Goal: Task Accomplishment & Management: Use online tool/utility

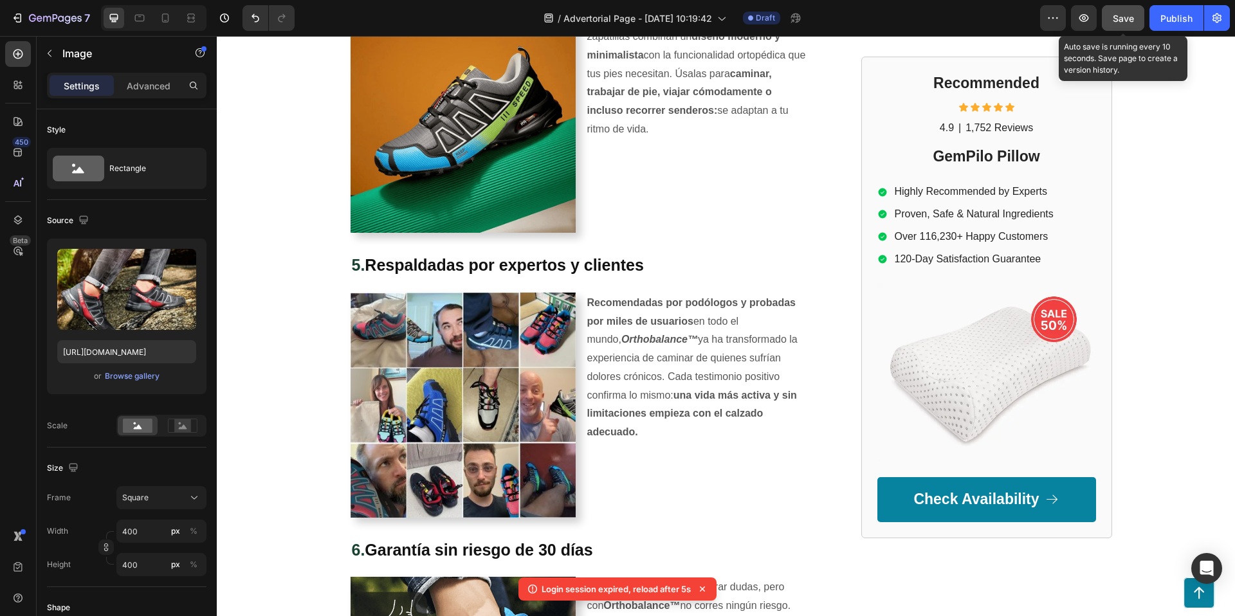
click at [1118, 10] on button "Save" at bounding box center [1122, 18] width 42 height 26
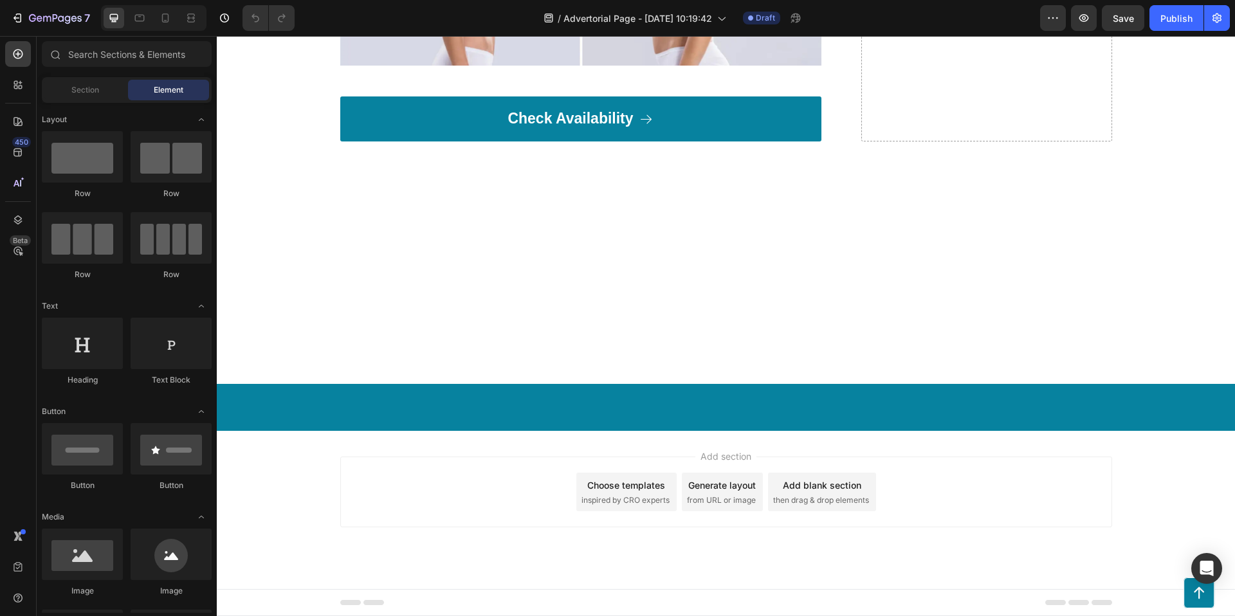
scroll to position [5350, 0]
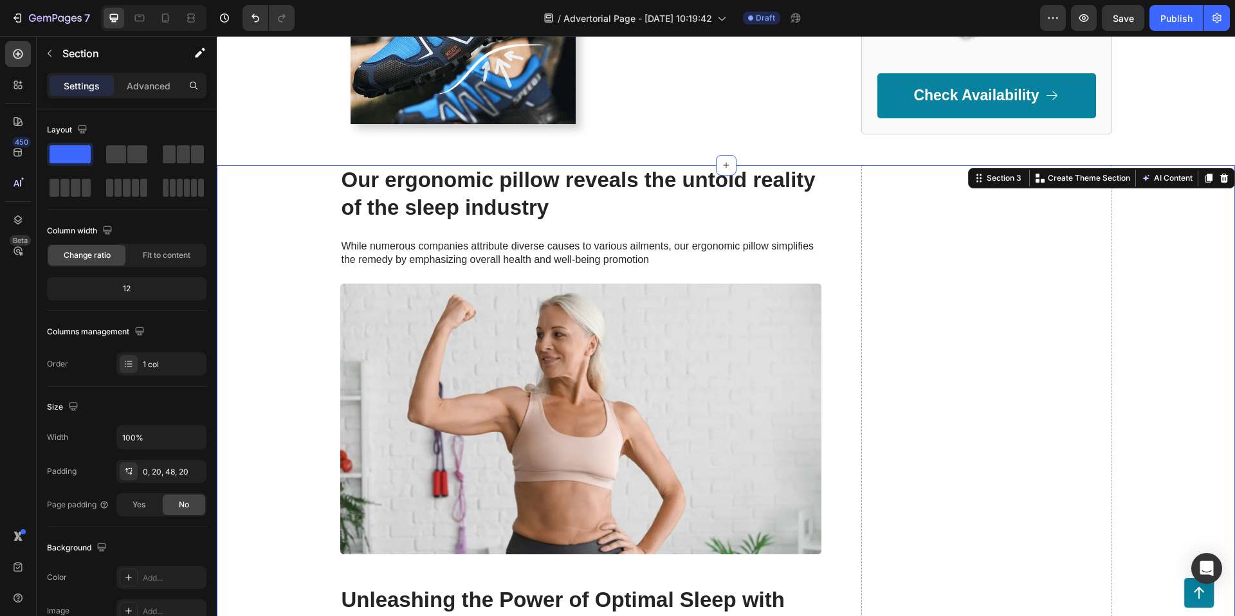
scroll to position [2256, 0]
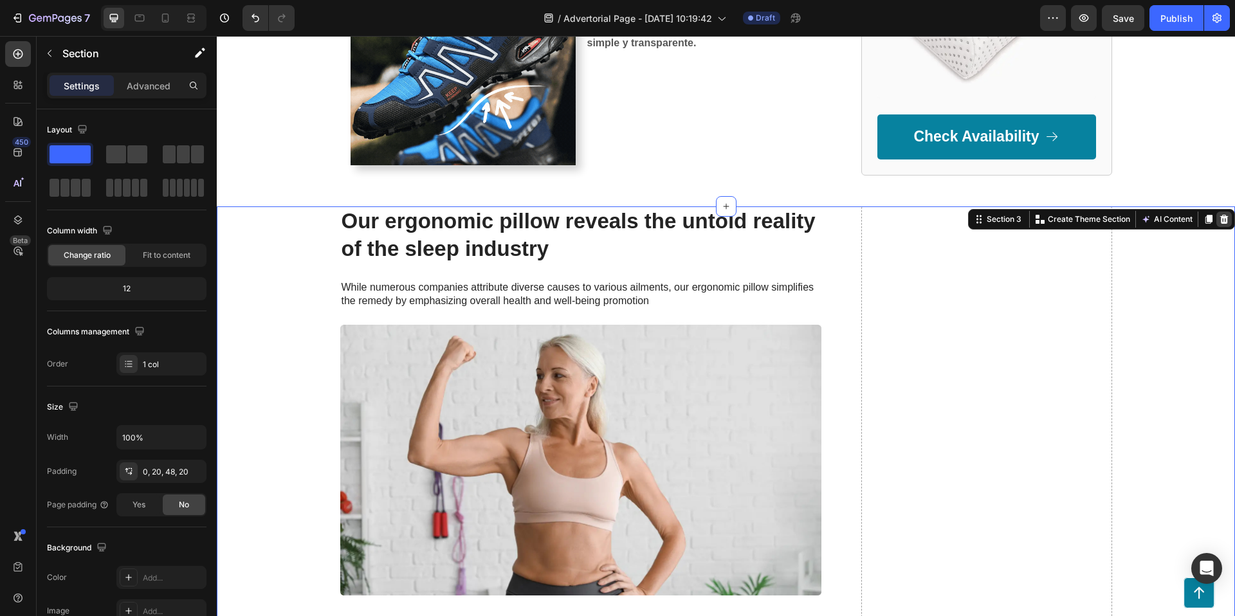
click at [1226, 216] on icon at bounding box center [1224, 219] width 8 height 9
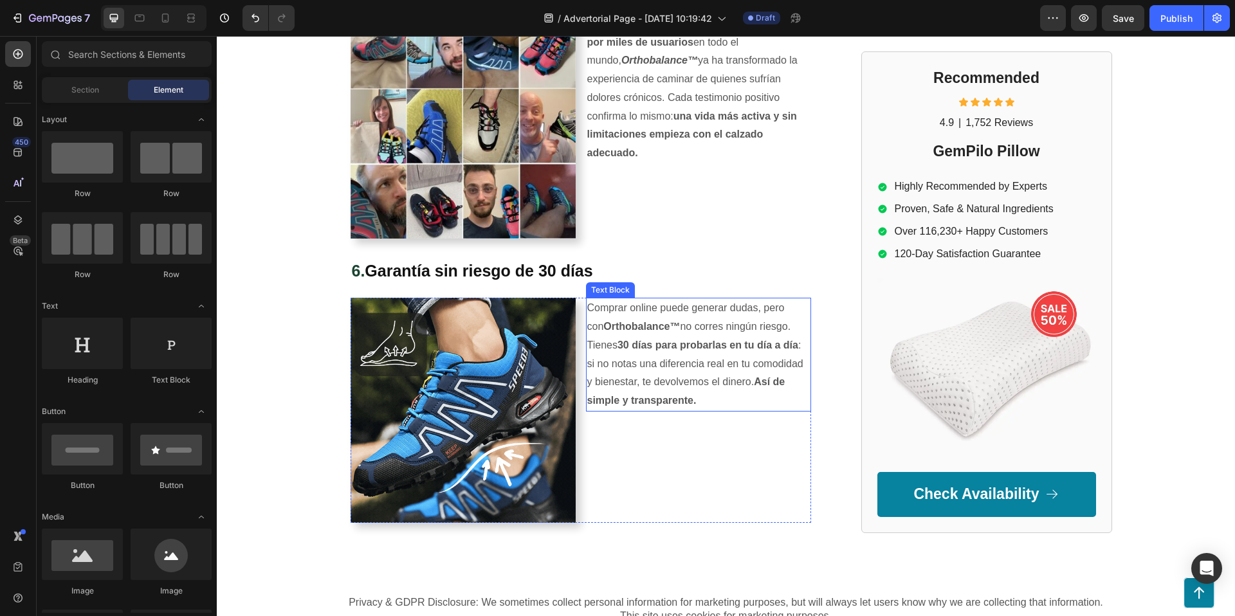
scroll to position [1901, 0]
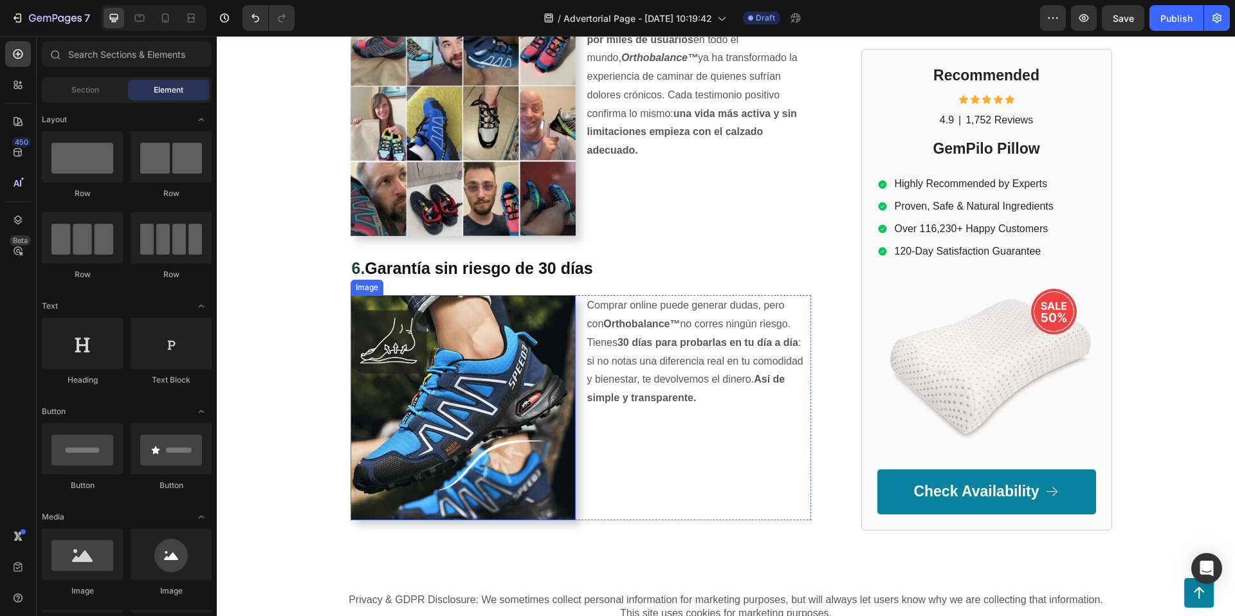
click at [466, 376] on img at bounding box center [462, 407] width 225 height 225
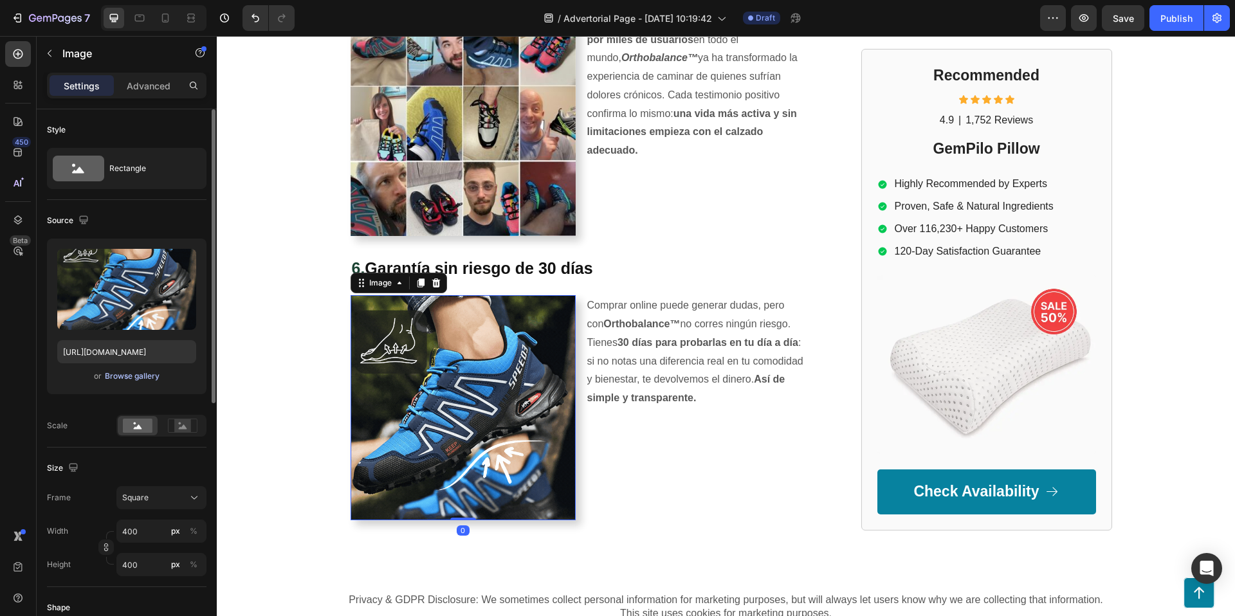
click at [146, 374] on div "Browse gallery" at bounding box center [132, 376] width 55 height 12
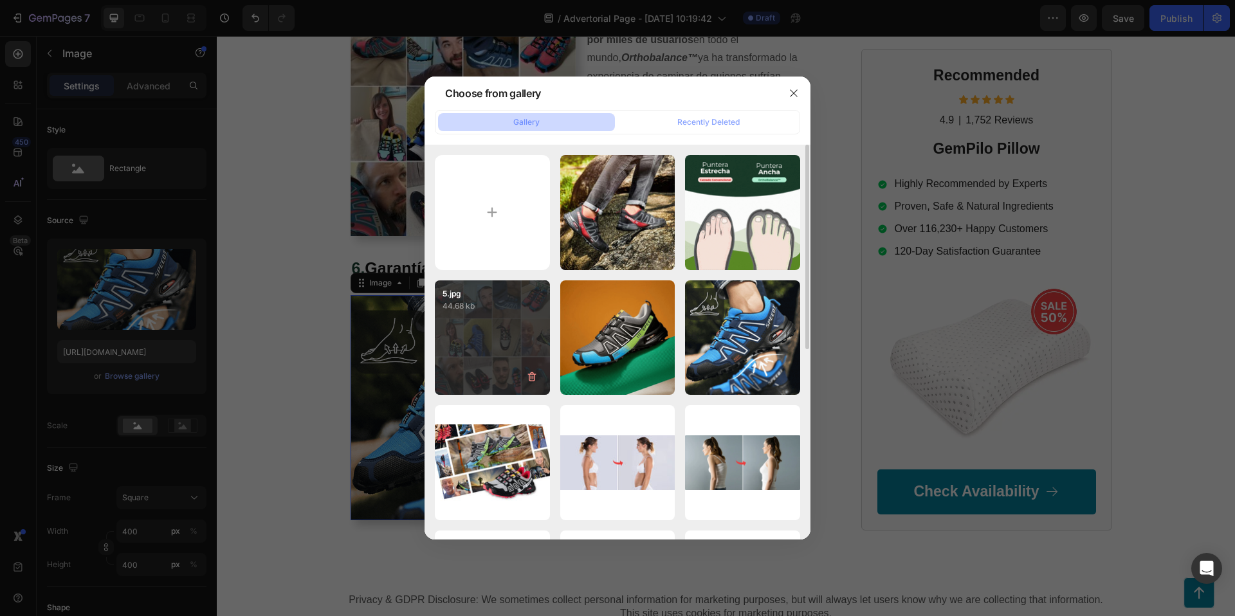
scroll to position [0, 0]
click at [512, 348] on div "5.jpg 44.68 kb" at bounding box center [492, 337] width 115 height 115
type input "[URL][DOMAIN_NAME]"
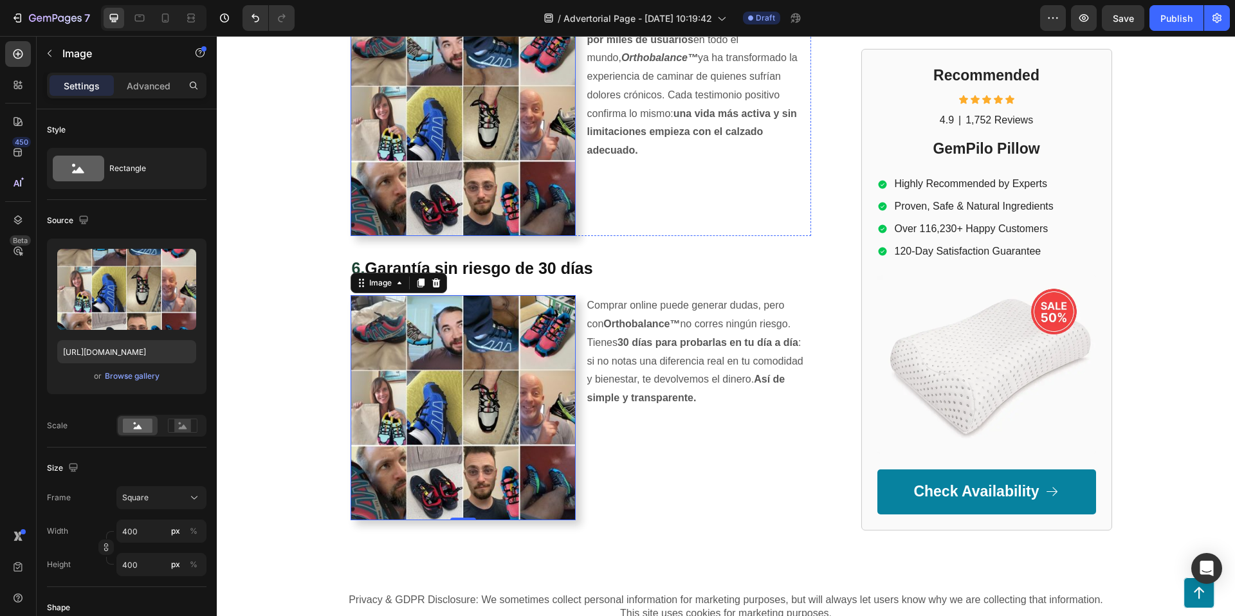
click at [466, 125] on img at bounding box center [462, 123] width 225 height 225
click at [130, 372] on div "Browse gallery" at bounding box center [132, 376] width 55 height 12
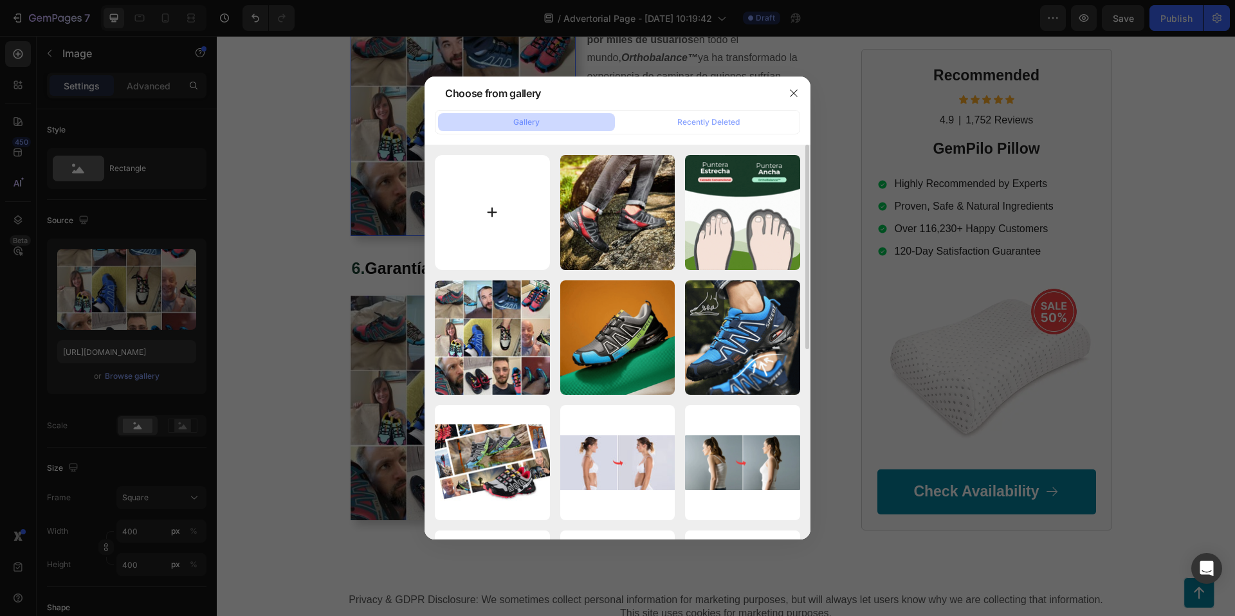
click at [519, 206] on input "file" at bounding box center [492, 212] width 115 height 115
type input "C:\fakepath\Ortho_Balance_Artboard_14.webp"
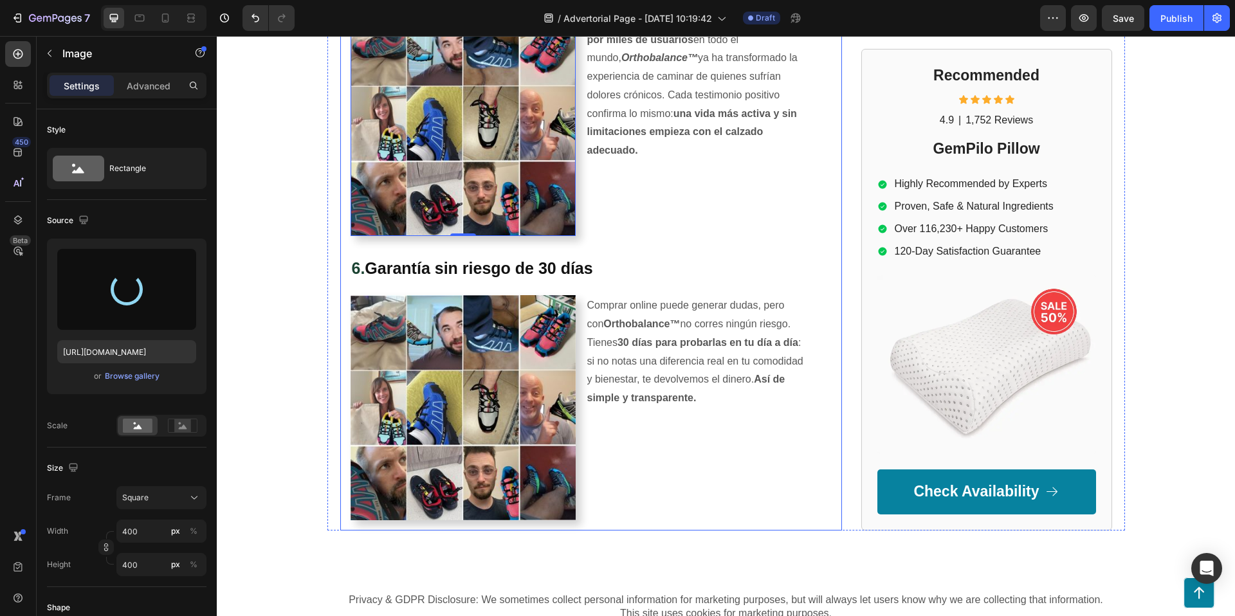
type input "[URL][DOMAIN_NAME]"
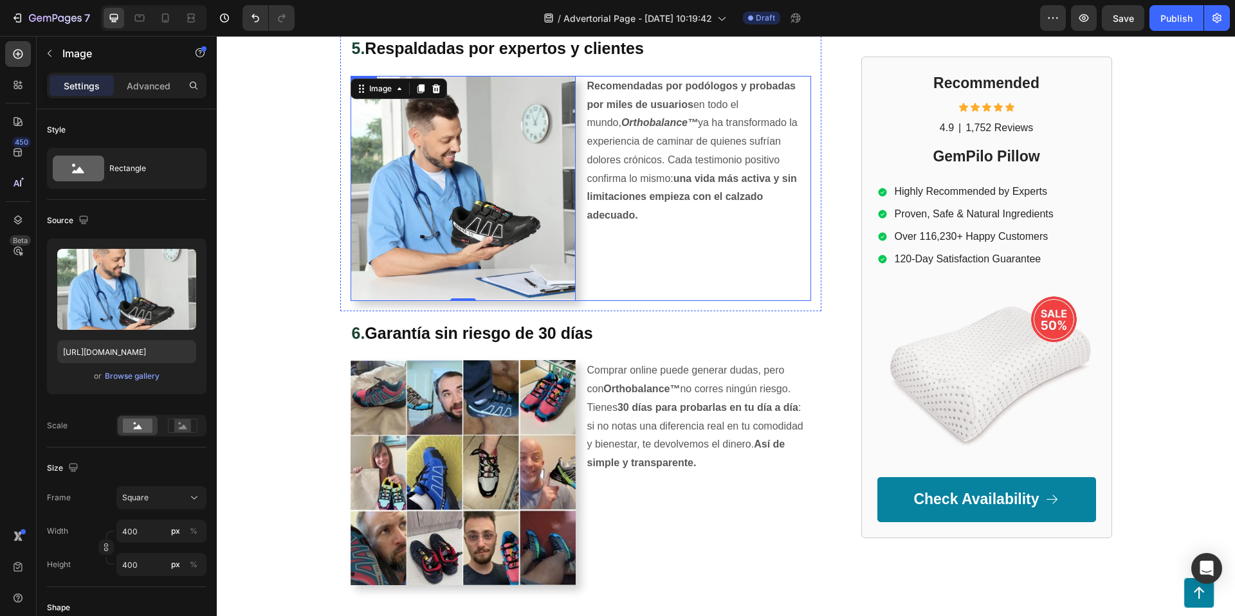
scroll to position [1834, 0]
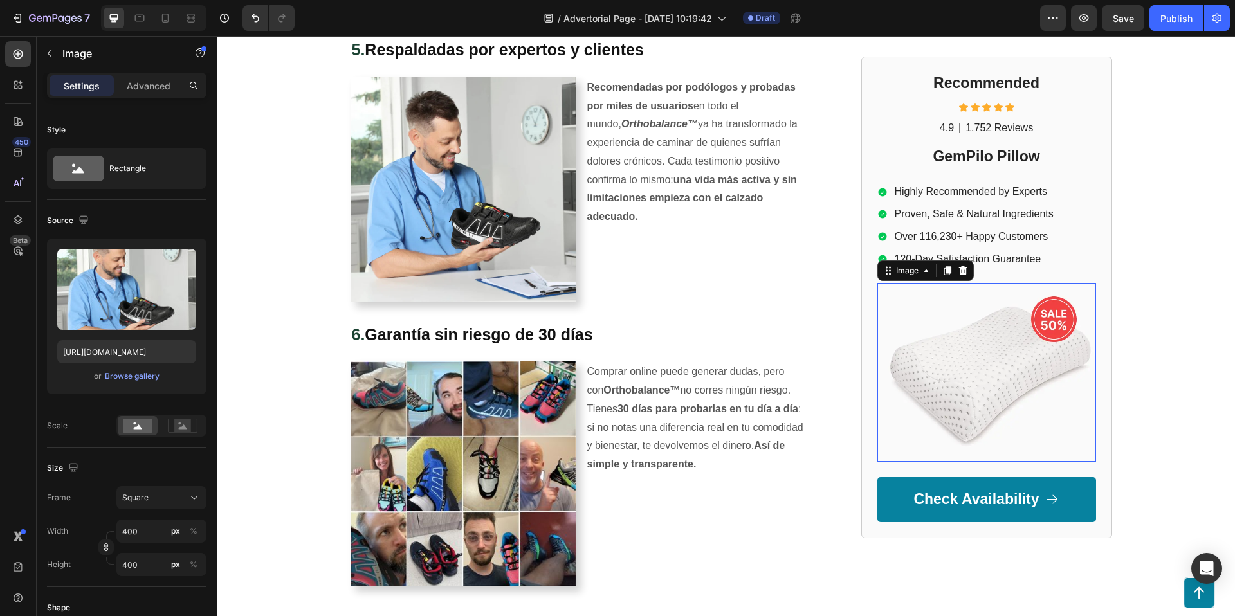
click at [1022, 348] on img at bounding box center [986, 373] width 219 height 178
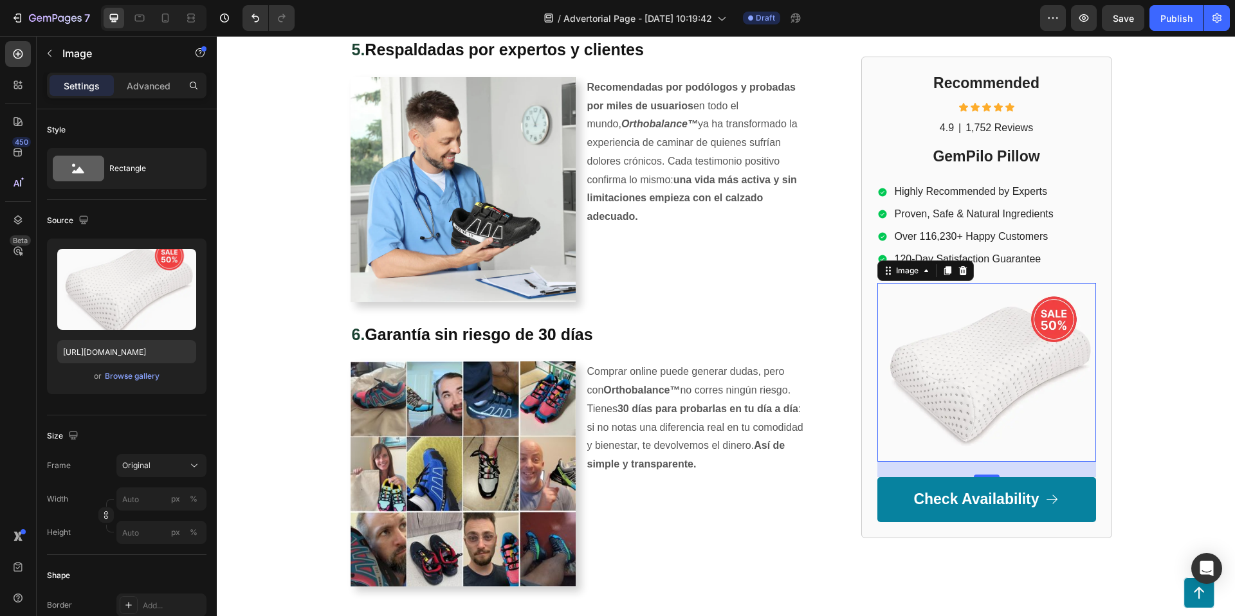
click at [982, 332] on img at bounding box center [986, 373] width 219 height 178
click at [907, 275] on div "Image" at bounding box center [907, 272] width 28 height 12
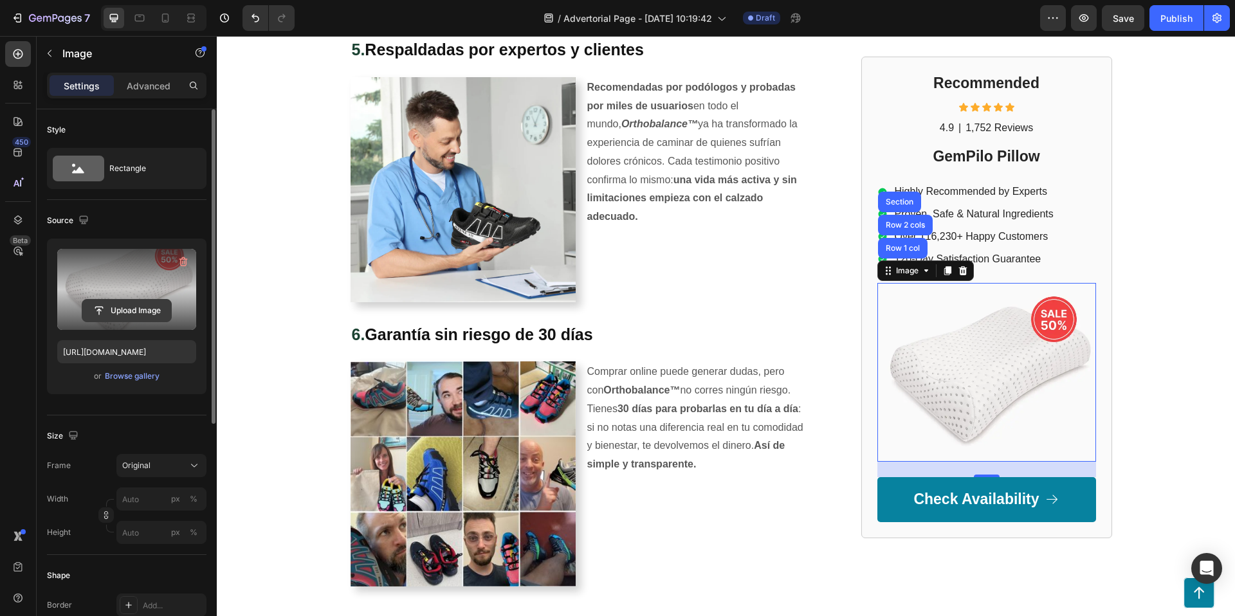
click at [129, 309] on input "file" at bounding box center [126, 311] width 89 height 22
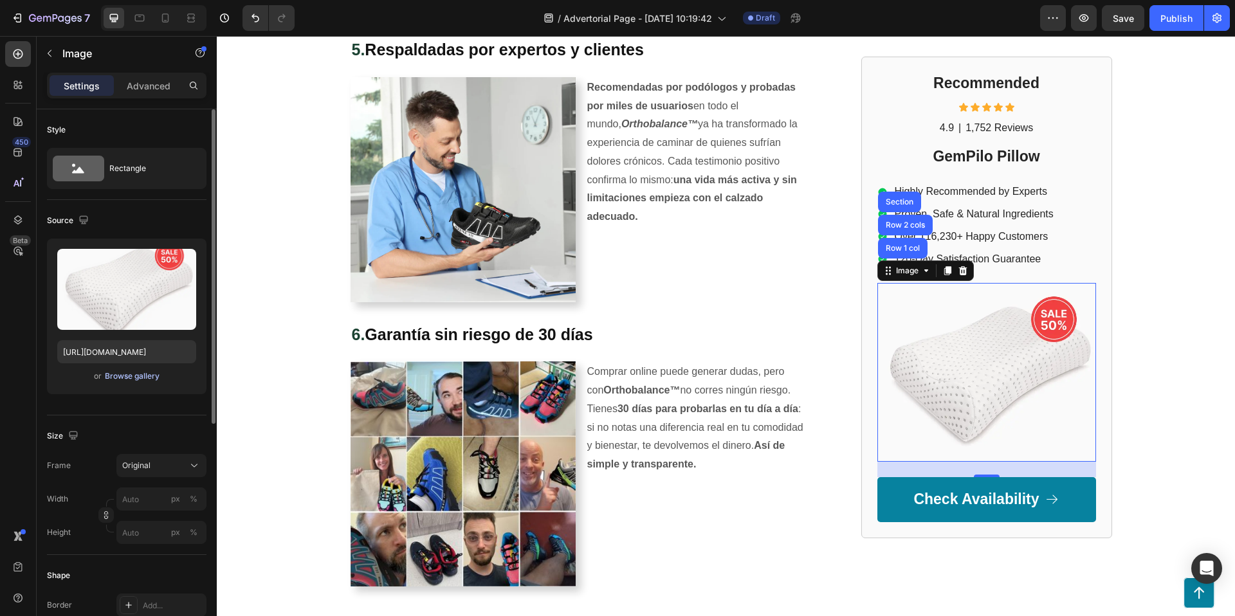
click at [151, 379] on div "Browse gallery" at bounding box center [132, 376] width 55 height 12
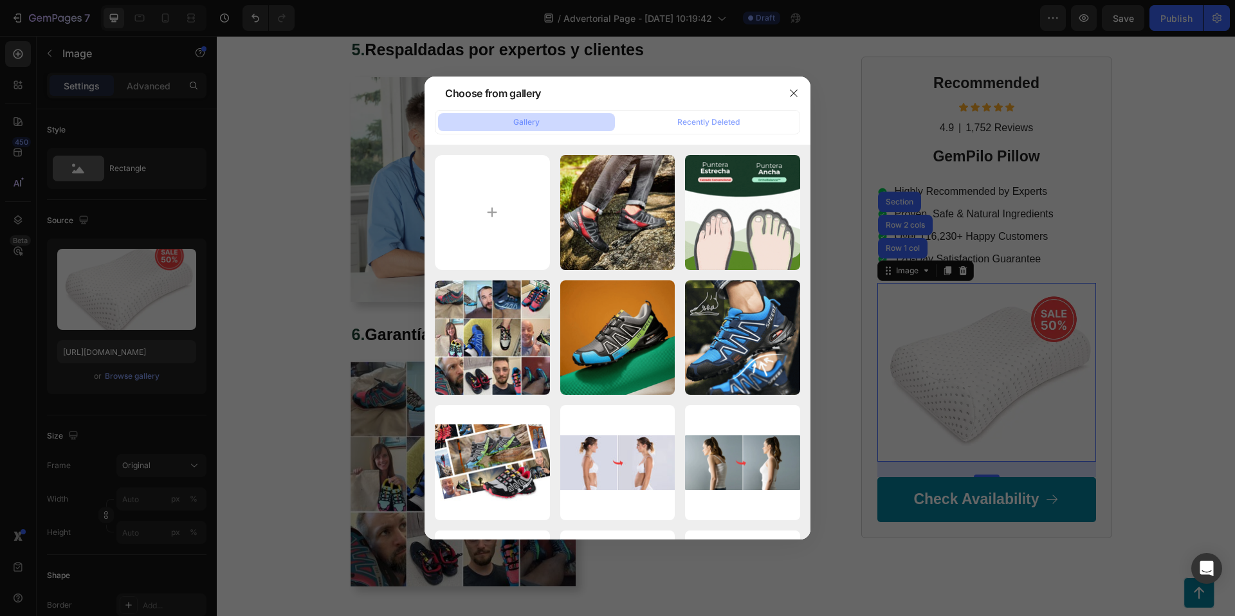
type input "C:\fakepath\S897143e69e7a41f69e6fd471aee65c84E.jpg_960x960q75.jpg_.avif"
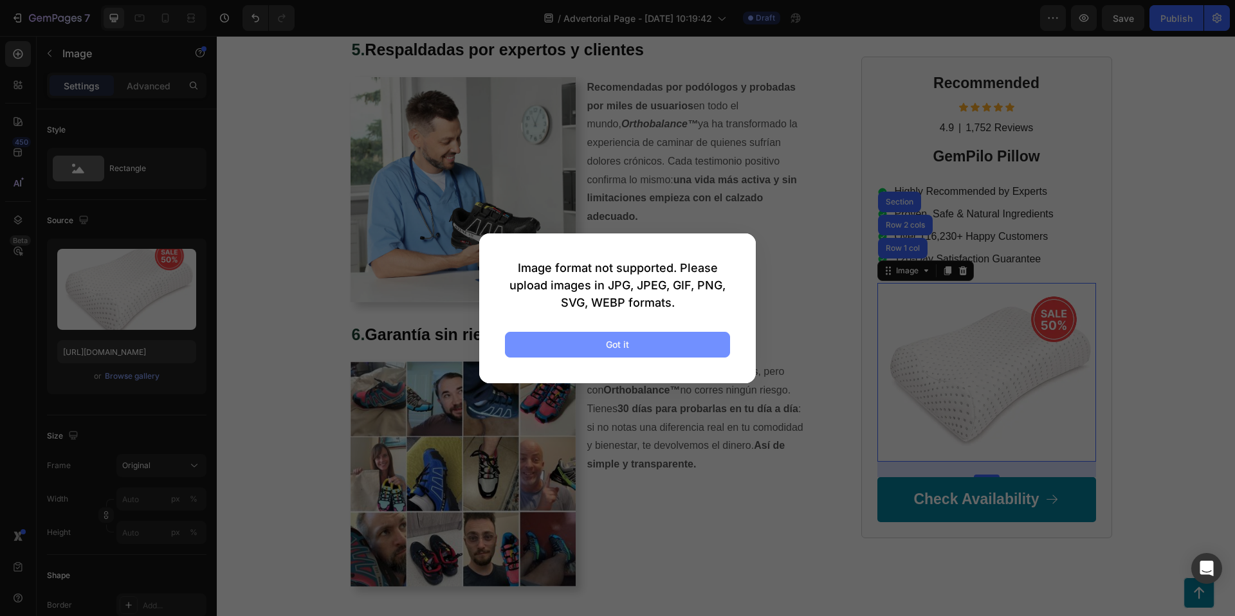
click at [630, 342] on button "Got it" at bounding box center [617, 345] width 225 height 26
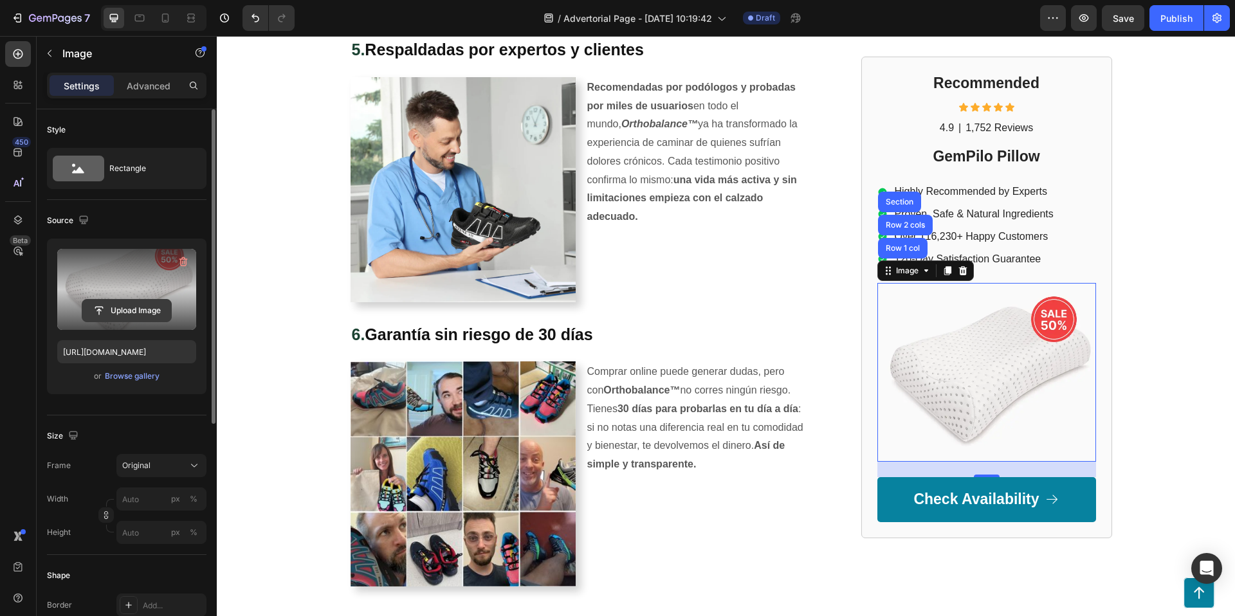
click at [139, 309] on input "file" at bounding box center [126, 311] width 89 height 22
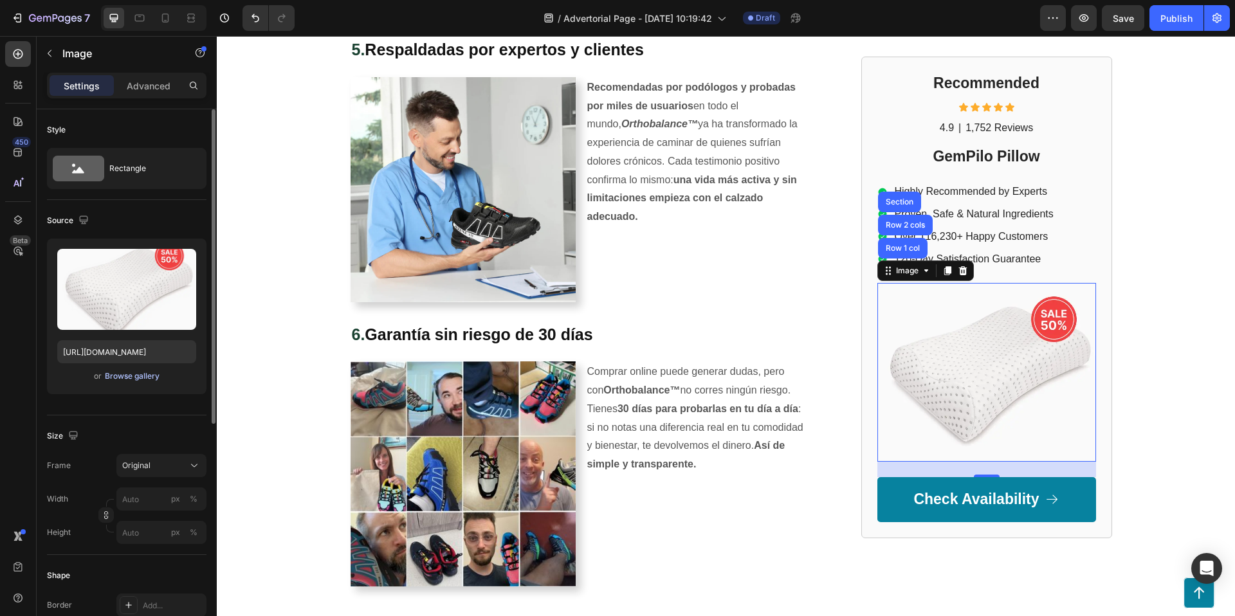
click at [124, 378] on div "Browse gallery" at bounding box center [132, 376] width 55 height 12
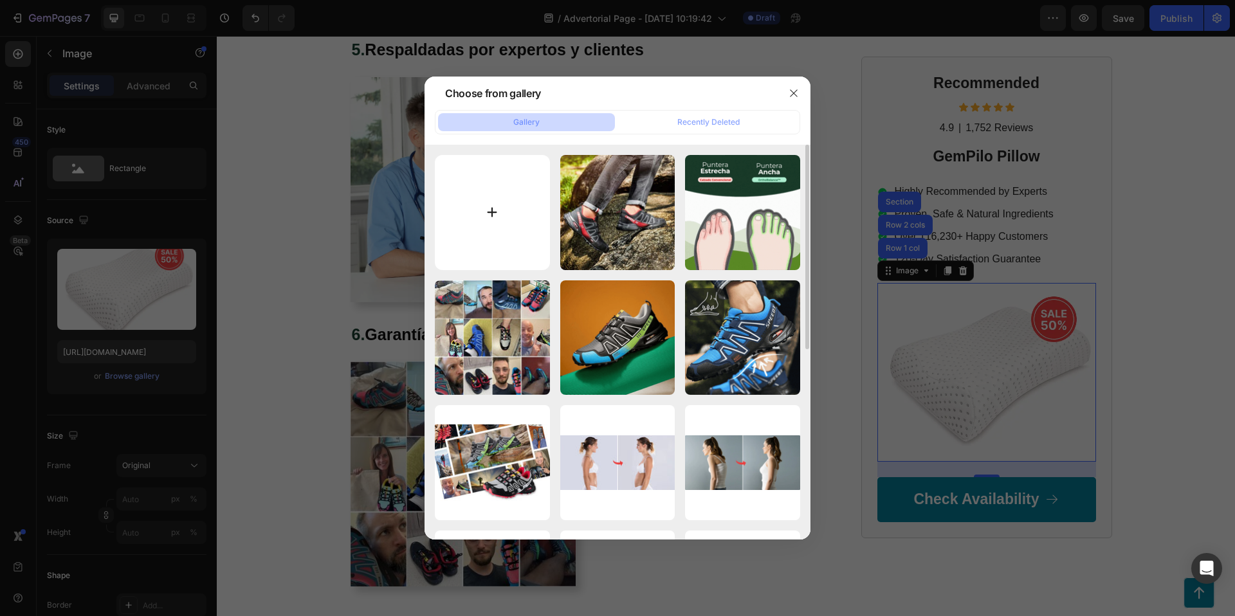
click at [485, 212] on input "file" at bounding box center [492, 212] width 115 height 115
type input "C:\fakepath\speed.jpg"
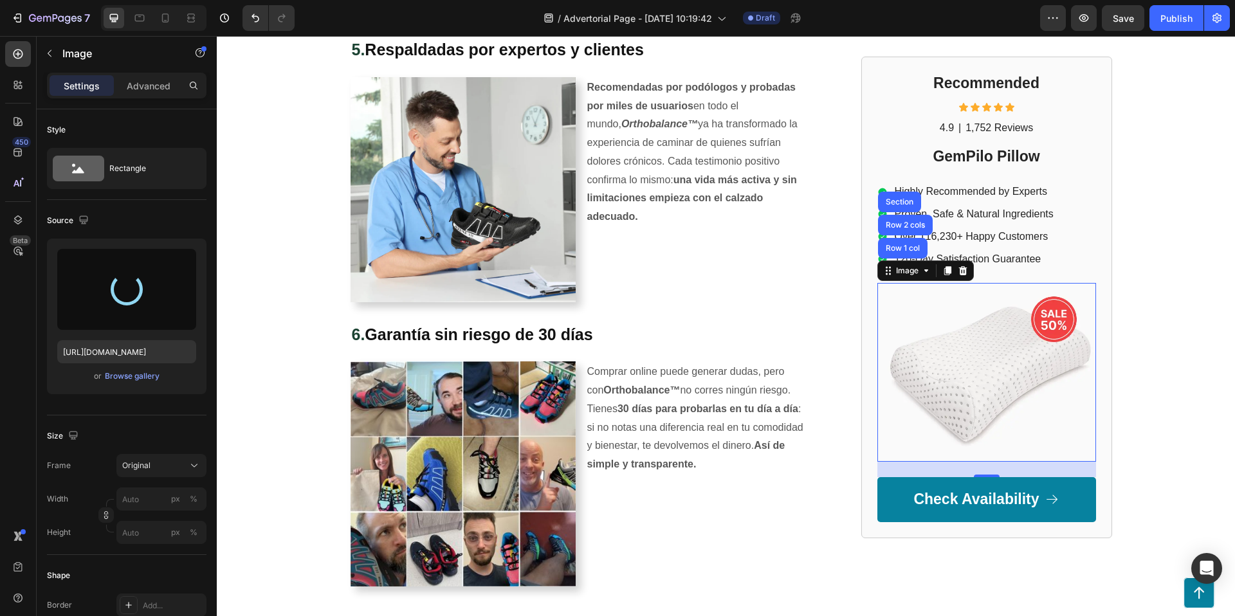
type input "[URL][DOMAIN_NAME]"
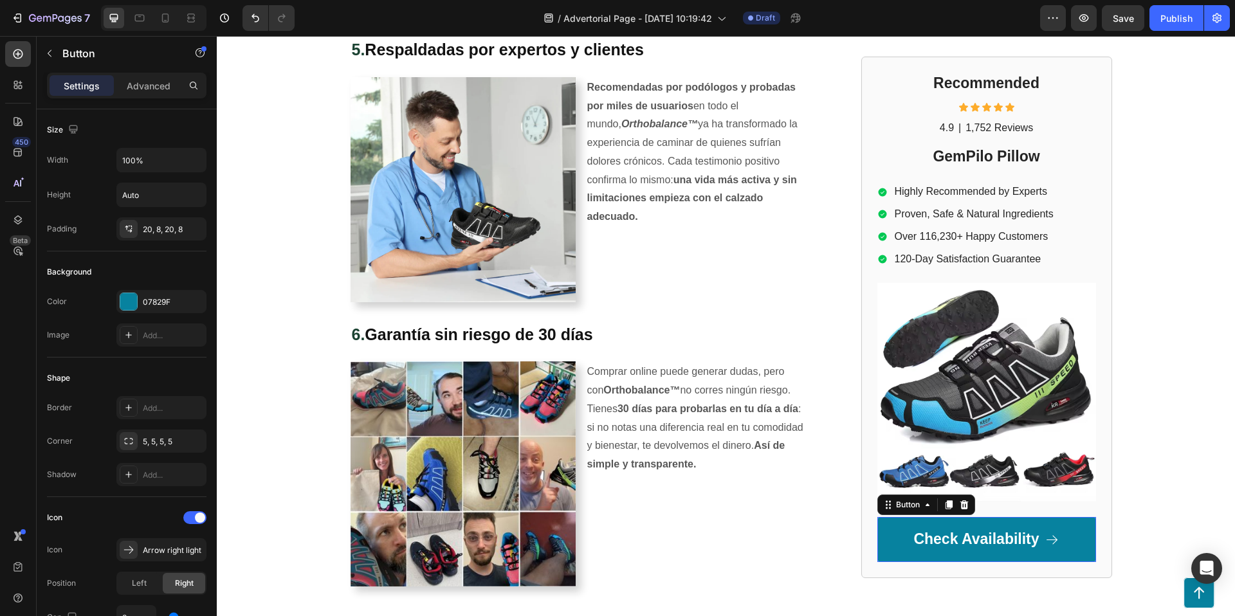
click at [1067, 530] on link "Check Availability" at bounding box center [986, 540] width 219 height 45
click at [138, 302] on div "07829F" at bounding box center [161, 301] width 90 height 23
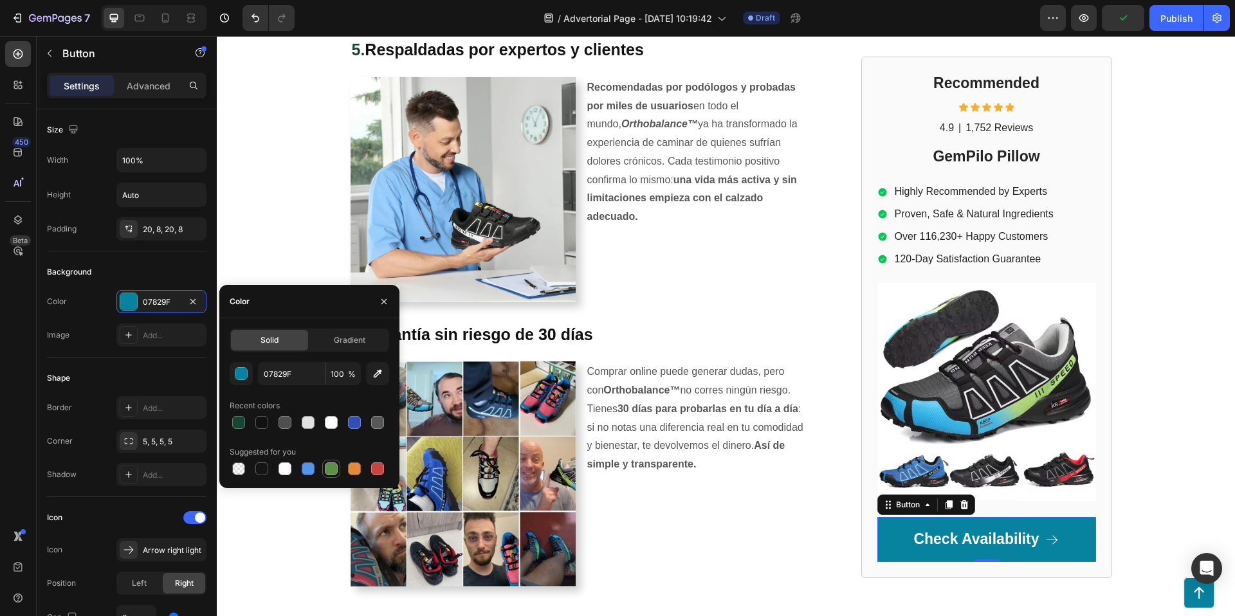
click at [334, 469] on div at bounding box center [331, 468] width 13 height 13
type input "5E8E49"
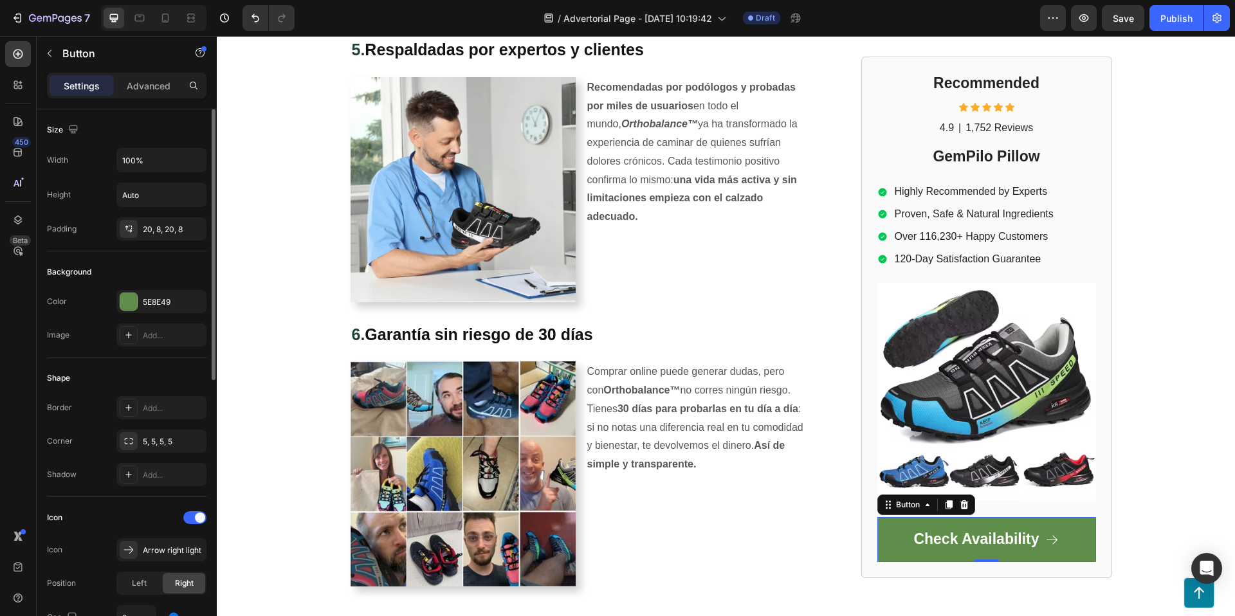
click at [140, 271] on div "Background" at bounding box center [126, 272] width 159 height 21
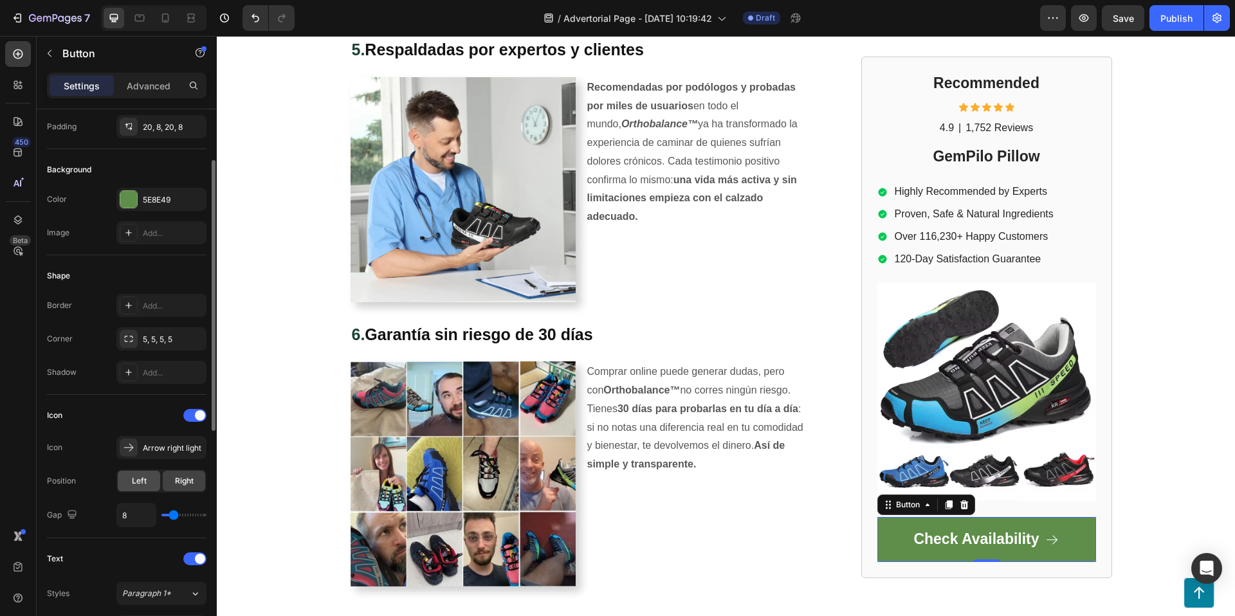
scroll to position [0, 0]
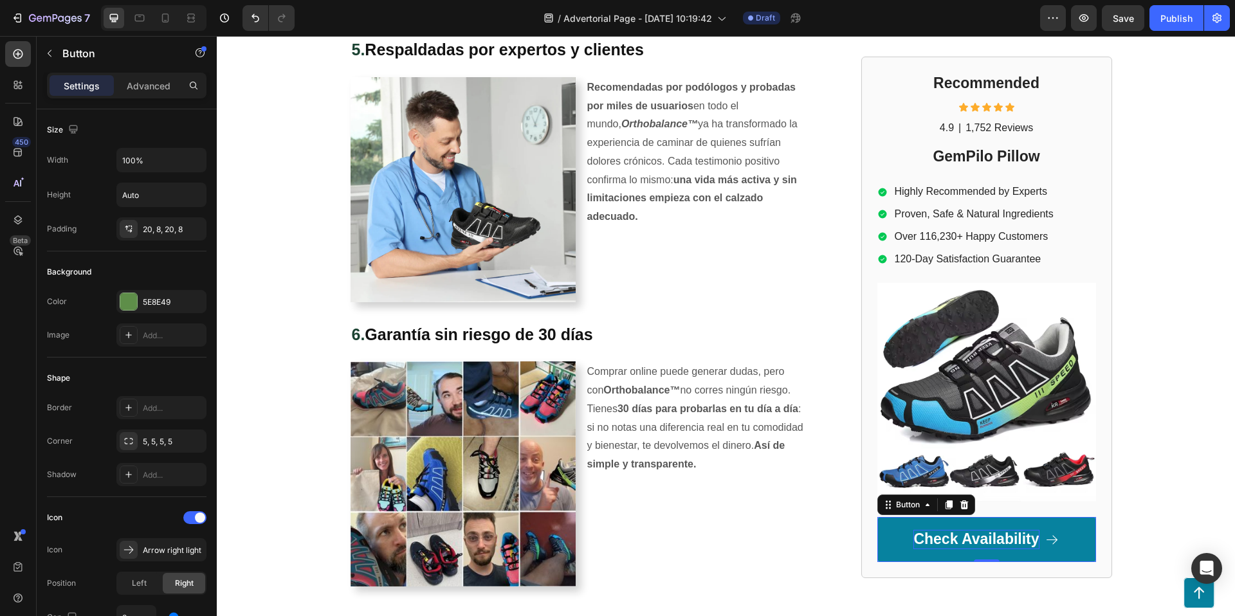
click at [983, 538] on p "Check Availability" at bounding box center [975, 539] width 125 height 19
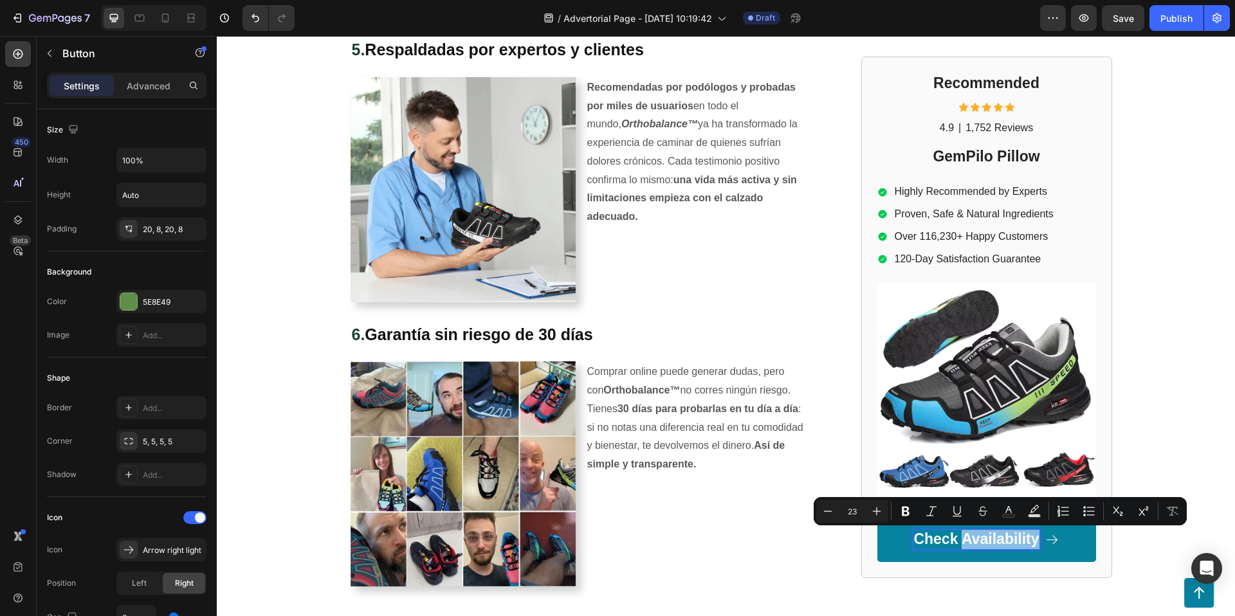
click at [983, 538] on p "Check Availability" at bounding box center [975, 539] width 125 height 19
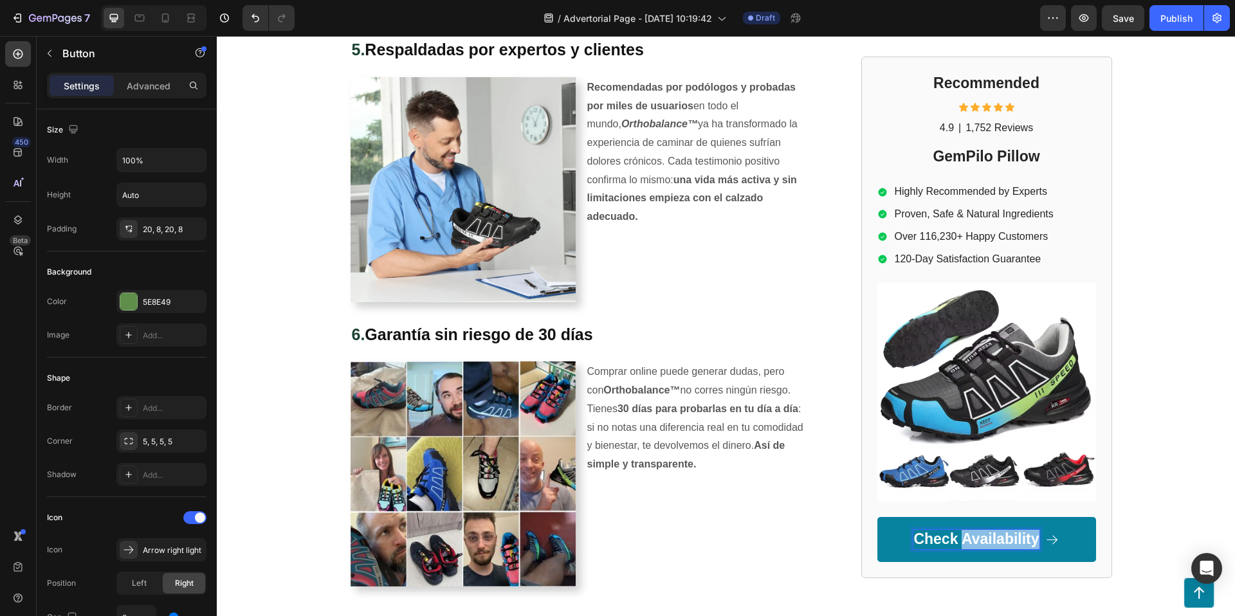
click at [983, 538] on p "Check Availability" at bounding box center [975, 539] width 125 height 19
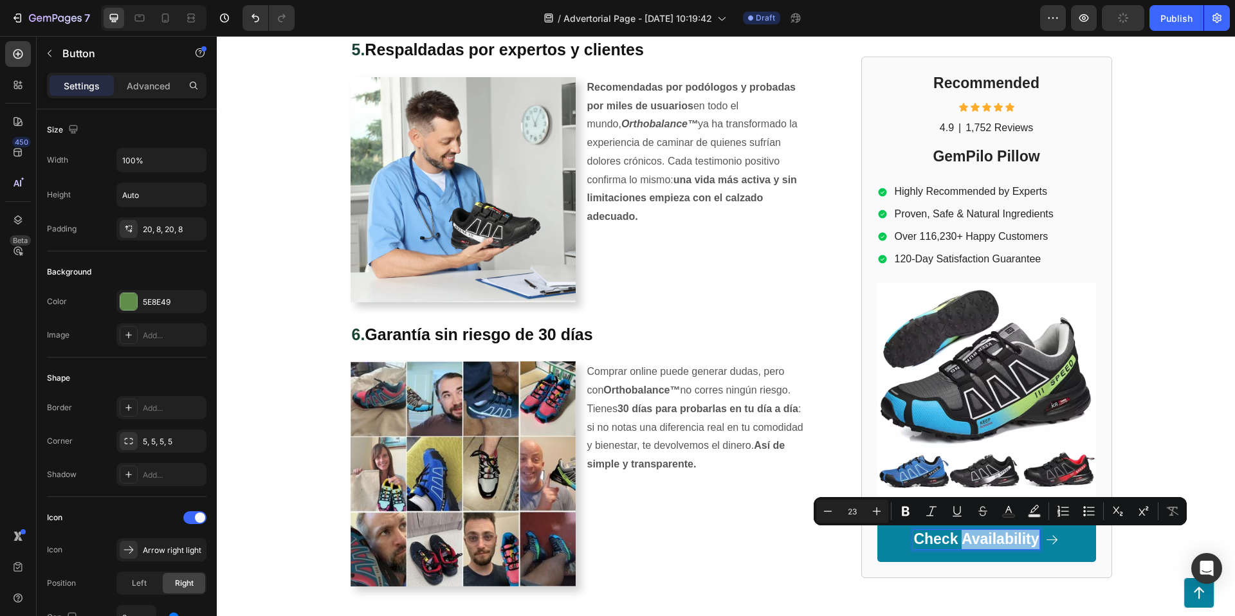
click at [983, 538] on p "Check Availability" at bounding box center [975, 539] width 125 height 19
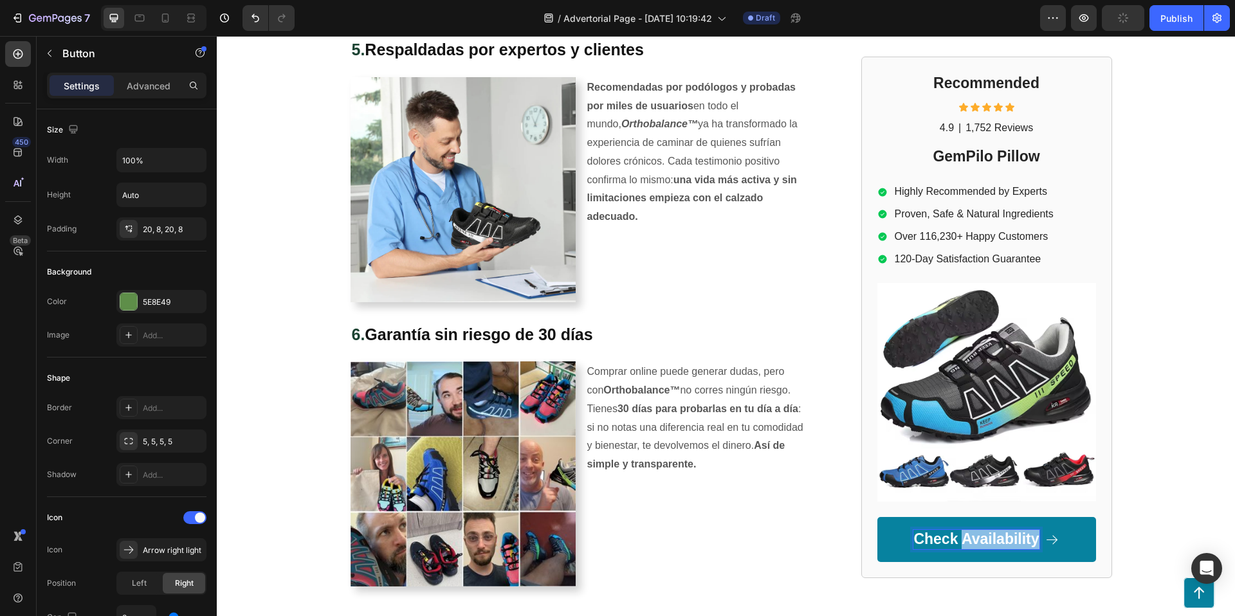
click at [983, 538] on p "Check Availability" at bounding box center [975, 539] width 125 height 19
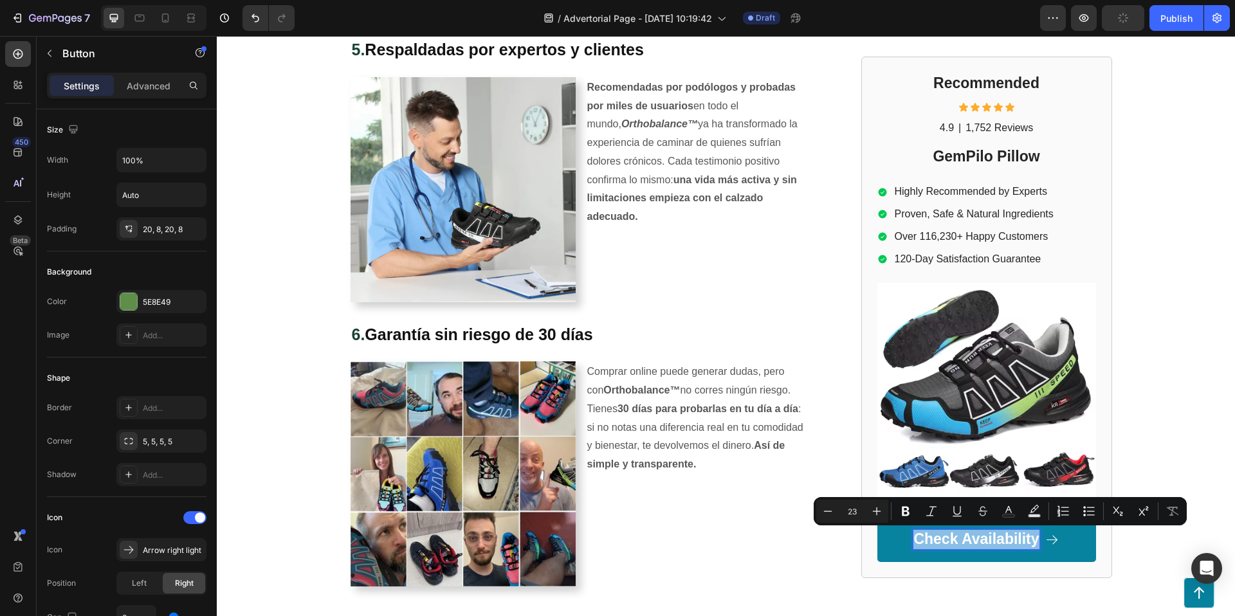
click at [983, 538] on p "Check Availability" at bounding box center [975, 539] width 125 height 19
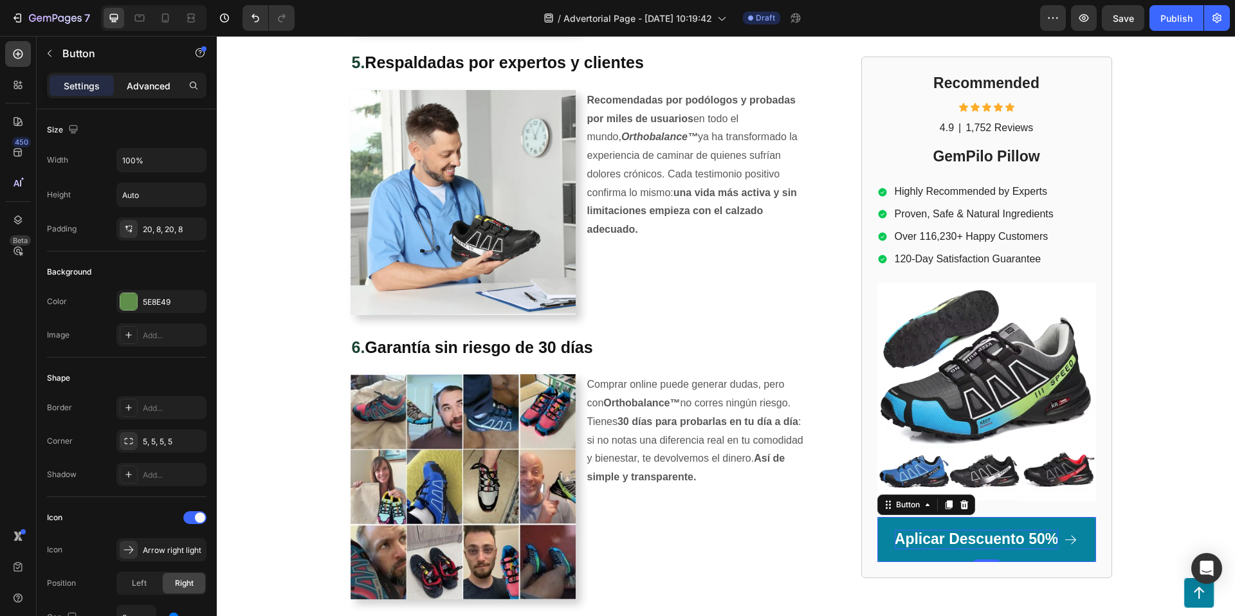
click at [142, 84] on p "Advanced" at bounding box center [149, 86] width 44 height 14
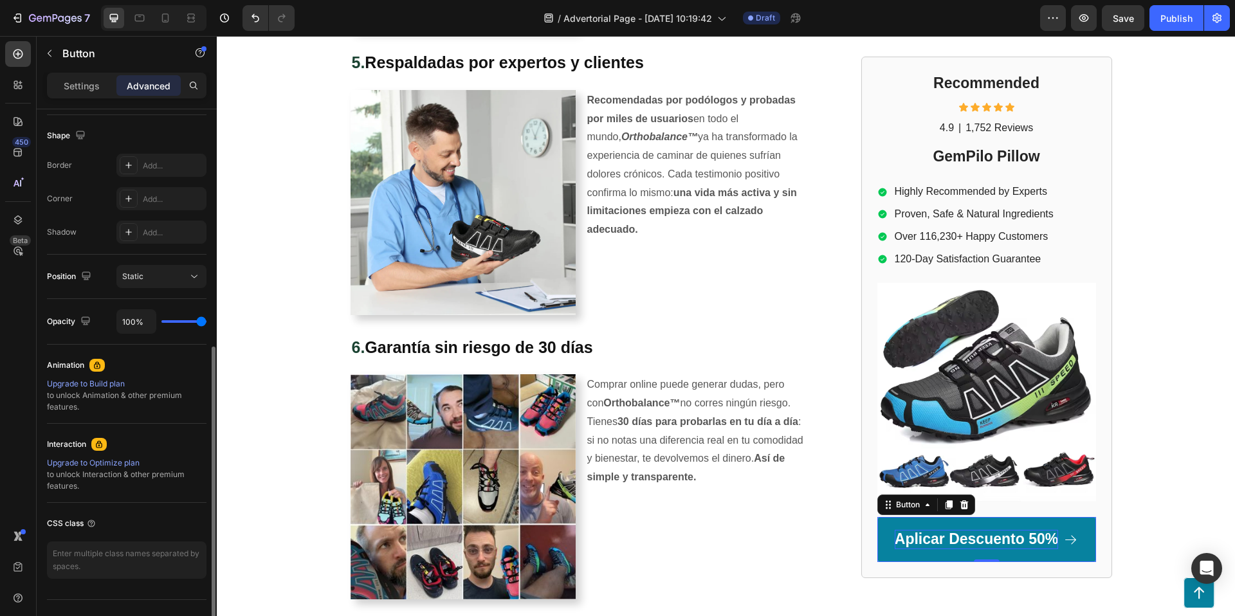
scroll to position [349, 0]
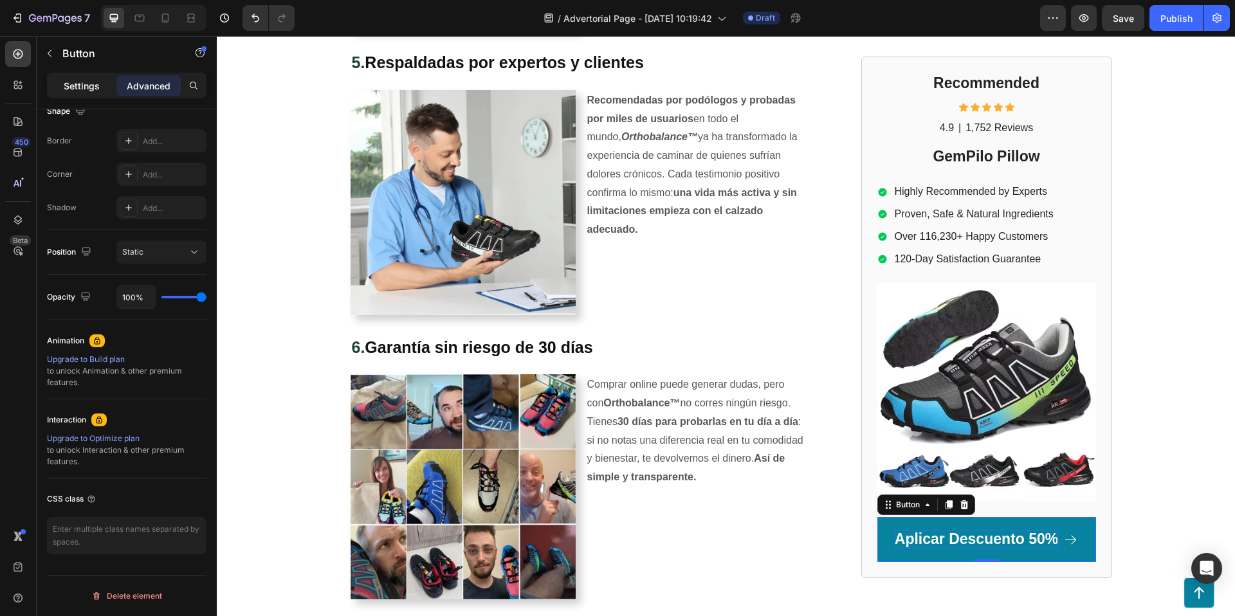
click at [84, 84] on p "Settings" at bounding box center [82, 86] width 36 height 14
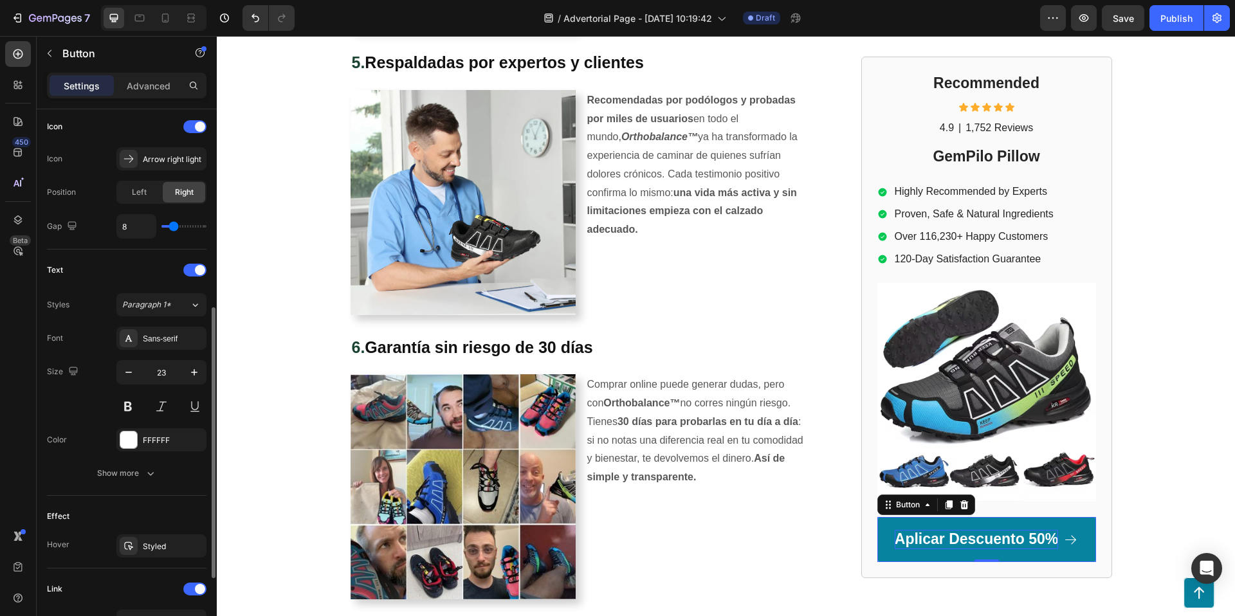
scroll to position [407, 0]
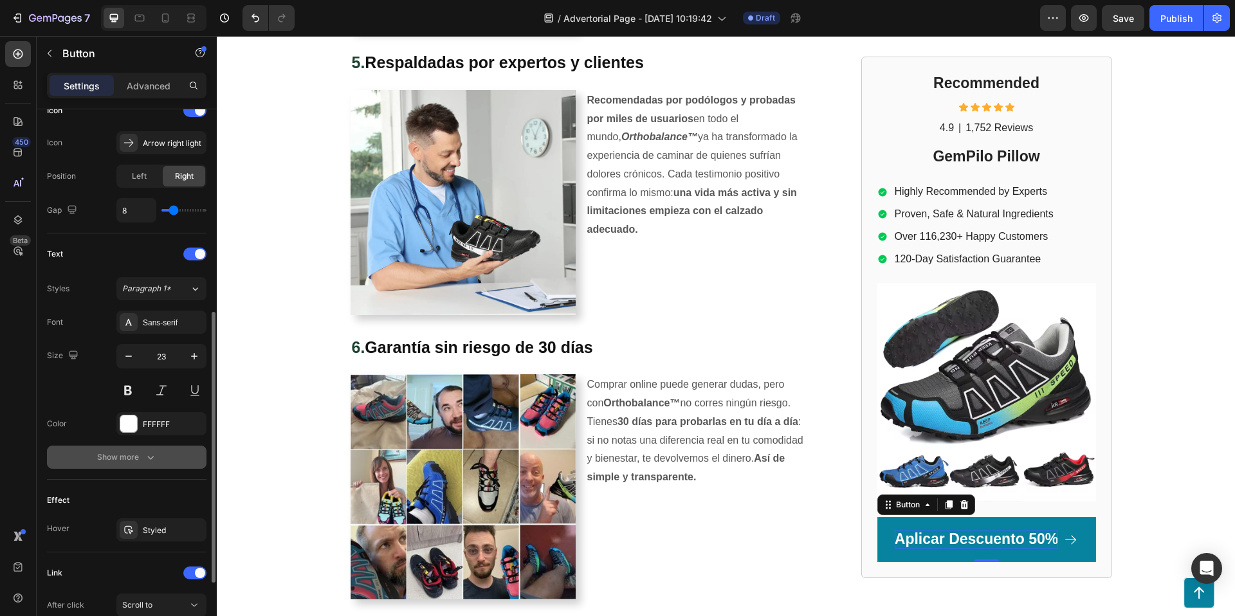
click at [123, 460] on div "Show more" at bounding box center [127, 457] width 60 height 13
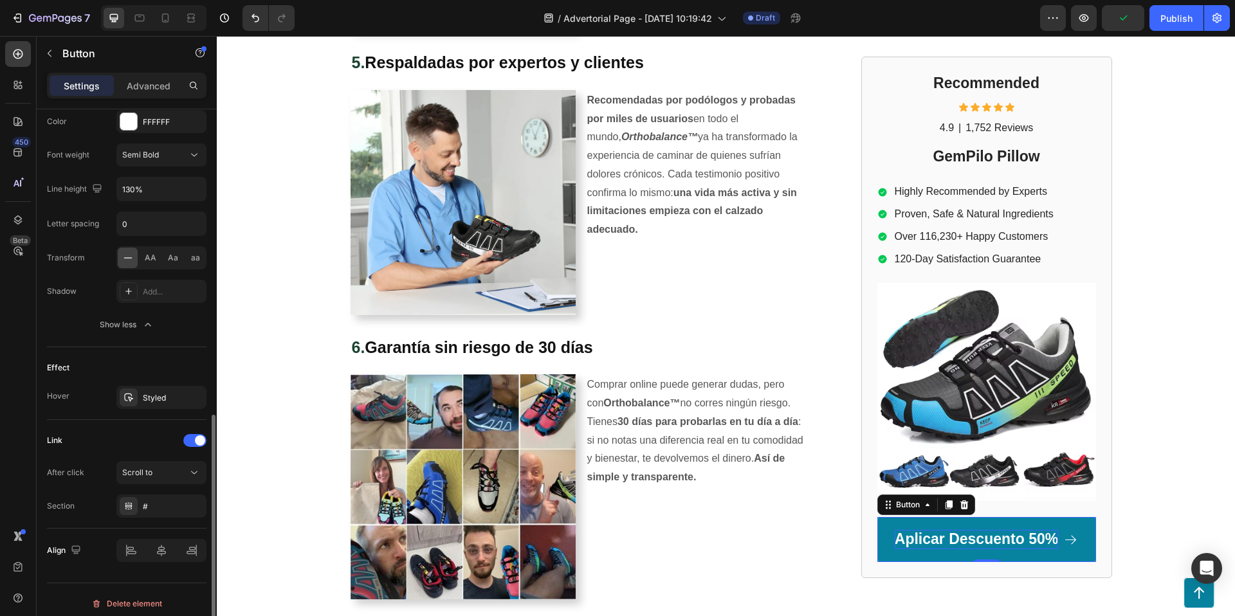
scroll to position [717, 0]
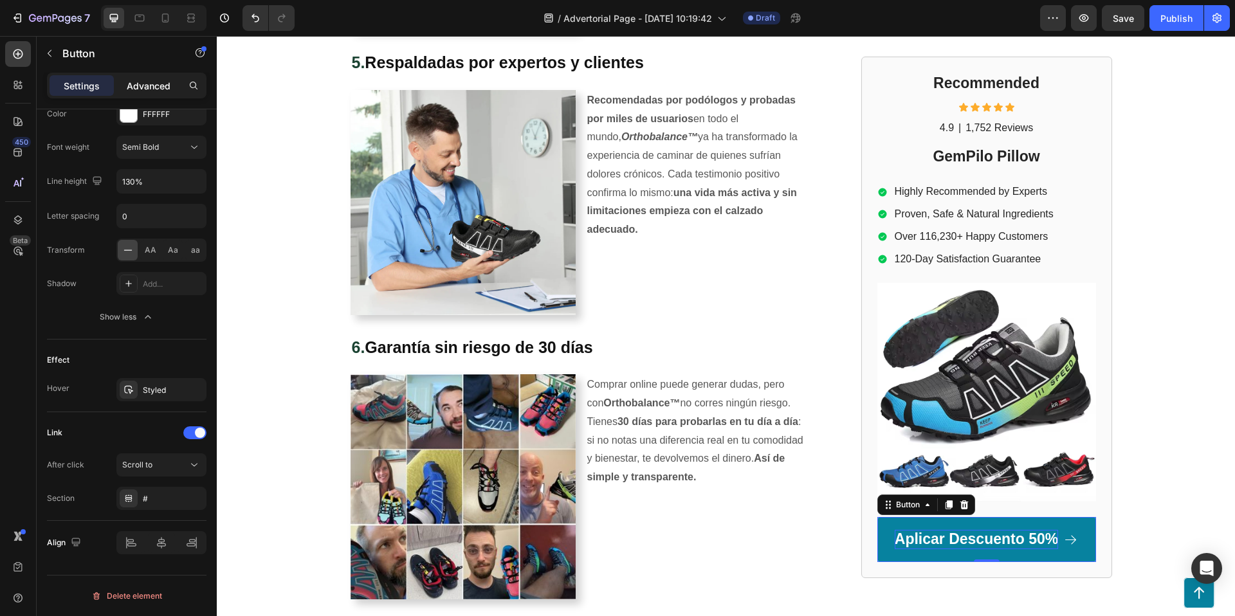
click at [137, 86] on p "Advanced" at bounding box center [149, 86] width 44 height 14
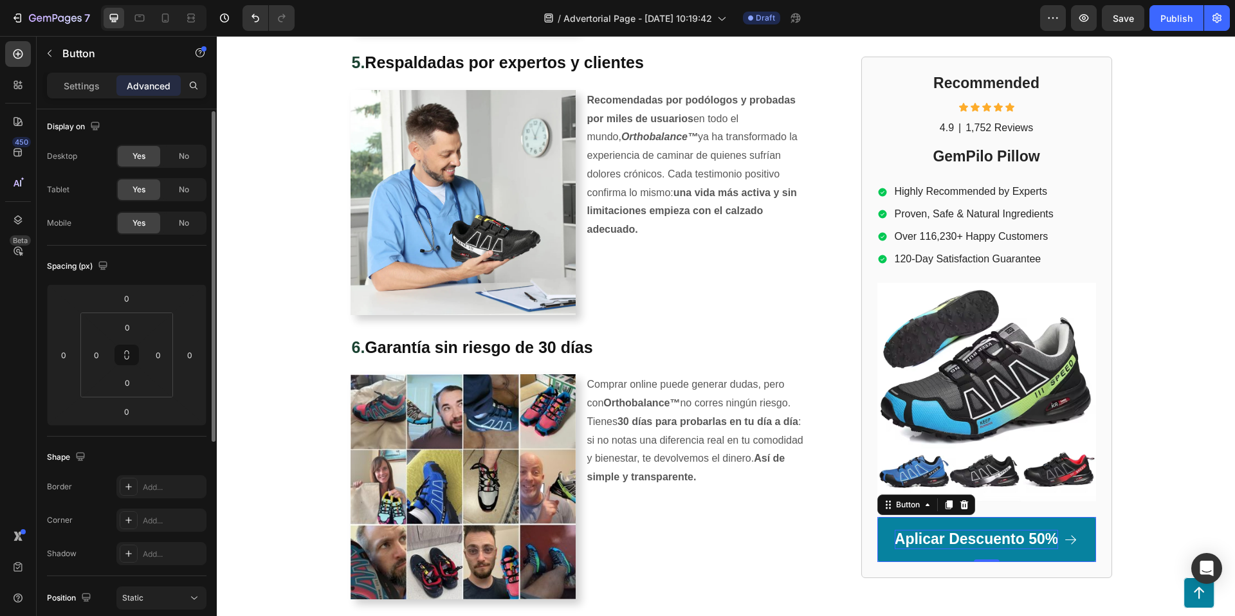
scroll to position [0, 0]
click at [75, 79] on p "Settings" at bounding box center [82, 86] width 36 height 14
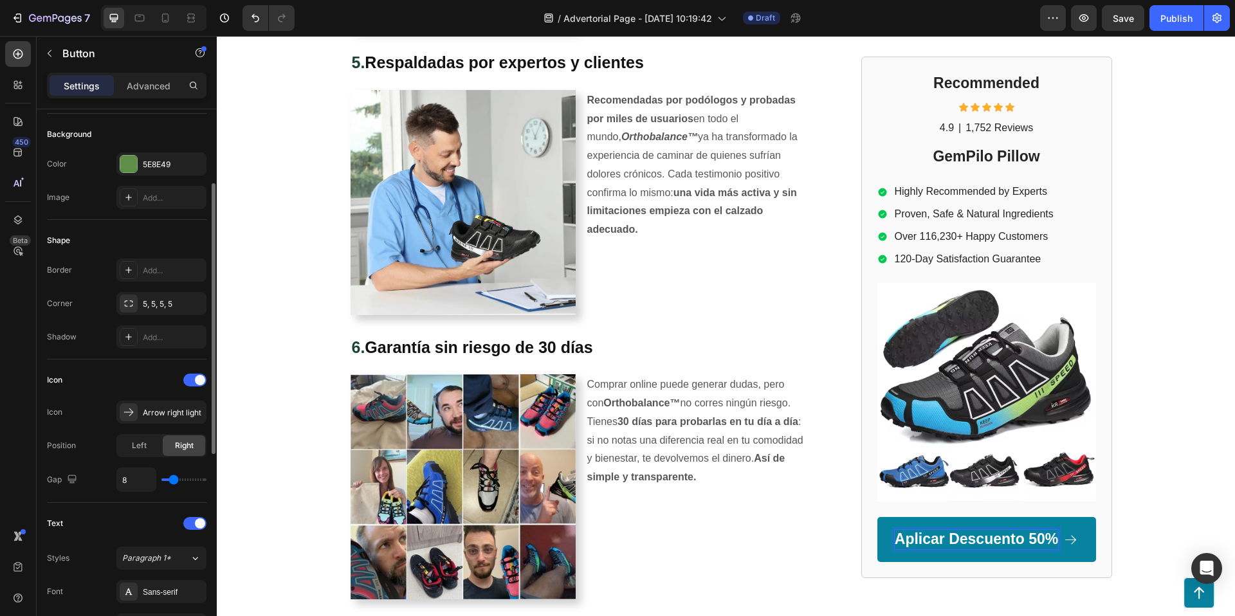
scroll to position [141, 0]
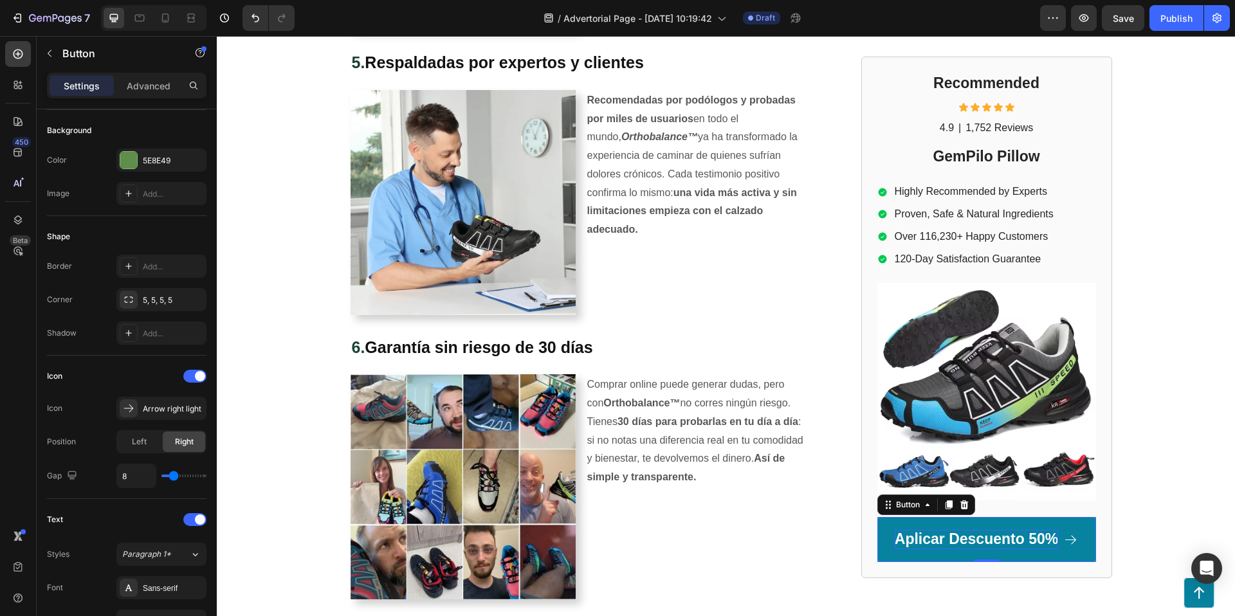
click at [955, 522] on link "Aplicar Descuento 50%" at bounding box center [986, 540] width 219 height 45
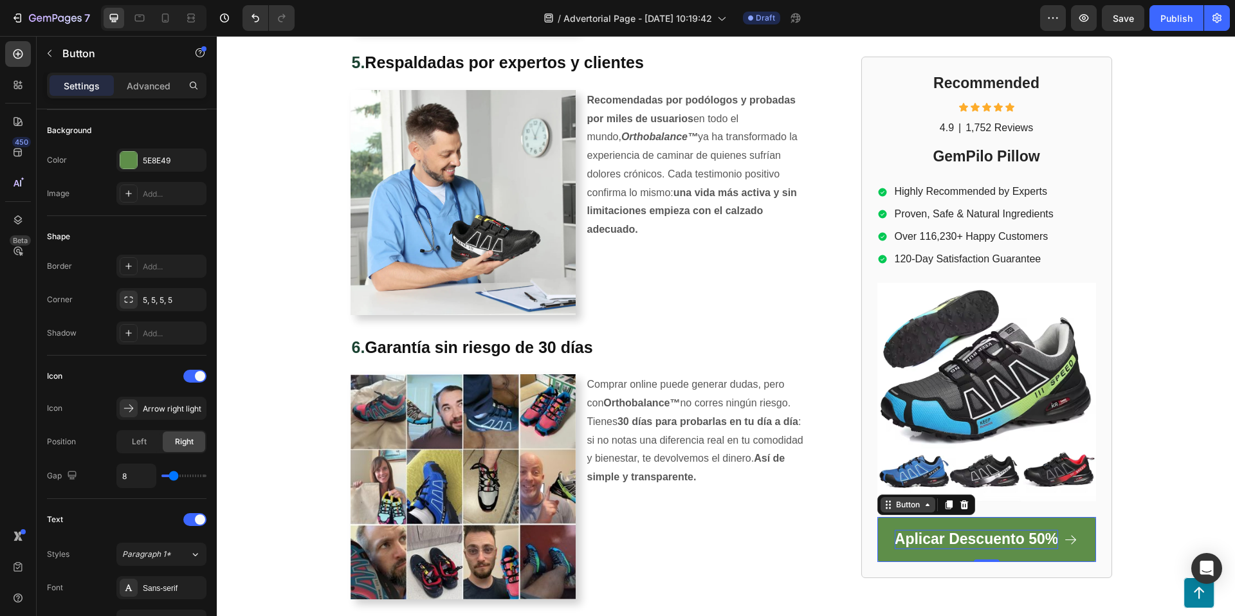
click at [905, 503] on div "Button" at bounding box center [907, 506] width 29 height 12
click at [903, 503] on div "Button" at bounding box center [907, 506] width 29 height 12
click at [903, 506] on div "Button" at bounding box center [907, 506] width 29 height 12
click at [91, 437] on div "Position Left Right" at bounding box center [126, 441] width 159 height 23
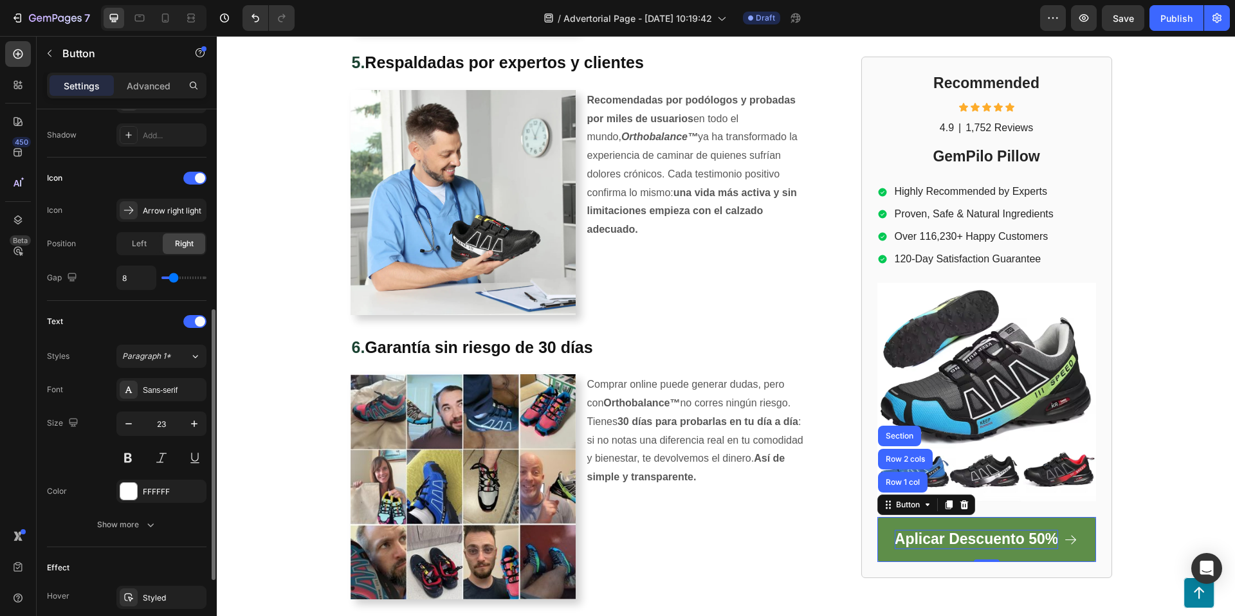
scroll to position [373, 0]
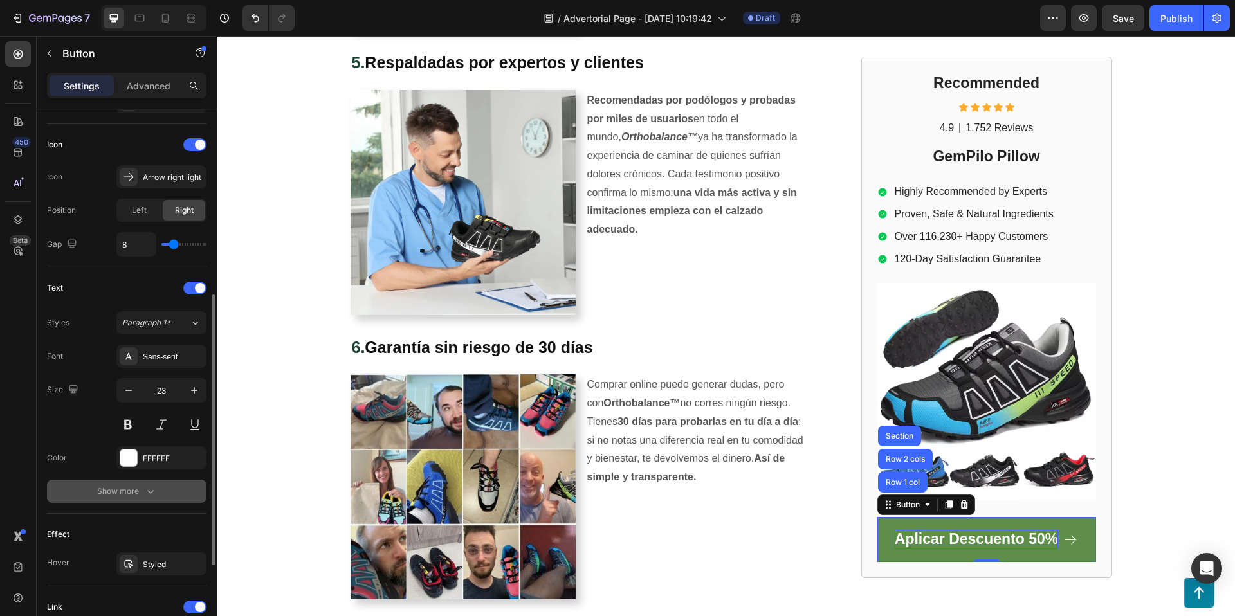
click at [159, 489] on button "Show more" at bounding box center [126, 491] width 159 height 23
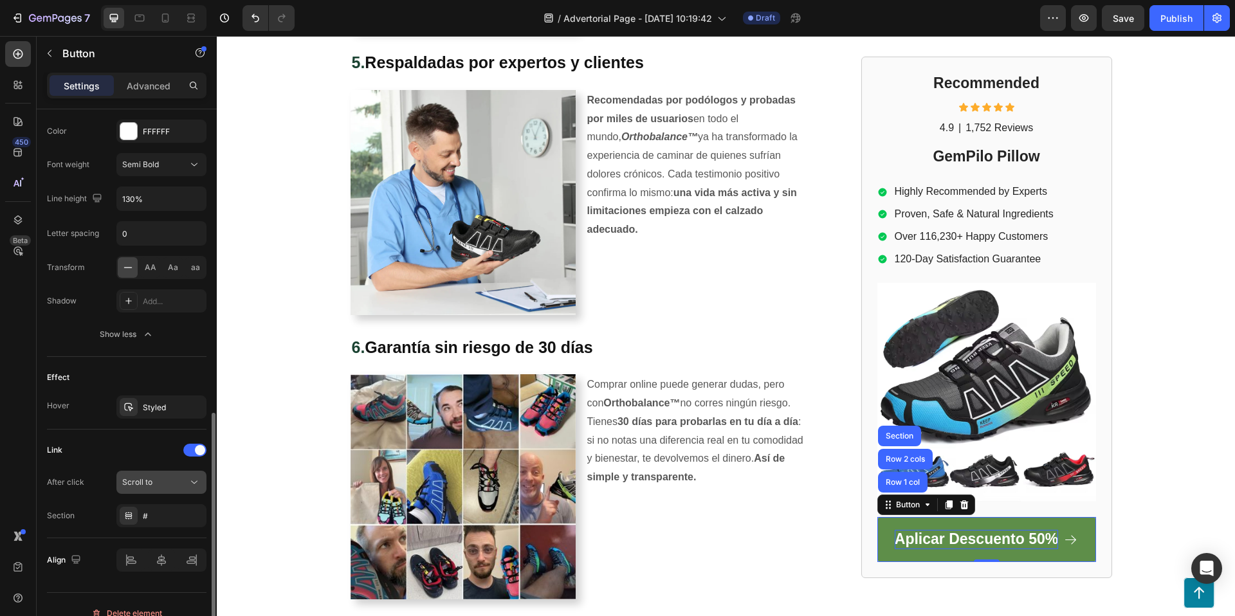
scroll to position [717, 0]
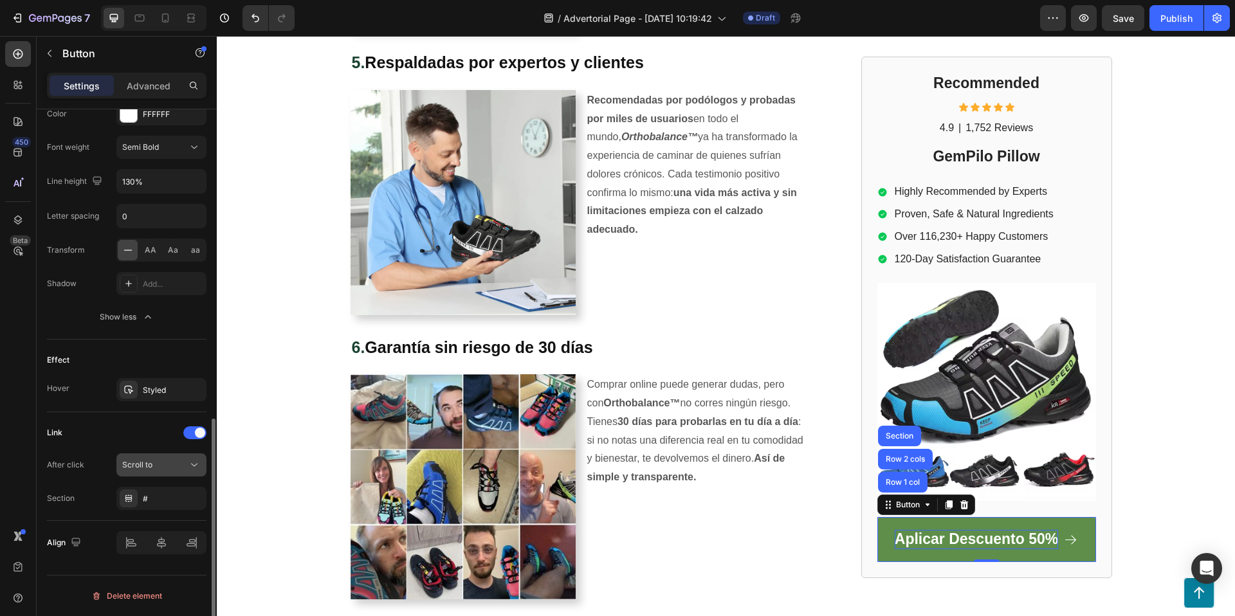
click at [181, 467] on div "Scroll to" at bounding box center [155, 465] width 66 height 12
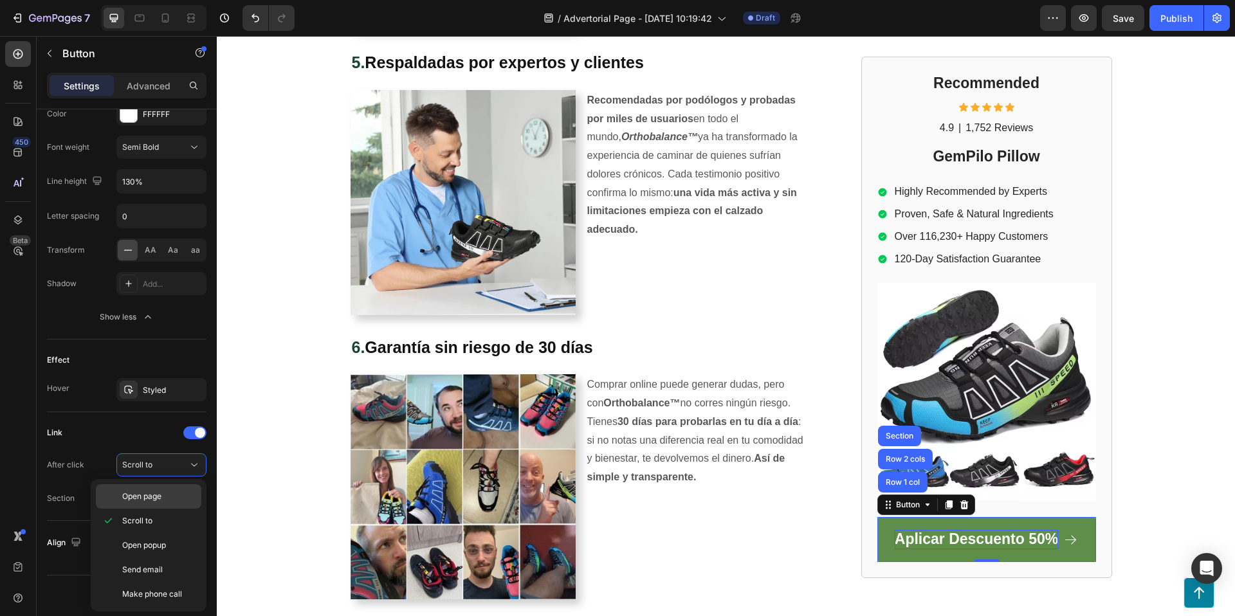
click at [165, 499] on p "Open page" at bounding box center [158, 497] width 73 height 12
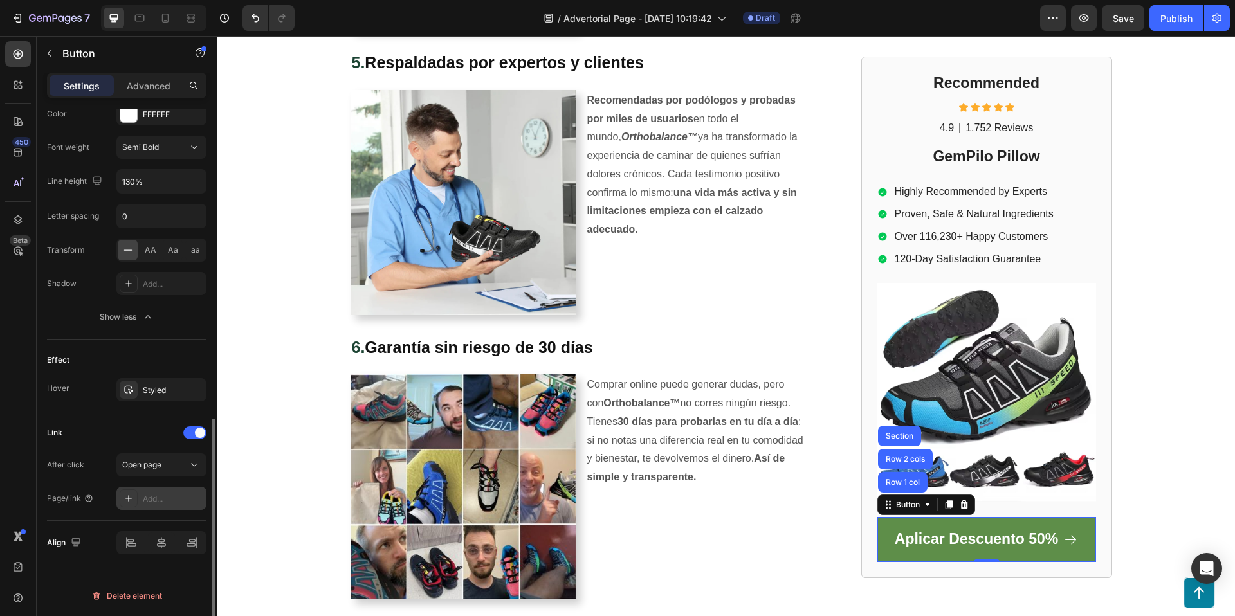
click at [166, 493] on div "Add..." at bounding box center [173, 499] width 60 height 12
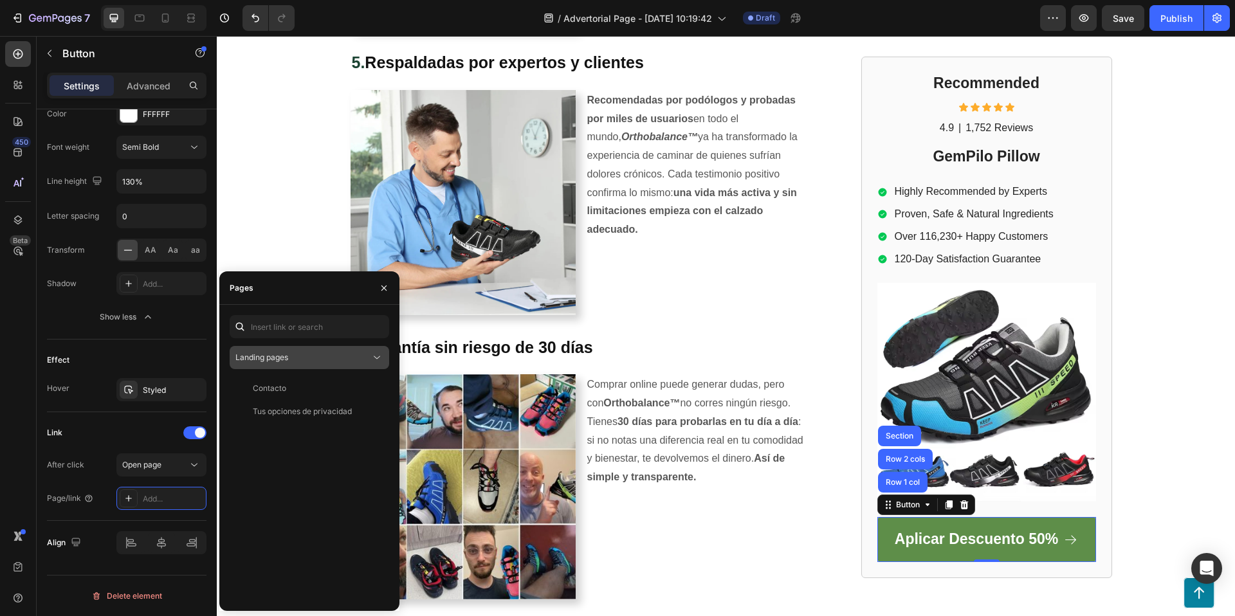
click at [313, 352] on div "Landing pages" at bounding box center [302, 358] width 135 height 12
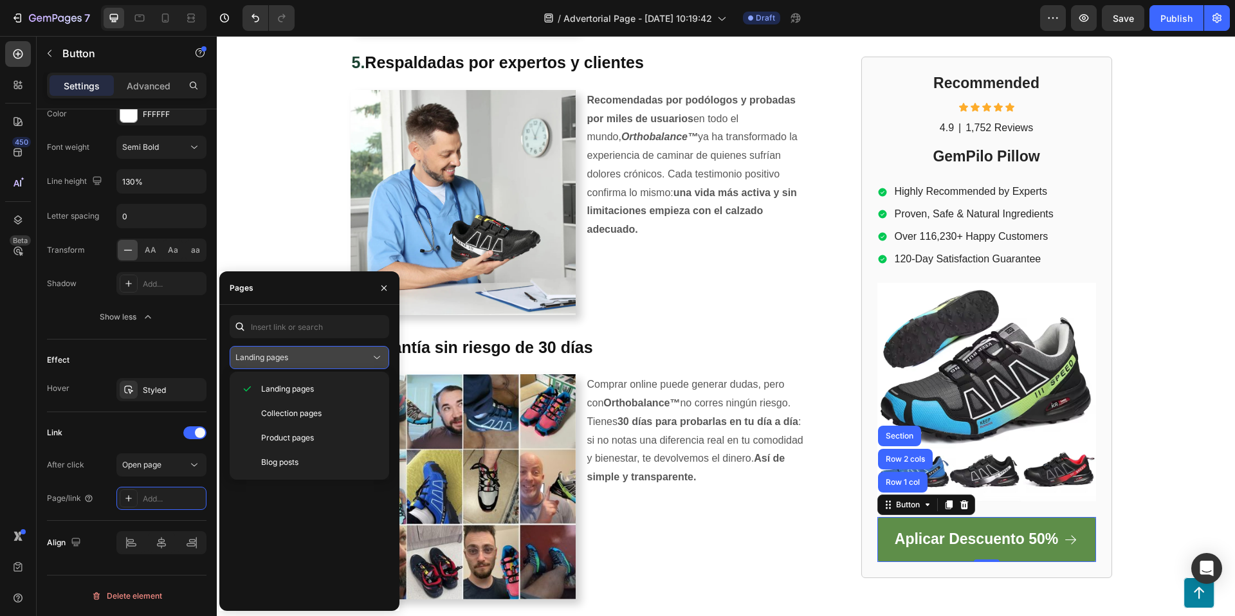
click at [310, 352] on div "Landing pages" at bounding box center [302, 358] width 135 height 12
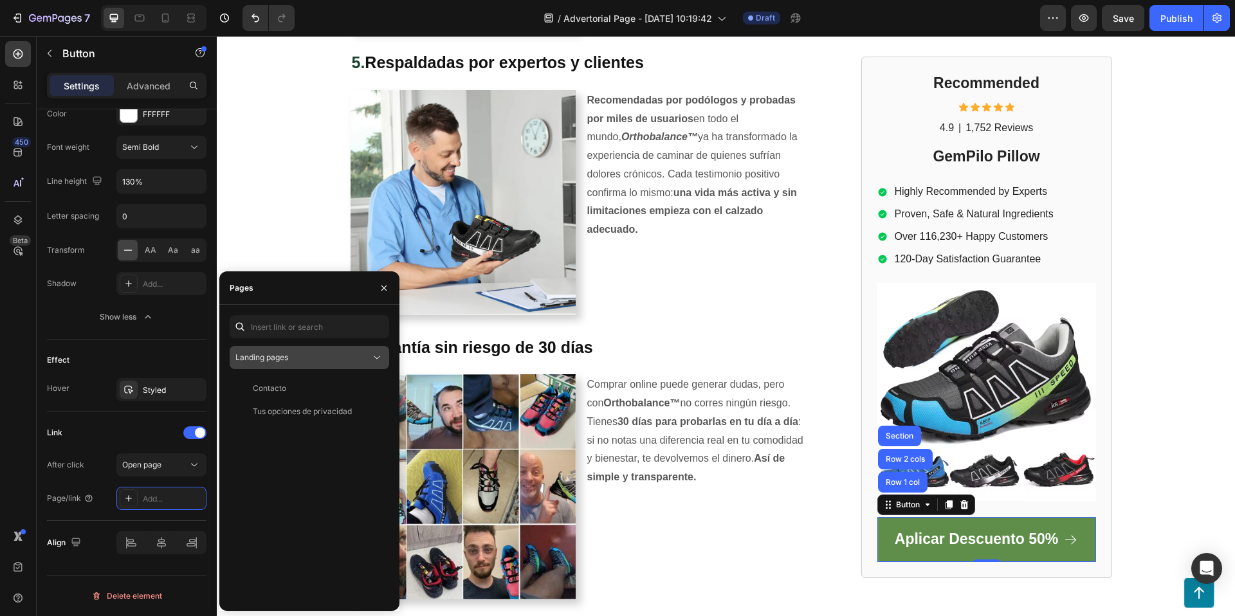
click at [310, 352] on div "Landing pages" at bounding box center [302, 358] width 135 height 12
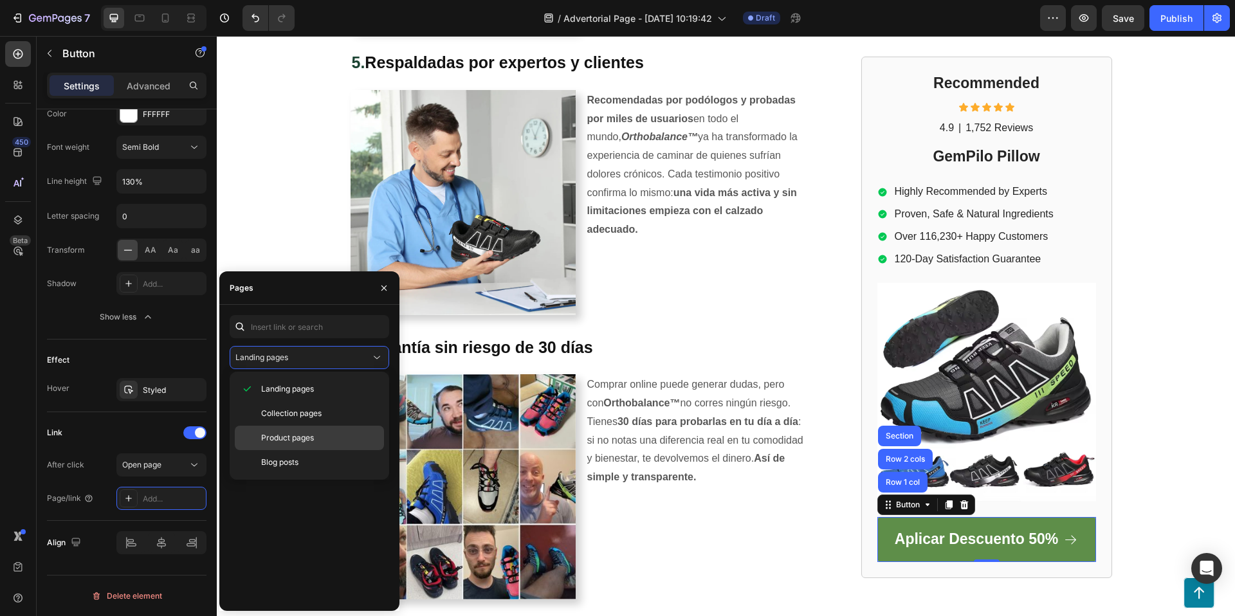
click at [294, 450] on div "Product pages" at bounding box center [309, 462] width 149 height 24
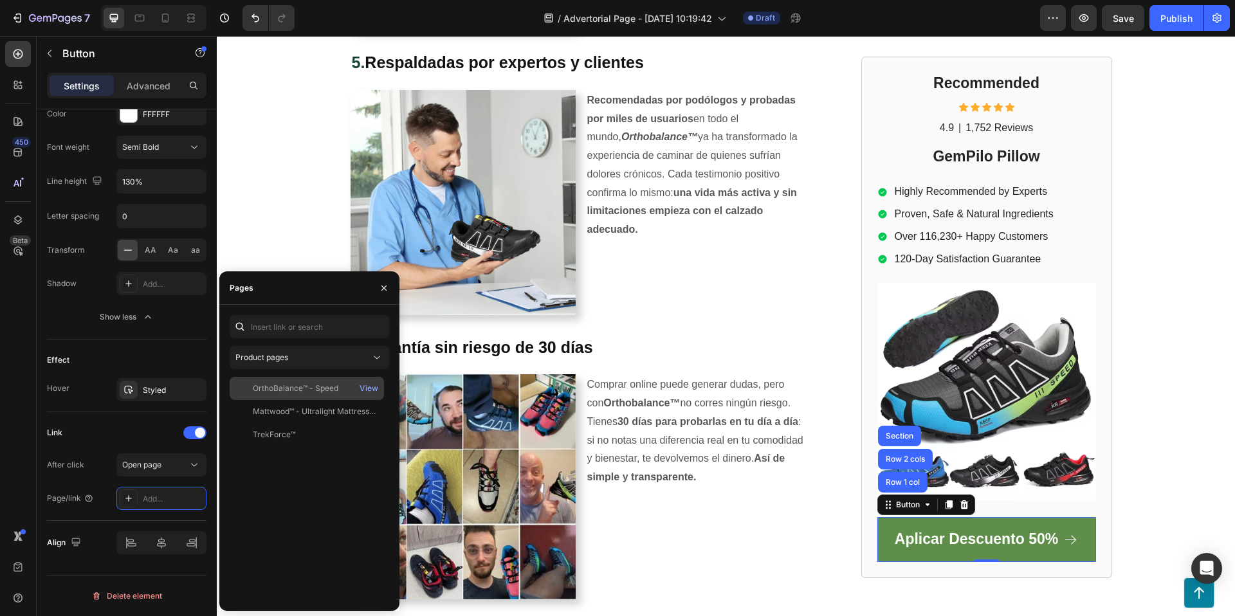
click at [300, 388] on div "OrthoBalance™ - Speed" at bounding box center [296, 389] width 86 height 12
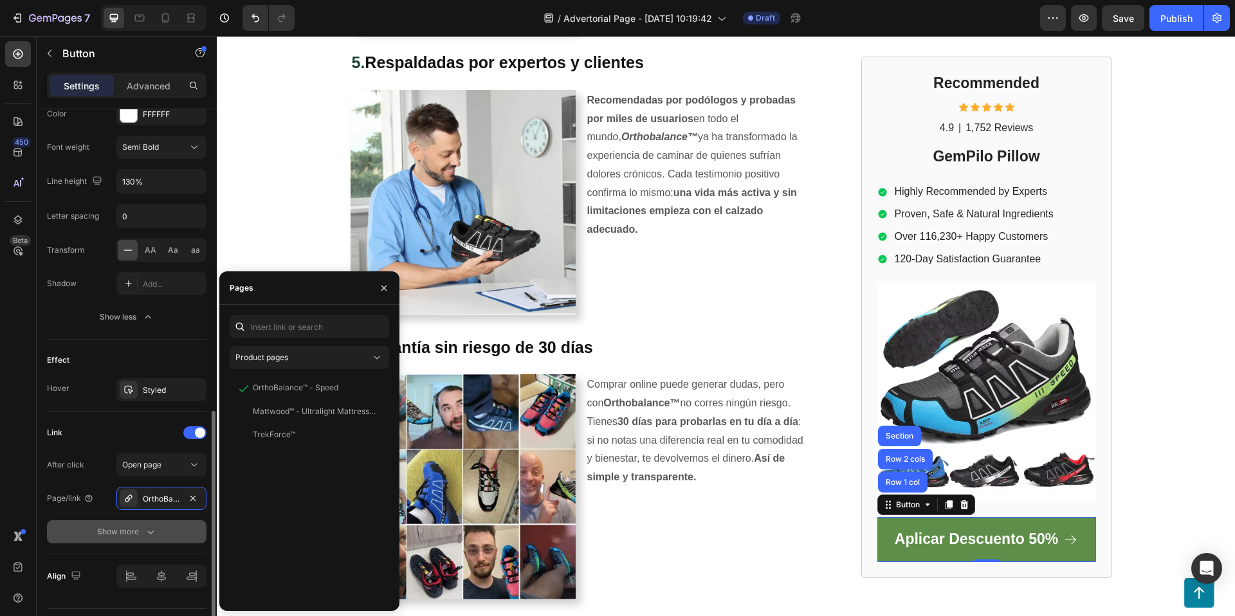
click at [73, 528] on button "Show more" at bounding box center [126, 531] width 159 height 23
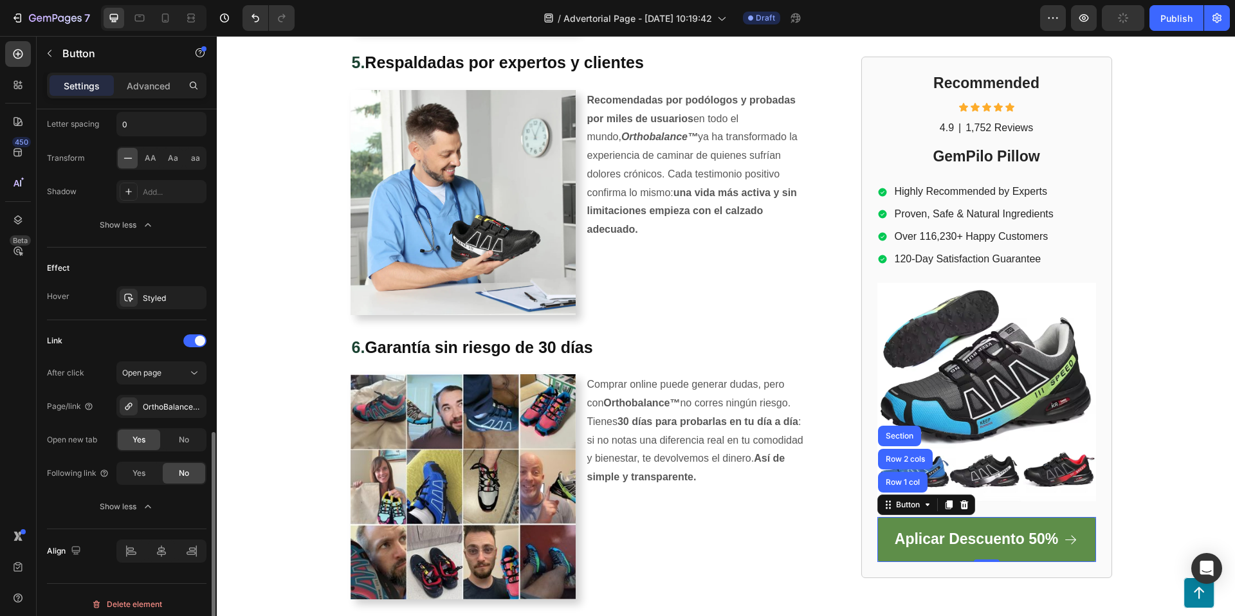
scroll to position [817, 0]
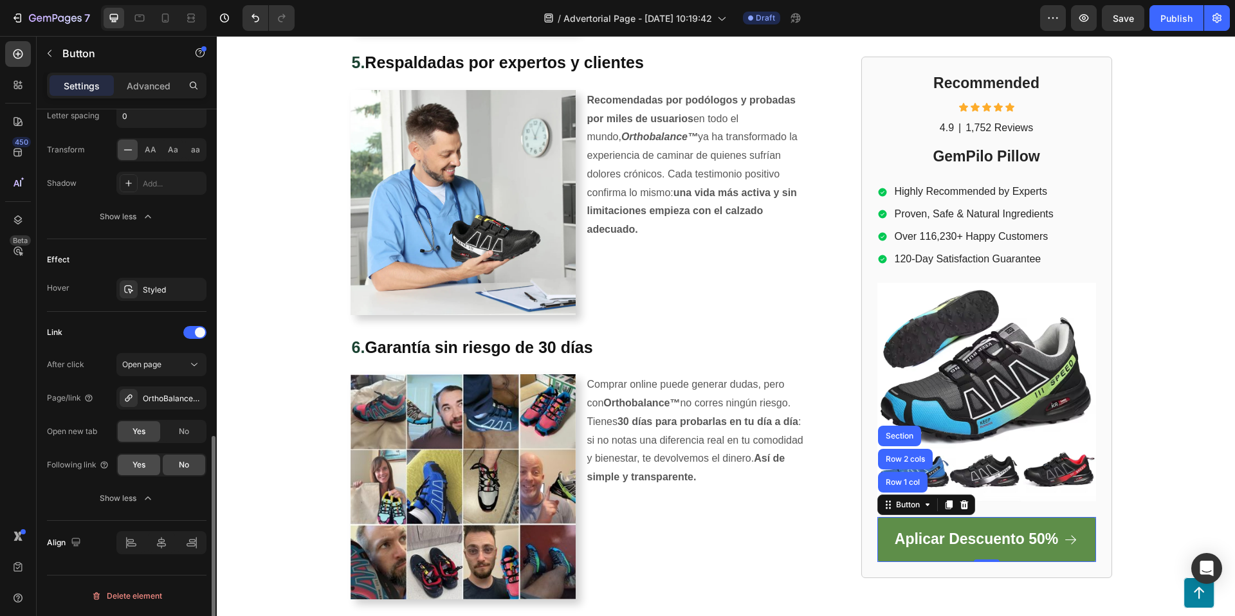
click at [133, 473] on div "Yes" at bounding box center [139, 465] width 42 height 21
click at [179, 464] on span "No" at bounding box center [184, 465] width 10 height 12
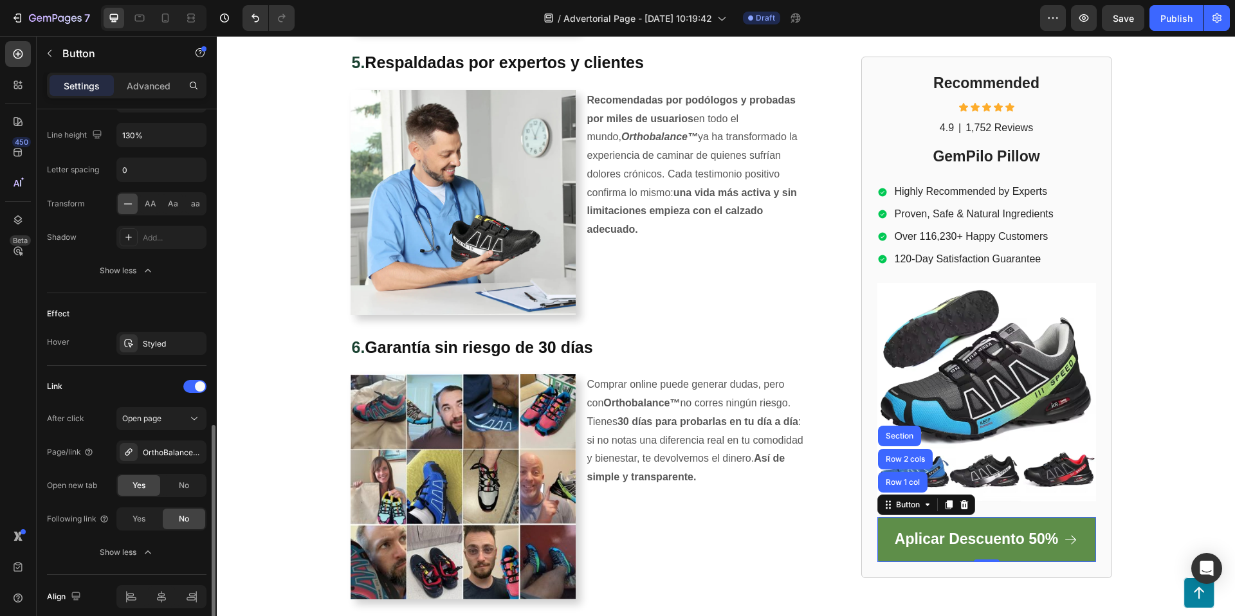
scroll to position [762, 0]
click at [141, 348] on div "Styled" at bounding box center [161, 344] width 90 height 23
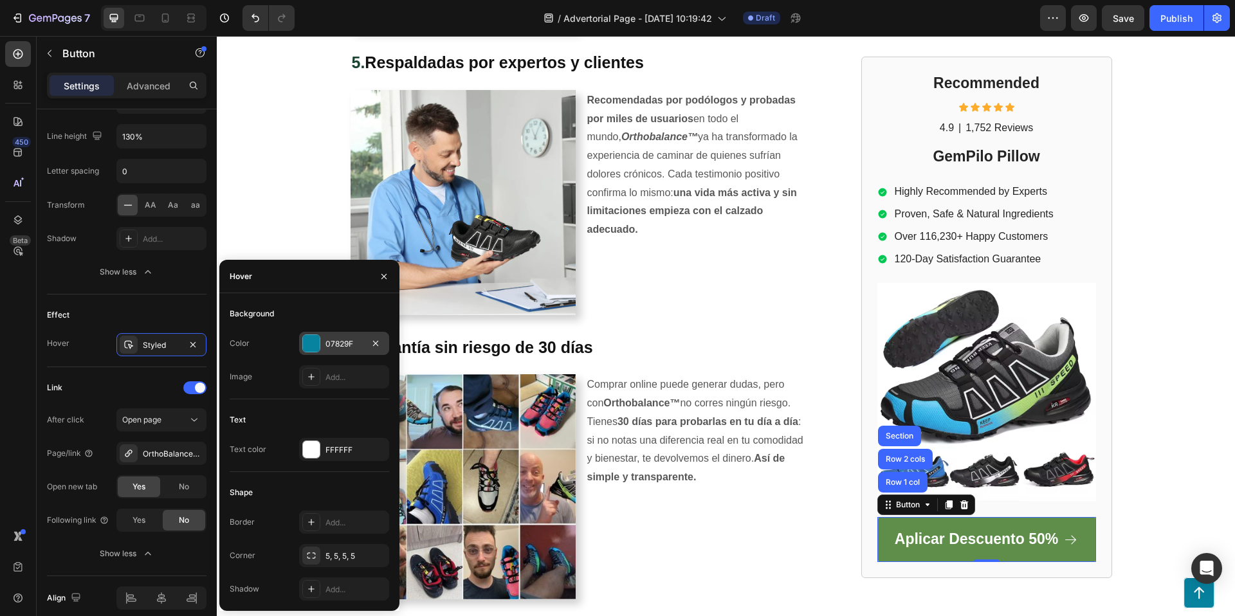
click at [314, 345] on div at bounding box center [311, 343] width 17 height 17
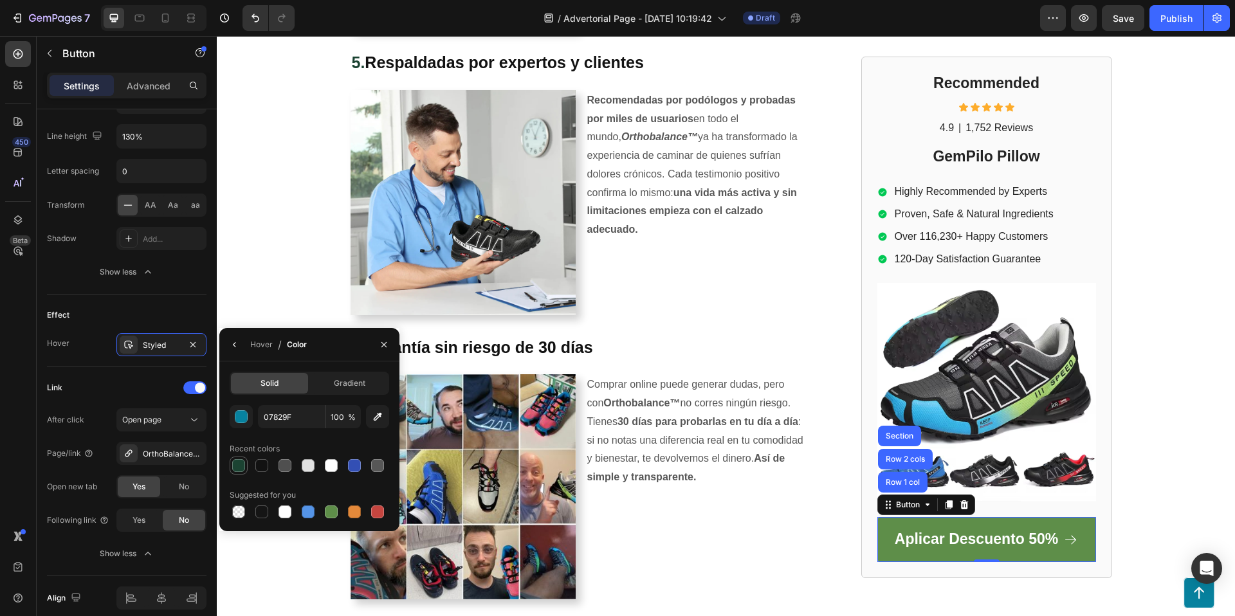
click at [240, 461] on div at bounding box center [238, 465] width 13 height 13
type input "1B4332"
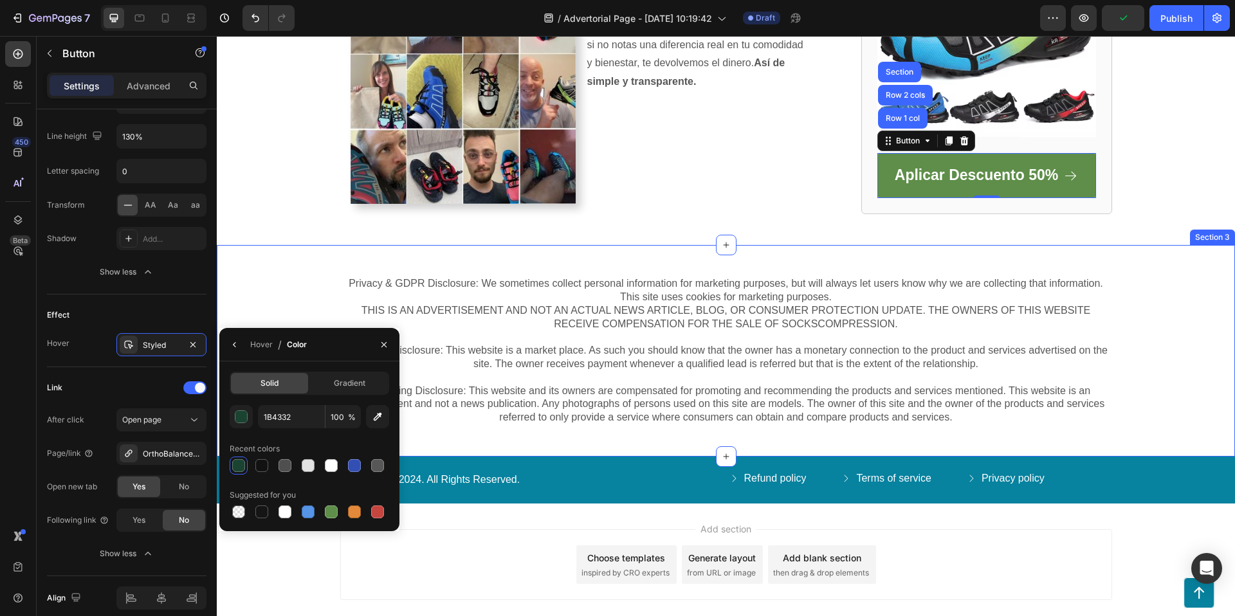
scroll to position [2289, 0]
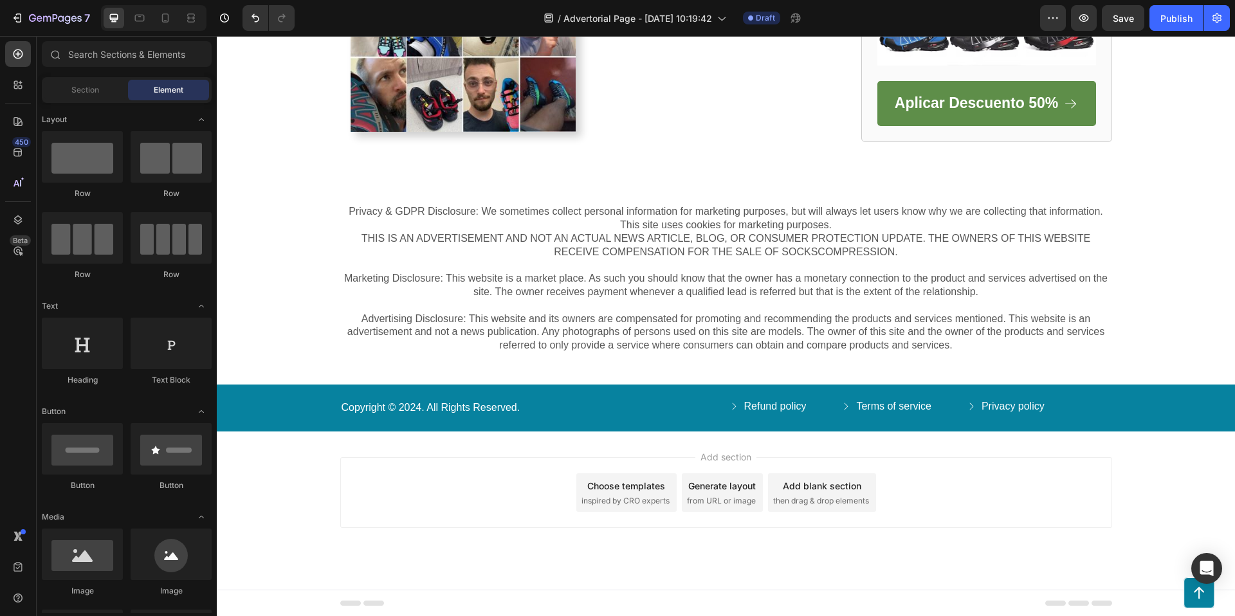
click at [1089, 480] on div "Add section Choose templates inspired by CRO experts Generate layout from URL o…" at bounding box center [726, 492] width 772 height 71
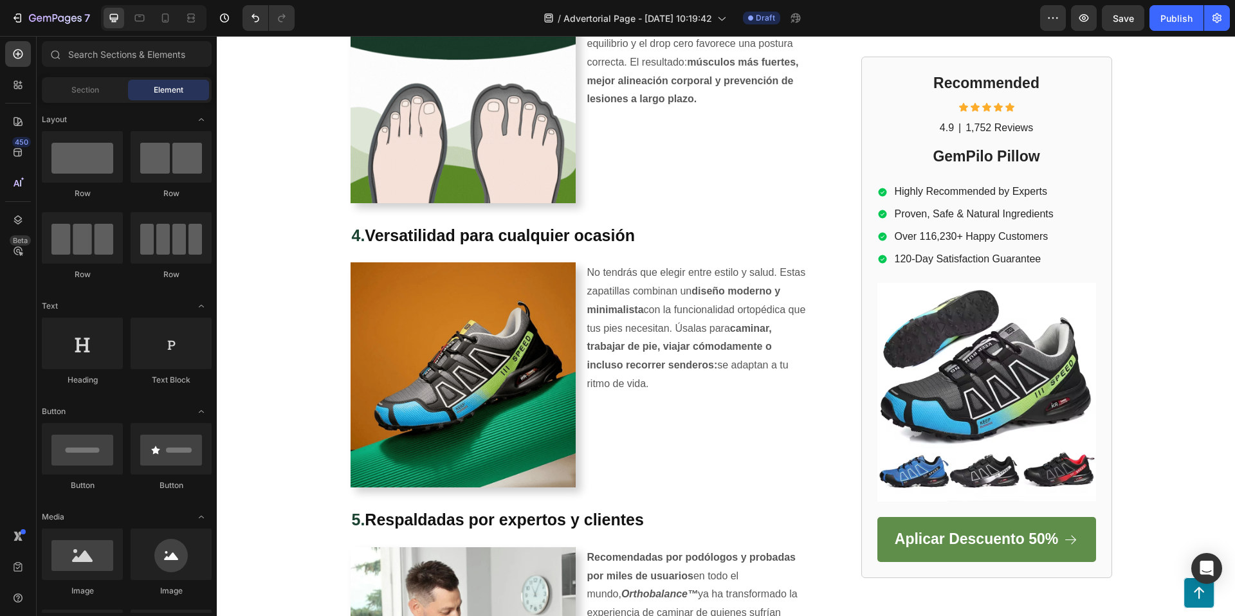
scroll to position [1355, 0]
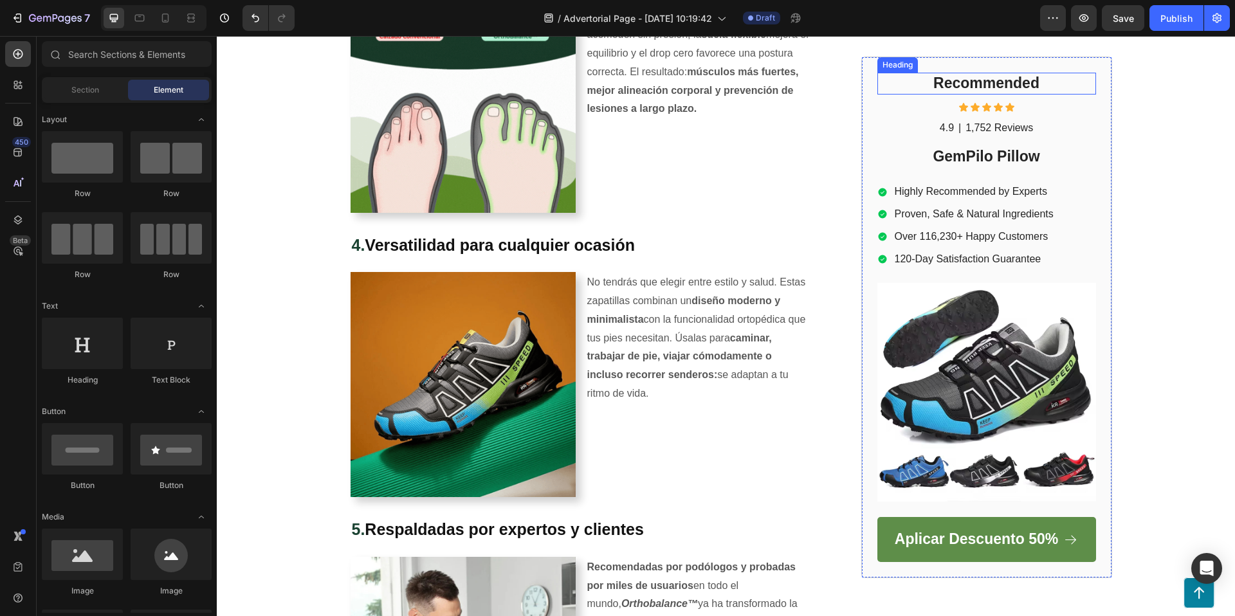
click at [997, 82] on h2 "Recommended" at bounding box center [986, 84] width 219 height 22
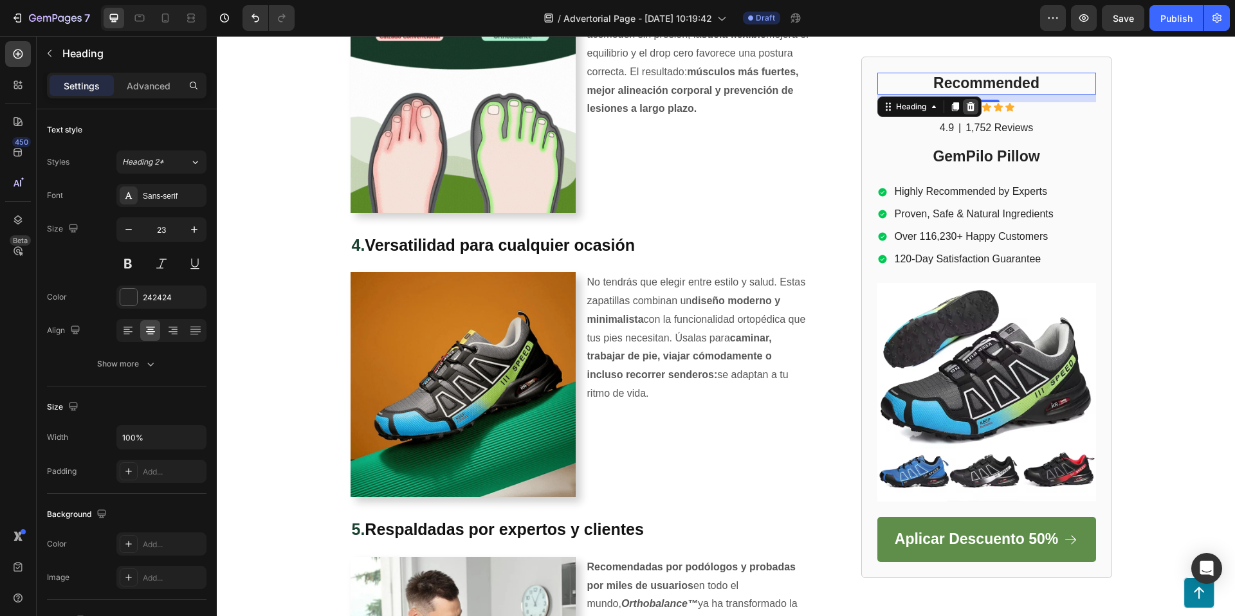
click at [969, 105] on icon at bounding box center [970, 107] width 10 height 10
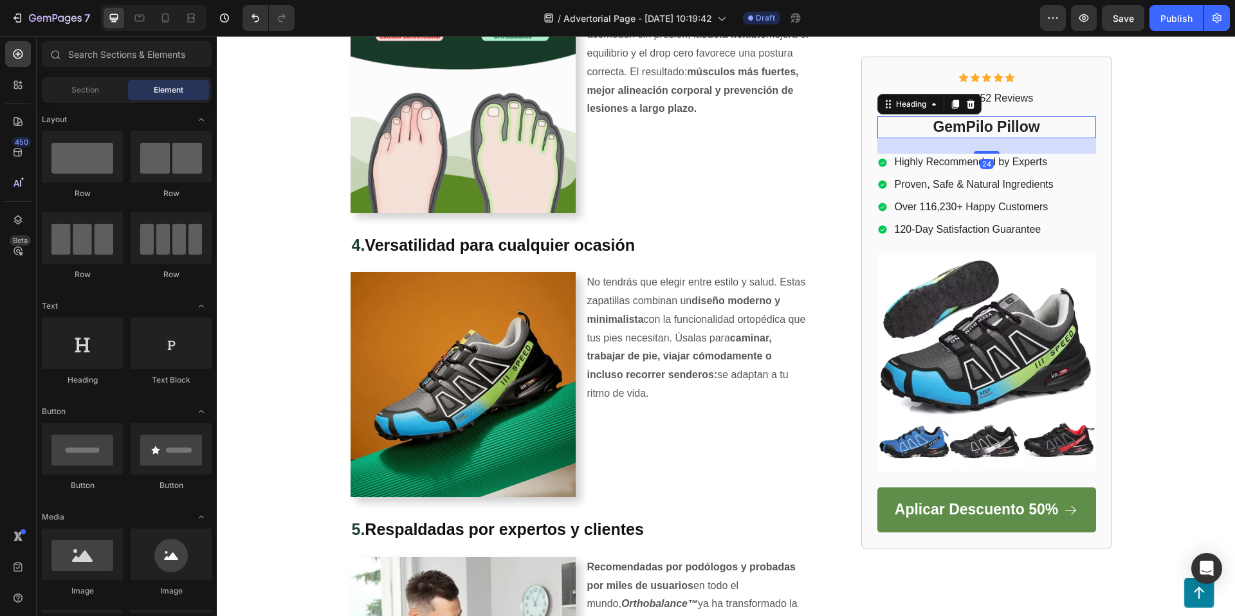
click at [977, 124] on h2 "GemPilo Pillow" at bounding box center [986, 128] width 219 height 22
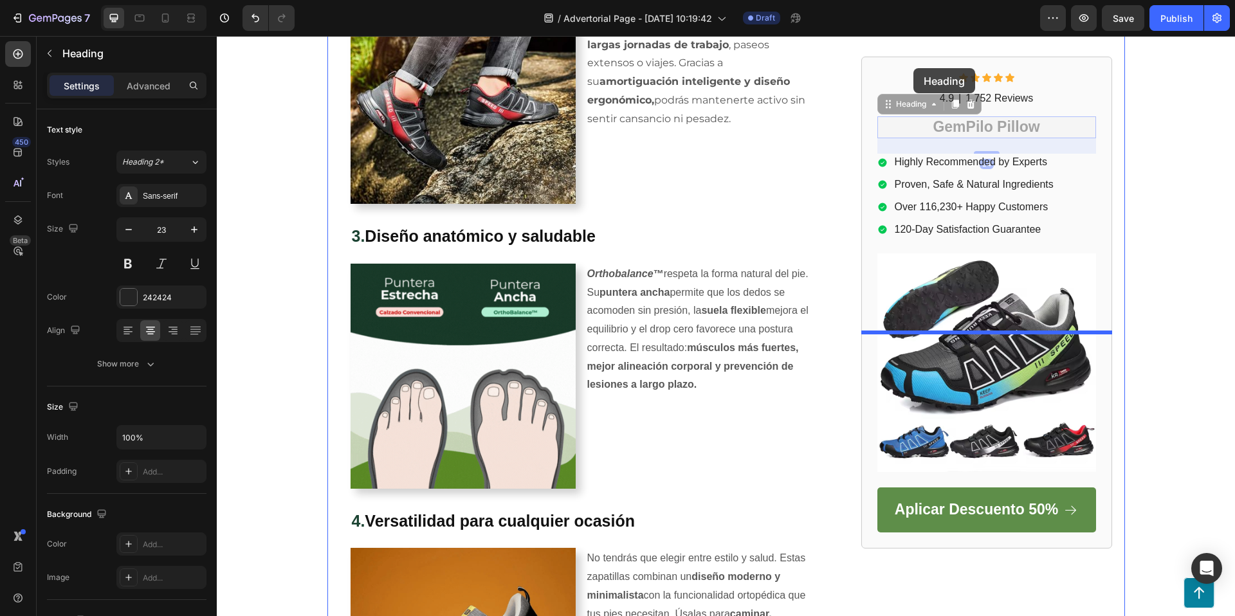
scroll to position [1060, 0]
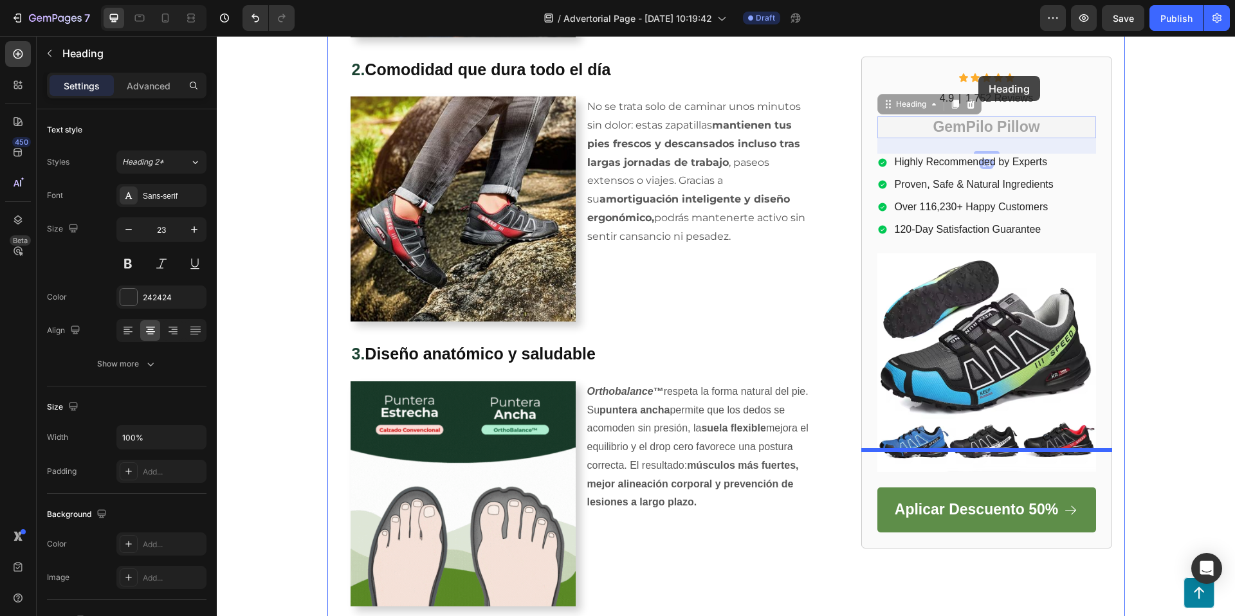
drag, startPoint x: 886, startPoint y: 104, endPoint x: 977, endPoint y: 82, distance: 93.7
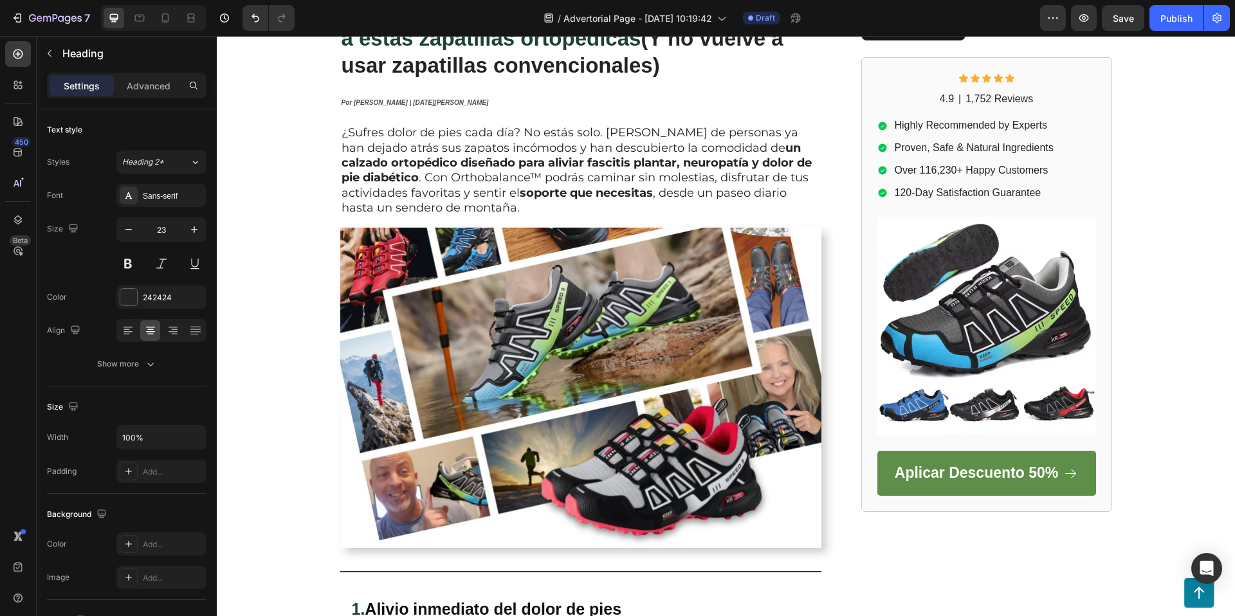
scroll to position [0, 0]
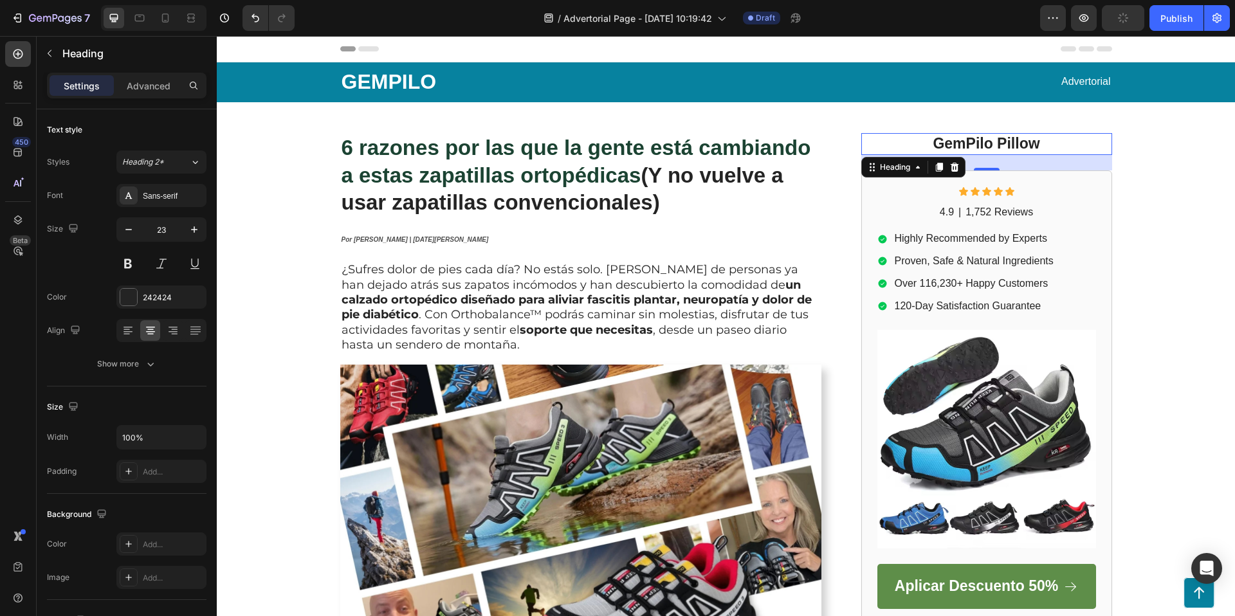
click at [923, 140] on h2 "GemPilo Pillow" at bounding box center [986, 144] width 251 height 22
click at [899, 147] on p "GemPilo Pillow" at bounding box center [986, 143] width 248 height 19
click at [867, 139] on p "GemPilo Pillow" at bounding box center [986, 143] width 248 height 19
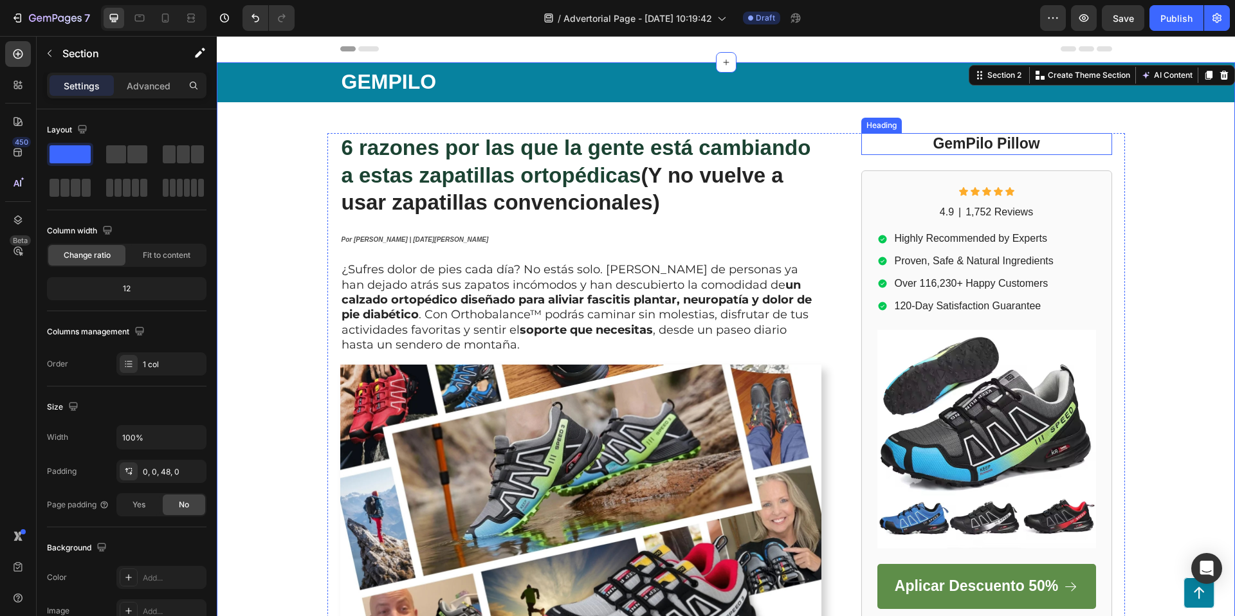
click at [1045, 142] on p "GemPilo Pillow" at bounding box center [986, 143] width 248 height 19
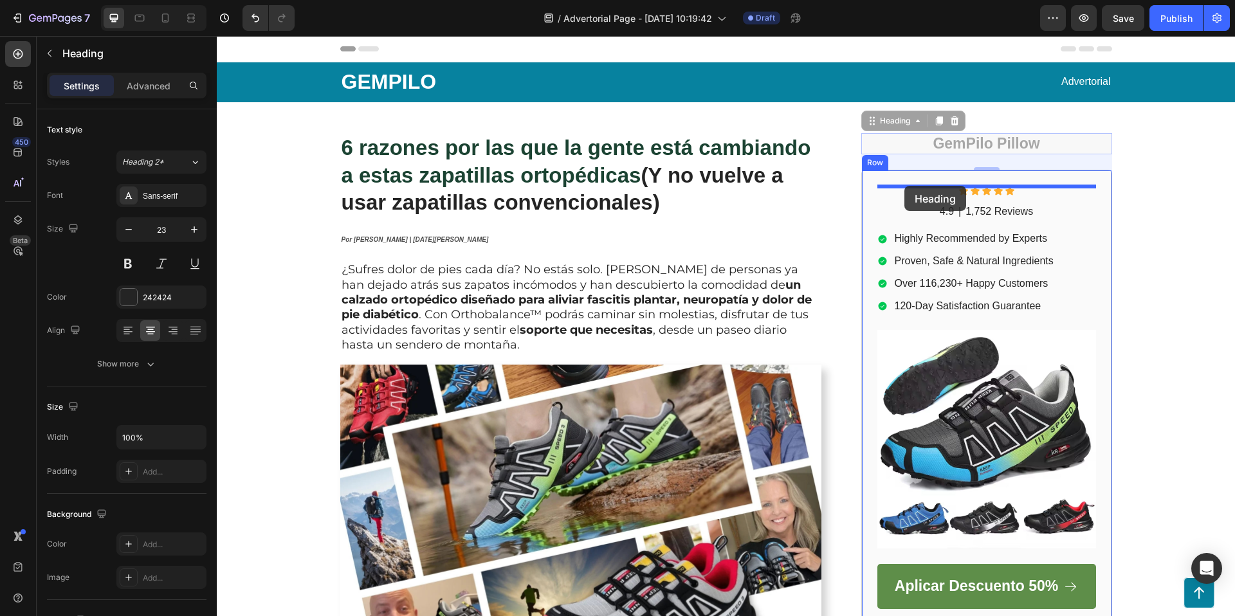
drag, startPoint x: 897, startPoint y: 119, endPoint x: 904, endPoint y: 186, distance: 67.2
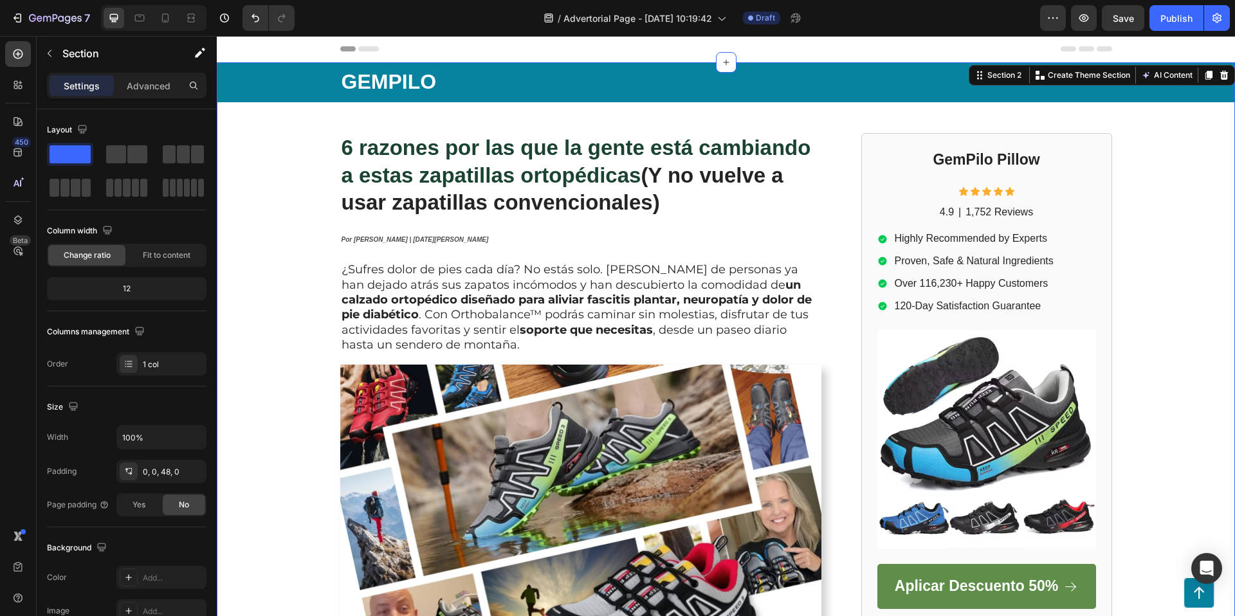
click at [1006, 158] on h2 "GemPilo Pillow" at bounding box center [986, 160] width 219 height 22
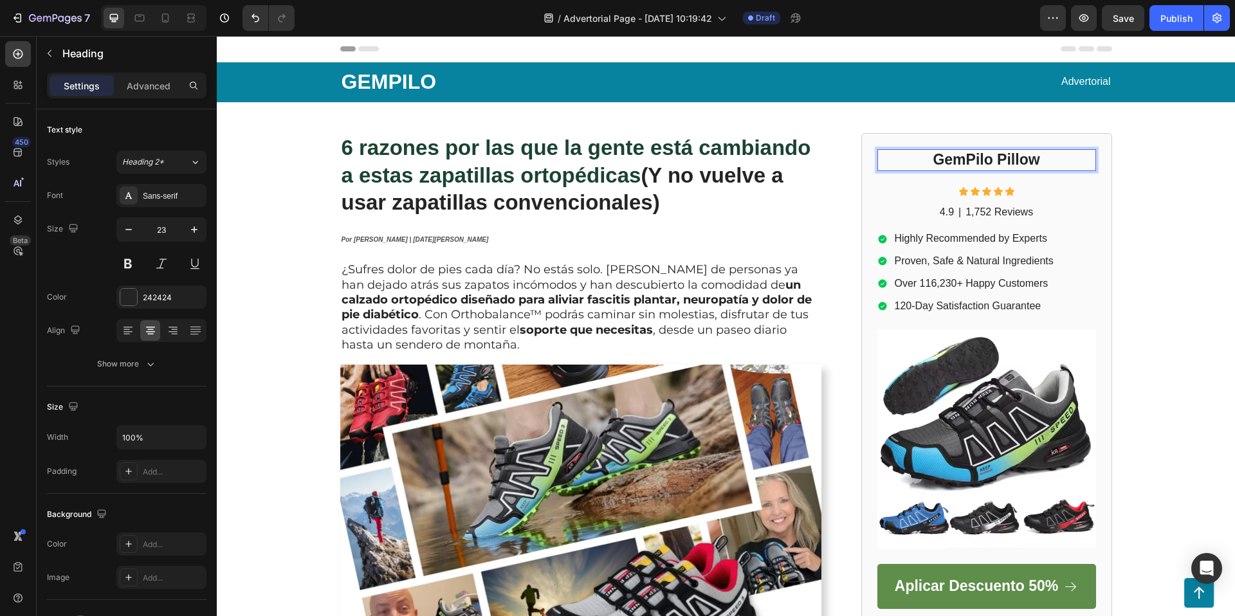
click at [1006, 158] on h2 "GemPilo Pillow" at bounding box center [986, 160] width 219 height 22
click at [1006, 158] on p "GemPilo Pillow" at bounding box center [986, 159] width 216 height 19
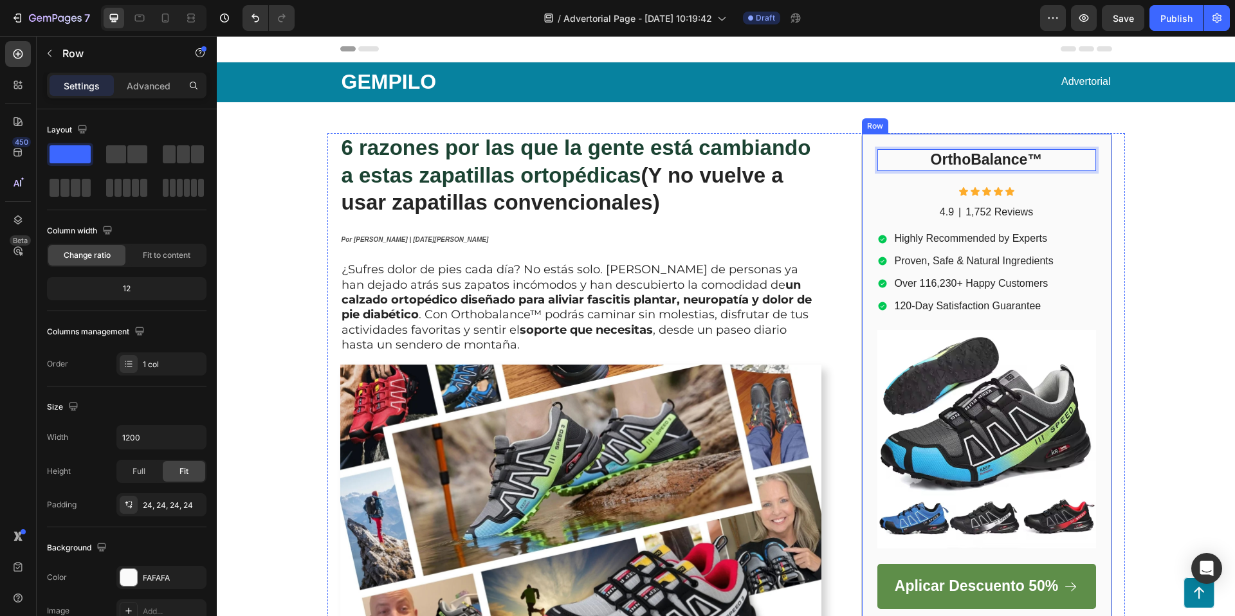
click at [956, 173] on div "OrthoBalance™ Heading 24 Icon Icon Icon Icon Icon Icon List 4.9 Text Block | Te…" at bounding box center [986, 379] width 219 height 460
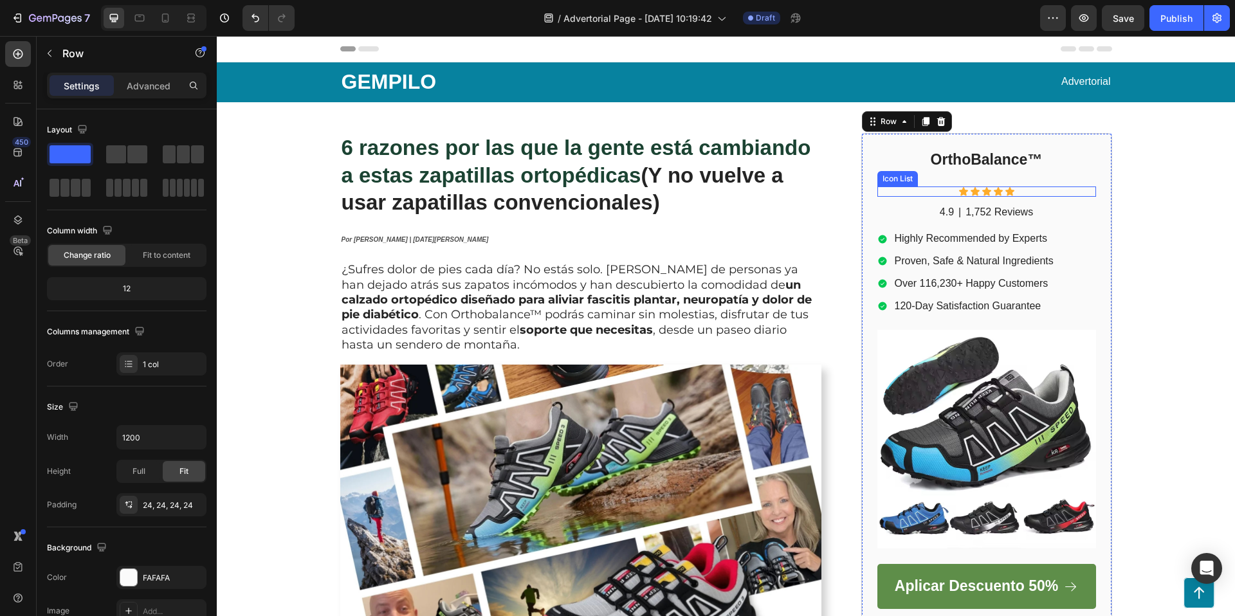
click at [948, 190] on div "Icon Icon Icon Icon Icon" at bounding box center [986, 191] width 219 height 10
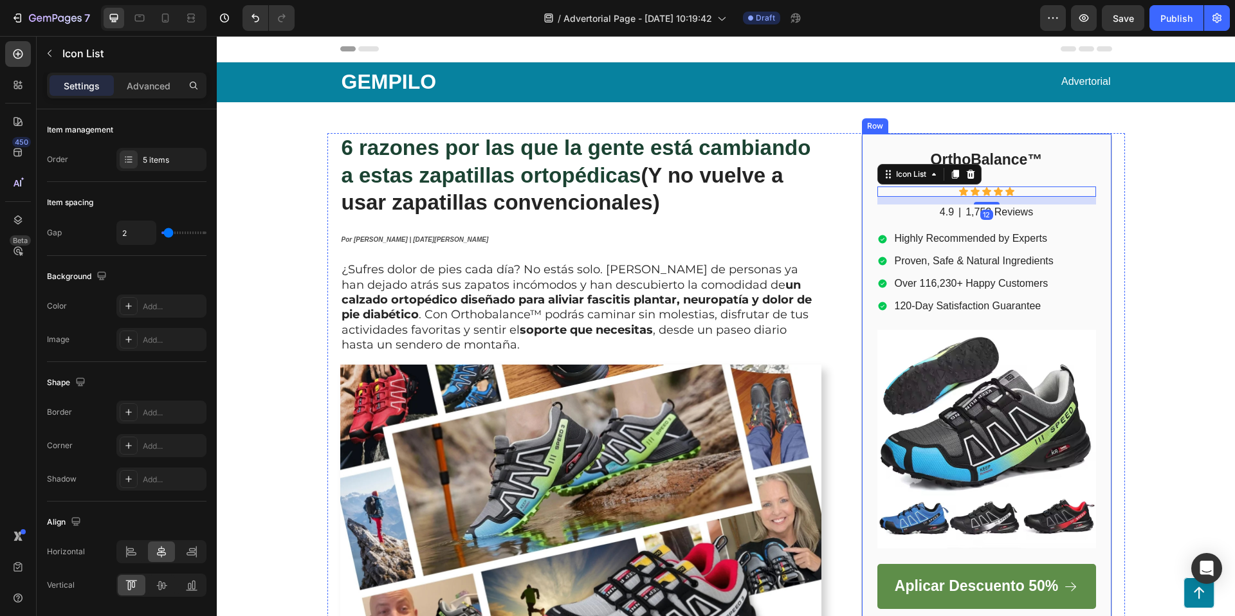
click at [1026, 181] on div "OrthoBalance™ Heading Icon Icon Icon Icon Icon Icon List 12 4.9 Text Block | Te…" at bounding box center [986, 379] width 219 height 460
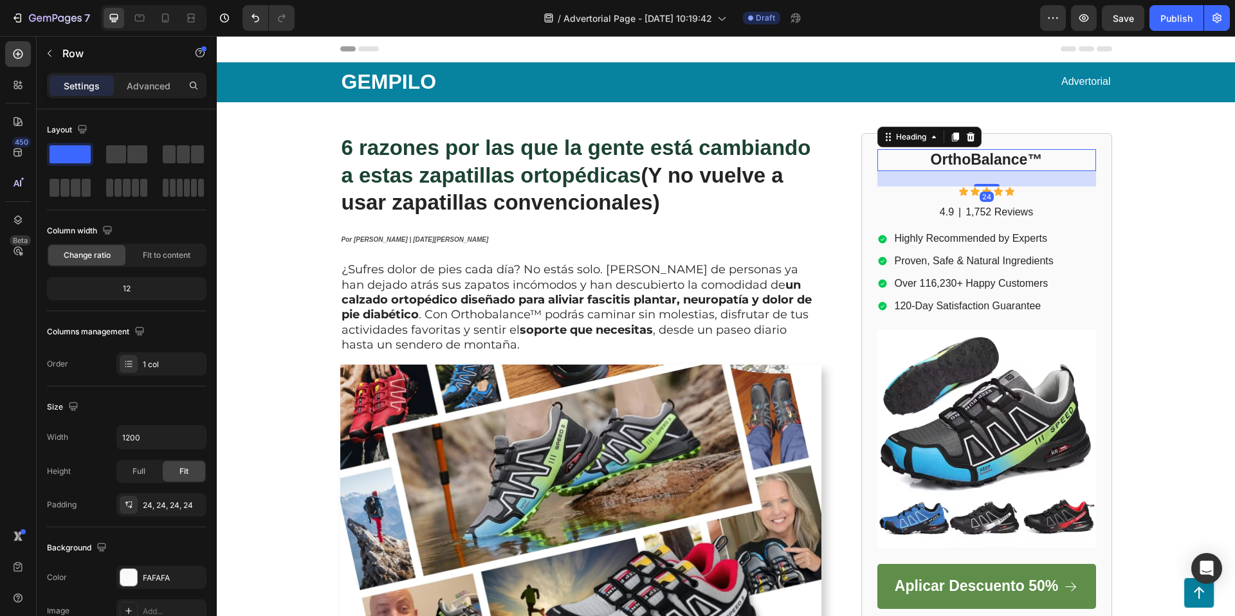
click at [1036, 163] on p "OrthoBalance™" at bounding box center [986, 159] width 216 height 19
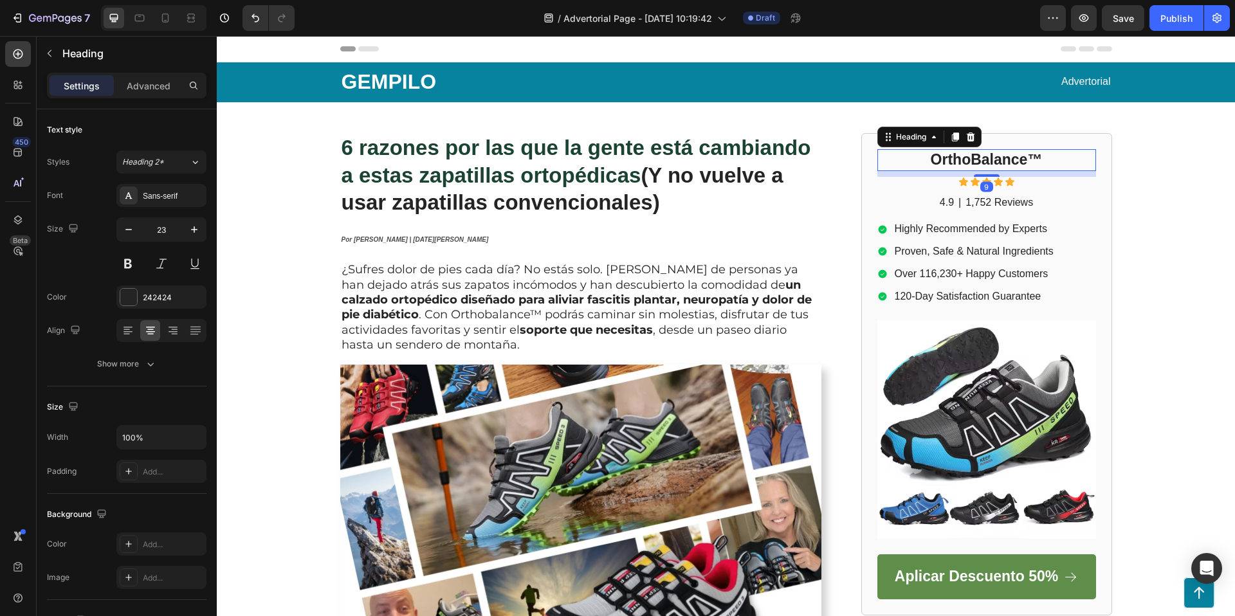
drag, startPoint x: 985, startPoint y: 184, endPoint x: 990, endPoint y: 176, distance: 8.9
click at [988, 174] on div at bounding box center [986, 175] width 26 height 3
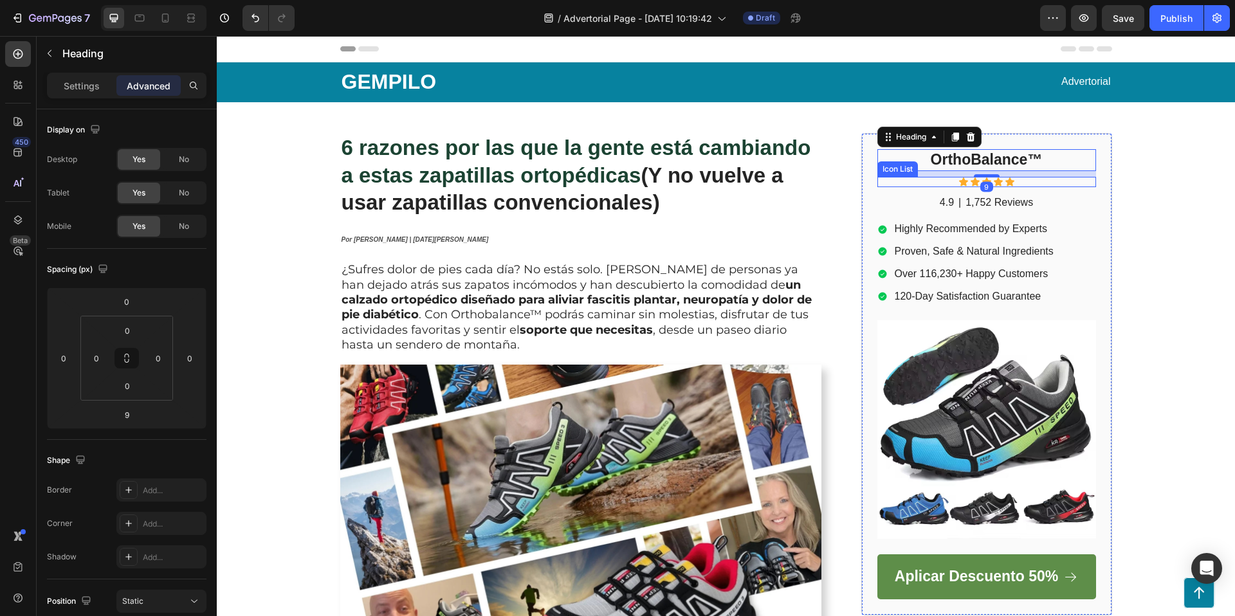
click at [1039, 183] on div "Icon Icon Icon Icon Icon" at bounding box center [986, 182] width 219 height 10
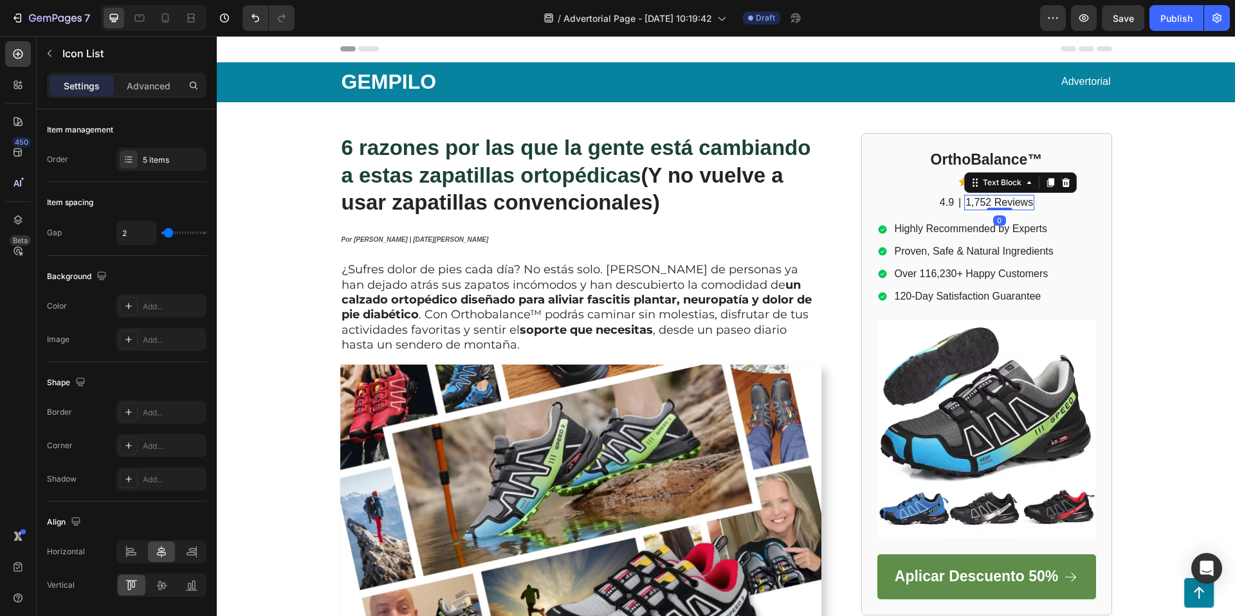
click at [1029, 201] on p "1,752 Reviews" at bounding box center [999, 203] width 68 height 14
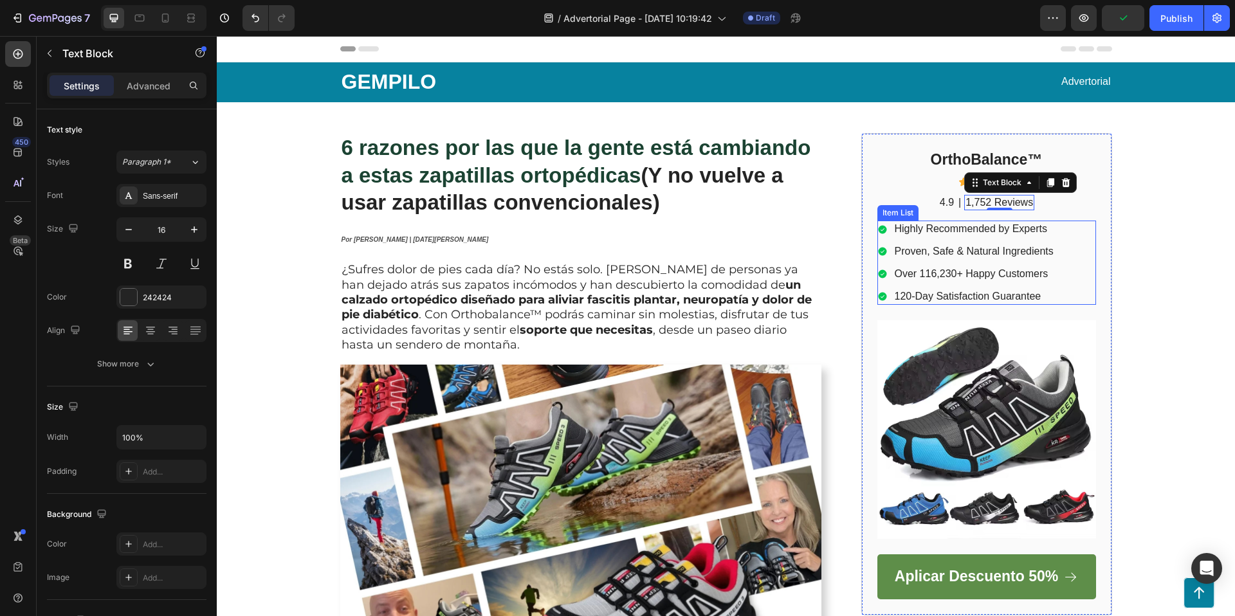
click at [980, 226] on p "Highly Recommended by Experts" at bounding box center [973, 229] width 159 height 14
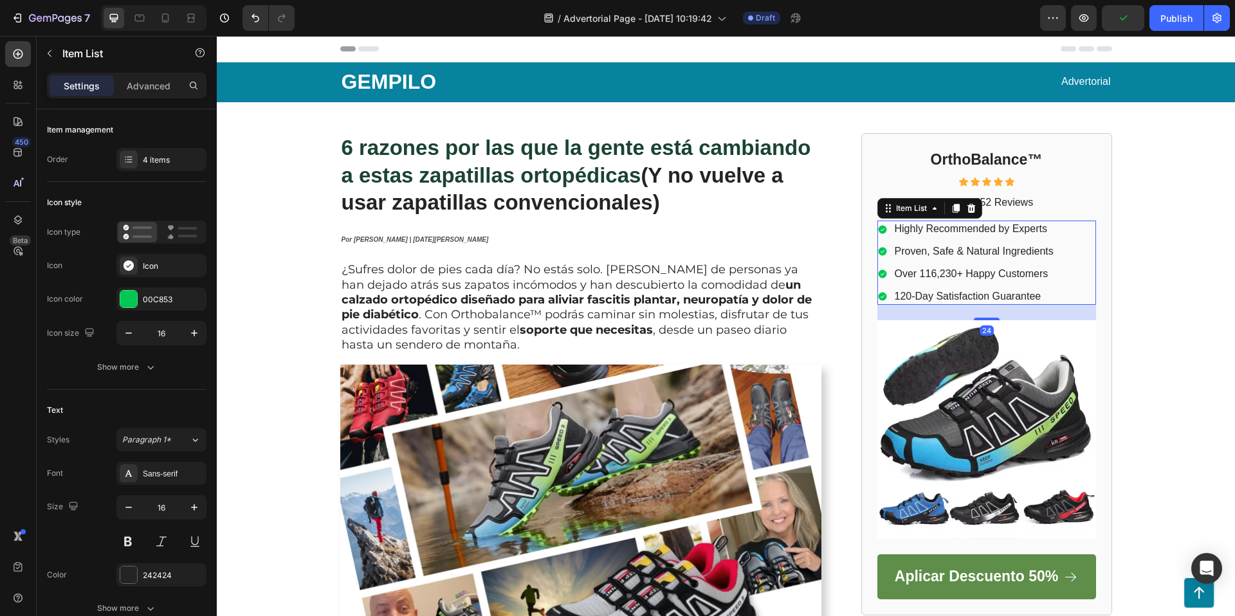
click at [980, 226] on p "Highly Recommended by Experts" at bounding box center [973, 229] width 159 height 14
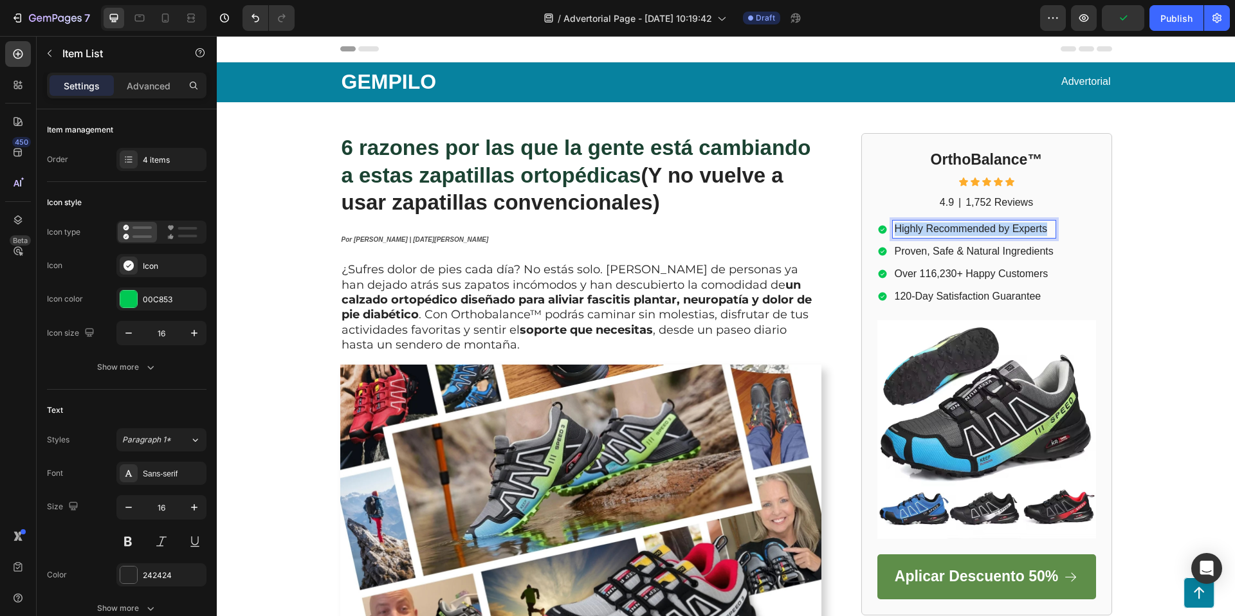
click at [980, 226] on p "Highly Recommended by Experts" at bounding box center [973, 229] width 159 height 14
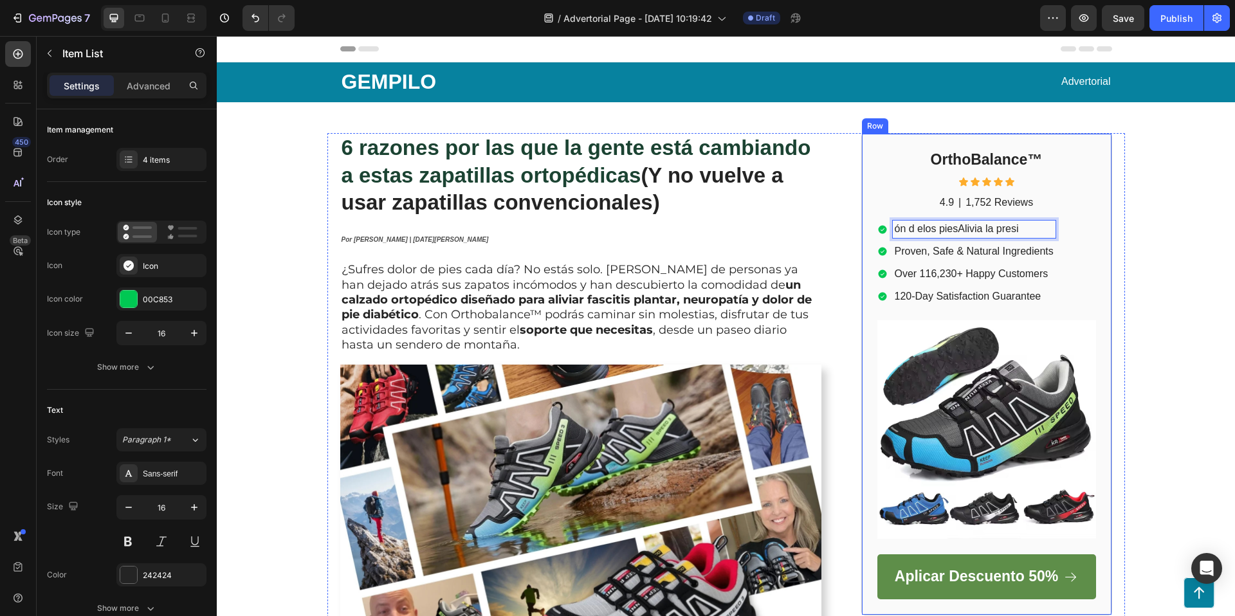
click at [985, 220] on div "OrthoBalance™ Heading Icon Icon Icon Icon Icon Icon List 4.9 Text Block | Text …" at bounding box center [986, 374] width 219 height 451
click at [986, 228] on p "ón d elos piesAlivia la presi" at bounding box center [973, 229] width 159 height 14
click at [986, 227] on p "ón d elos piesAlivia la presi" at bounding box center [973, 229] width 159 height 14
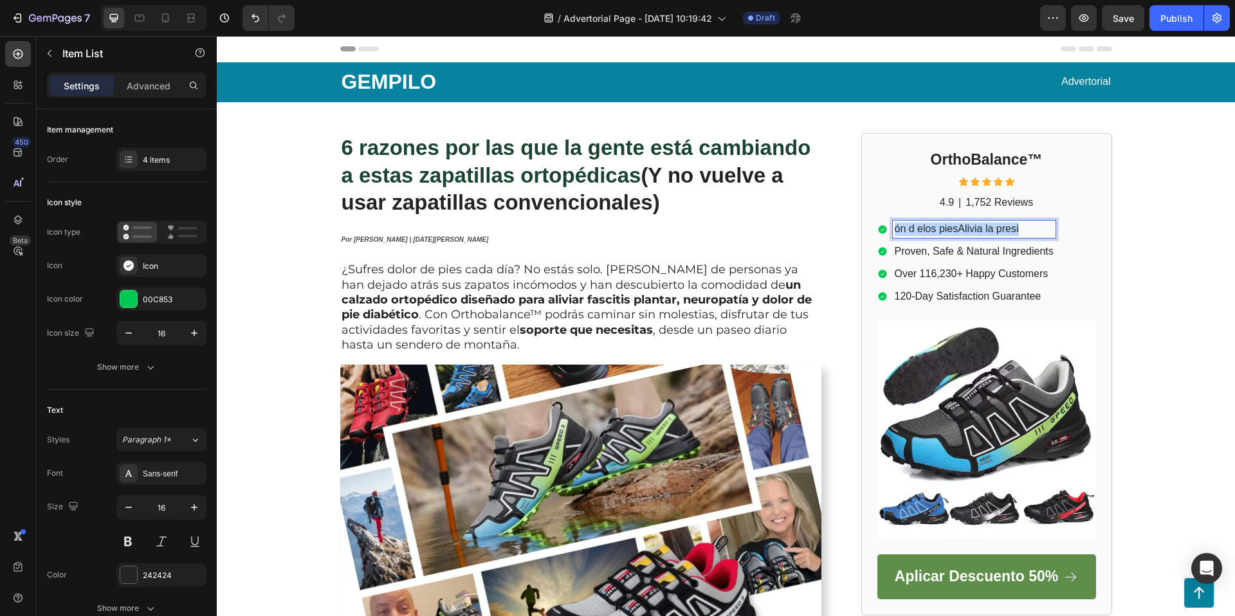
click at [986, 227] on p "ón d elos piesAlivia la presi" at bounding box center [973, 229] width 159 height 14
click at [950, 257] on p "Proven, Safe & Natural Ingredients" at bounding box center [973, 252] width 159 height 14
click at [994, 251] on p "ólogosRecomendado por pod" at bounding box center [971, 252] width 154 height 14
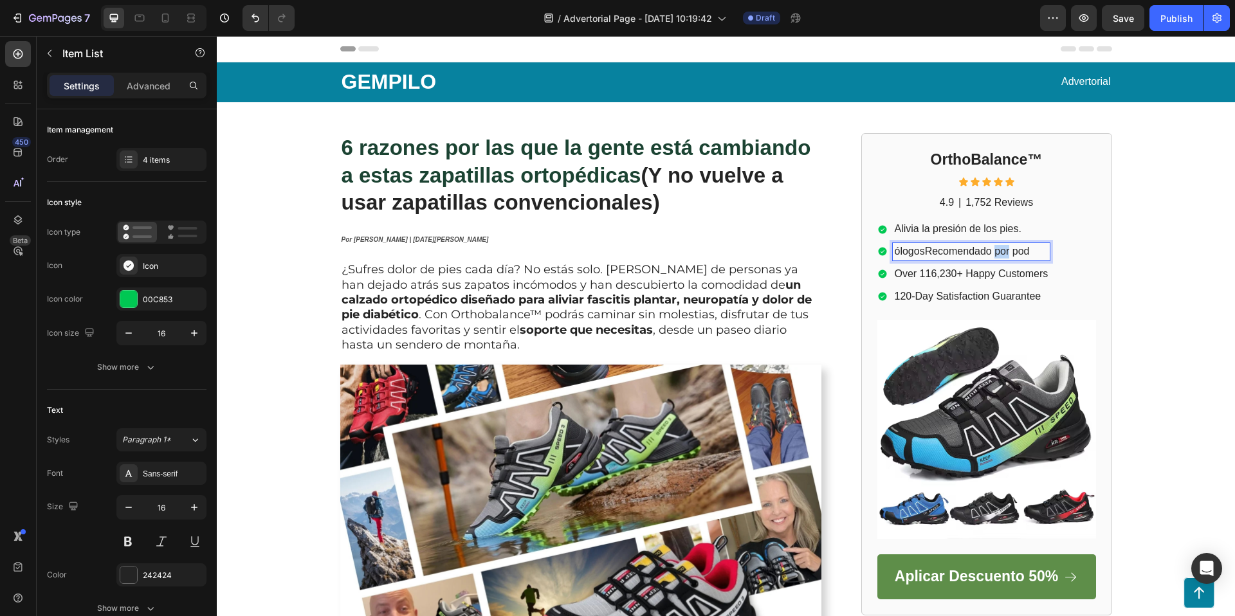
click at [994, 251] on p "ólogosRecomendado por pod" at bounding box center [971, 252] width 154 height 14
click at [977, 275] on p "Over 116,230+ Happy Customers" at bounding box center [971, 274] width 154 height 14
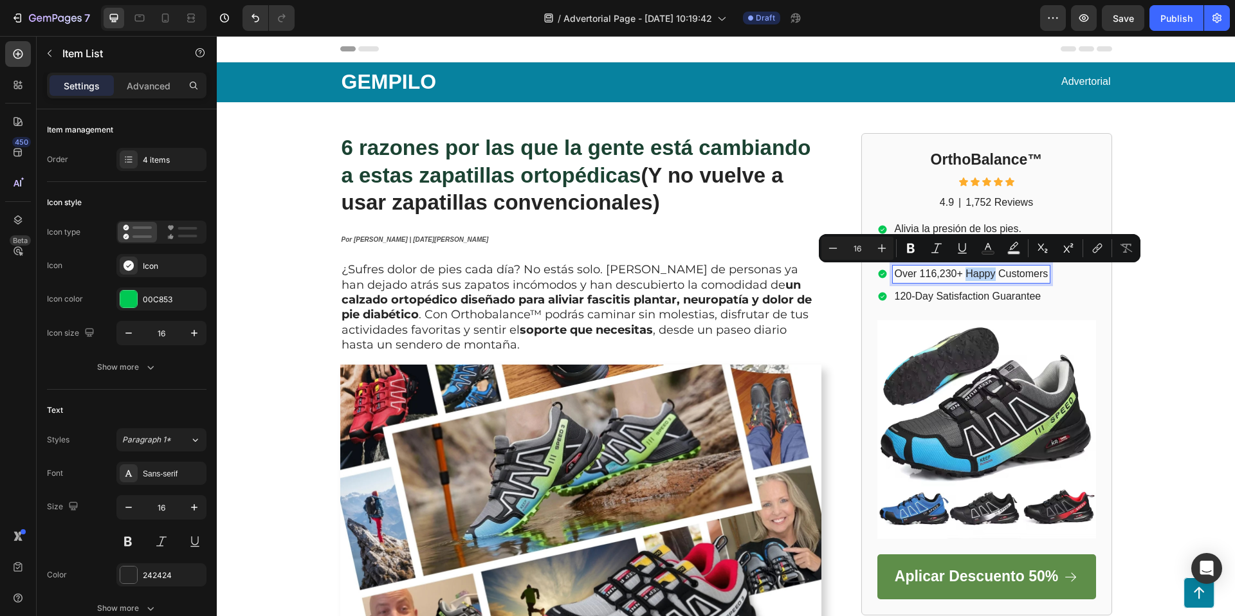
click at [976, 275] on p "Over 116,230+ Happy Customers" at bounding box center [971, 274] width 154 height 14
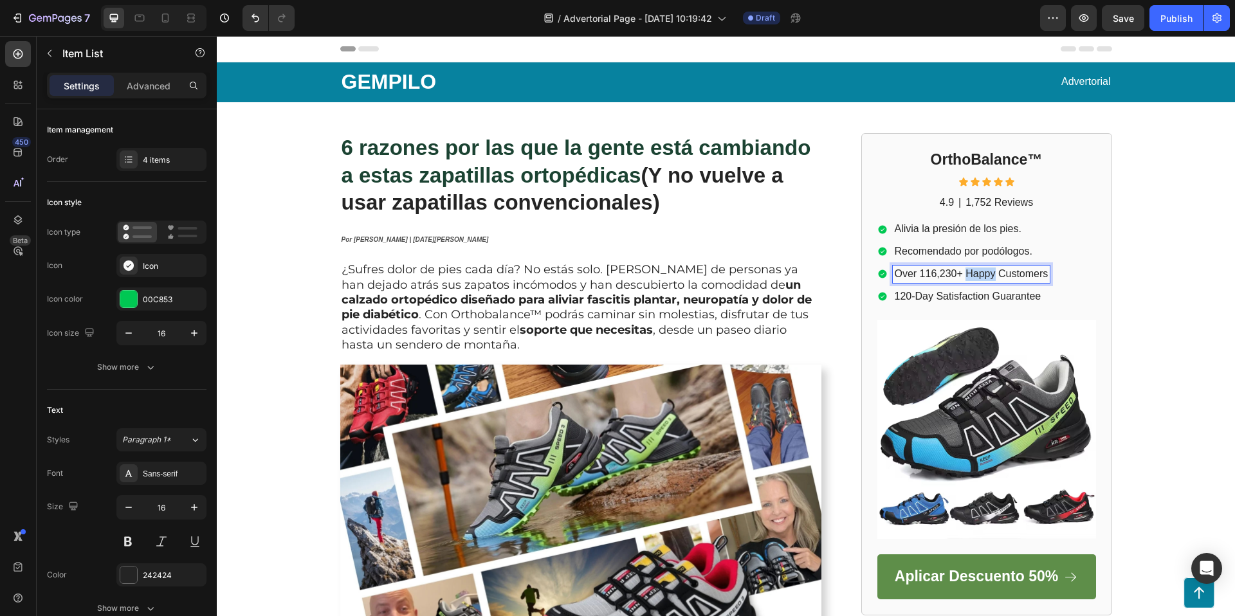
click at [976, 275] on p "Over 116,230+ Happy Customers" at bounding box center [971, 274] width 154 height 14
drag, startPoint x: 910, startPoint y: 273, endPoint x: 895, endPoint y: 274, distance: 15.4
click at [895, 274] on p "ías.Pruébalas durante 30 D" at bounding box center [967, 274] width 147 height 14
click at [1024, 276] on p "Pruébalas durante 30 D" at bounding box center [967, 274] width 147 height 14
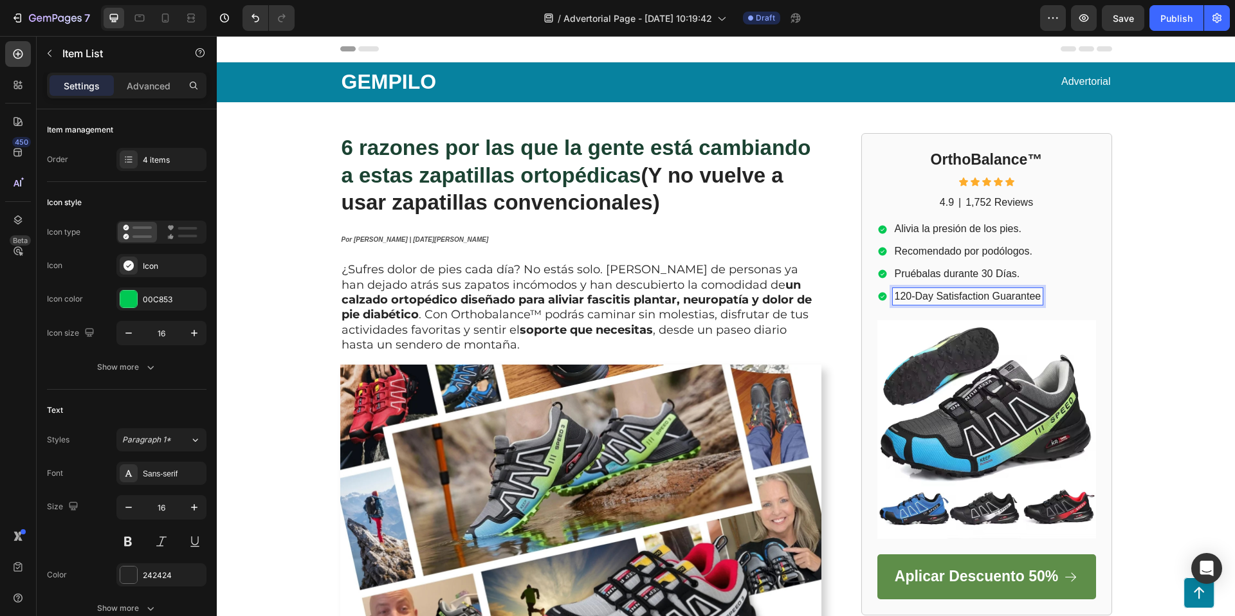
click at [1006, 295] on p "120-Day Satisfaction Guarantee" at bounding box center [967, 297] width 147 height 14
click at [1071, 291] on div "Alivia la presión de los pies. Recomendado por podólogos. Pruébalas durante 30 …" at bounding box center [986, 263] width 219 height 84
click at [882, 294] on icon at bounding box center [882, 297] width 8 height 8
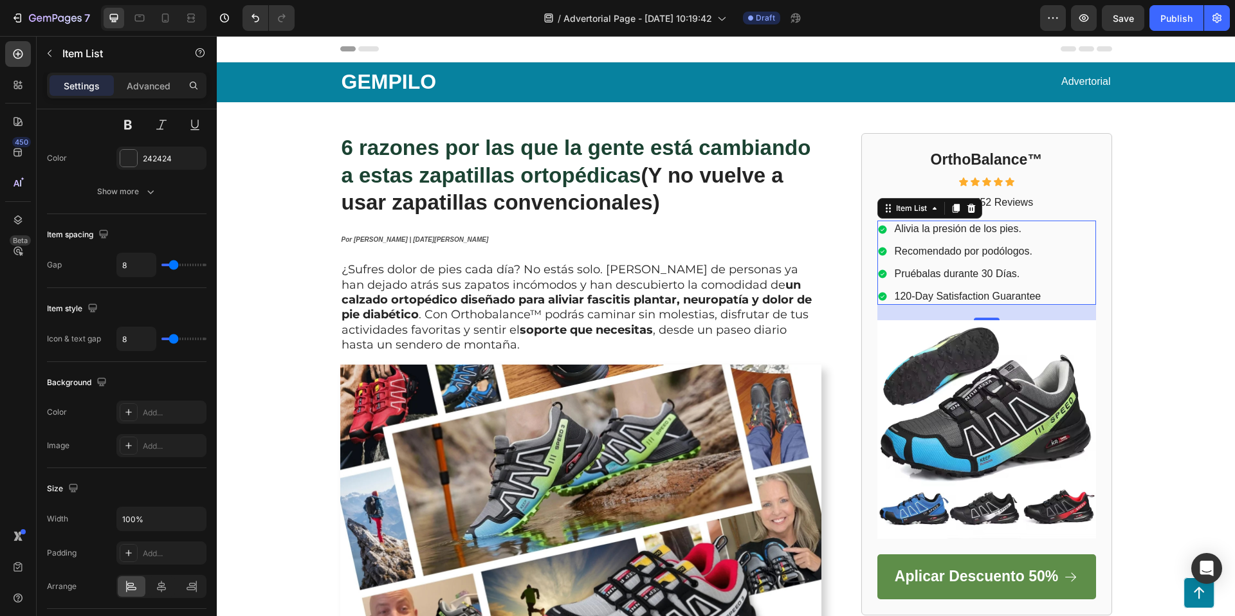
scroll to position [644, 0]
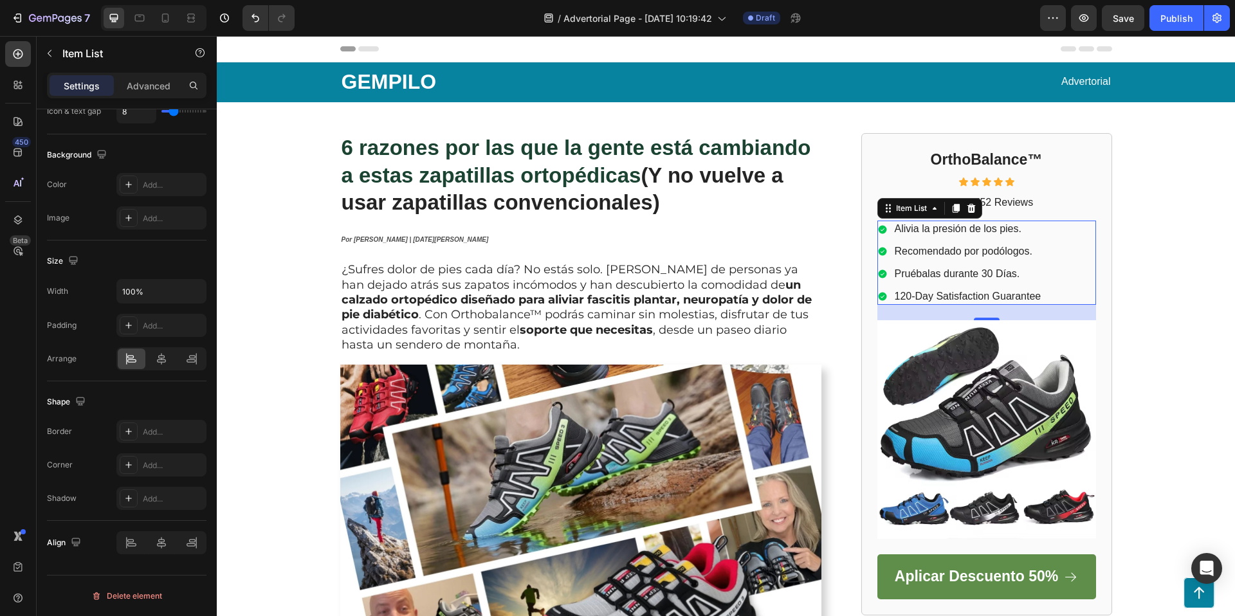
drag, startPoint x: 882, startPoint y: 295, endPoint x: 898, endPoint y: 295, distance: 16.7
click at [882, 295] on icon at bounding box center [882, 297] width 8 height 8
click at [948, 296] on p "120-Day Satisfaction Guarantee" at bounding box center [967, 297] width 147 height 14
click at [1038, 294] on p "120-Day Satisfaction Guarantee" at bounding box center [967, 297] width 147 height 14
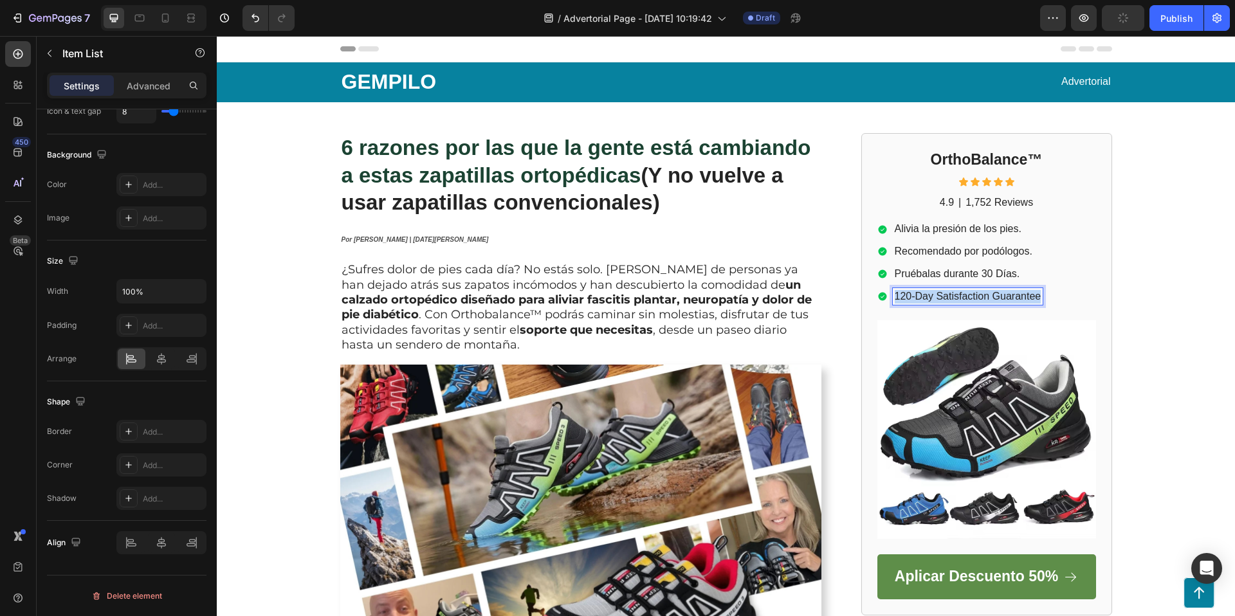
drag, startPoint x: 1035, startPoint y: 296, endPoint x: 889, endPoint y: 300, distance: 146.6
click at [883, 300] on div "120-Day Satisfaction Guarantee" at bounding box center [960, 296] width 166 height 17
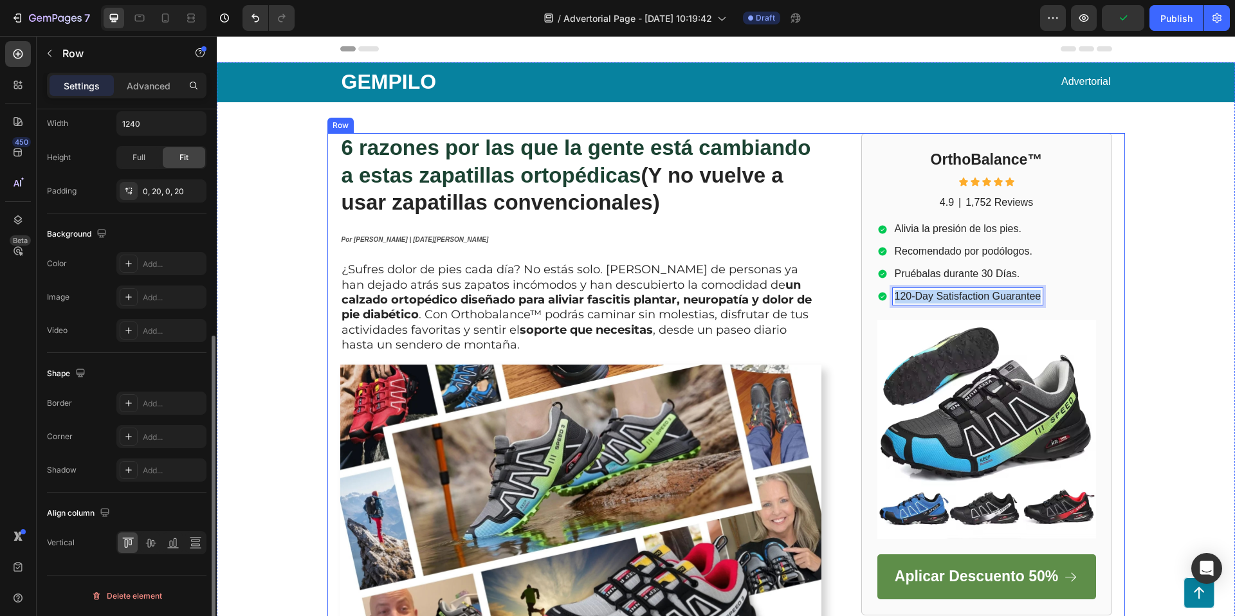
drag, startPoint x: 1114, startPoint y: 289, endPoint x: 1107, endPoint y: 289, distance: 7.7
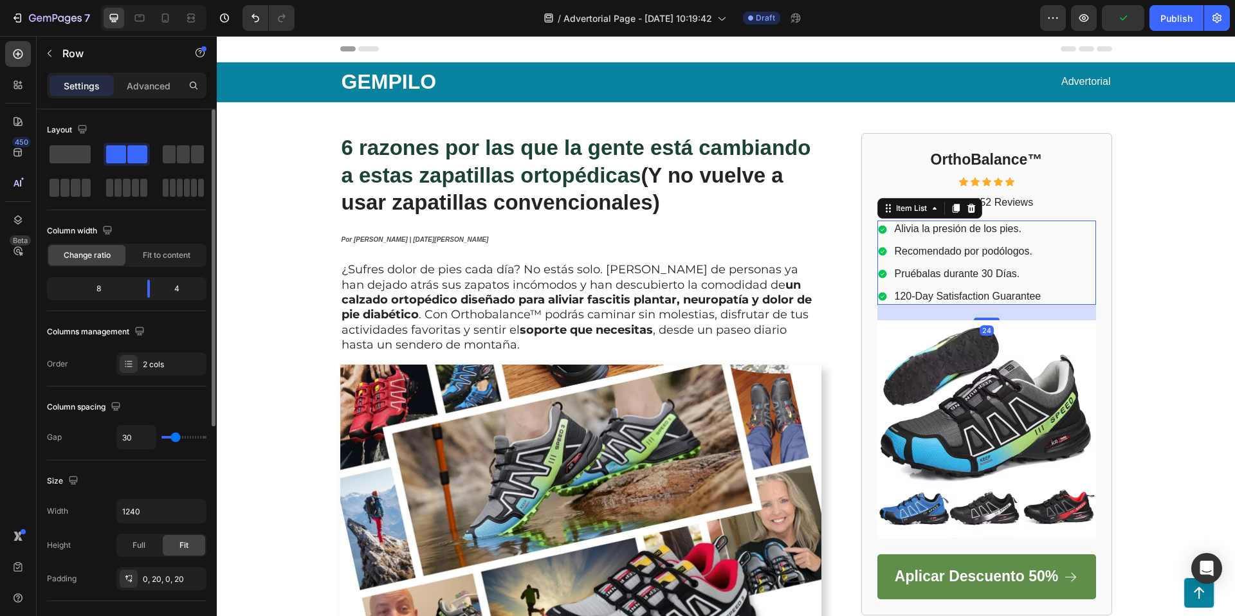
click at [1042, 284] on div "Alivia la presión de los pies. Recomendado por podólogos. Pruébalas durante 30 …" at bounding box center [960, 263] width 166 height 84
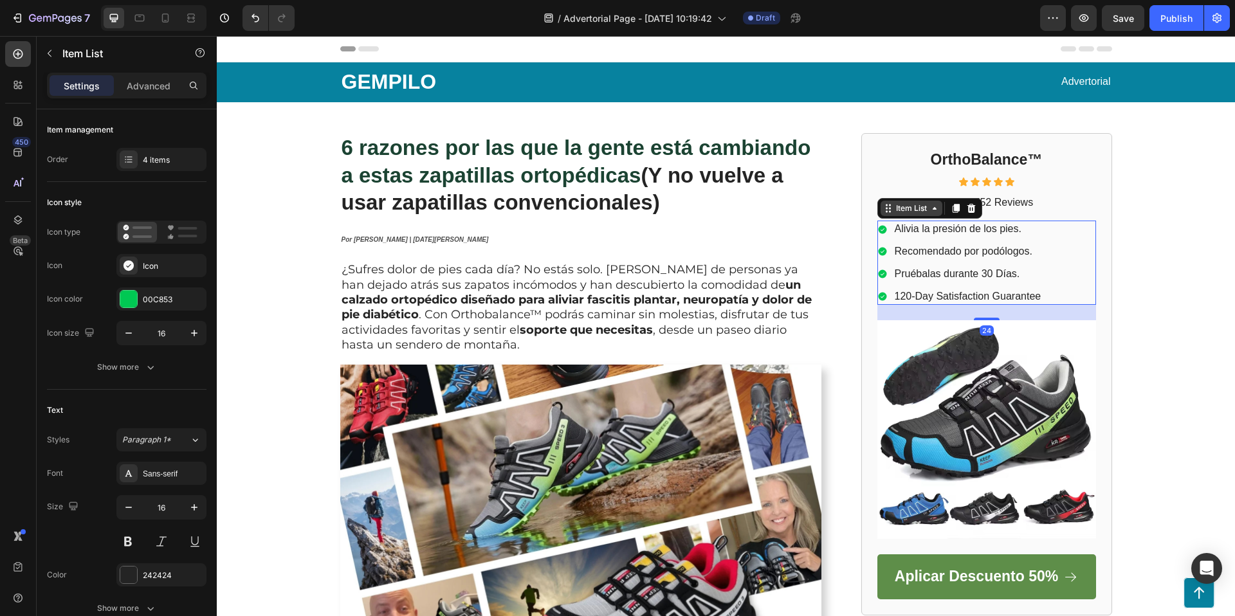
click at [907, 210] on div "Item List" at bounding box center [911, 209] width 36 height 12
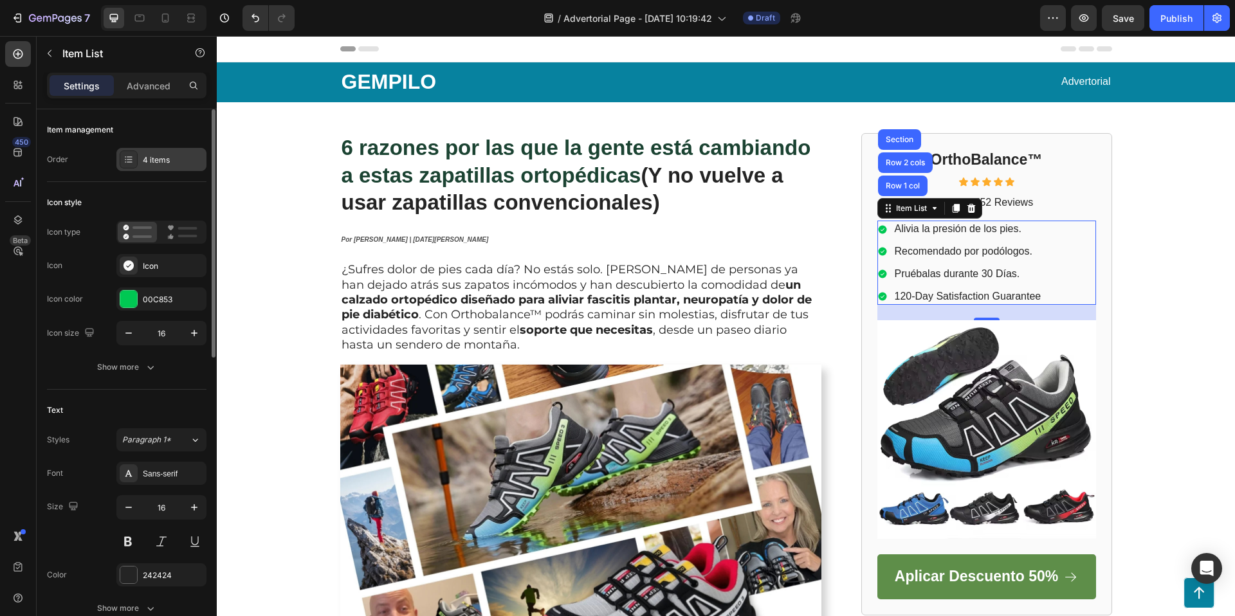
click at [152, 158] on div "4 items" at bounding box center [173, 160] width 60 height 12
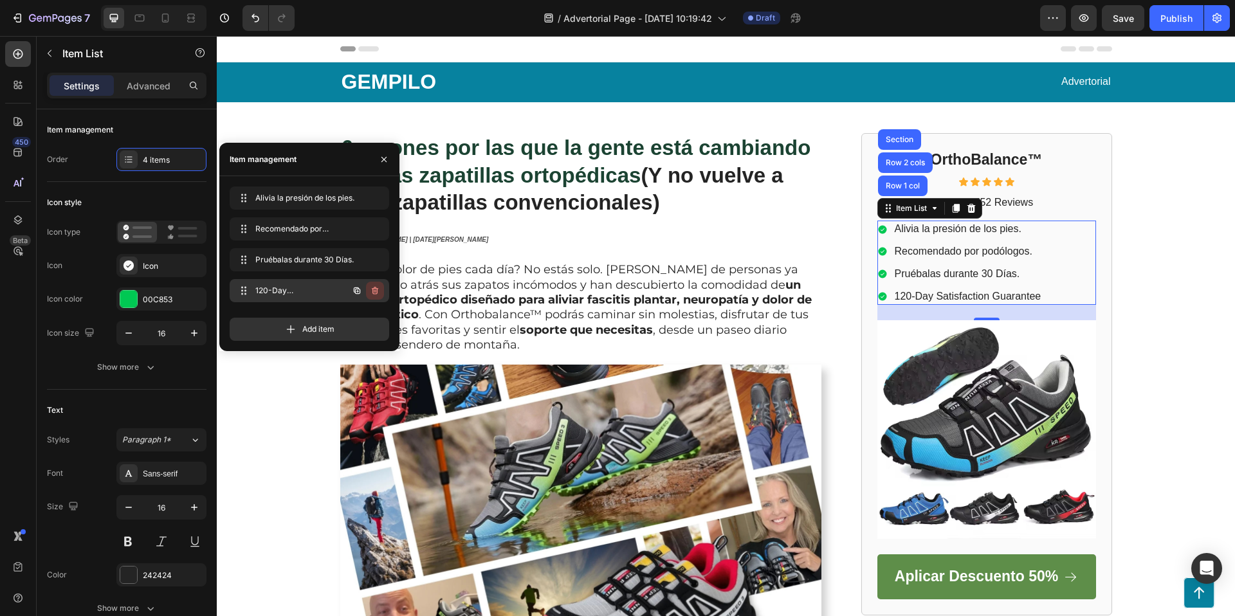
click at [374, 286] on icon "button" at bounding box center [375, 290] width 10 height 10
click at [368, 289] on div "Delete" at bounding box center [366, 291] width 24 height 12
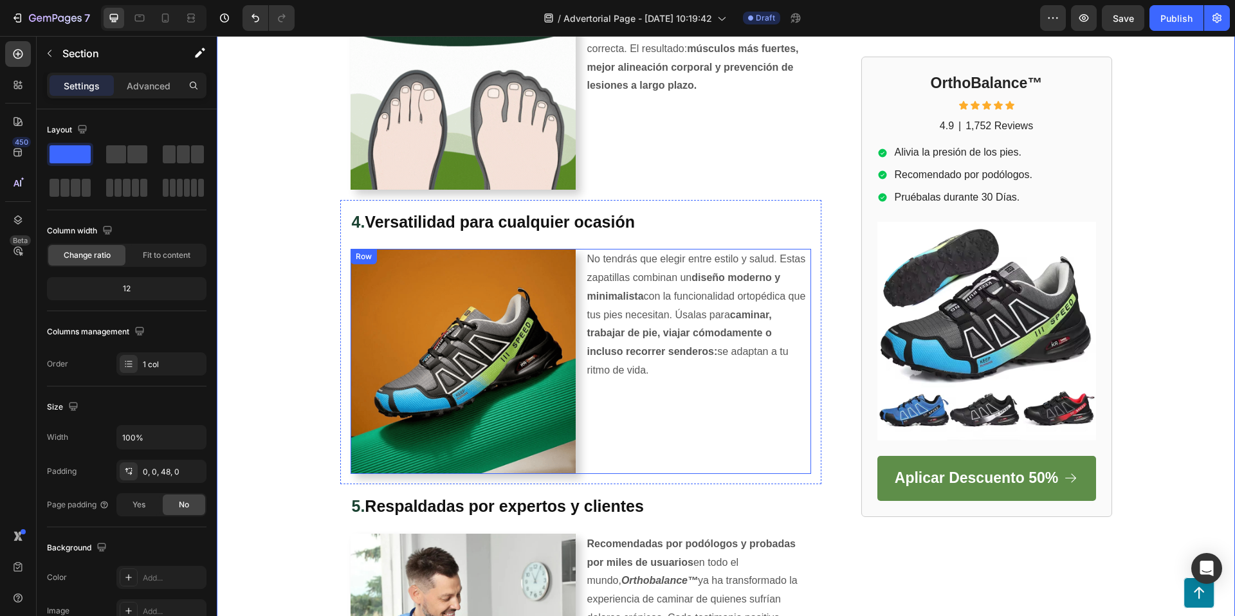
scroll to position [2149, 0]
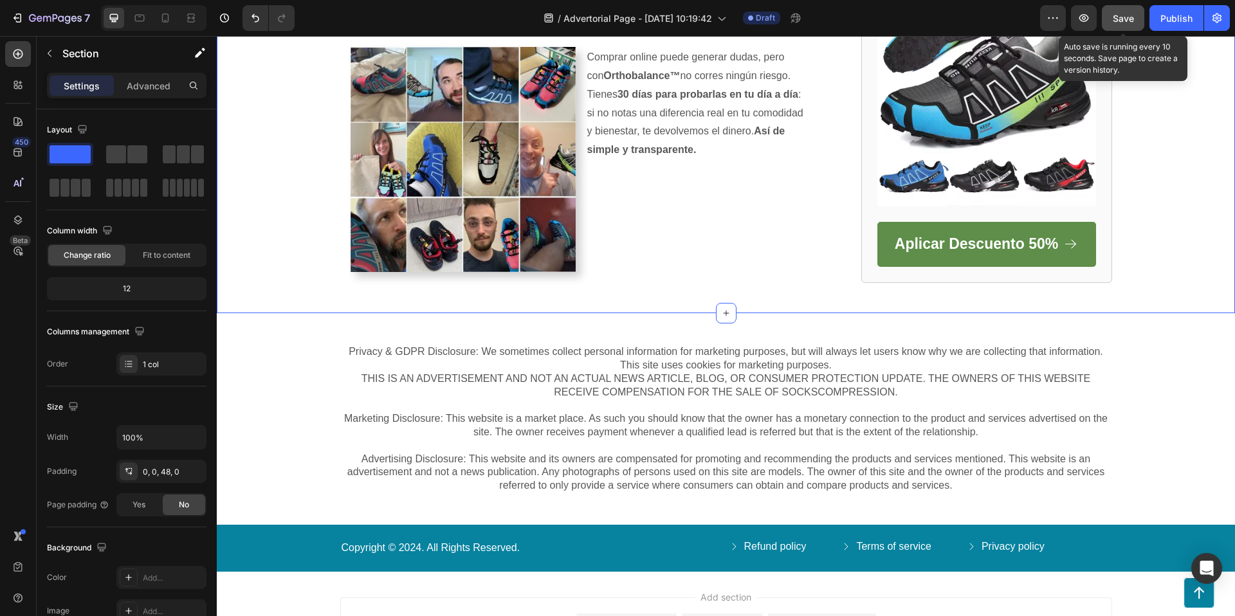
click at [1116, 19] on span "Save" at bounding box center [1122, 18] width 21 height 11
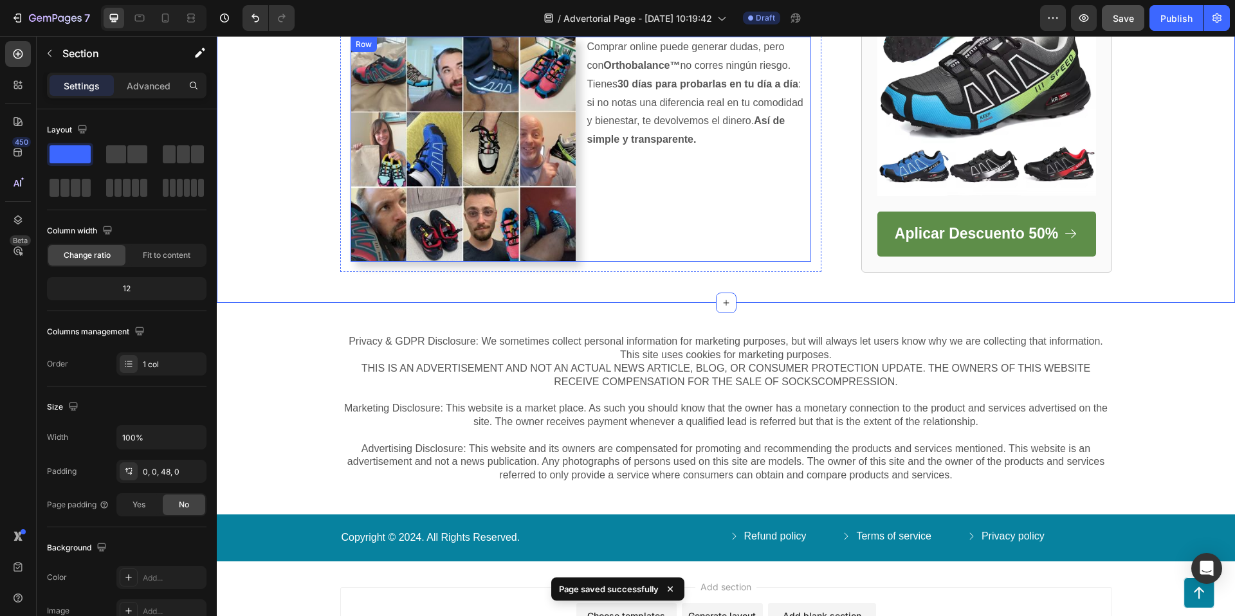
scroll to position [2161, 0]
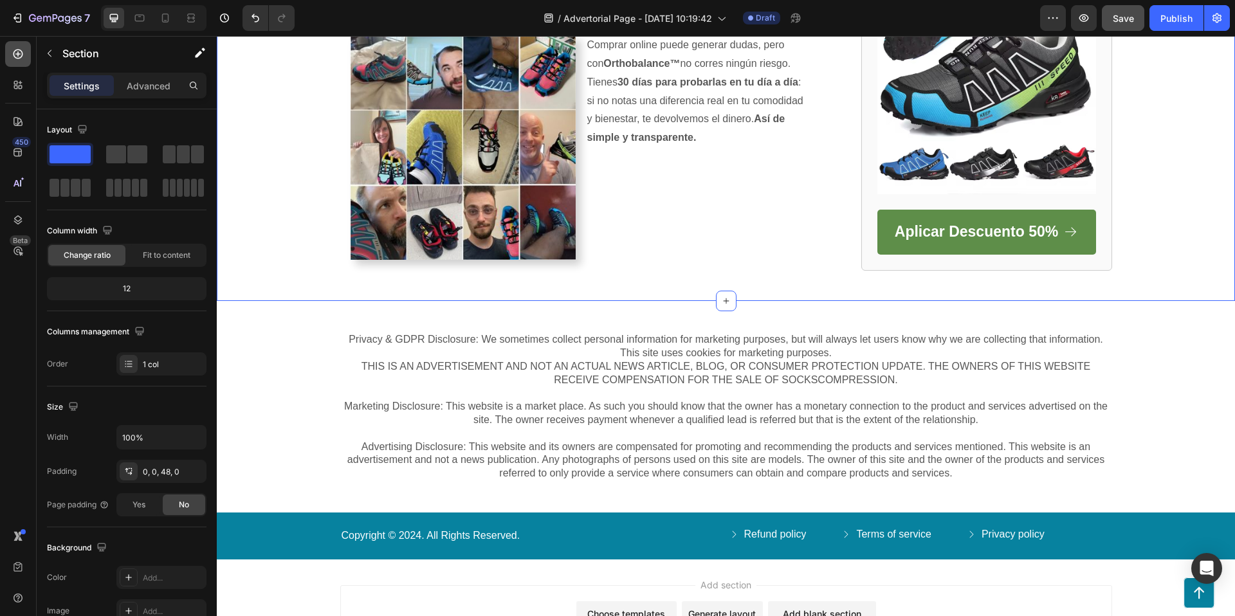
click at [2, 55] on div "450 Beta" at bounding box center [18, 326] width 37 height 580
click at [10, 55] on div at bounding box center [18, 54] width 26 height 26
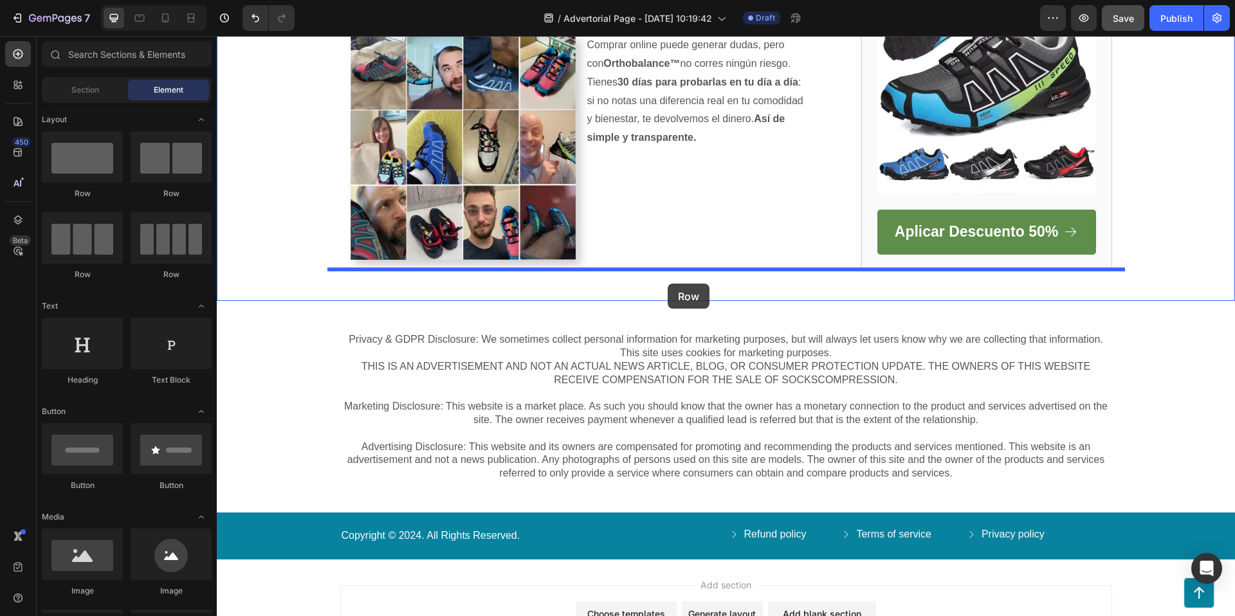
drag, startPoint x: 298, startPoint y: 197, endPoint x: 667, endPoint y: 284, distance: 379.1
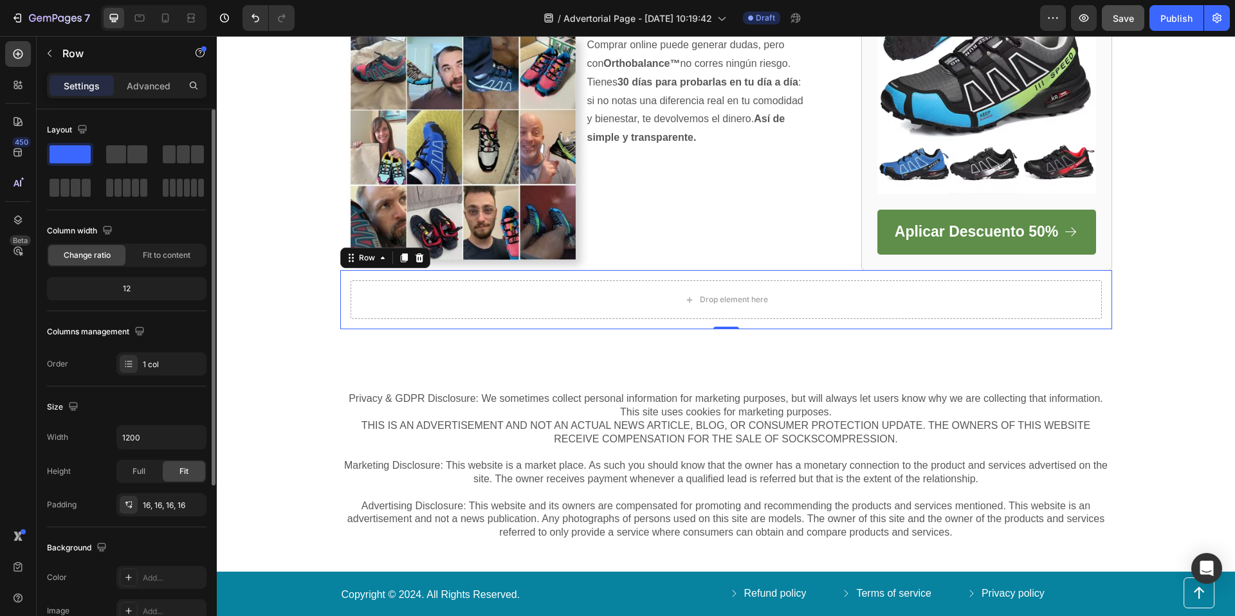
drag, startPoint x: 124, startPoint y: 152, endPoint x: 132, endPoint y: 131, distance: 22.8
click at [132, 131] on div "Layout" at bounding box center [126, 160] width 159 height 80
click at [135, 124] on div "Layout" at bounding box center [126, 130] width 159 height 21
click at [125, 152] on span at bounding box center [116, 154] width 20 height 18
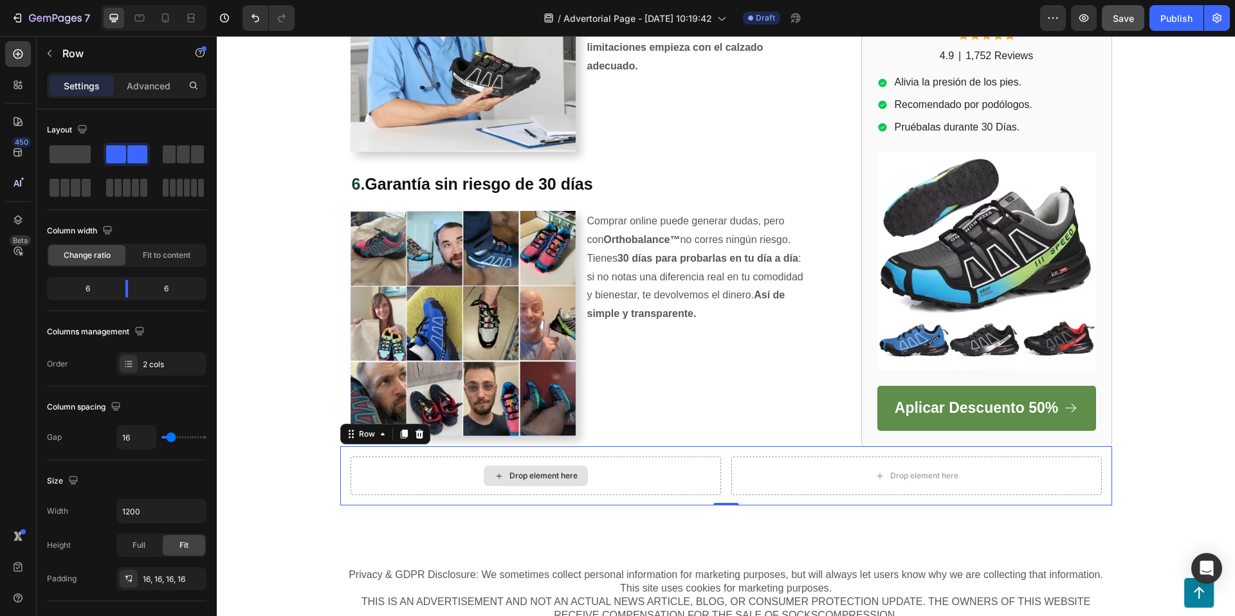
scroll to position [2156, 0]
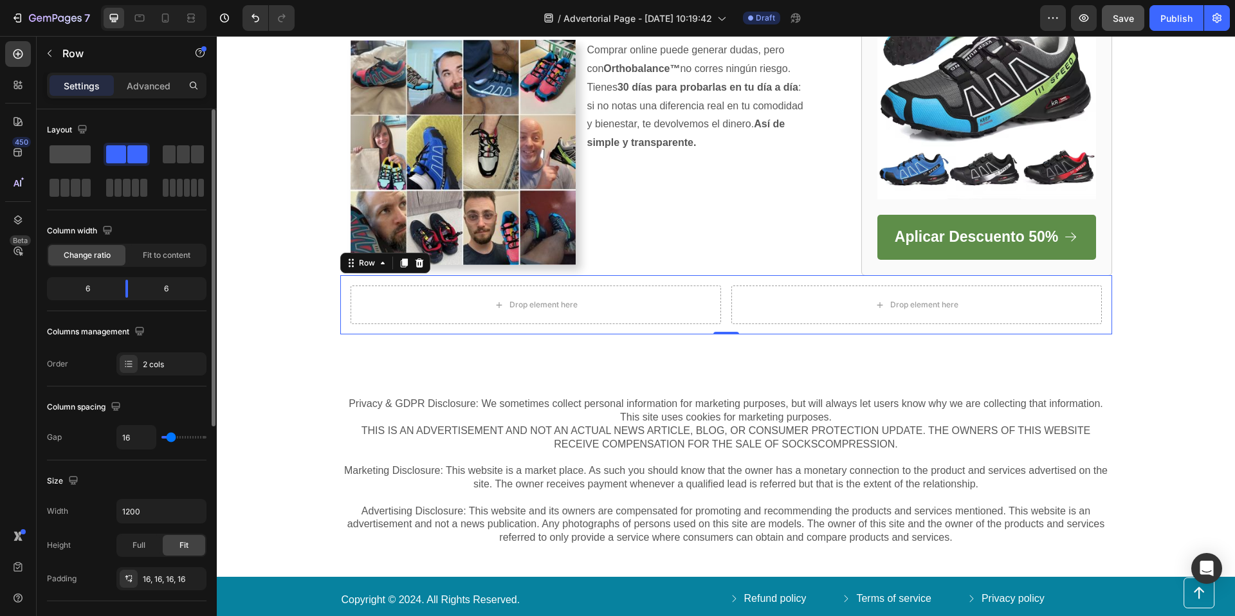
click at [54, 152] on span at bounding box center [70, 154] width 41 height 18
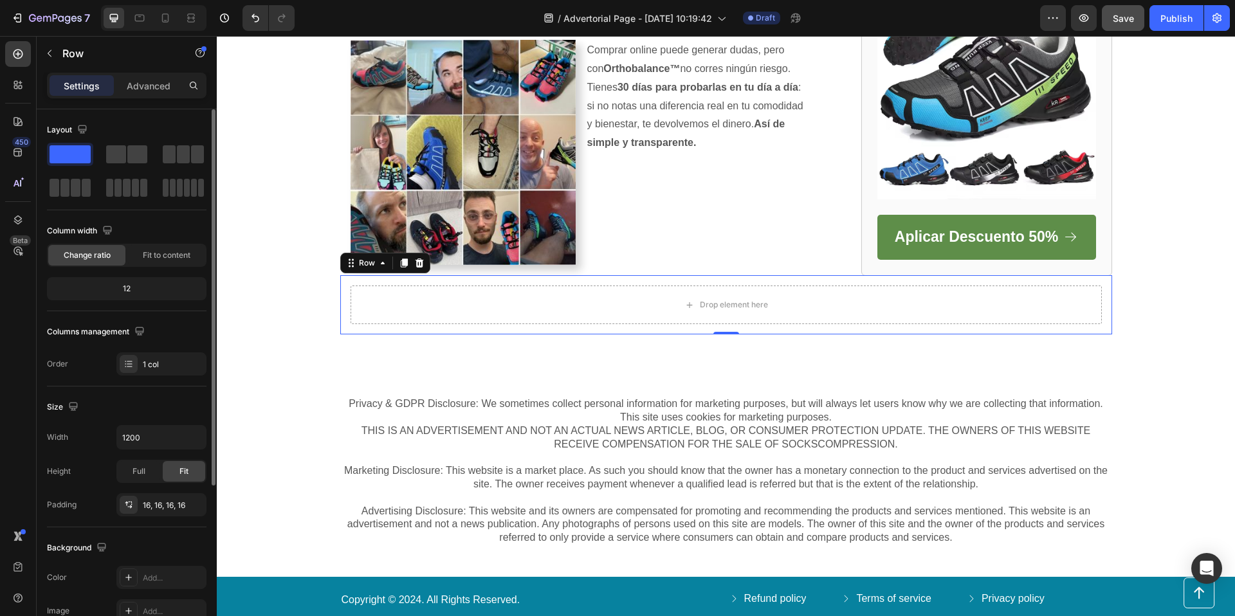
click at [169, 527] on div "Layout Column width Change ratio Fit to content 12 Columns management Order 1 c…" at bounding box center [126, 597] width 159 height 140
click at [42, 46] on button "button" at bounding box center [49, 53] width 21 height 21
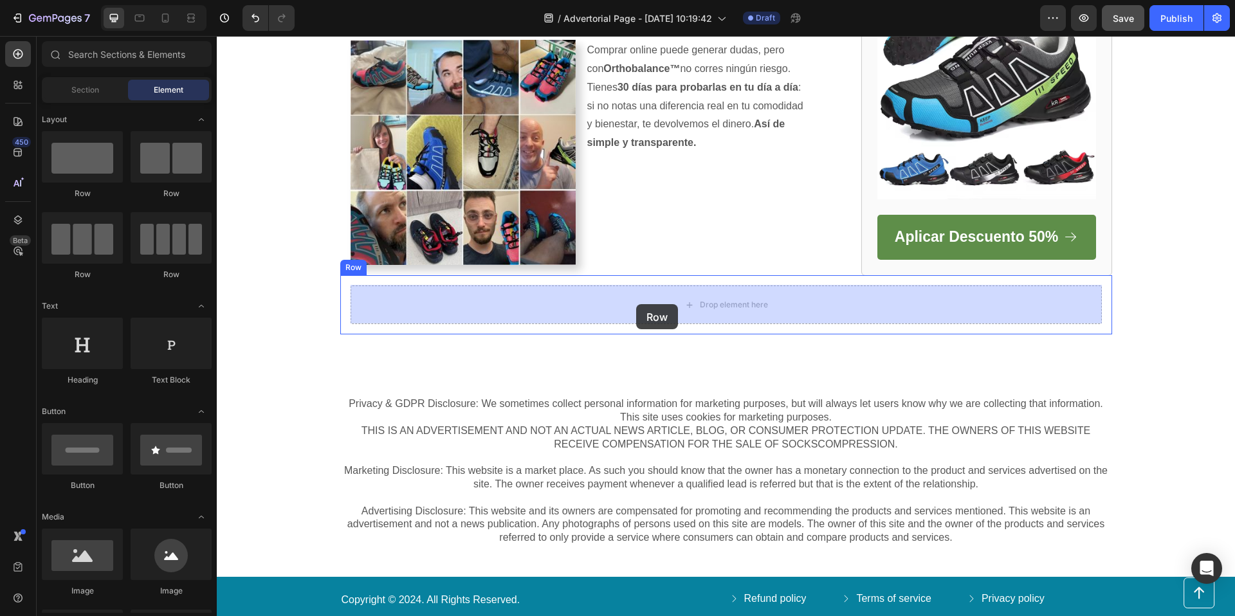
drag, startPoint x: 378, startPoint y: 192, endPoint x: 636, endPoint y: 304, distance: 281.1
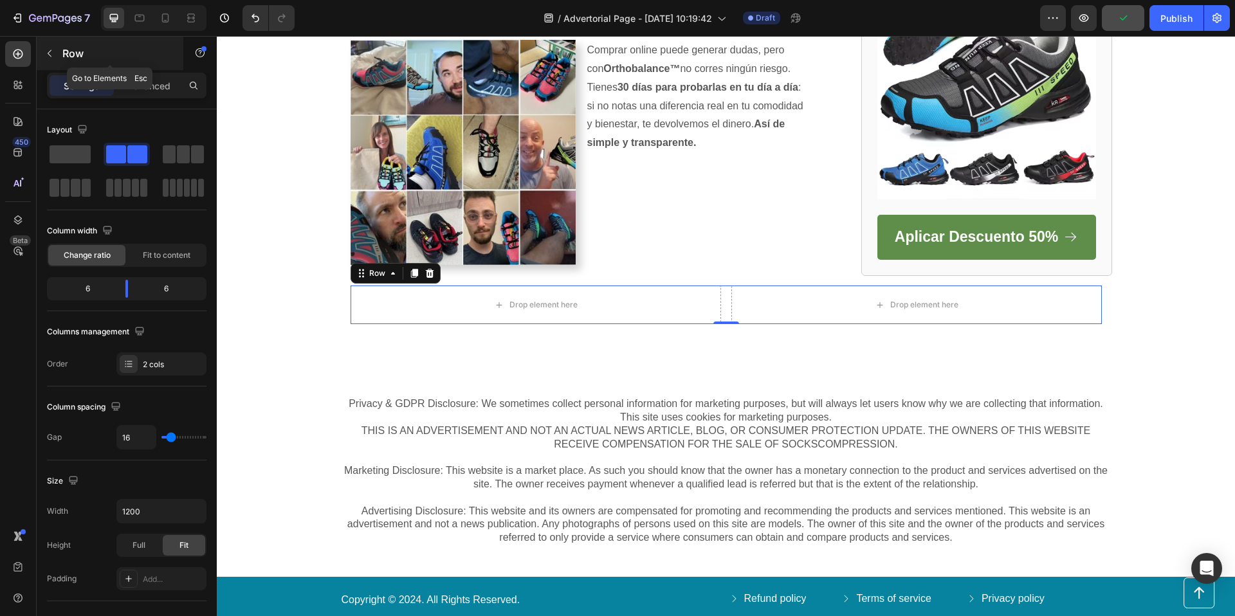
click at [48, 53] on icon "button" at bounding box center [50, 53] width 4 height 7
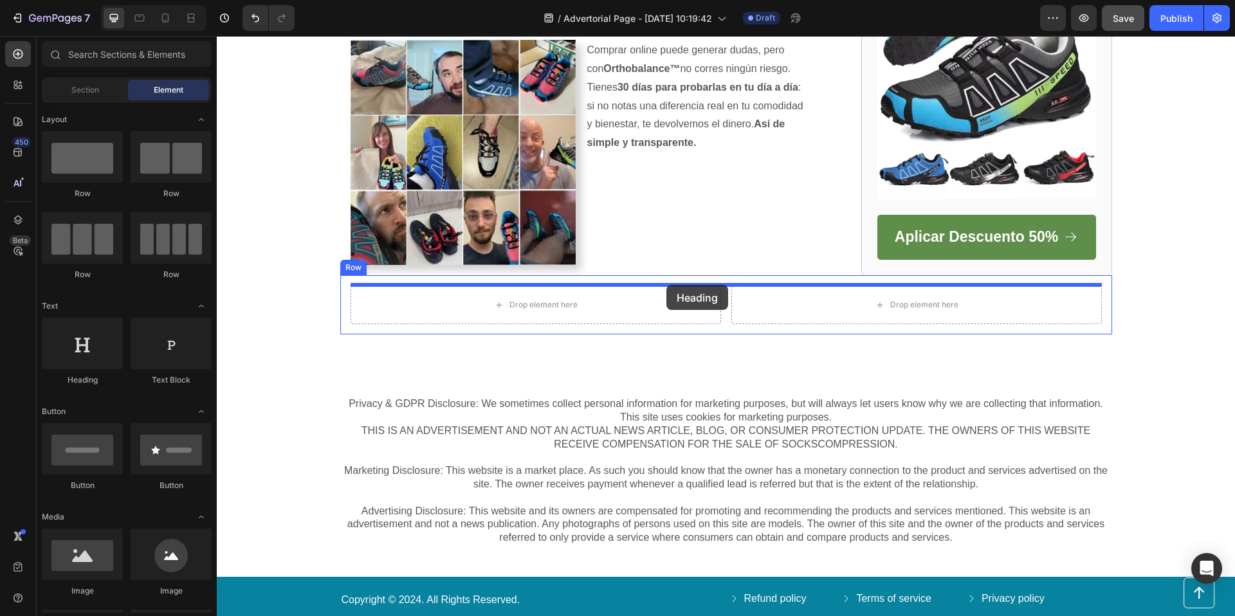
drag, startPoint x: 306, startPoint y: 393, endPoint x: 666, endPoint y: 285, distance: 376.1
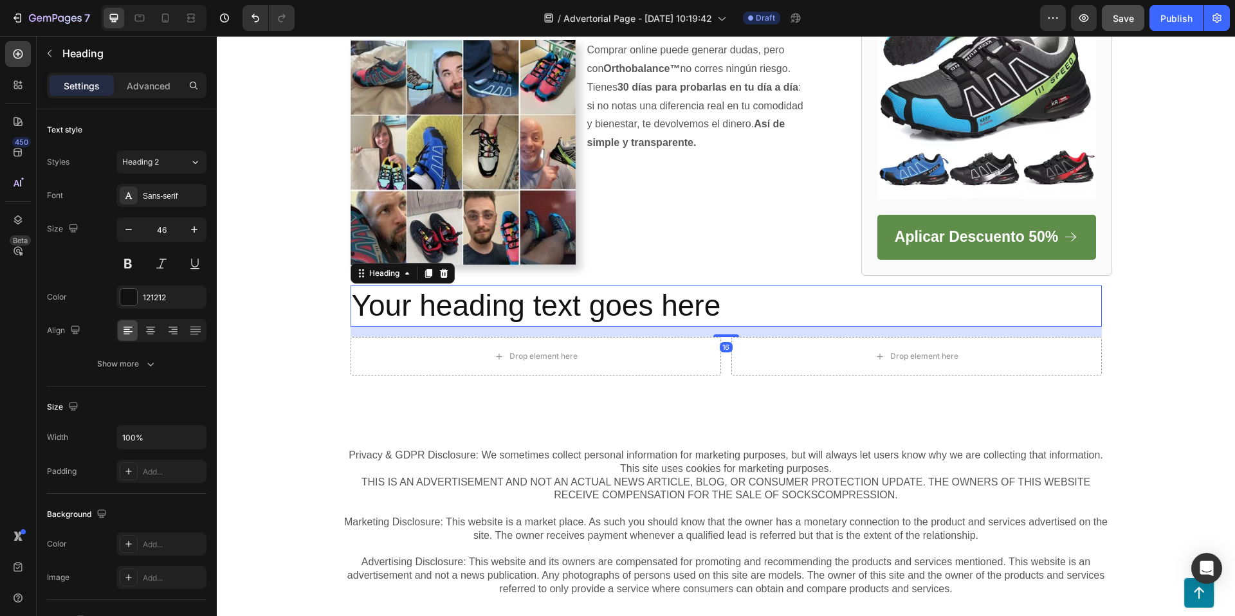
click at [608, 303] on h2 "Your heading text goes here" at bounding box center [725, 305] width 751 height 41
click at [608, 303] on p "Your heading text goes here" at bounding box center [726, 306] width 748 height 39
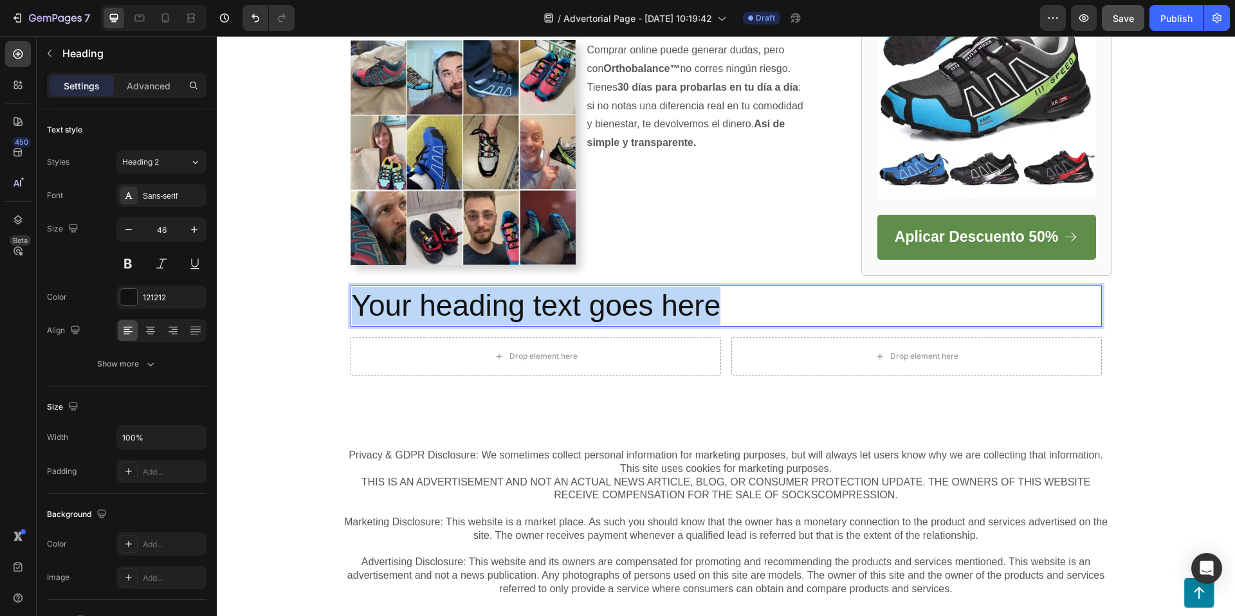
click at [608, 303] on p "Your heading text goes here" at bounding box center [726, 306] width 748 height 39
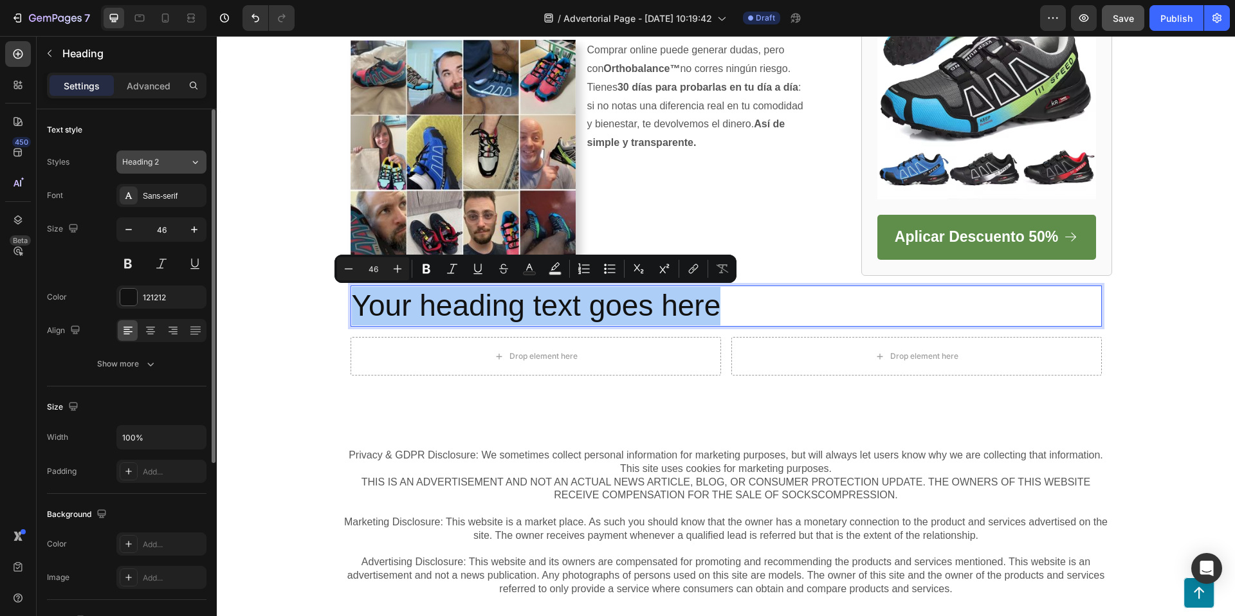
click at [159, 156] on button "Heading 2" at bounding box center [161, 161] width 90 height 23
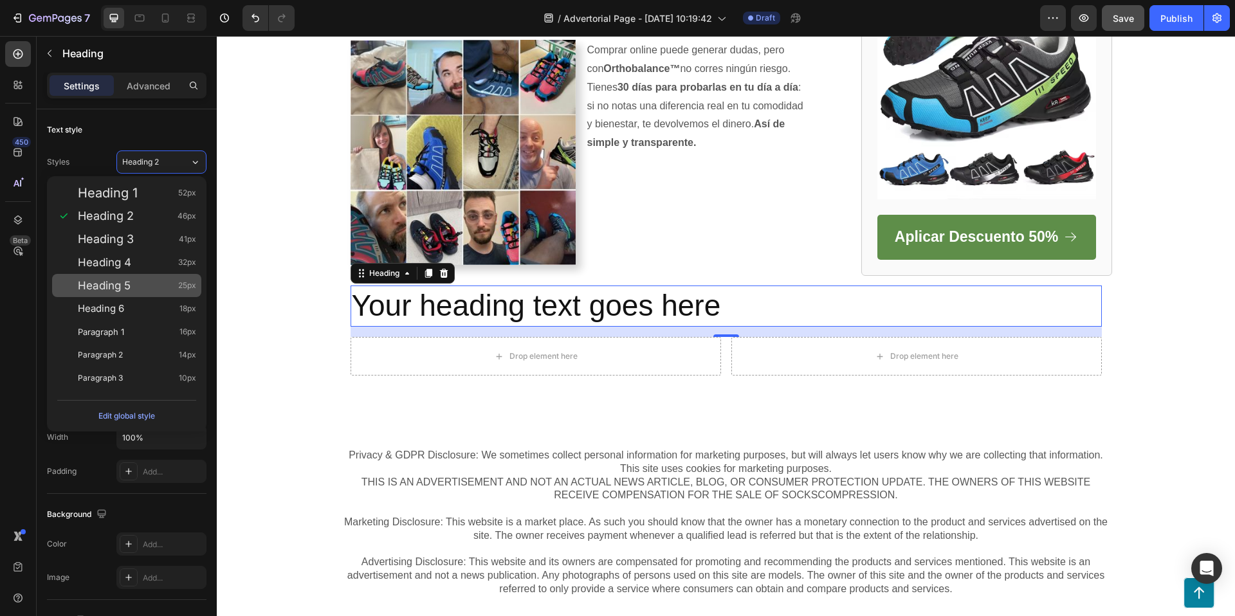
click at [153, 277] on div "Heading 5 25px" at bounding box center [126, 285] width 149 height 23
type input "25"
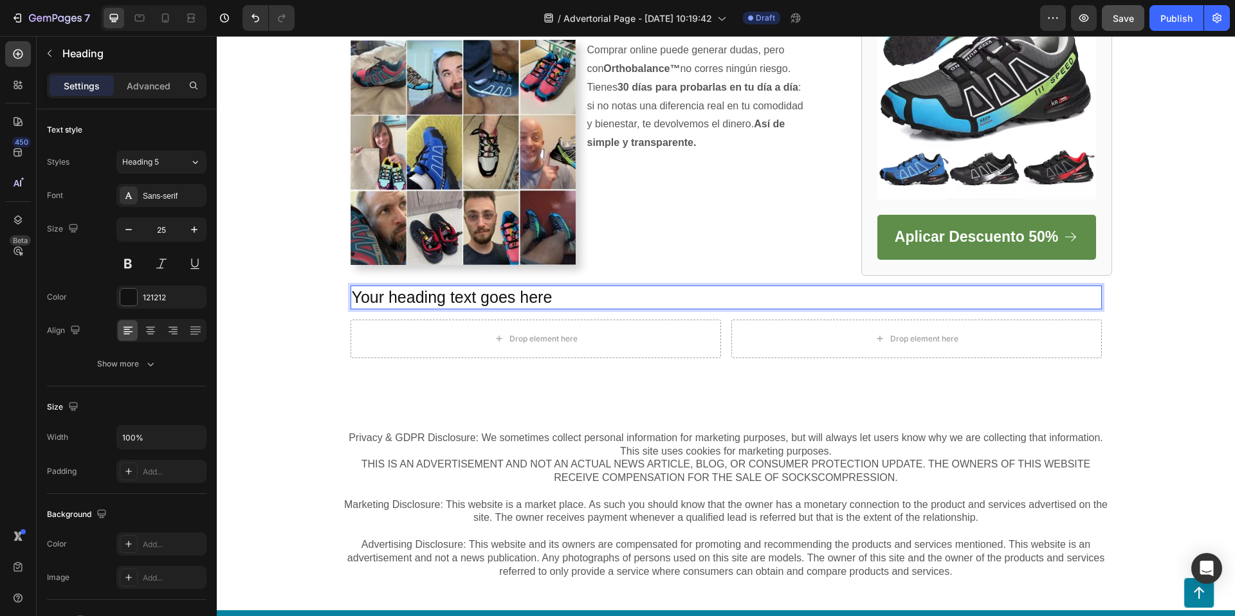
click at [505, 290] on p "Your heading text goes here" at bounding box center [726, 297] width 748 height 21
click at [534, 292] on p "¿Quién lo recomienda?" at bounding box center [726, 297] width 748 height 21
click at [534, 293] on p "¿Quién lo recomienda?" at bounding box center [726, 297] width 748 height 21
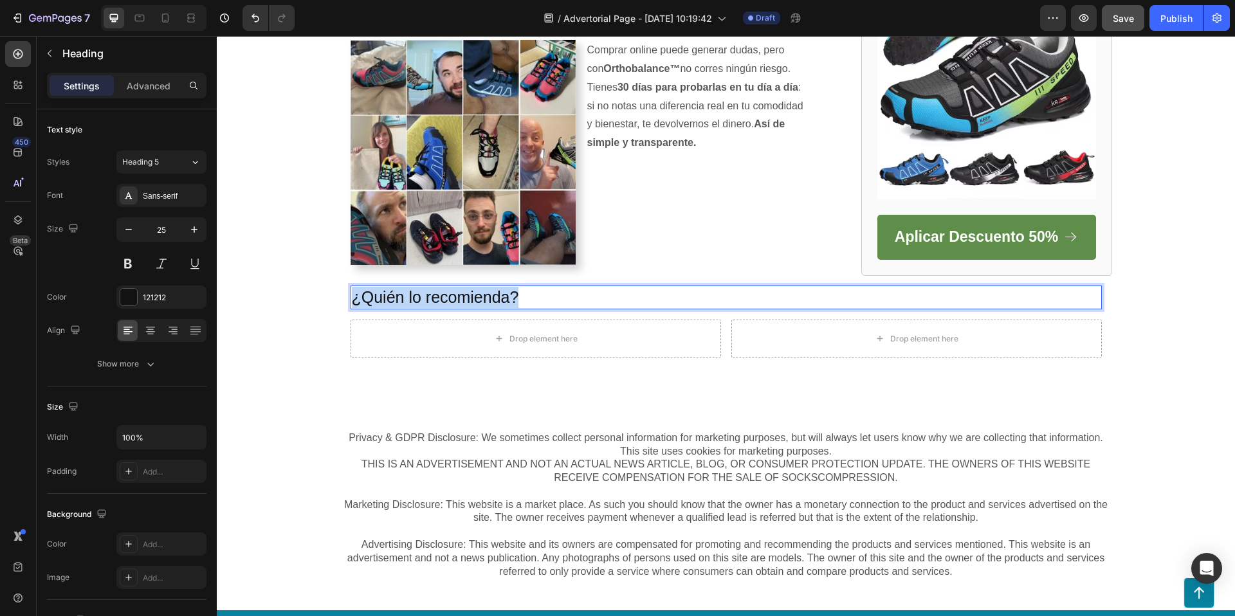
click at [534, 292] on p "¿Quién lo recomienda?" at bounding box center [726, 297] width 748 height 21
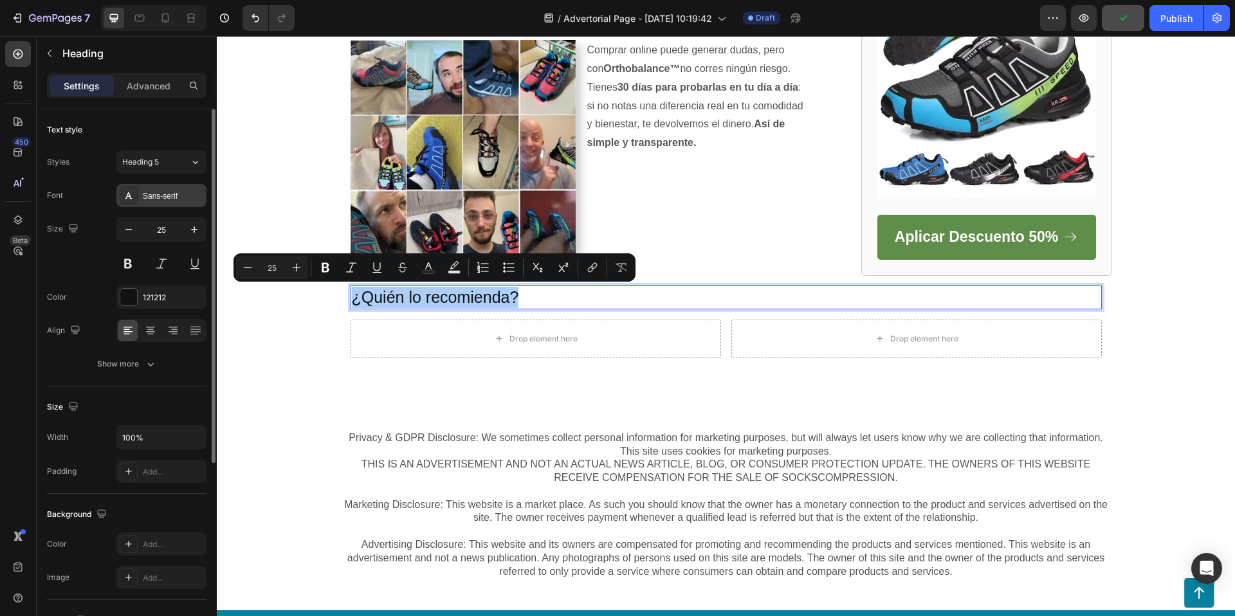
click at [176, 191] on div "Sans-serif" at bounding box center [173, 196] width 60 height 12
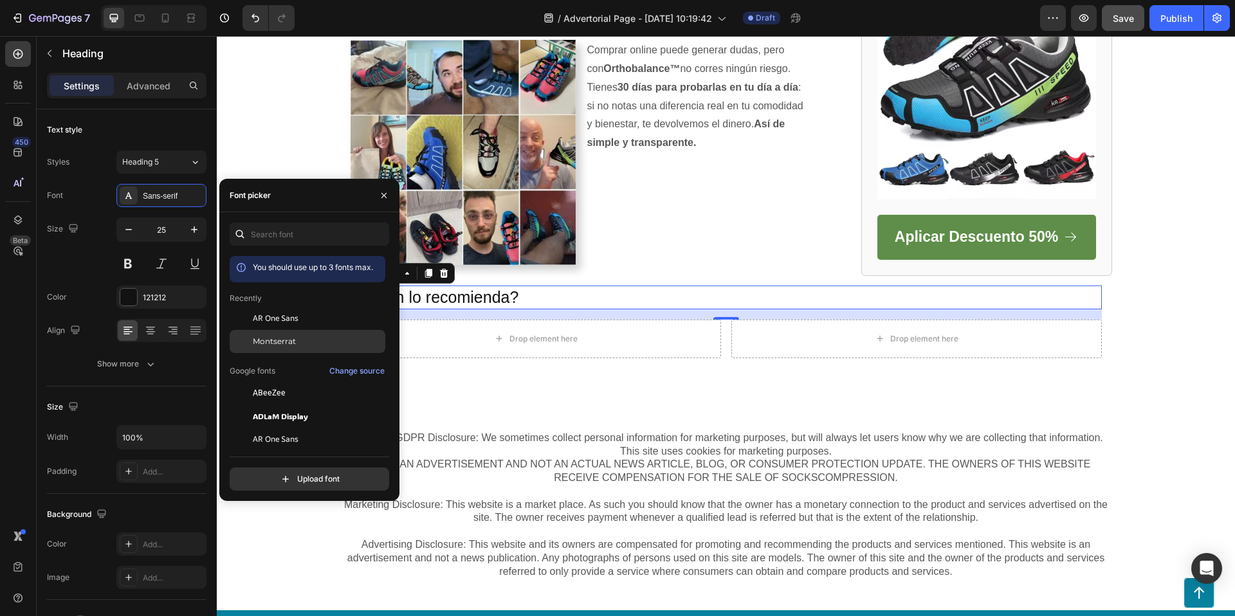
click at [320, 339] on div "Montserrat" at bounding box center [318, 342] width 130 height 12
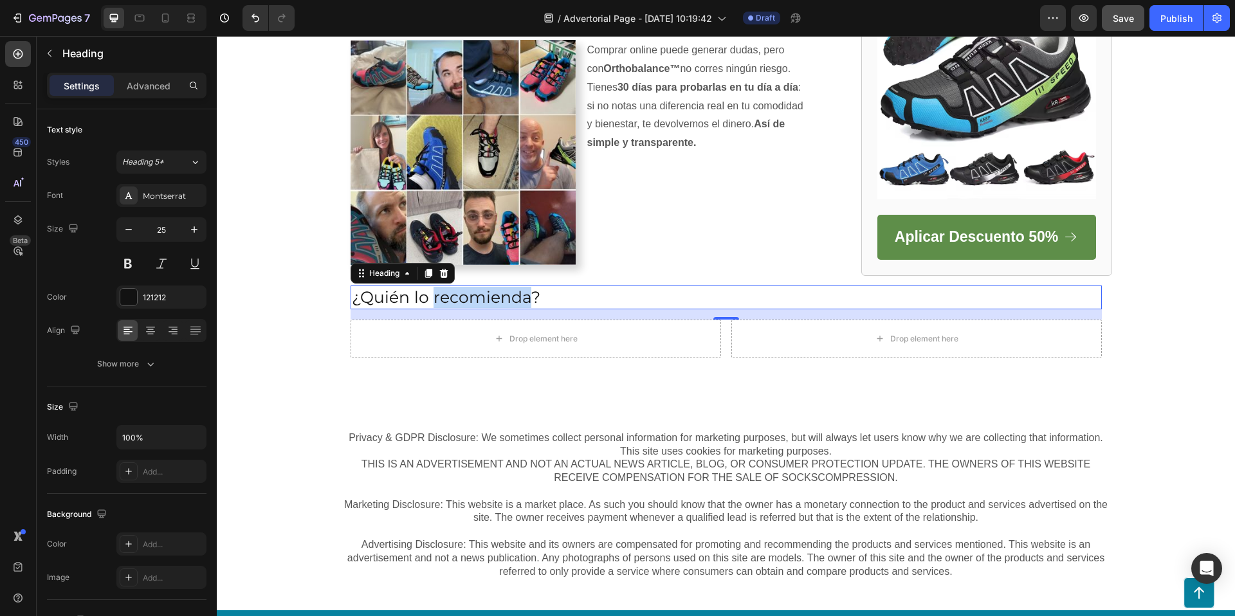
click at [481, 296] on p "¿Quién lo recomienda?" at bounding box center [726, 297] width 748 height 21
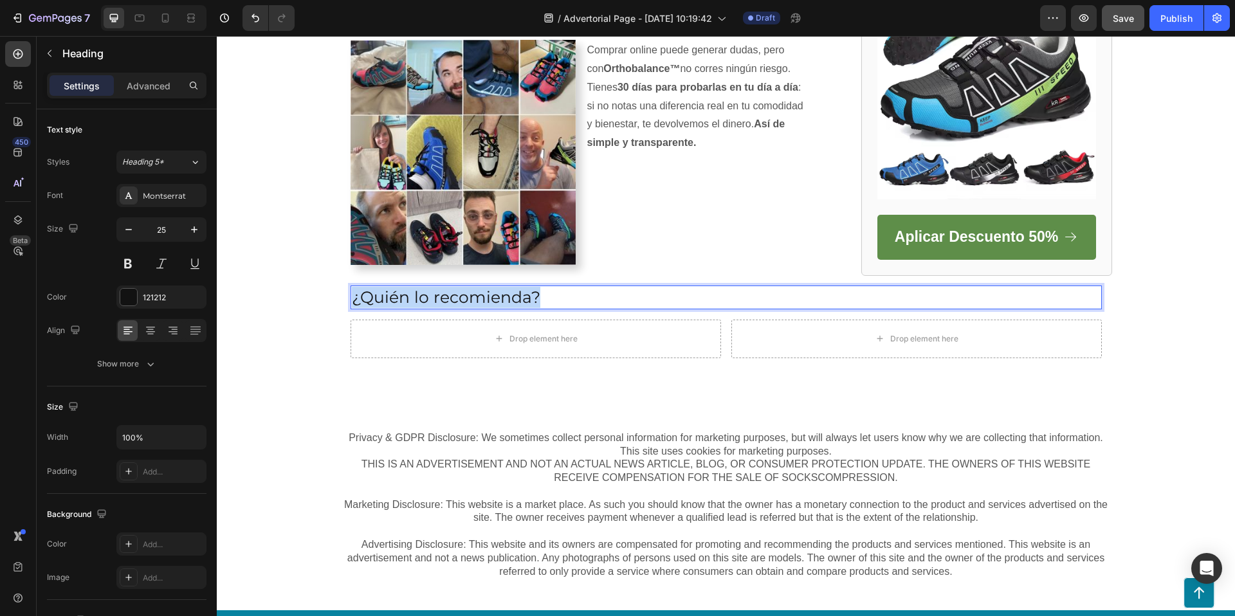
click at [481, 296] on p "¿Quién lo recomienda?" at bounding box center [726, 297] width 748 height 21
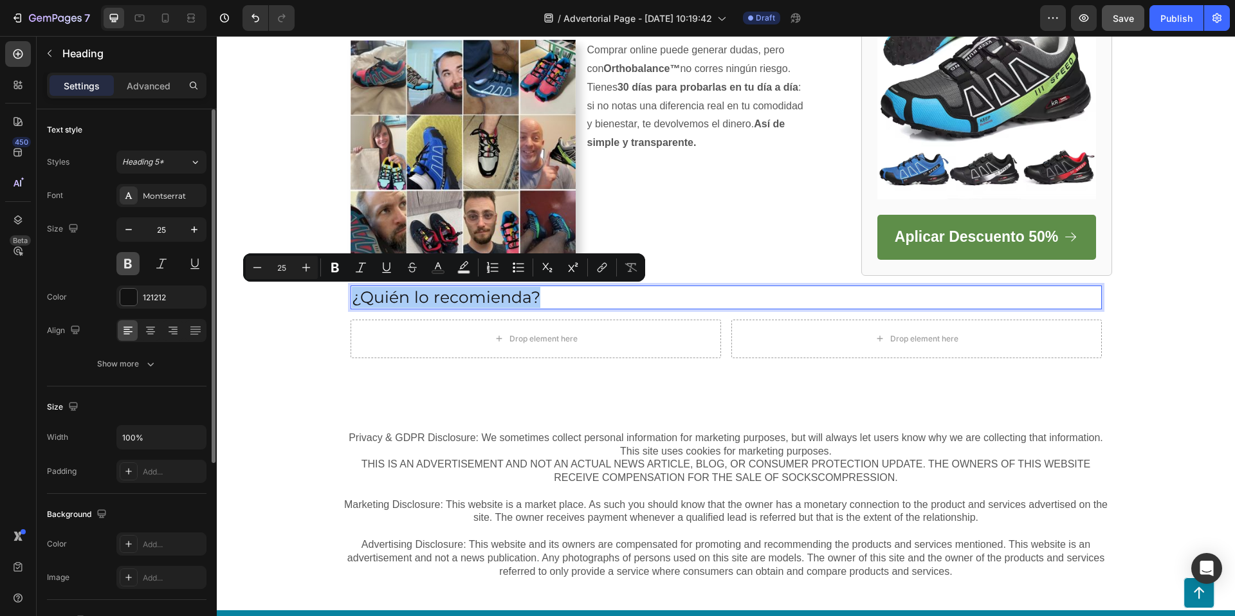
click at [122, 263] on button at bounding box center [127, 263] width 23 height 23
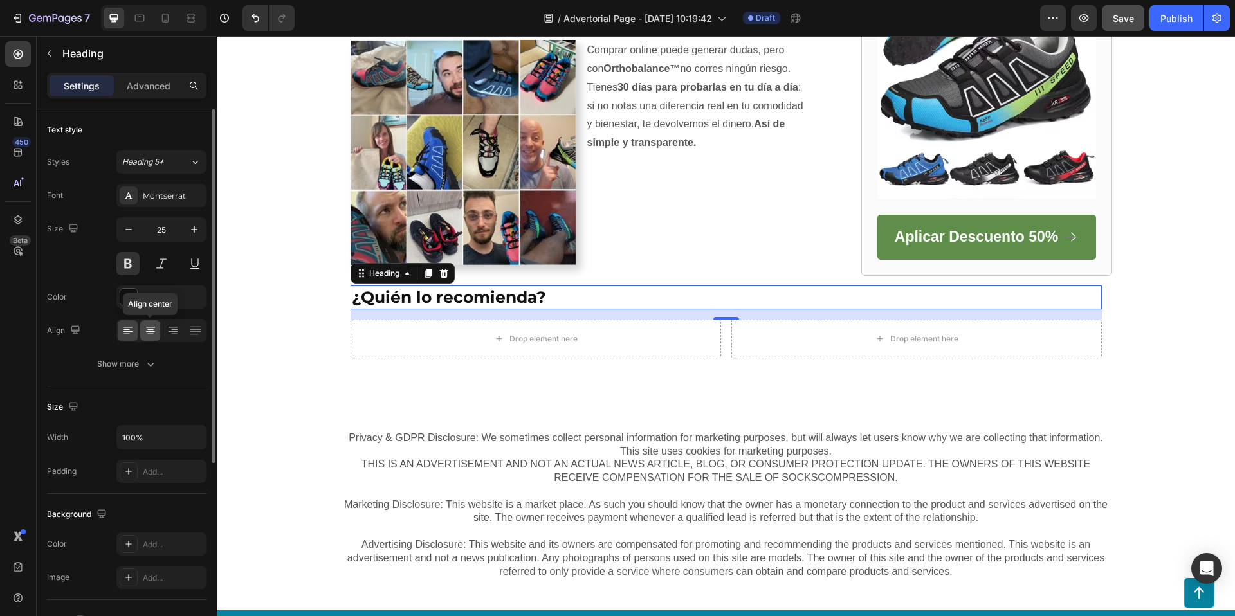
click at [147, 329] on icon at bounding box center [150, 330] width 13 height 13
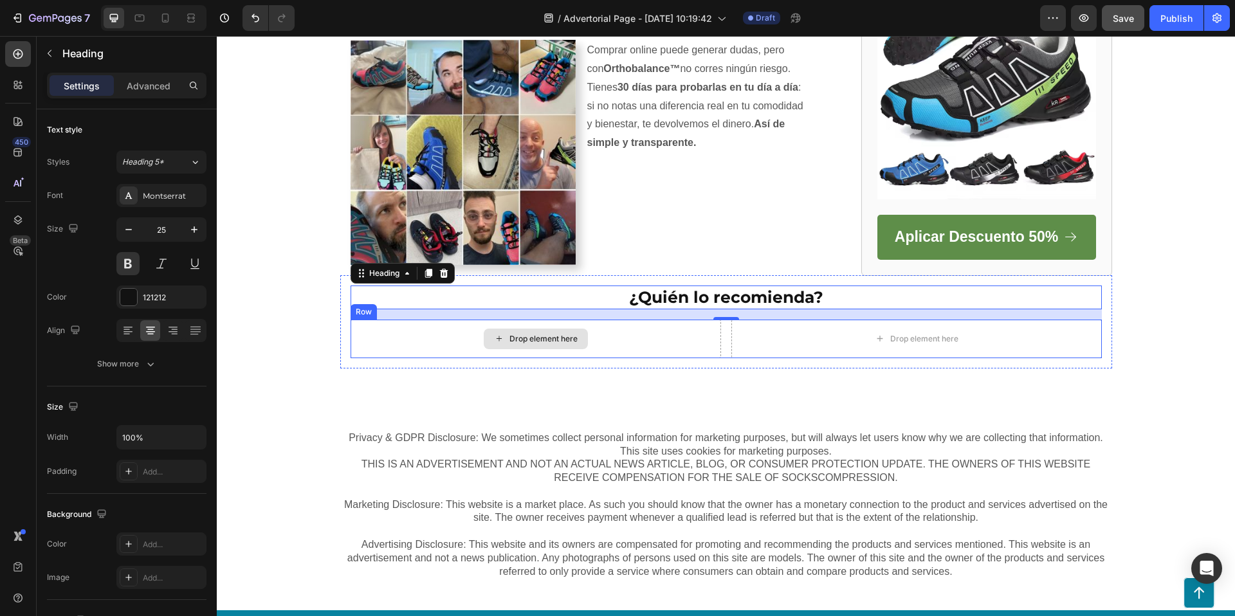
click at [658, 338] on div "Drop element here" at bounding box center [535, 339] width 370 height 39
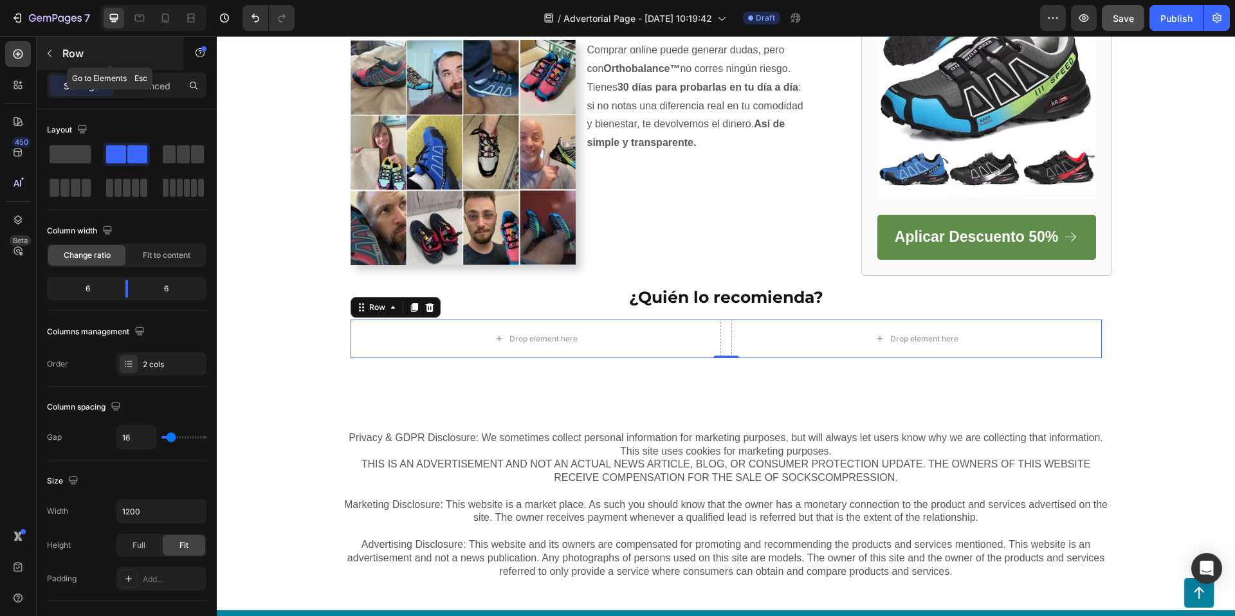
click at [43, 48] on button "button" at bounding box center [49, 53] width 21 height 21
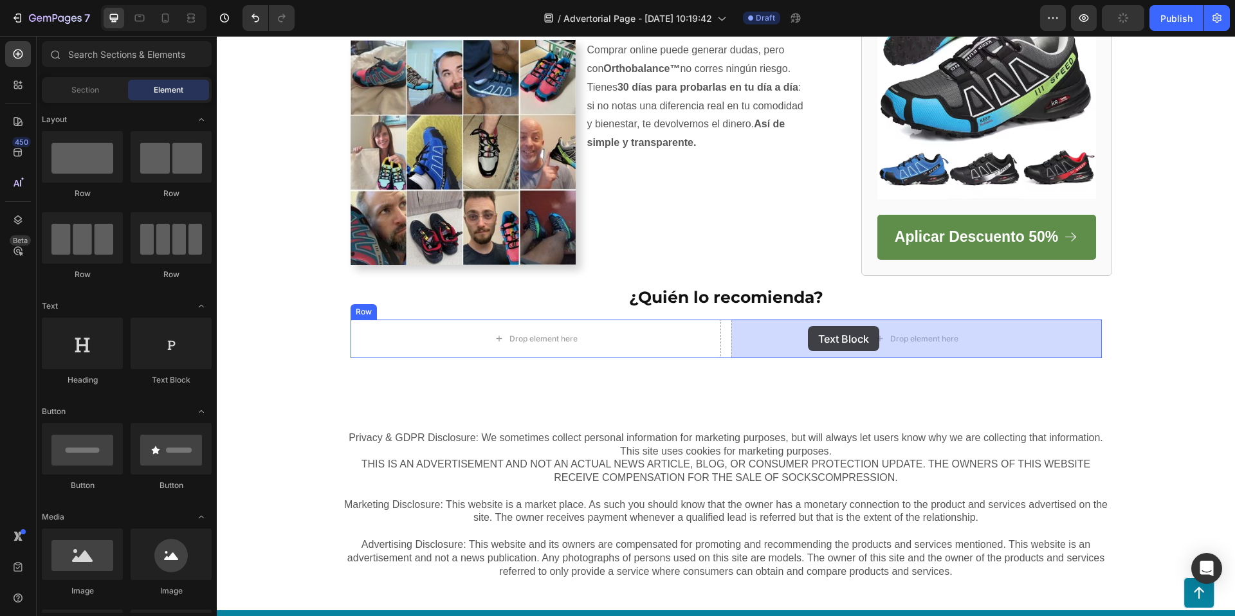
drag, startPoint x: 384, startPoint y: 386, endPoint x: 808, endPoint y: 326, distance: 427.4
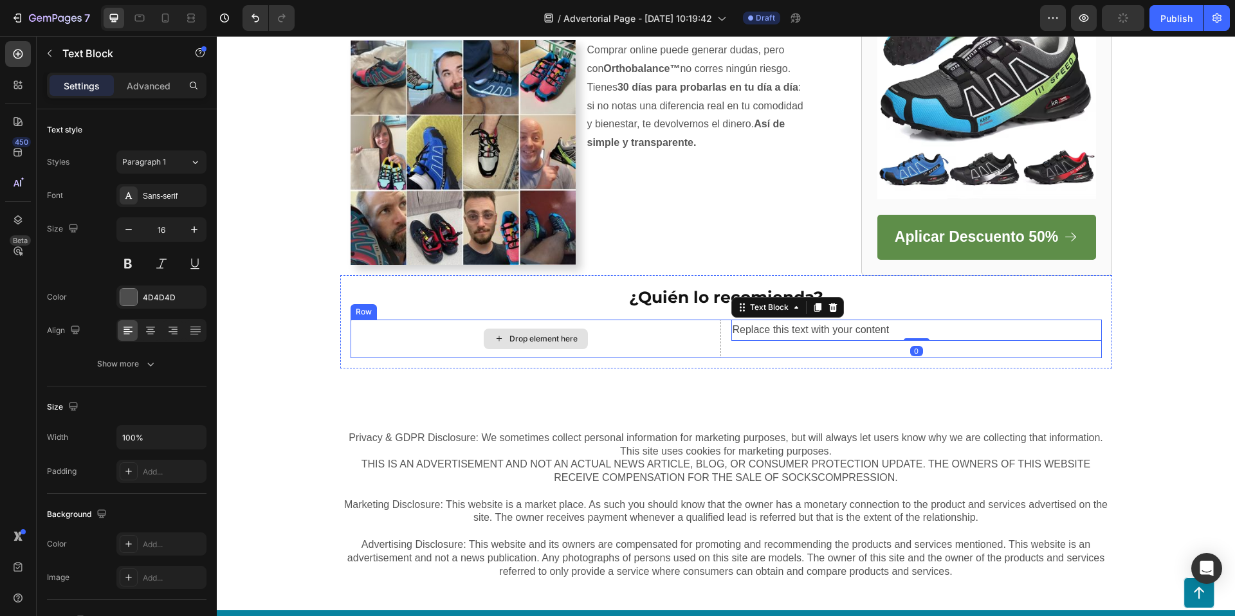
click at [633, 335] on div "Drop element here" at bounding box center [535, 339] width 370 height 39
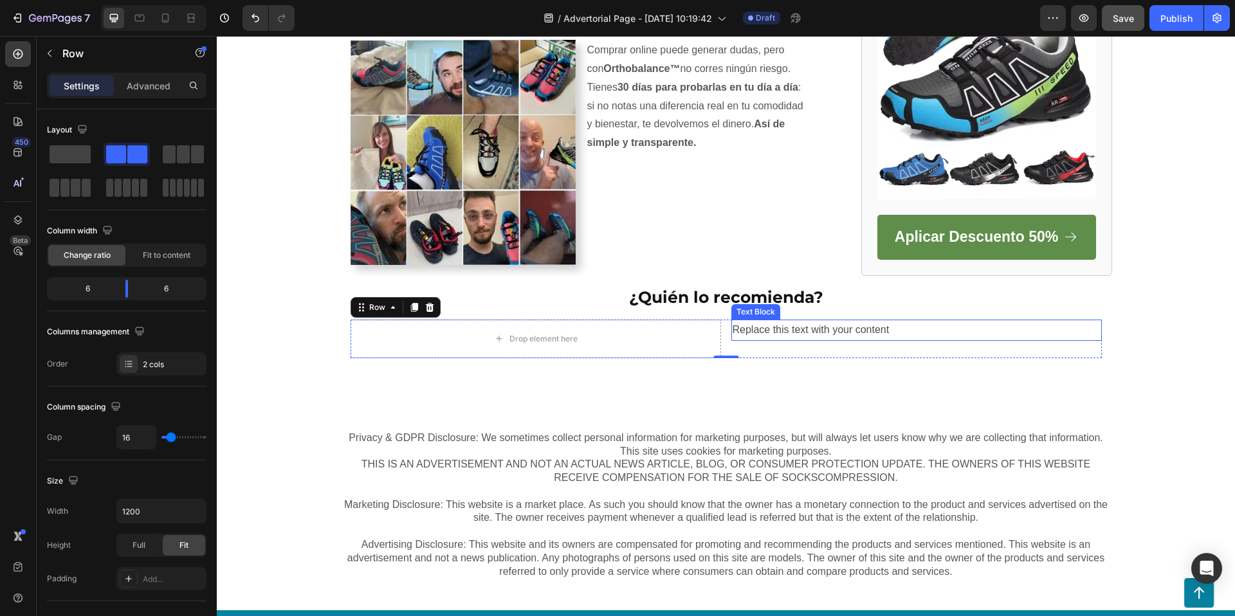
click at [793, 327] on div "Replace this text with your content" at bounding box center [916, 330] width 370 height 21
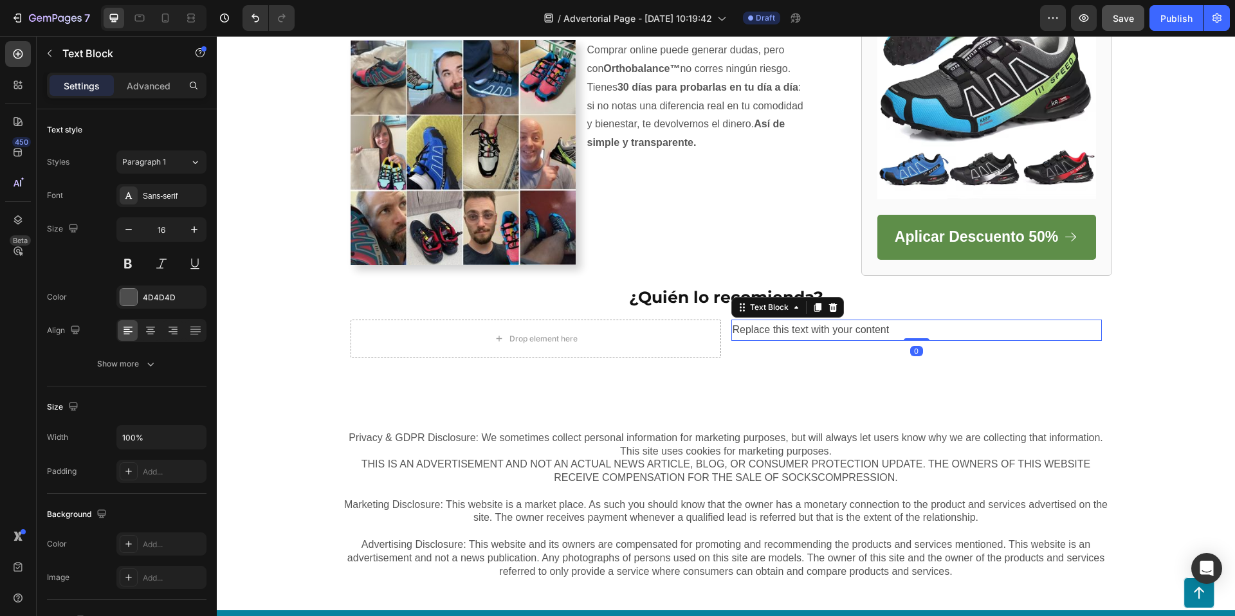
click at [793, 327] on div "Replace this text with your content" at bounding box center [916, 330] width 370 height 21
click at [793, 327] on p "Replace this text with your content" at bounding box center [916, 330] width 368 height 19
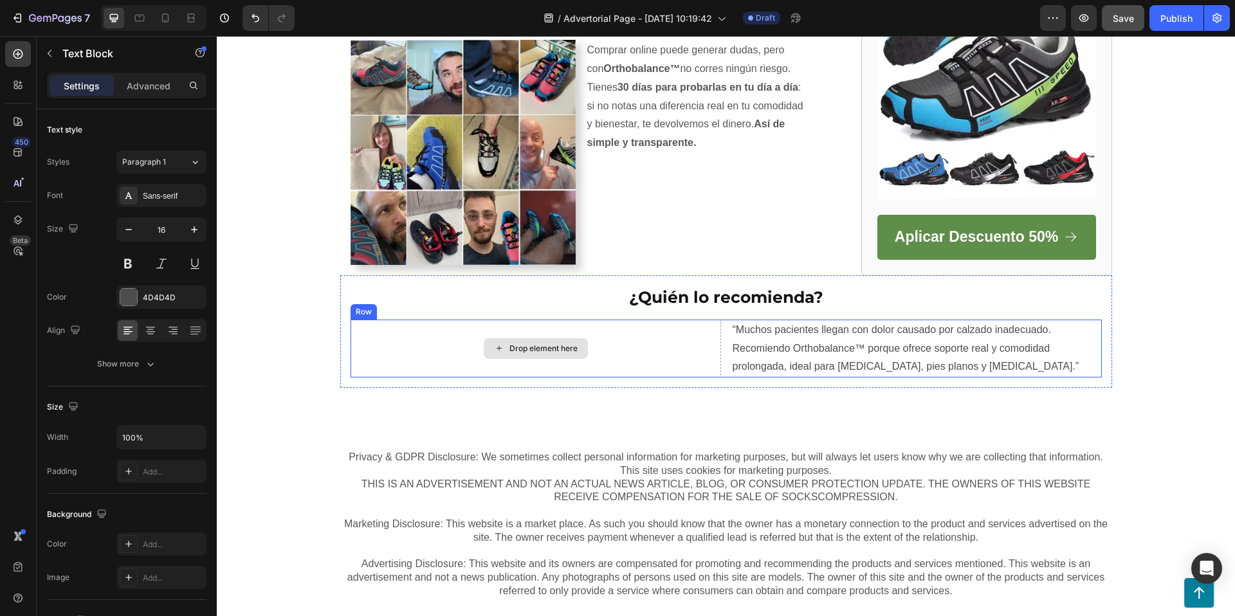
click at [548, 350] on div "Drop element here" at bounding box center [543, 348] width 68 height 10
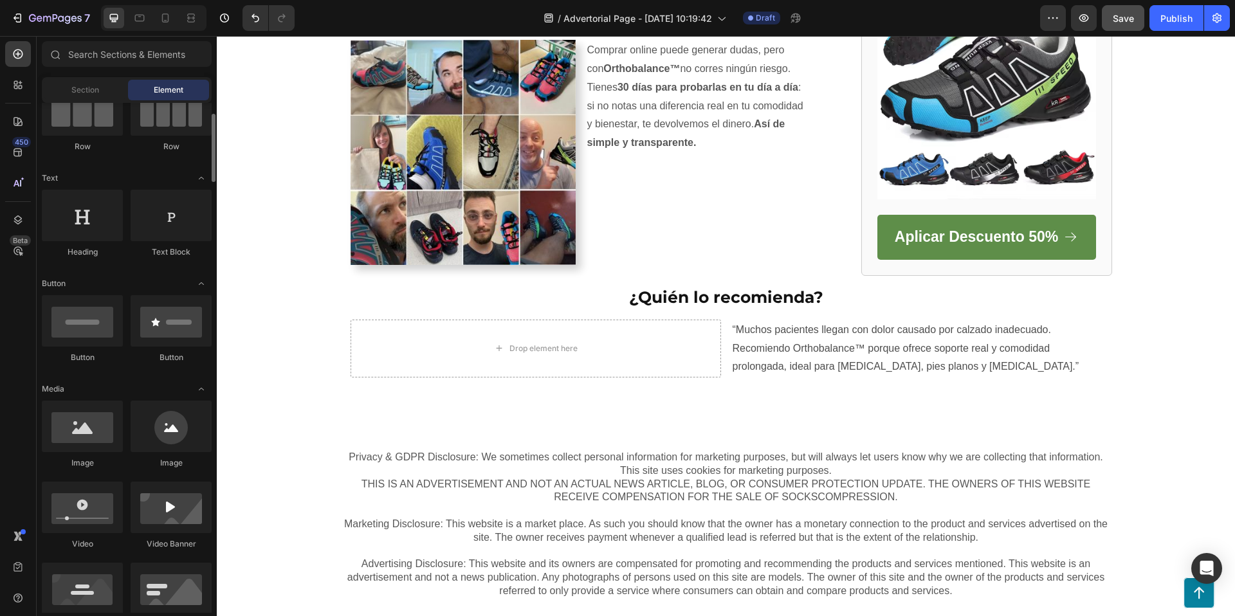
scroll to position [135, 0]
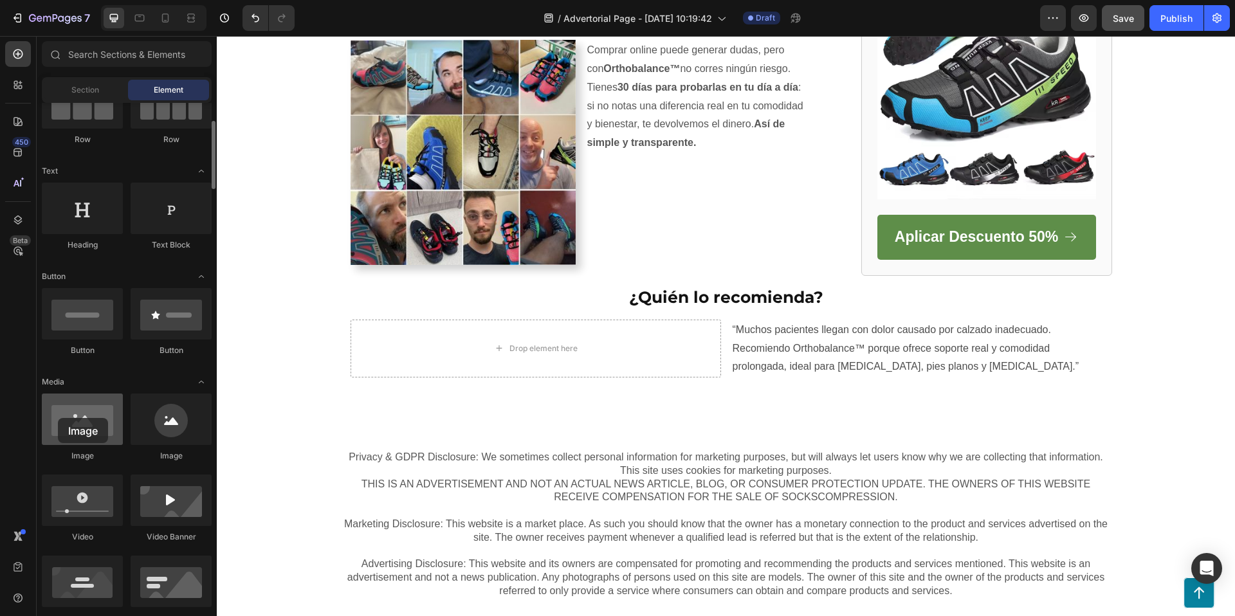
drag, startPoint x: 178, startPoint y: 408, endPoint x: 66, endPoint y: 419, distance: 112.3
click at [58, 418] on div at bounding box center [82, 418] width 81 height 51
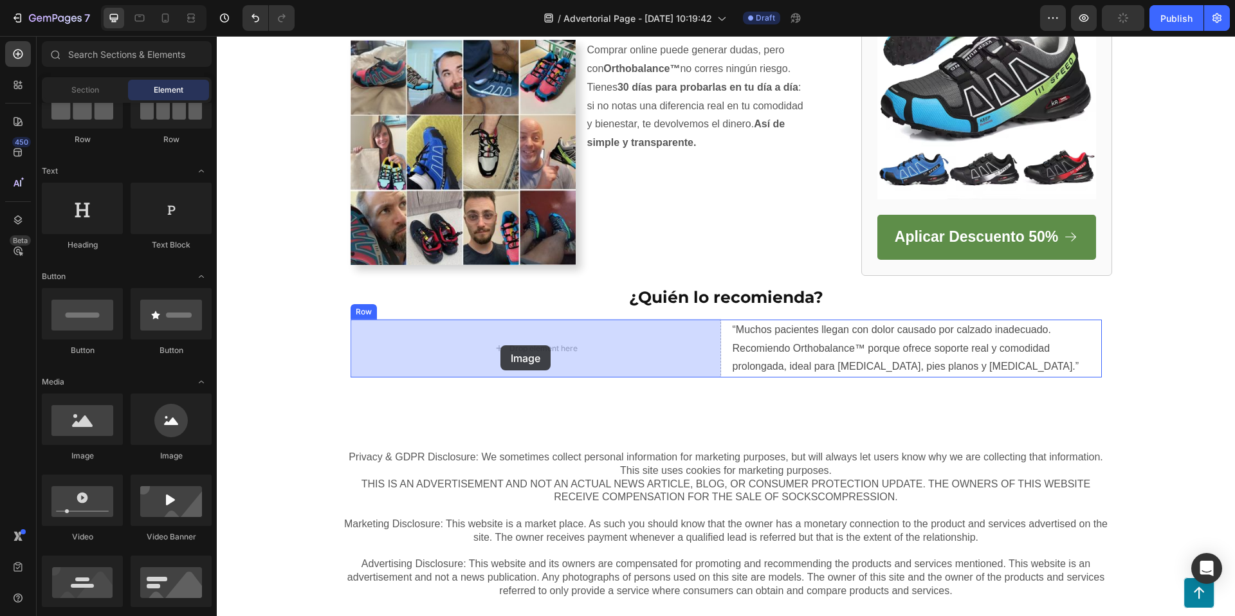
drag, startPoint x: 377, startPoint y: 457, endPoint x: 500, endPoint y: 345, distance: 166.1
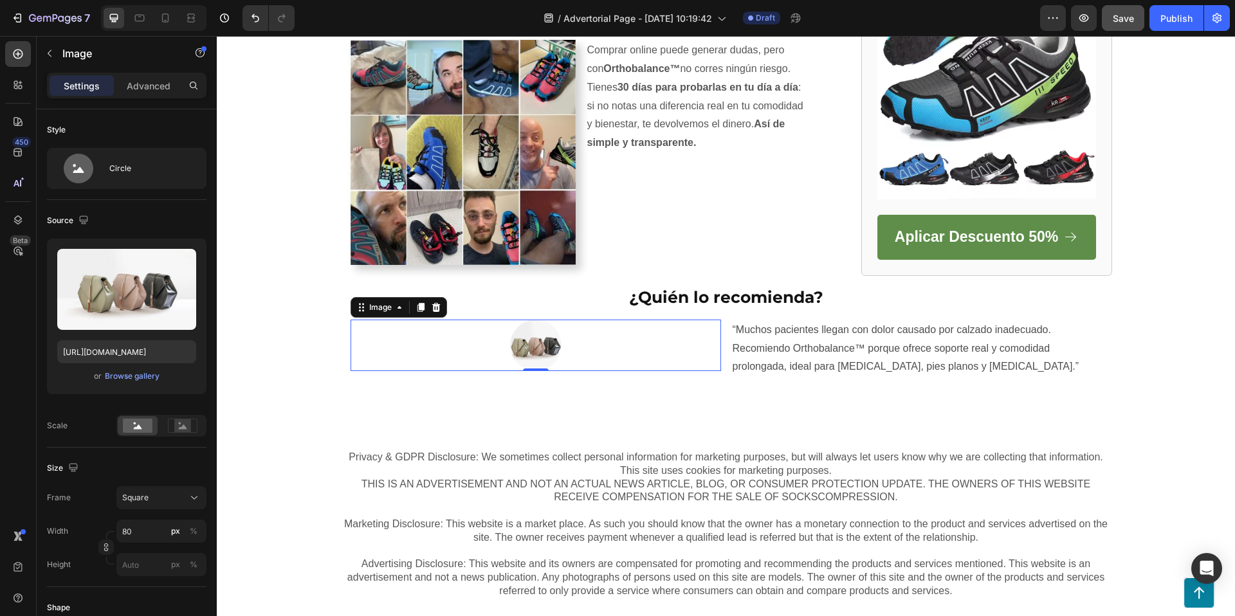
drag, startPoint x: 539, startPoint y: 342, endPoint x: 533, endPoint y: 341, distance: 6.5
click at [537, 342] on img at bounding box center [535, 345] width 51 height 51
click at [437, 303] on icon at bounding box center [435, 307] width 8 height 9
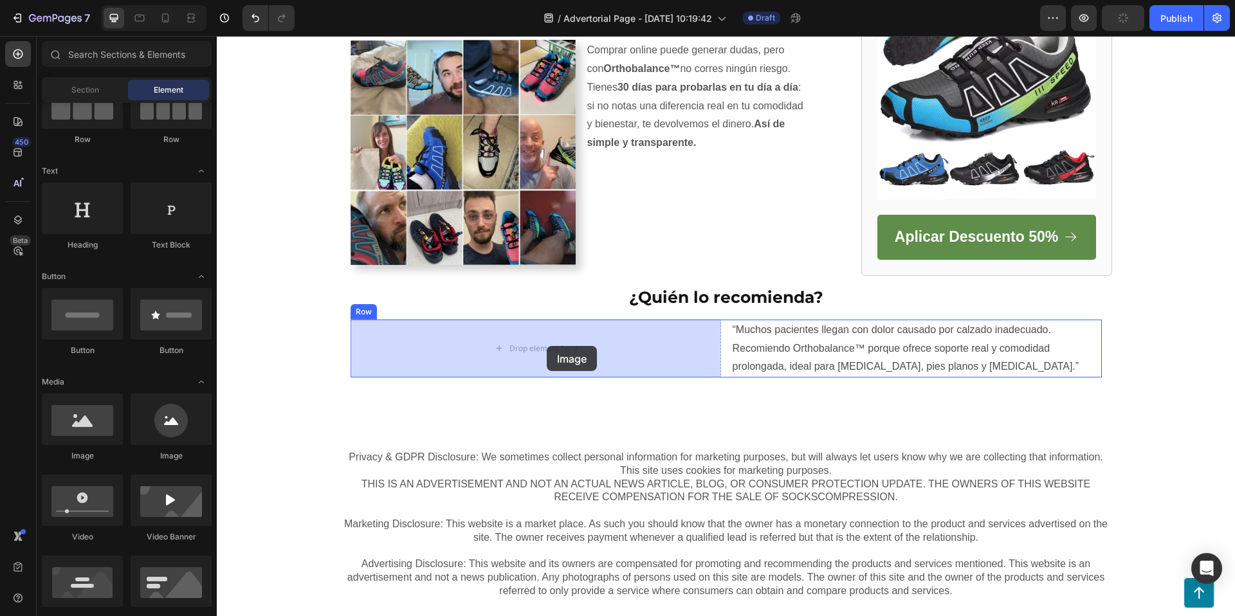
drag, startPoint x: 427, startPoint y: 438, endPoint x: 547, endPoint y: 346, distance: 150.9
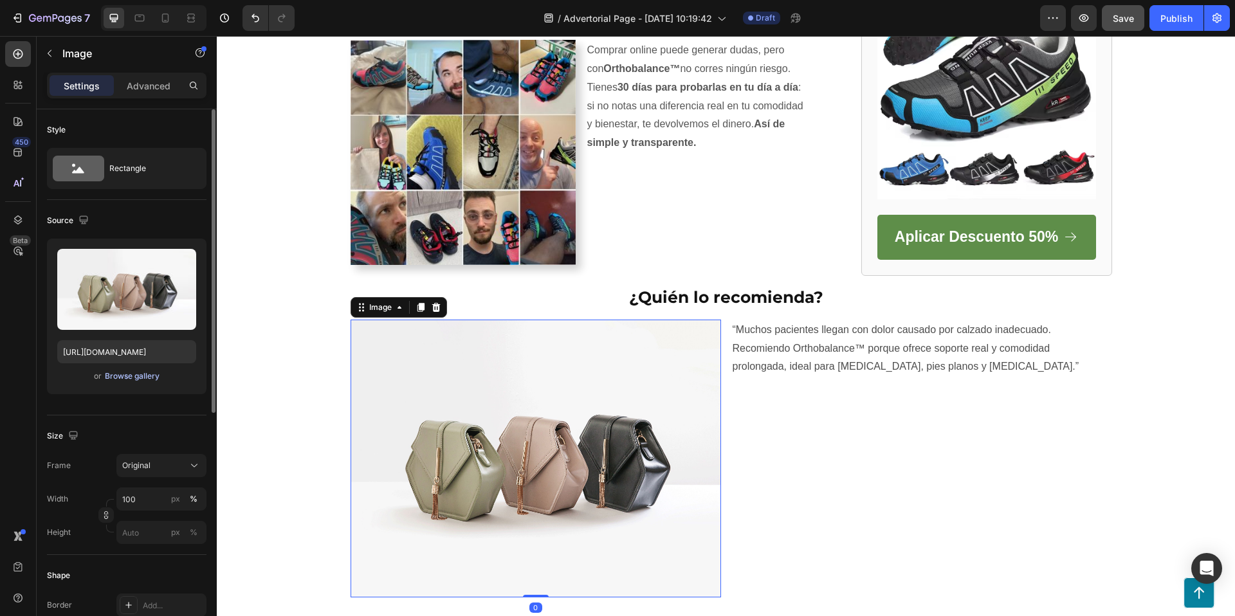
click at [142, 375] on div "Browse gallery" at bounding box center [132, 376] width 55 height 12
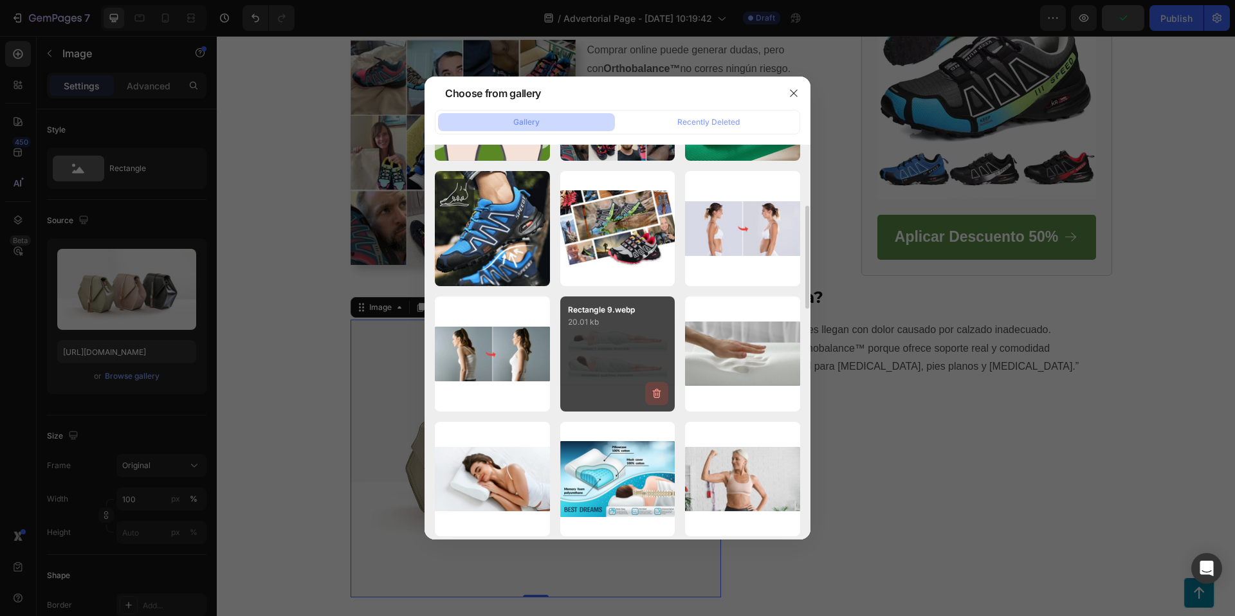
scroll to position [235, 0]
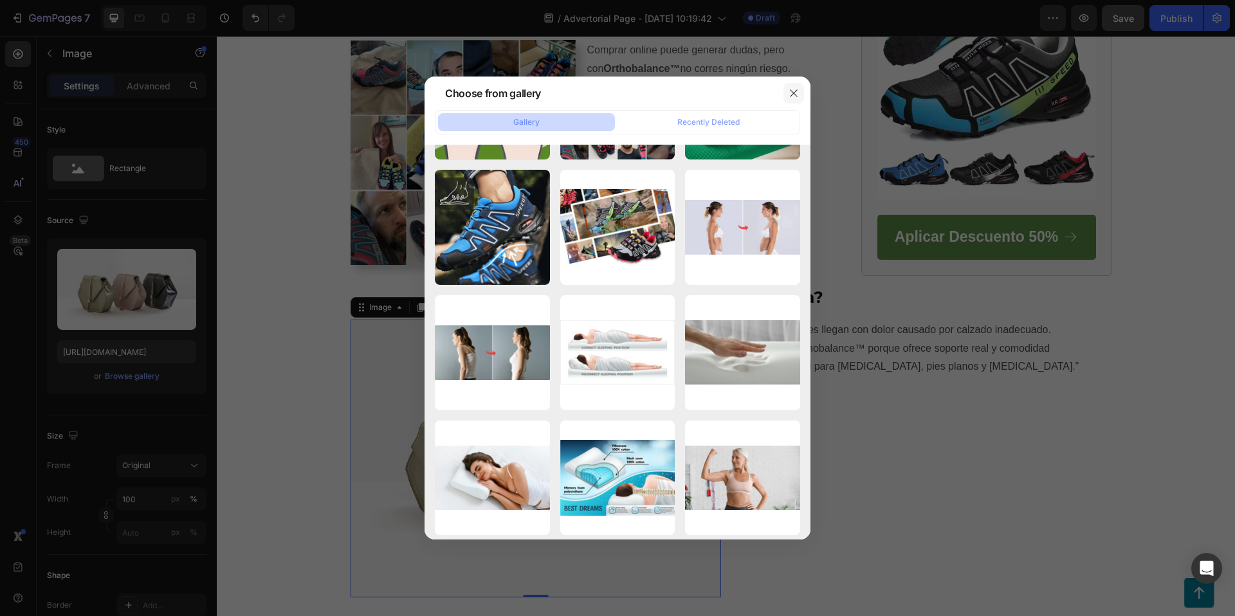
click at [795, 93] on icon "button" at bounding box center [793, 93] width 10 height 10
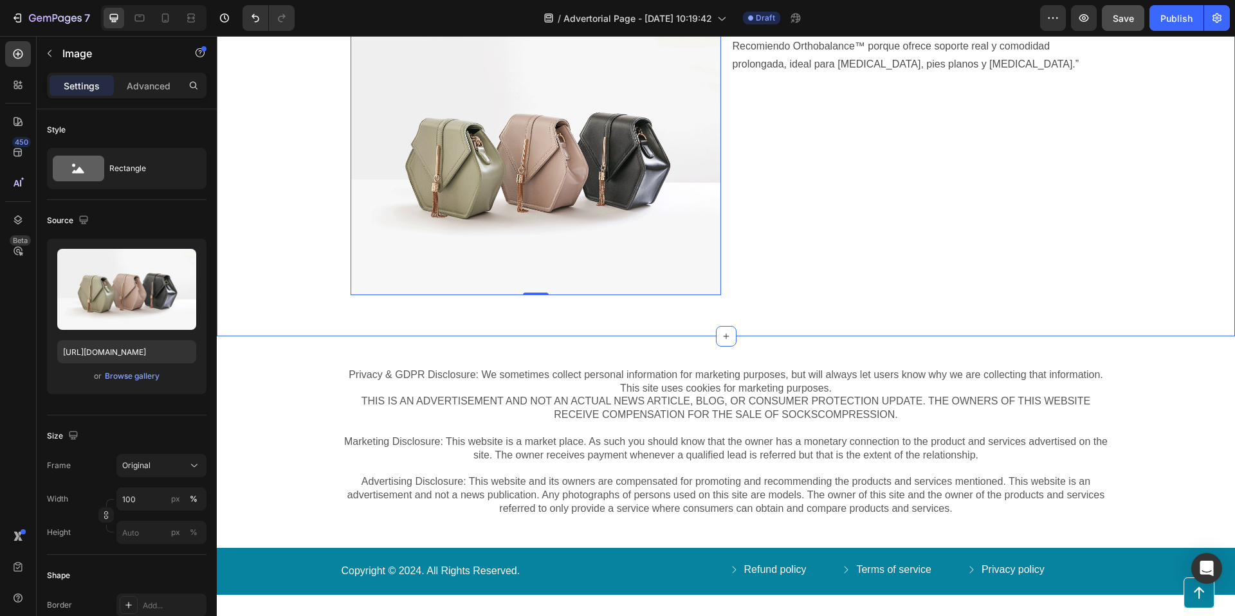
scroll to position [2361, 0]
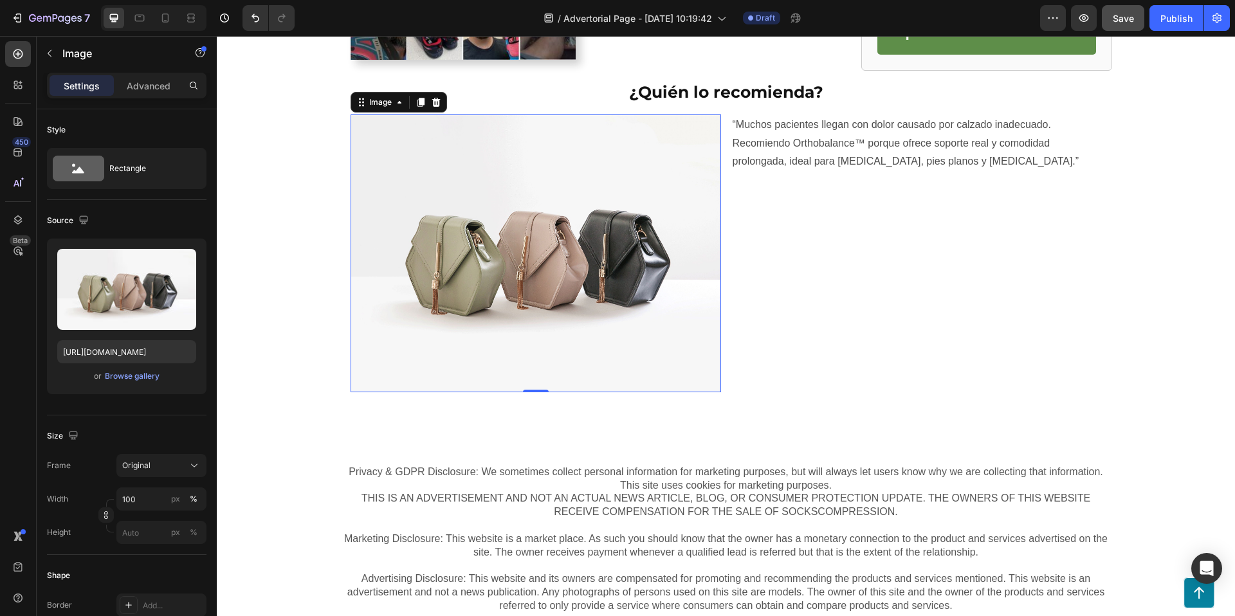
click at [520, 271] on img at bounding box center [535, 253] width 370 height 278
click at [145, 374] on div "Browse gallery" at bounding box center [132, 376] width 55 height 12
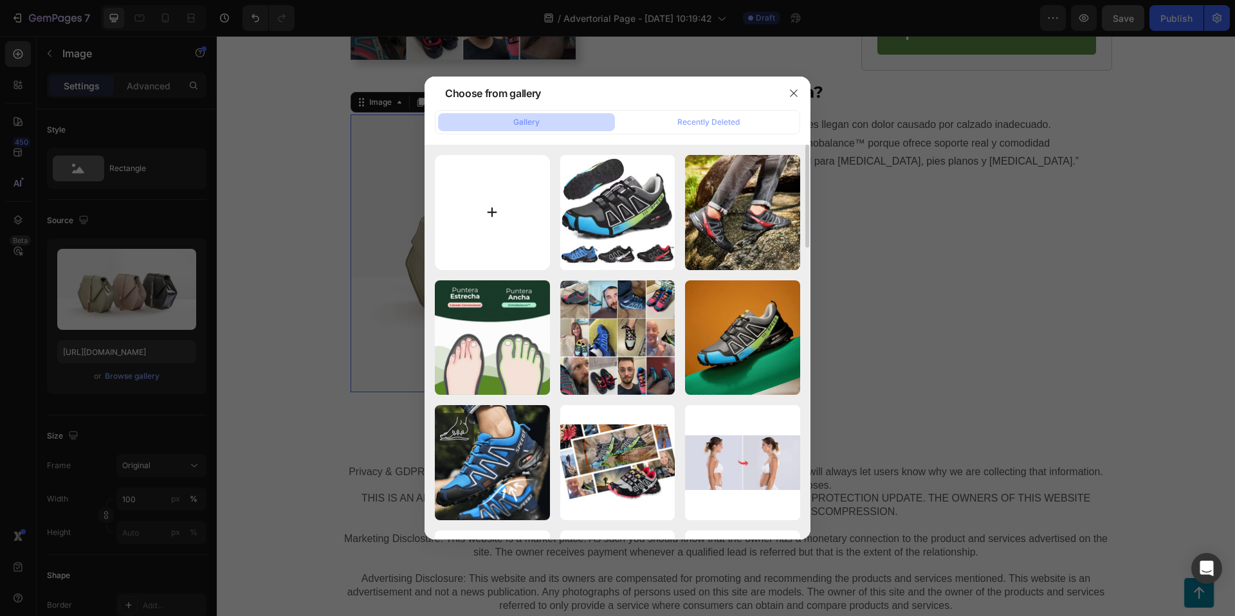
click at [493, 206] on input "file" at bounding box center [492, 212] width 115 height 115
type input "C:\fakepath\raul_castillo.png"
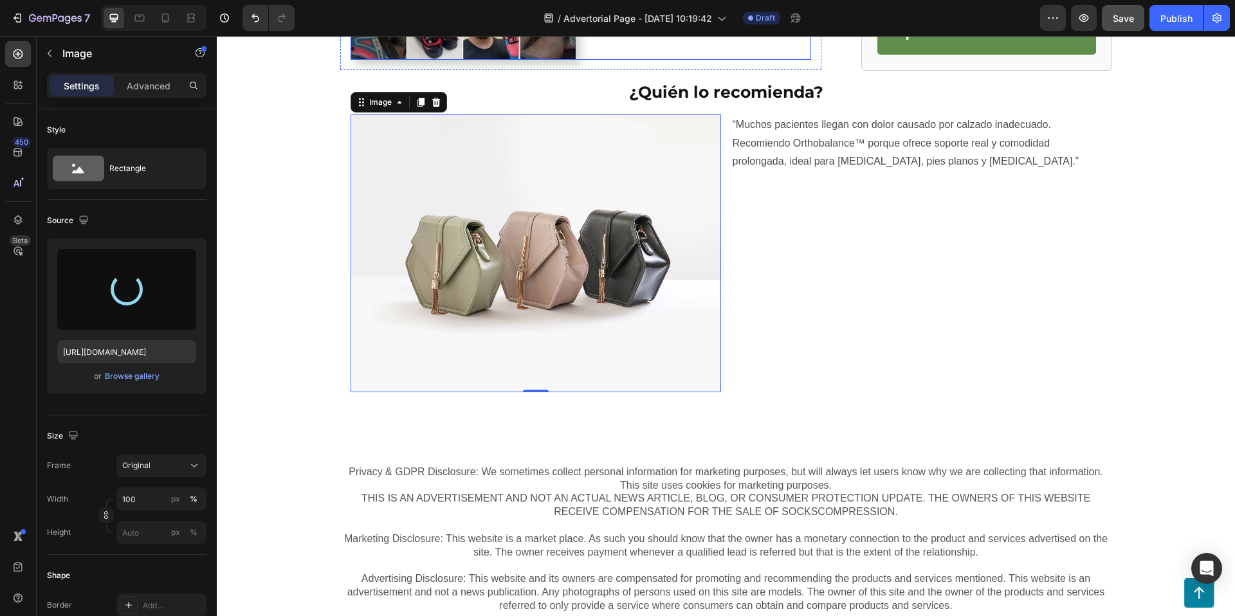
type input "[URL][DOMAIN_NAME]"
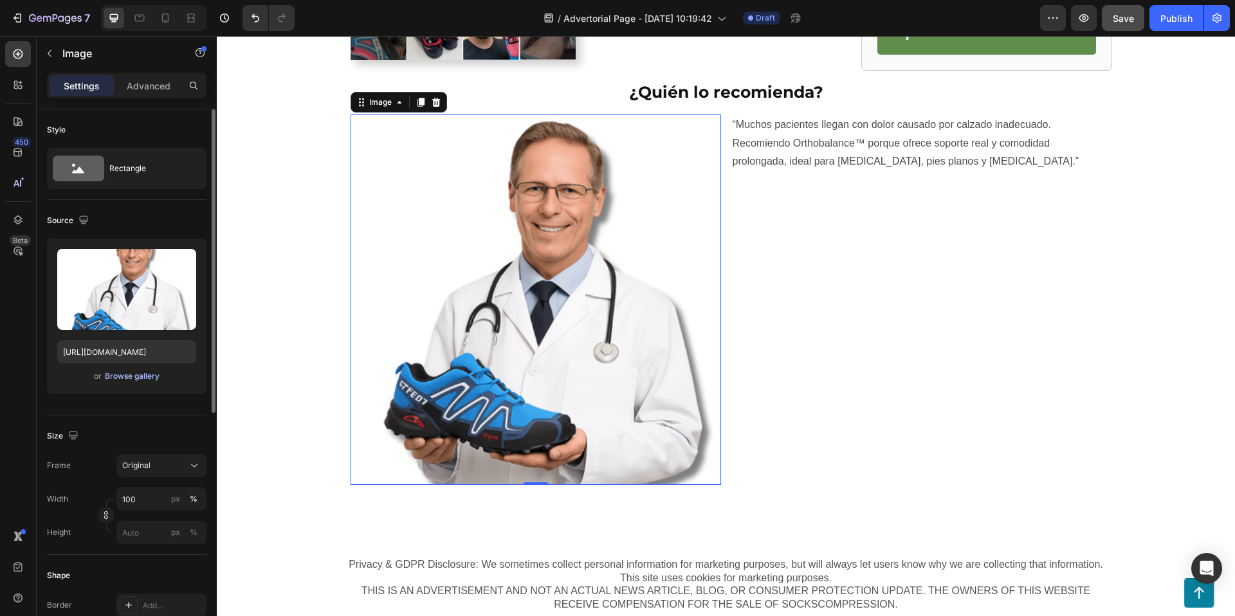
click at [143, 375] on div "Browse gallery" at bounding box center [132, 376] width 55 height 12
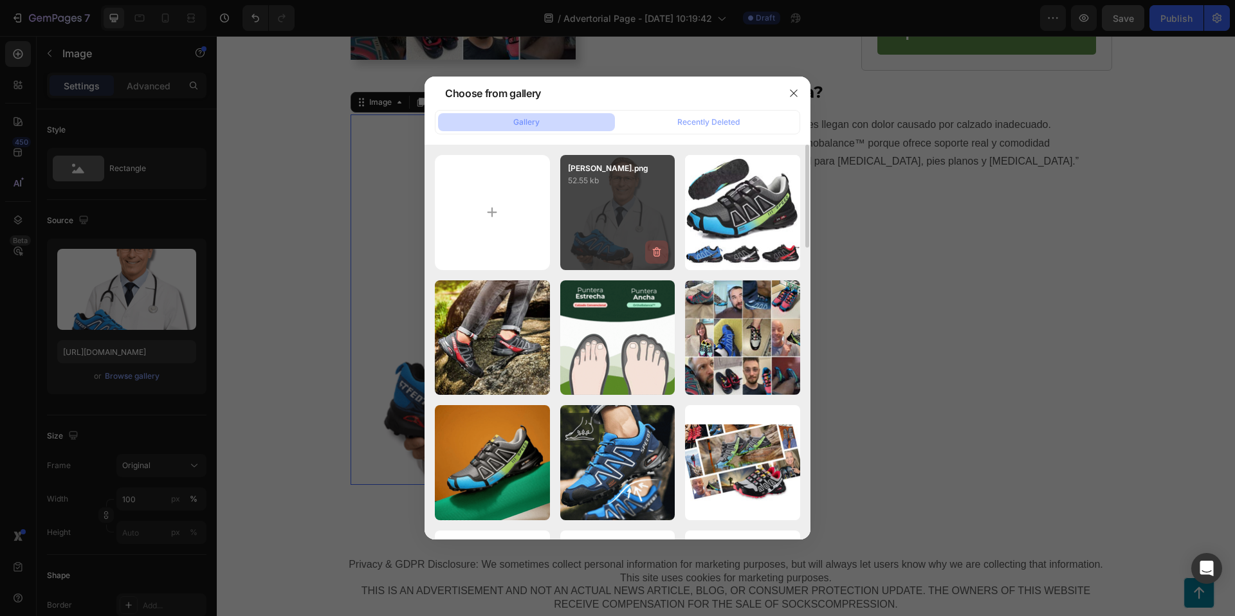
click at [653, 248] on icon "button" at bounding box center [656, 252] width 13 height 13
click at [651, 252] on div "Delete" at bounding box center [649, 255] width 24 height 12
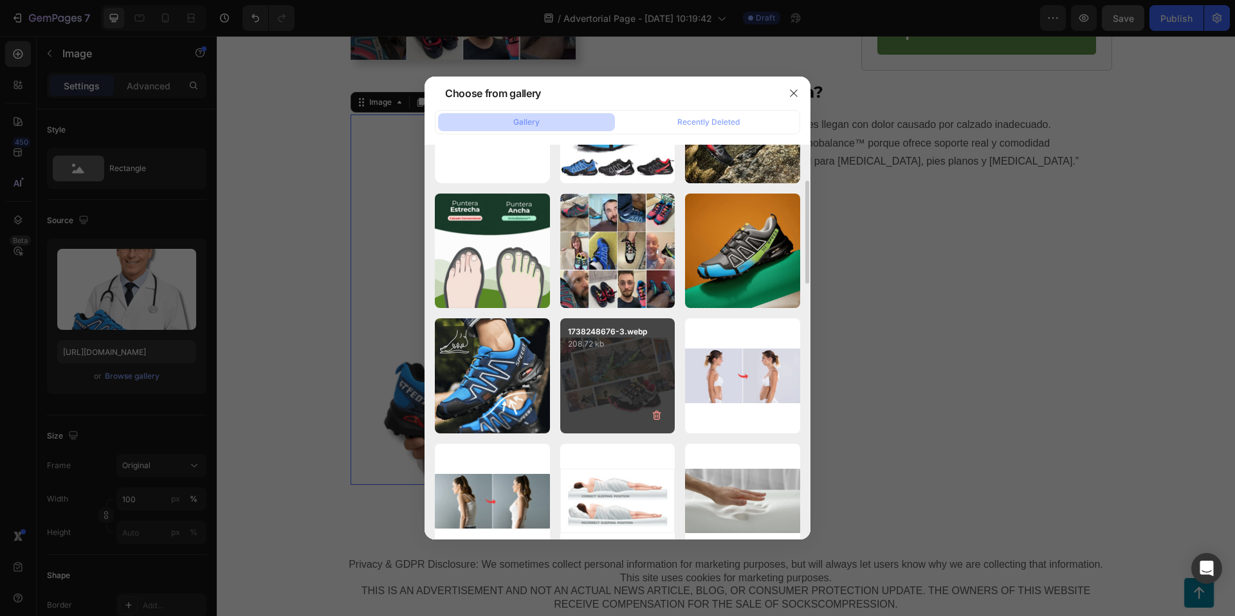
scroll to position [98, 0]
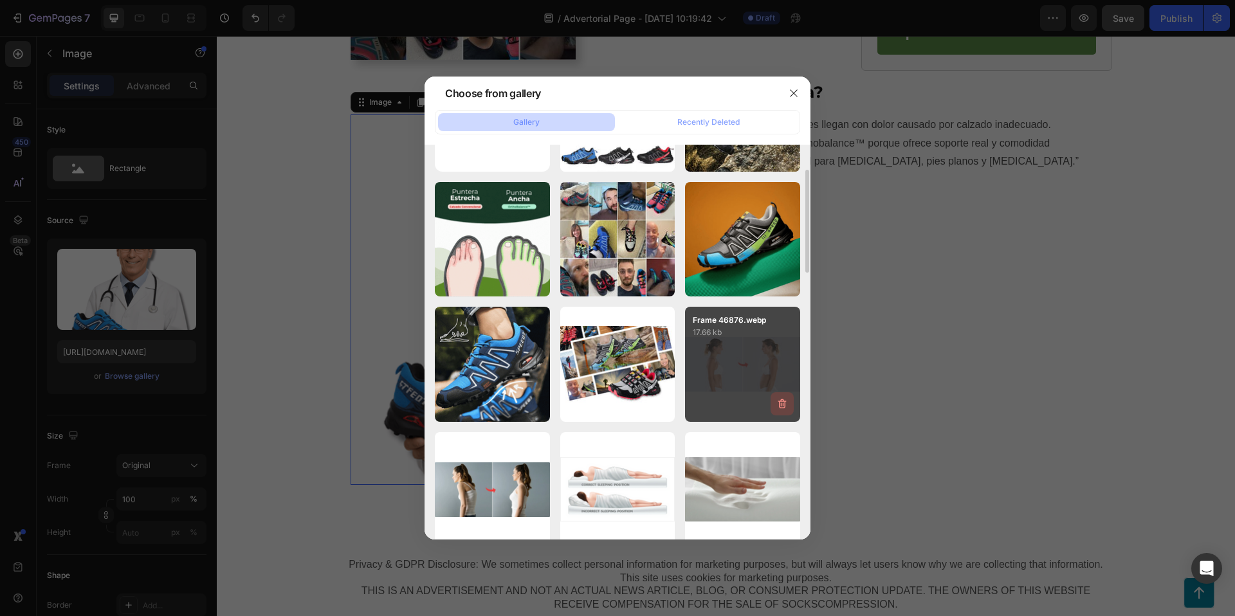
click at [779, 403] on icon "button" at bounding box center [782, 404] width 8 height 10
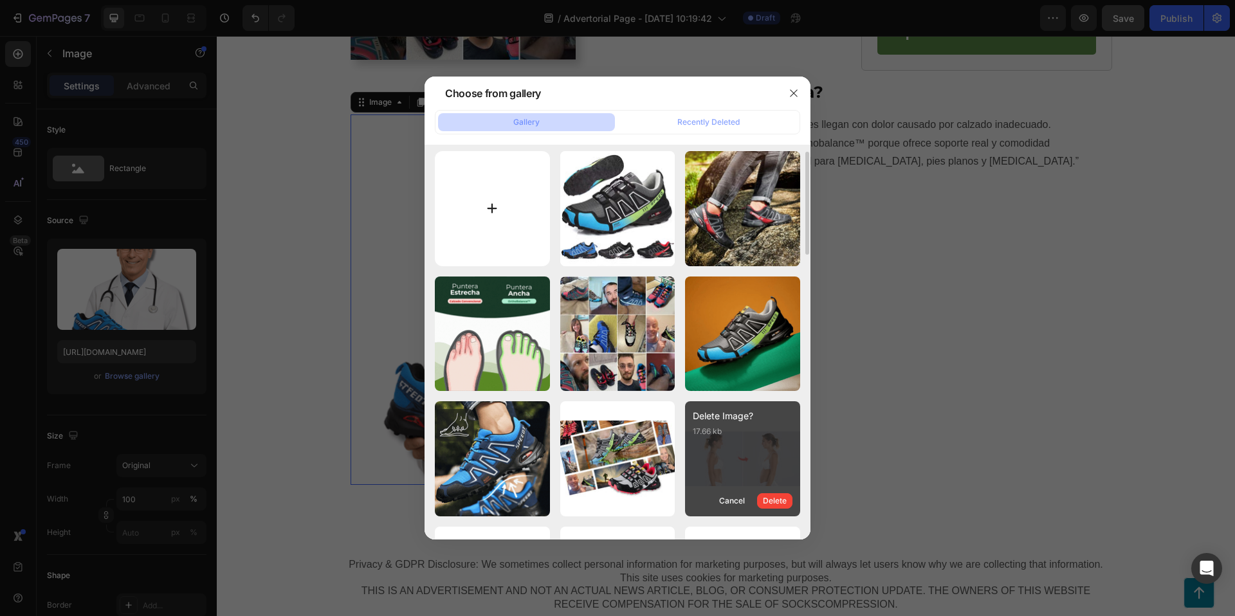
scroll to position [0, 0]
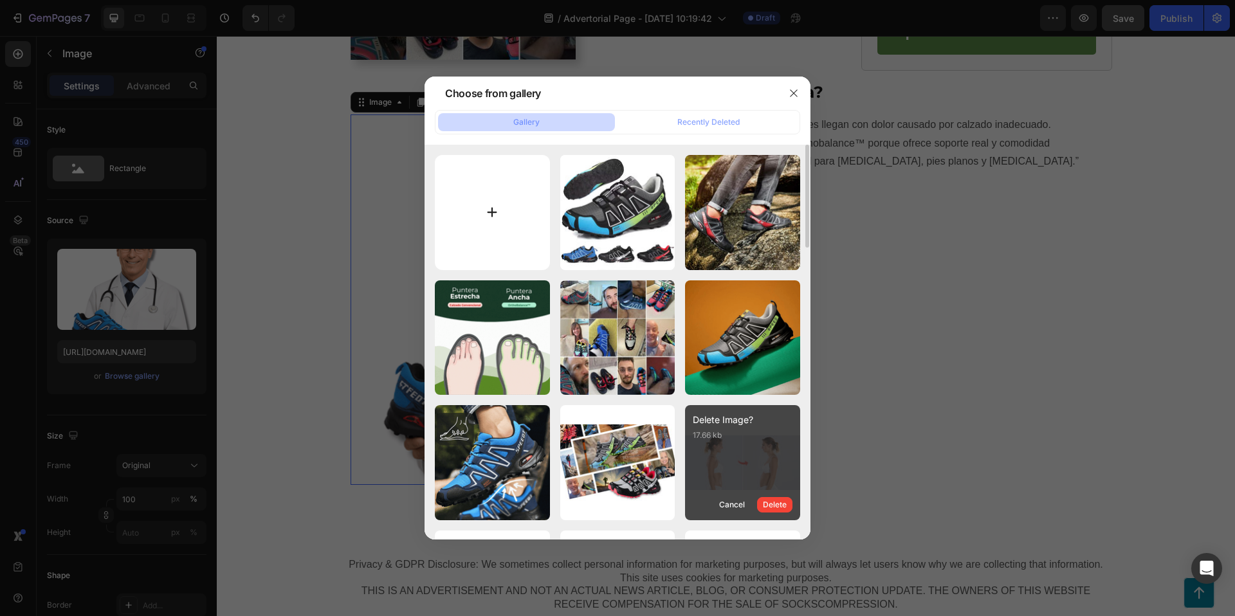
click at [488, 201] on input "file" at bounding box center [492, 212] width 115 height 115
click at [509, 191] on input "file" at bounding box center [492, 212] width 115 height 115
type input "C:\fakepath\[PERSON_NAME].png"
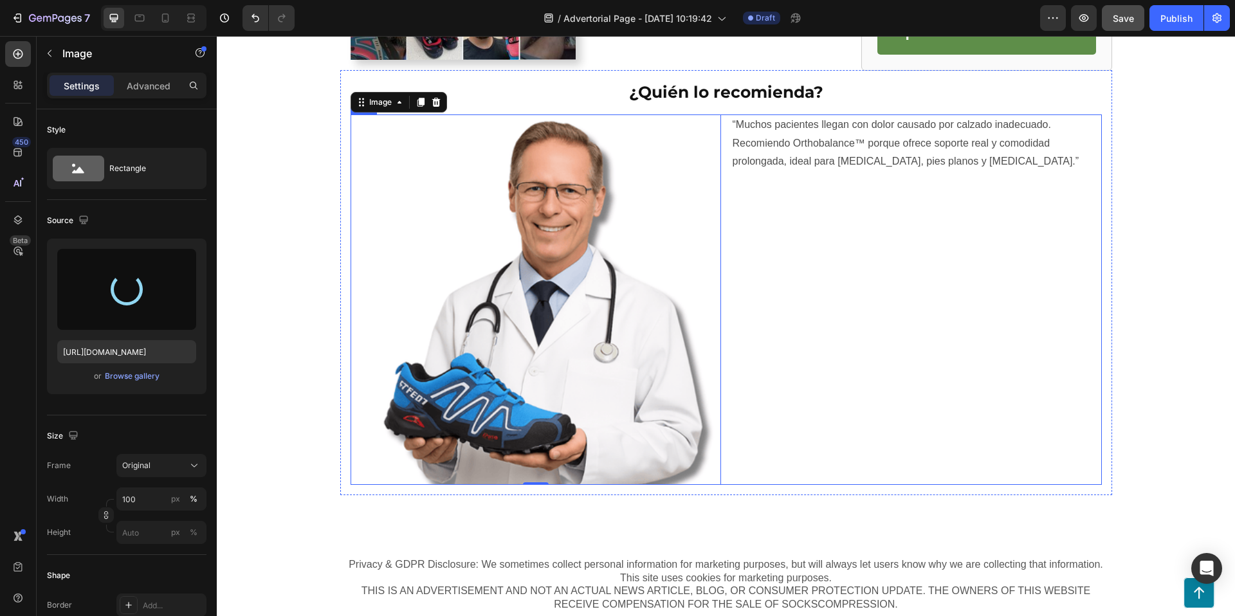
type input "[URL][DOMAIN_NAME]"
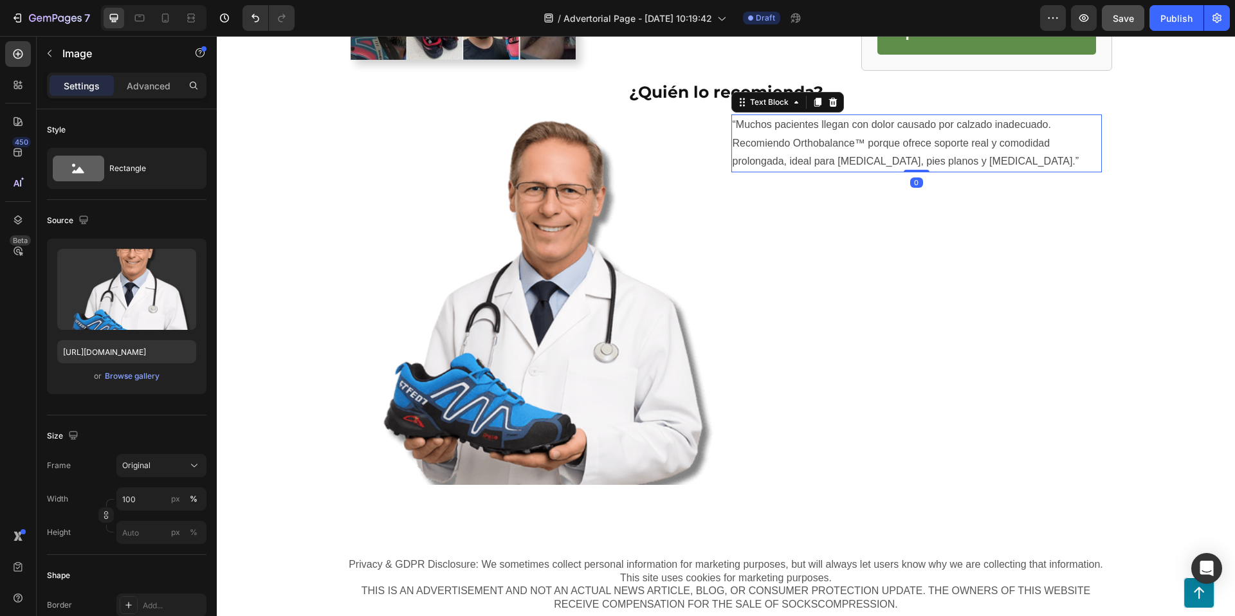
drag, startPoint x: 1010, startPoint y: 136, endPoint x: 1018, endPoint y: 139, distance: 8.1
click at [1010, 136] on p "“Muchos pacientes llegan con dolor causado por calzado inadecuado. Recomiendo O…" at bounding box center [916, 143] width 368 height 55
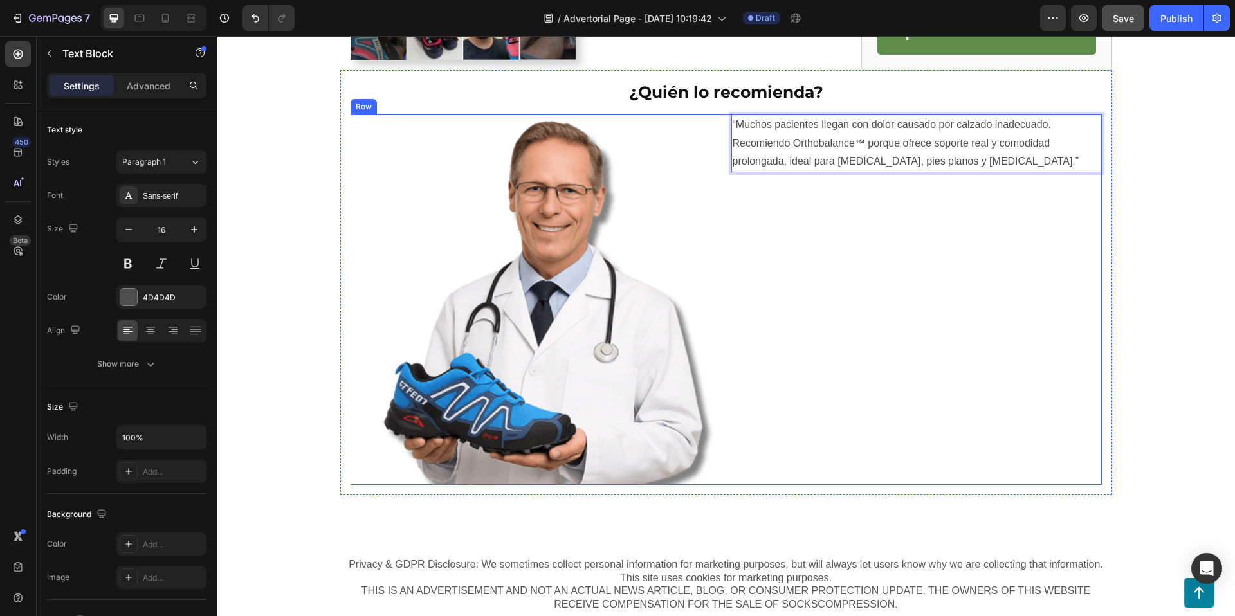
click at [1005, 199] on div "“Muchos pacientes llegan con dolor causado por calzado inadecuado. Recomiendo O…" at bounding box center [916, 299] width 370 height 370
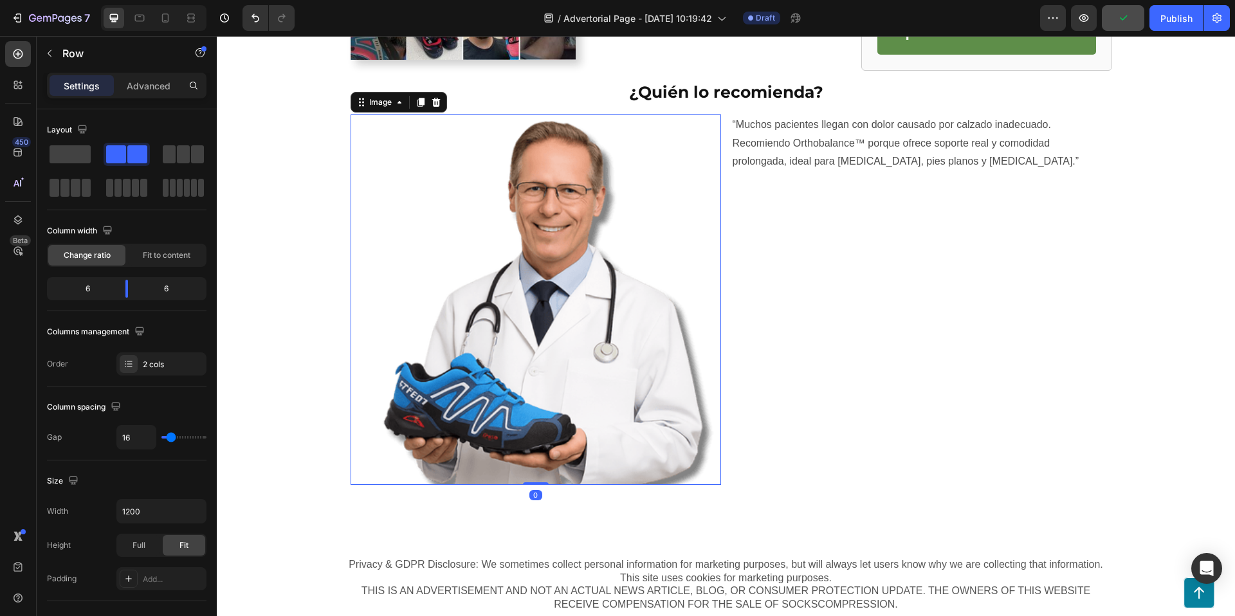
click at [446, 281] on img at bounding box center [535, 299] width 370 height 370
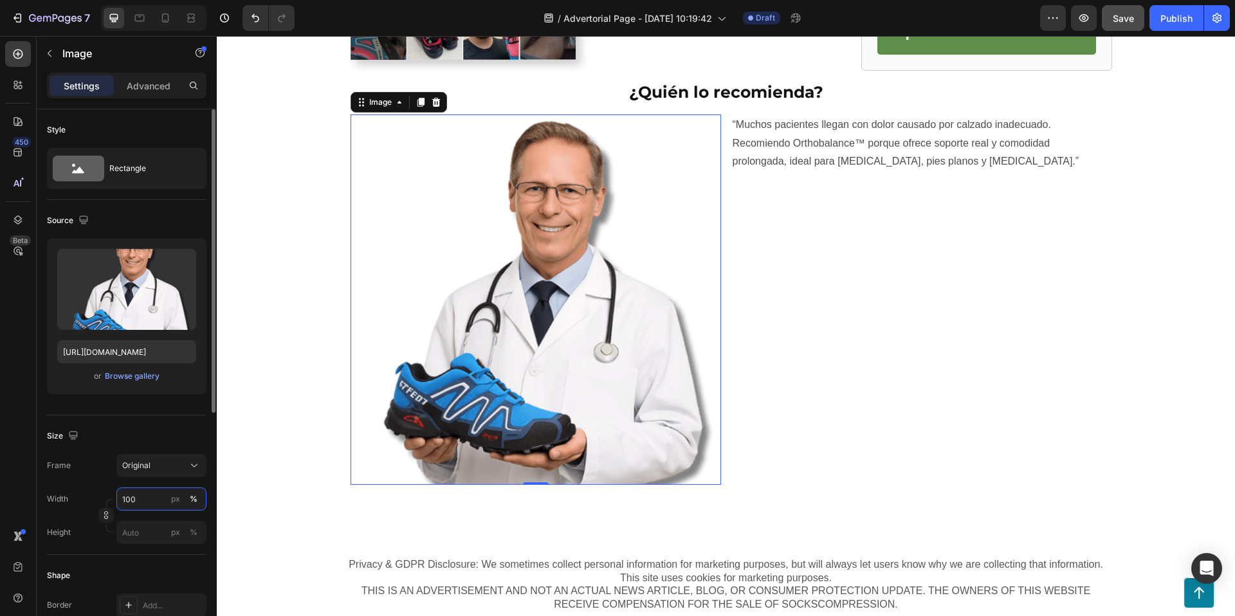
click at [150, 503] on input "100" at bounding box center [161, 498] width 90 height 23
type input "2"
click at [129, 503] on input "210" at bounding box center [161, 498] width 90 height 23
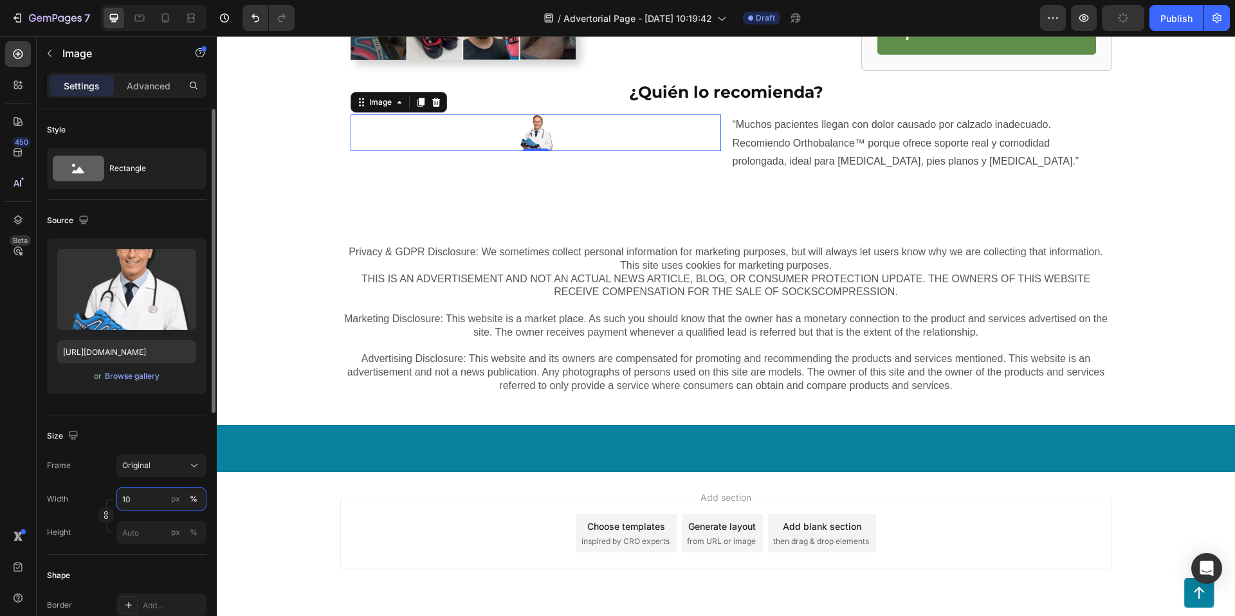
click at [165, 503] on input "10" at bounding box center [161, 498] width 90 height 23
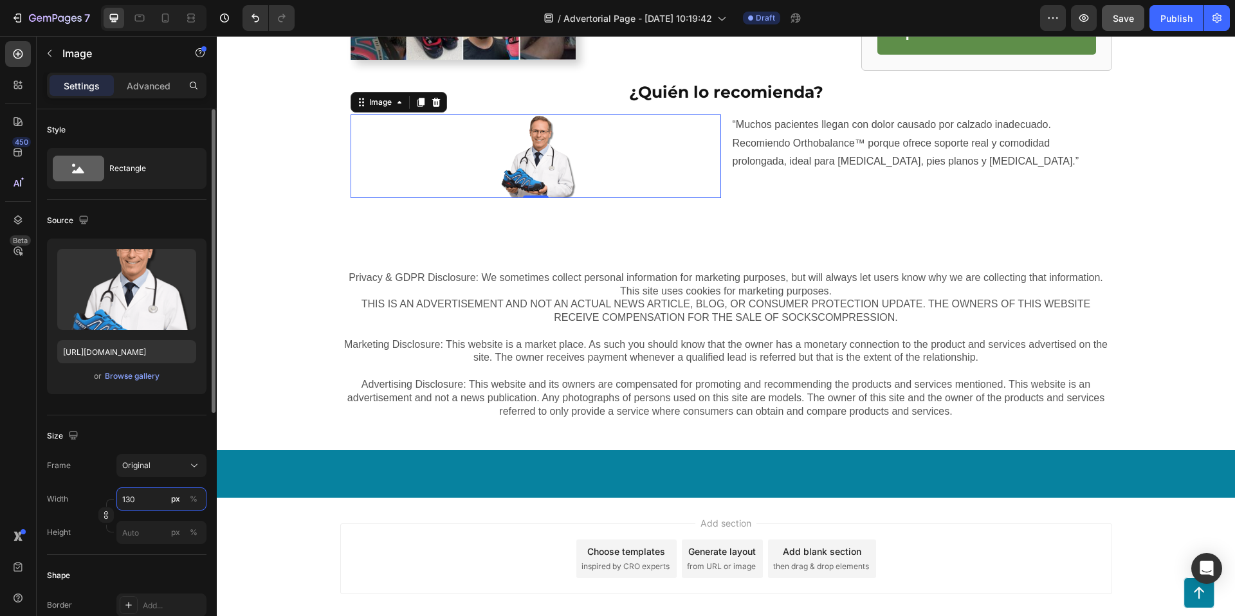
click at [141, 496] on input "130" at bounding box center [161, 498] width 90 height 23
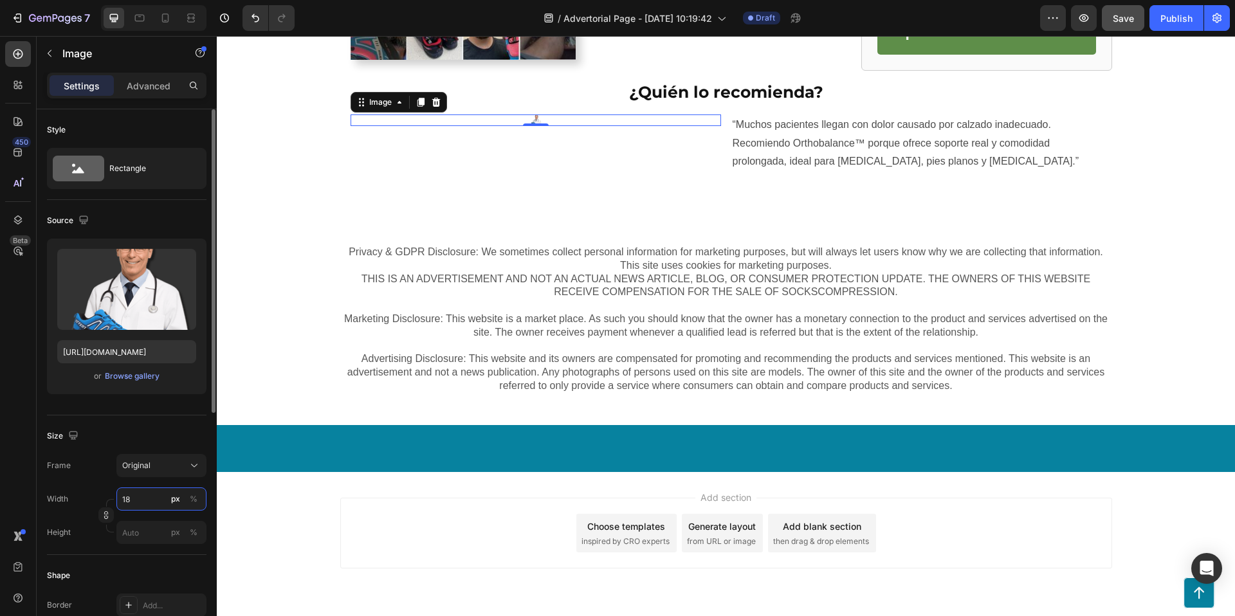
type input "1"
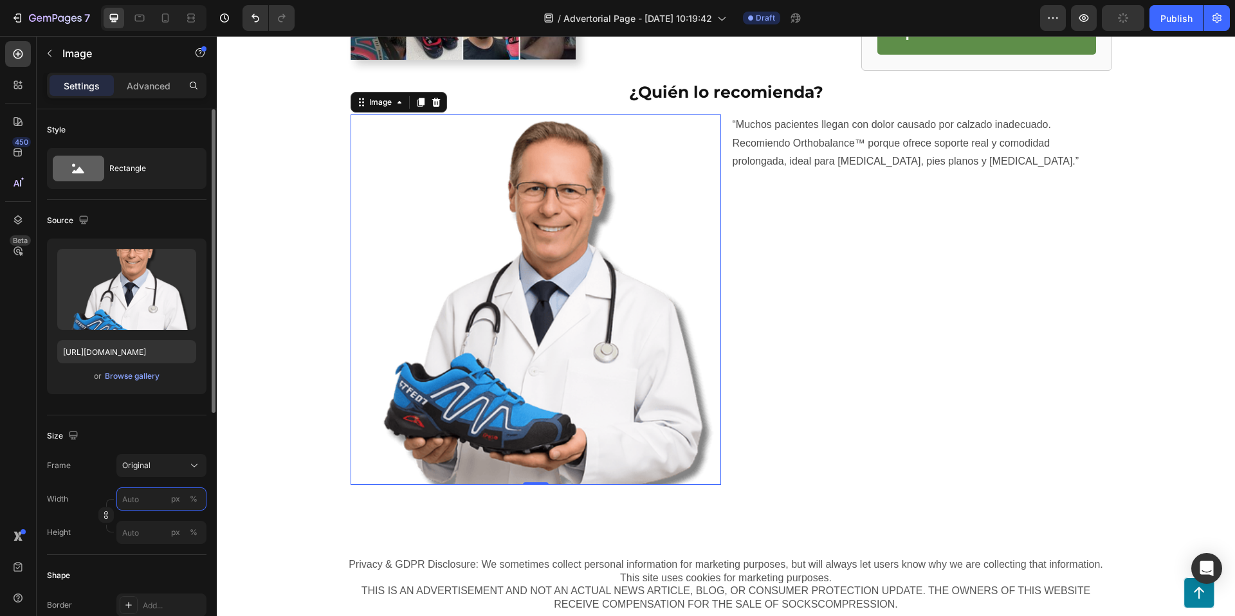
type input "1"
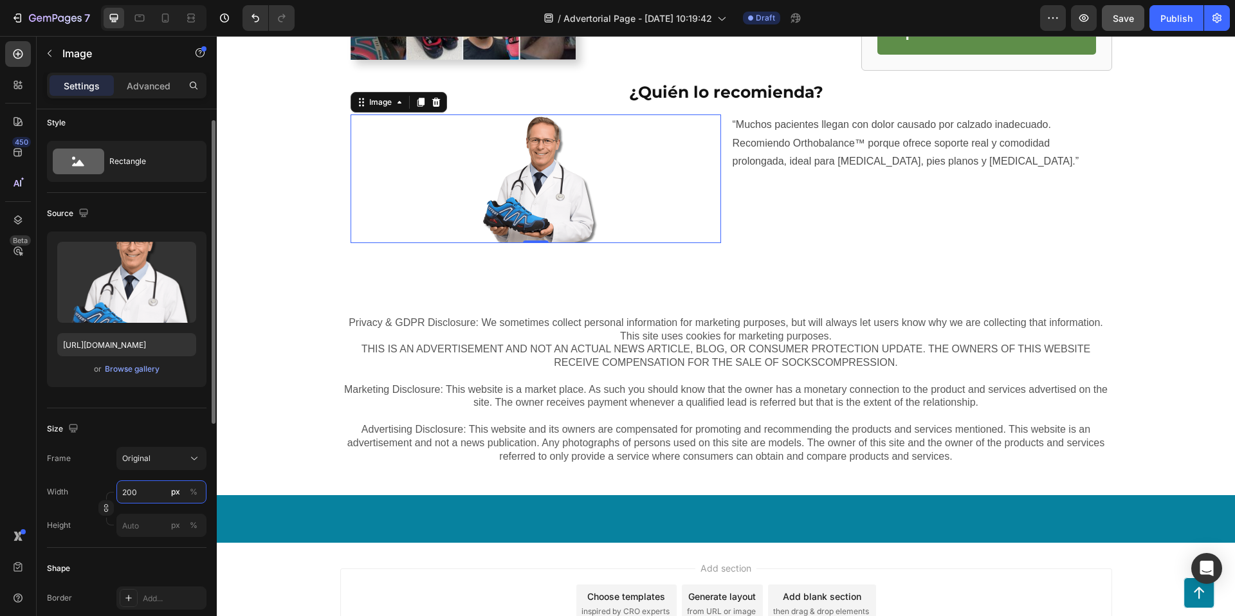
scroll to position [14, 0]
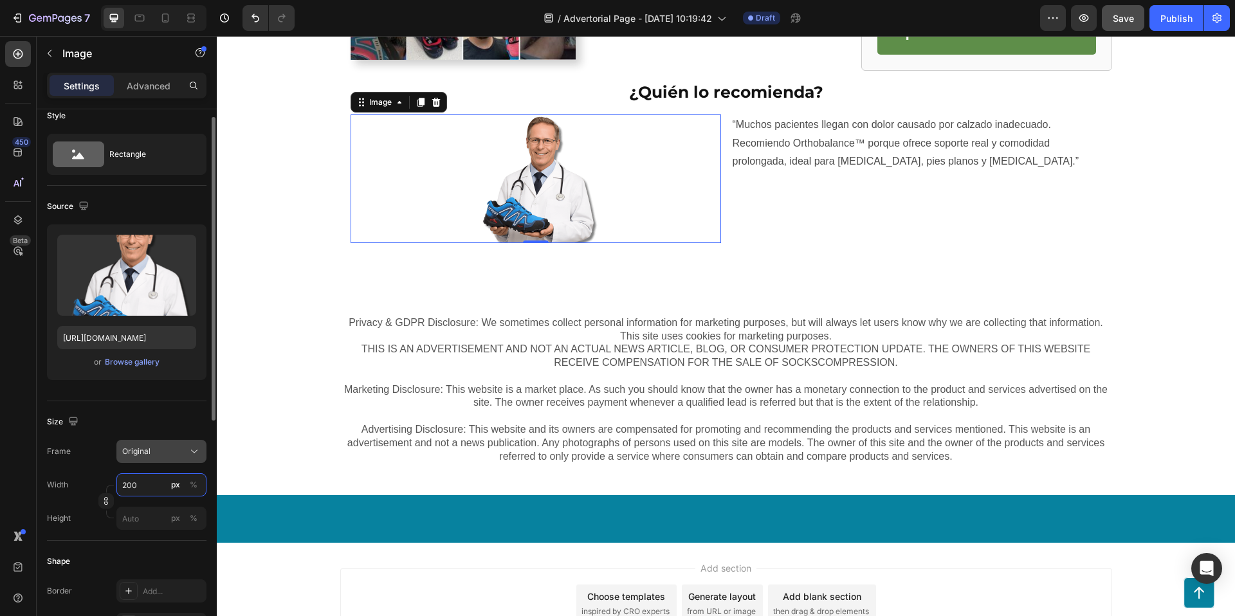
type input "200"
click at [143, 454] on span "Original" at bounding box center [136, 452] width 28 height 12
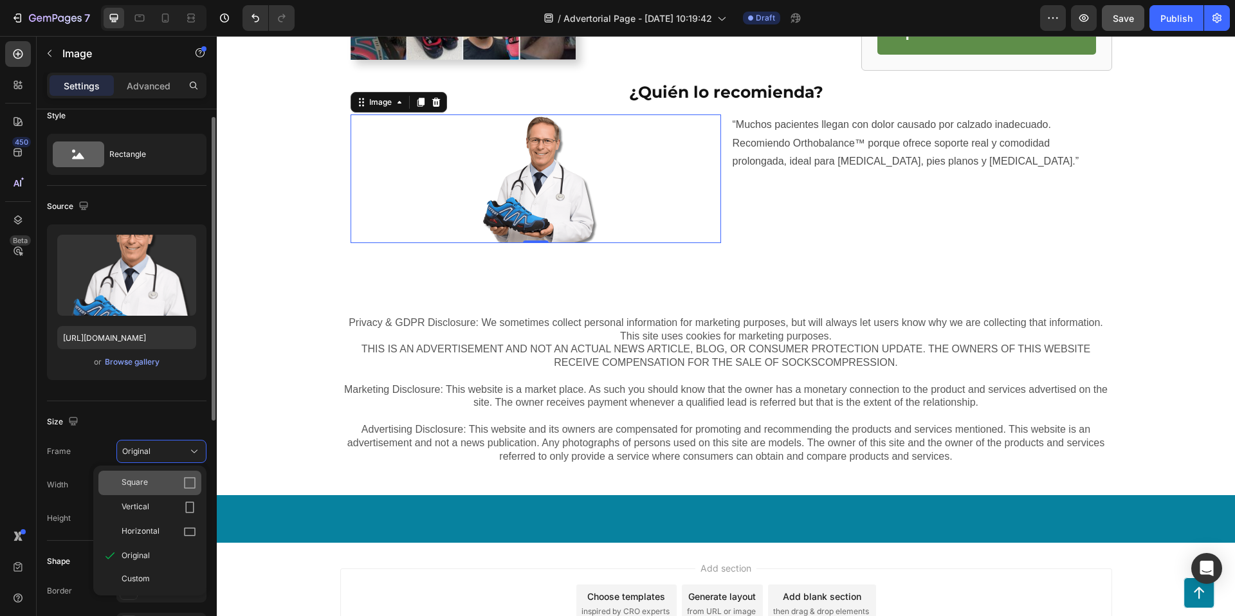
click at [188, 482] on icon at bounding box center [189, 482] width 13 height 13
type input "200"
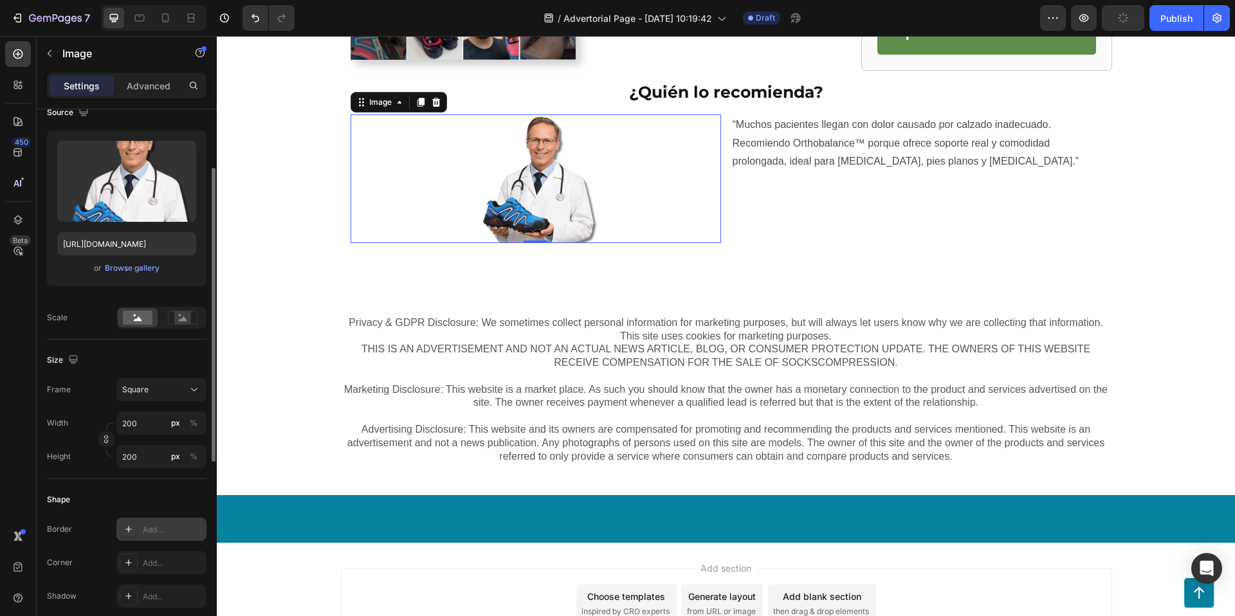
scroll to position [117, 0]
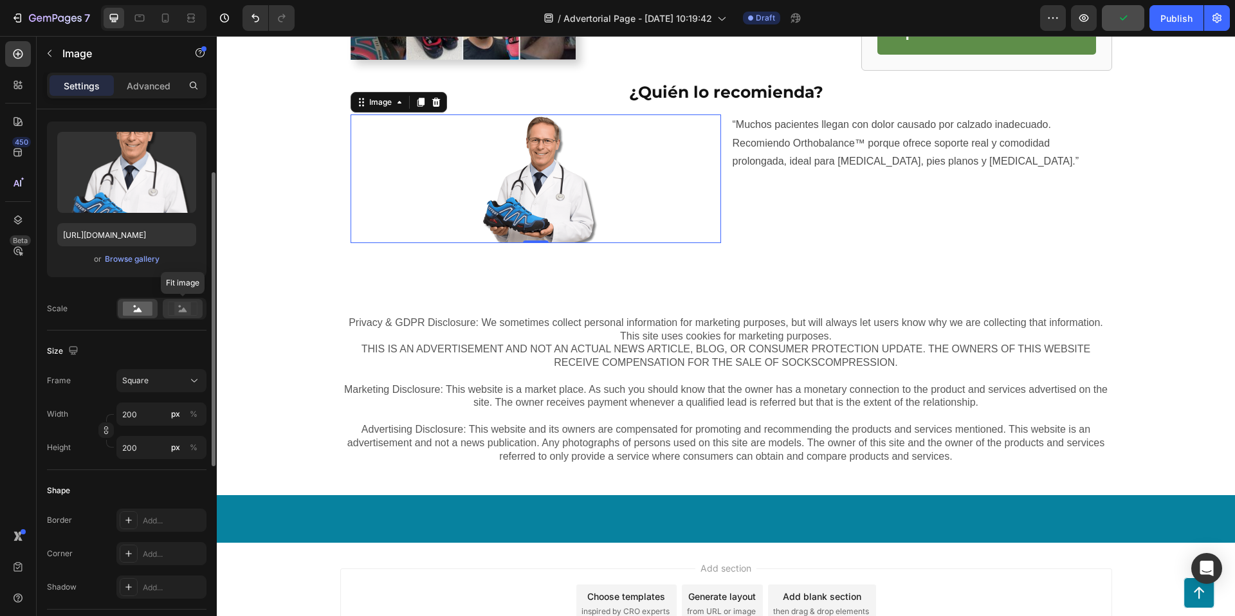
click at [172, 308] on icon at bounding box center [183, 309] width 30 height 14
click at [138, 312] on icon at bounding box center [138, 309] width 8 height 5
click at [179, 311] on icon at bounding box center [183, 309] width 8 height 5
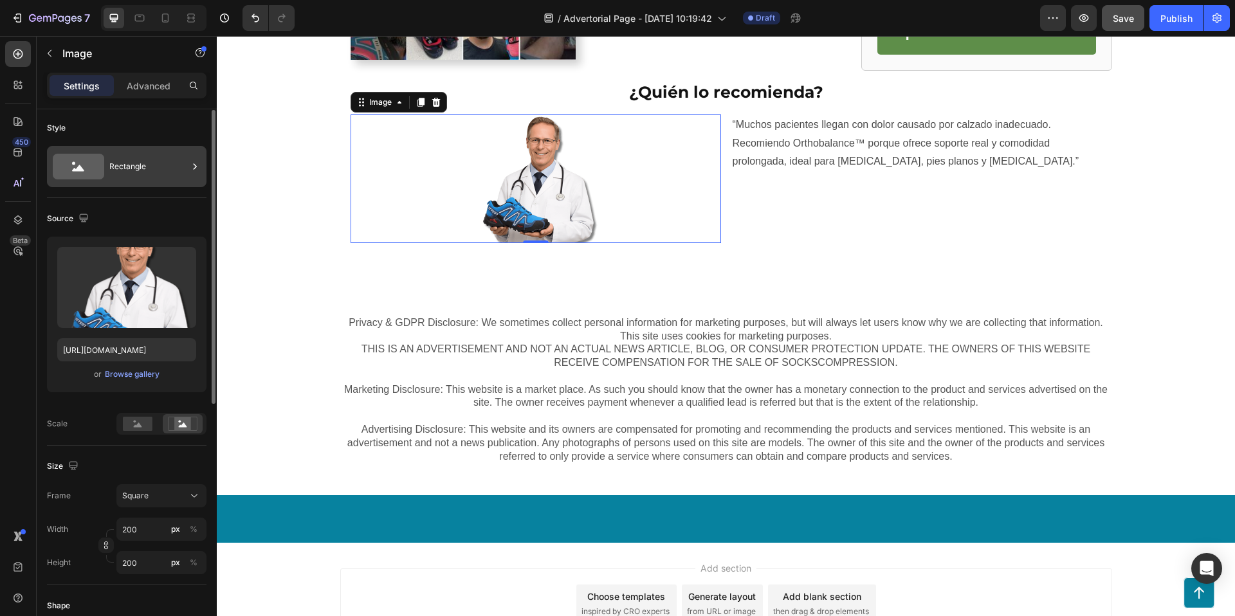
scroll to position [0, 0]
click at [159, 89] on p "Advanced" at bounding box center [149, 86] width 44 height 14
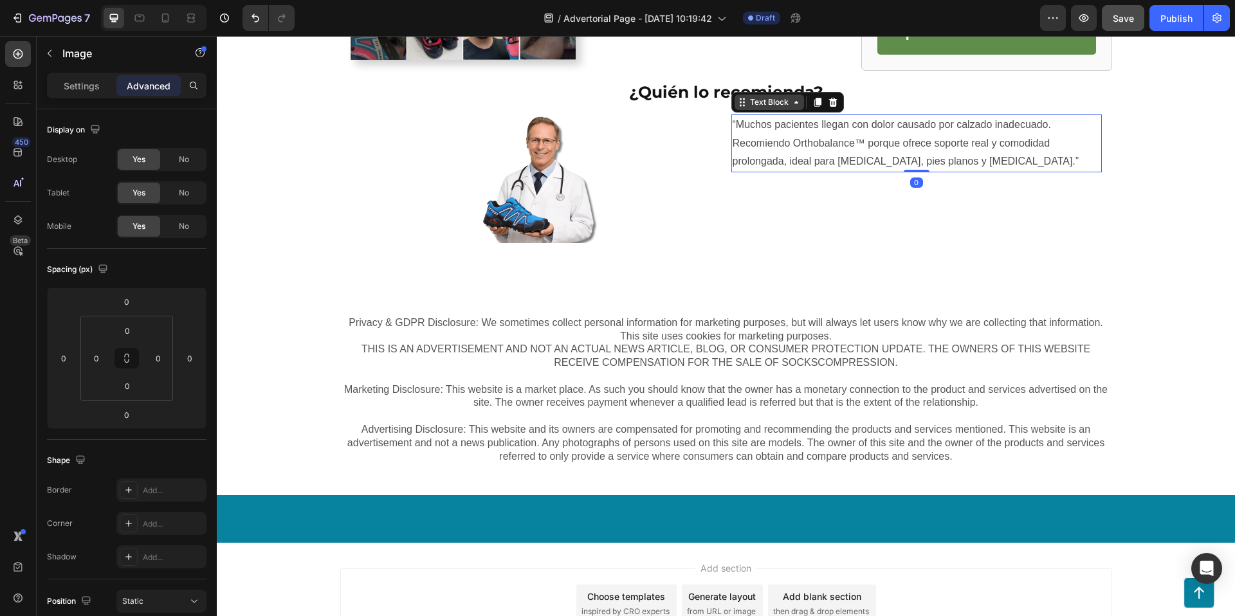
click at [749, 102] on div "Text Block" at bounding box center [769, 102] width 44 height 12
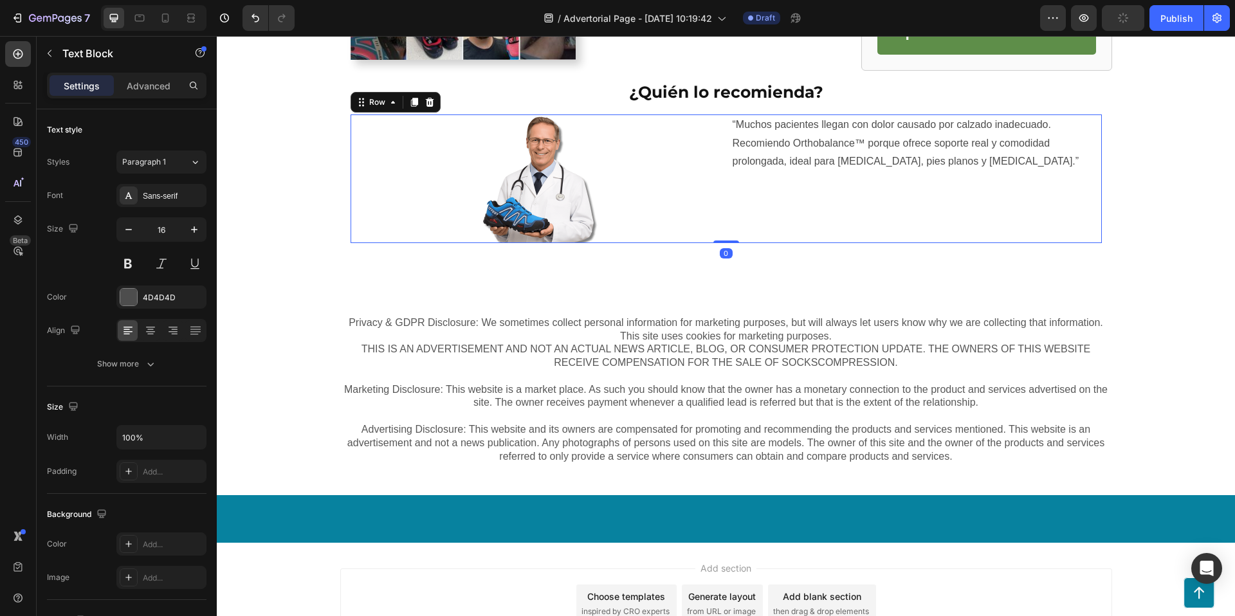
click at [724, 207] on div "Image “Muchos pacientes llegan con dolor causado por calzado inadecuado. Recomi…" at bounding box center [725, 178] width 751 height 129
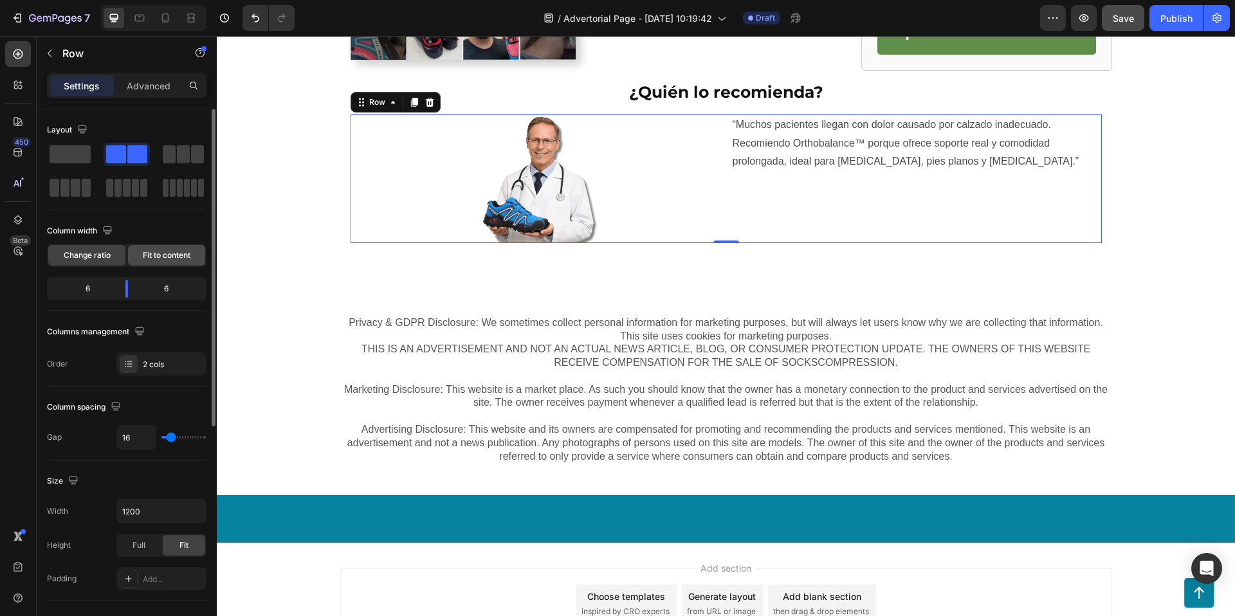
click at [160, 255] on span "Fit to content" at bounding box center [167, 255] width 48 height 12
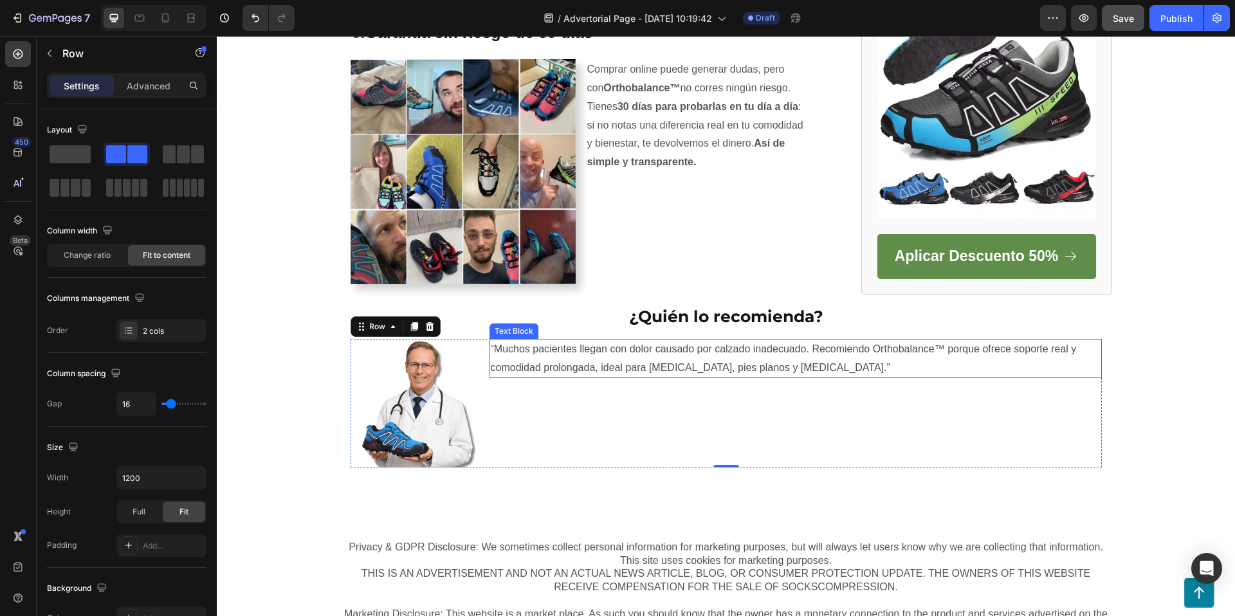
scroll to position [2090, 0]
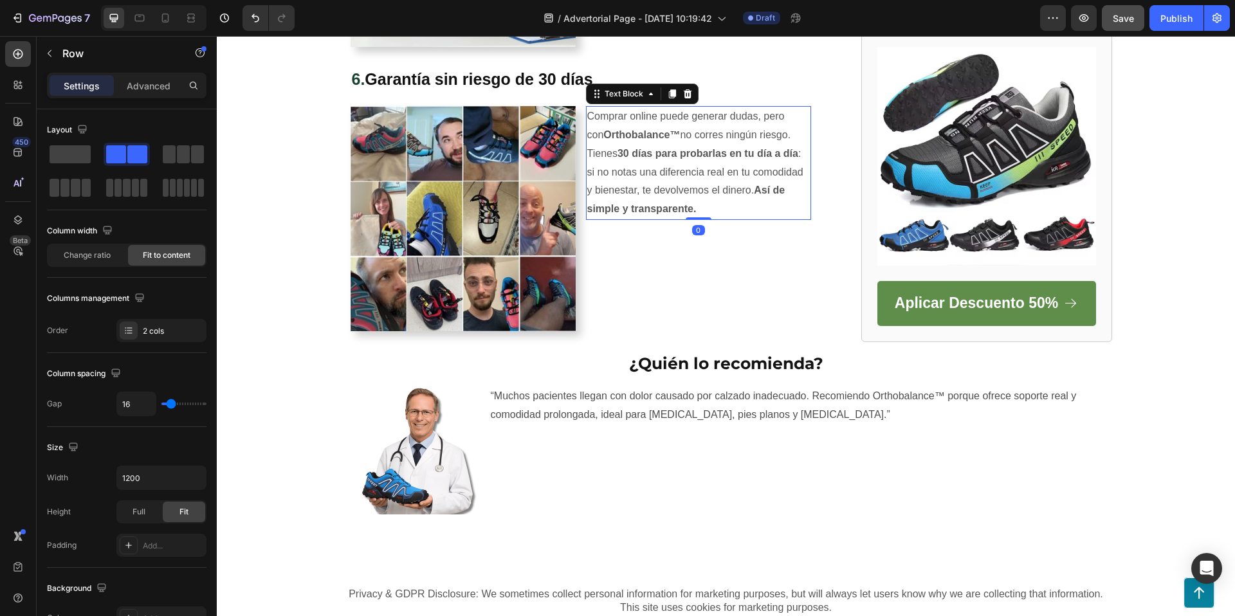
click at [665, 145] on p "Comprar online puede generar dudas, pero con Orthobalance™ no corres ningún rie…" at bounding box center [698, 162] width 222 height 111
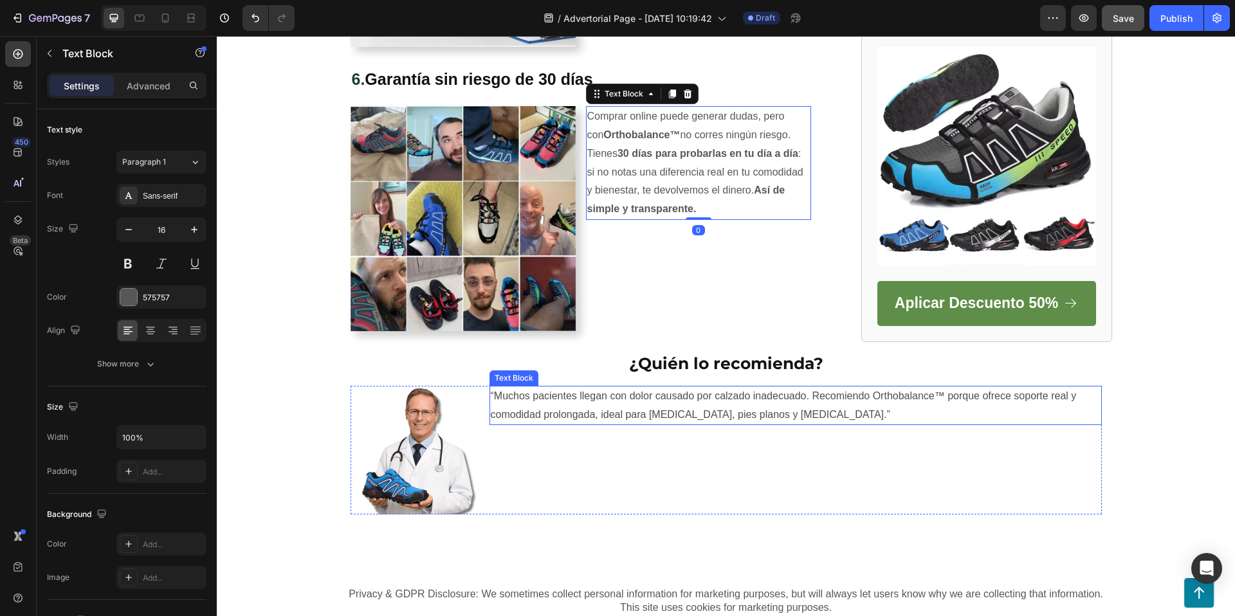
click at [577, 408] on p "“Muchos pacientes llegan con dolor causado por calzado inadecuado. Recomiendo O…" at bounding box center [796, 405] width 610 height 37
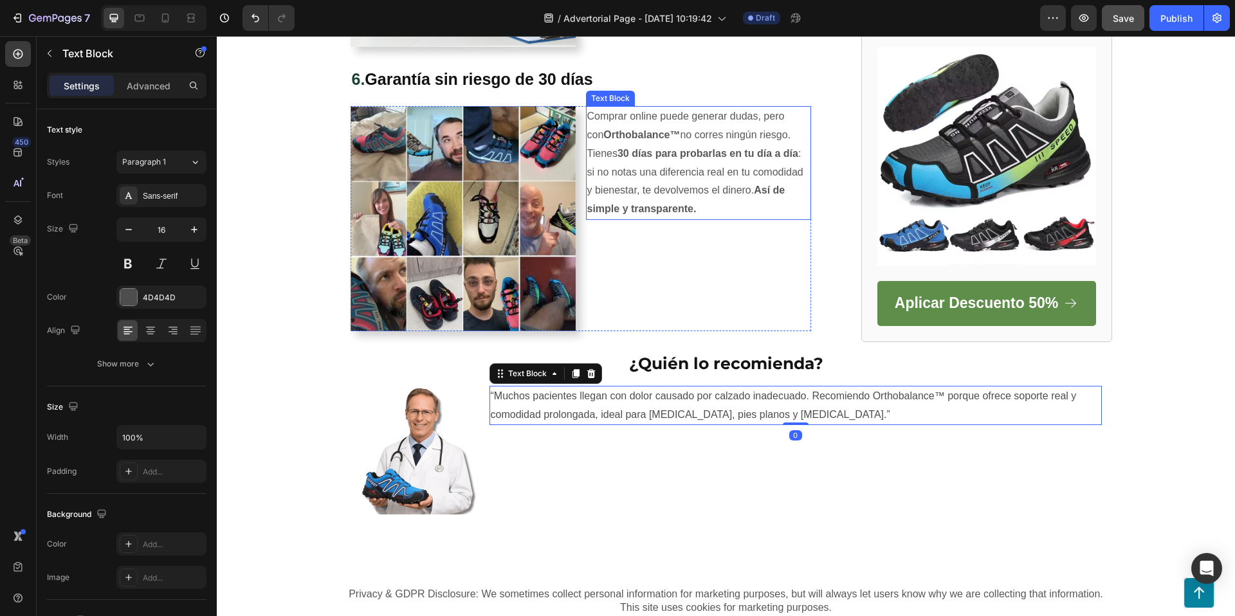
click at [651, 173] on p "Comprar online puede generar dudas, pero con Orthobalance™ no corres ningún rie…" at bounding box center [698, 162] width 222 height 111
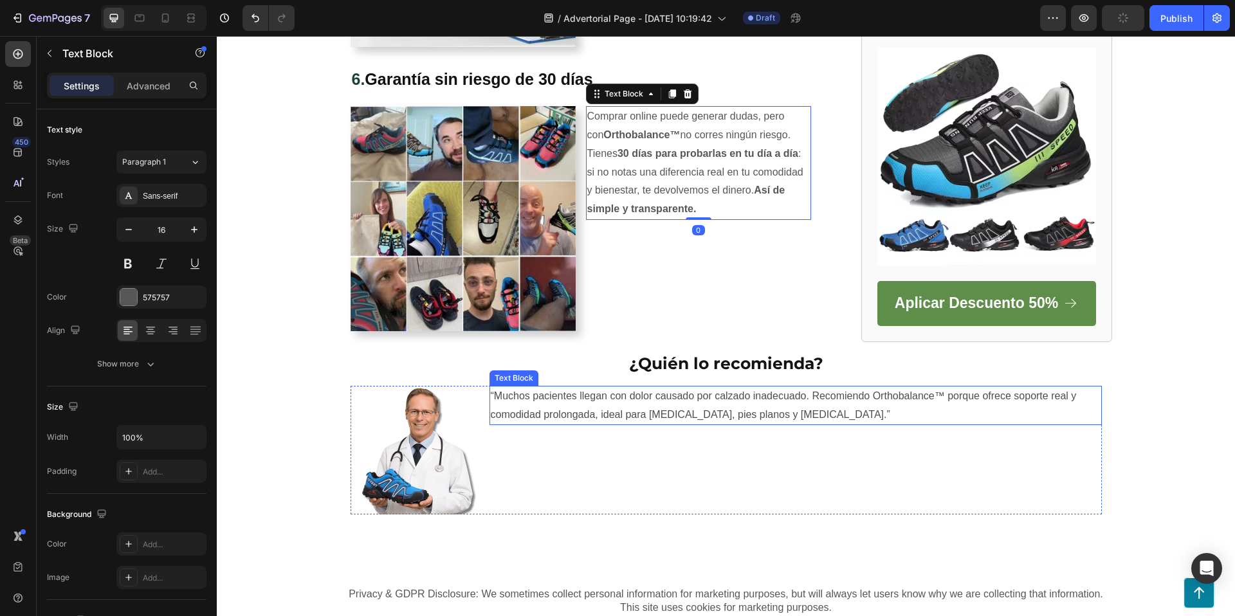
click at [536, 401] on p "“Muchos pacientes llegan con dolor causado por calzado inadecuado. Recomiendo O…" at bounding box center [796, 405] width 610 height 37
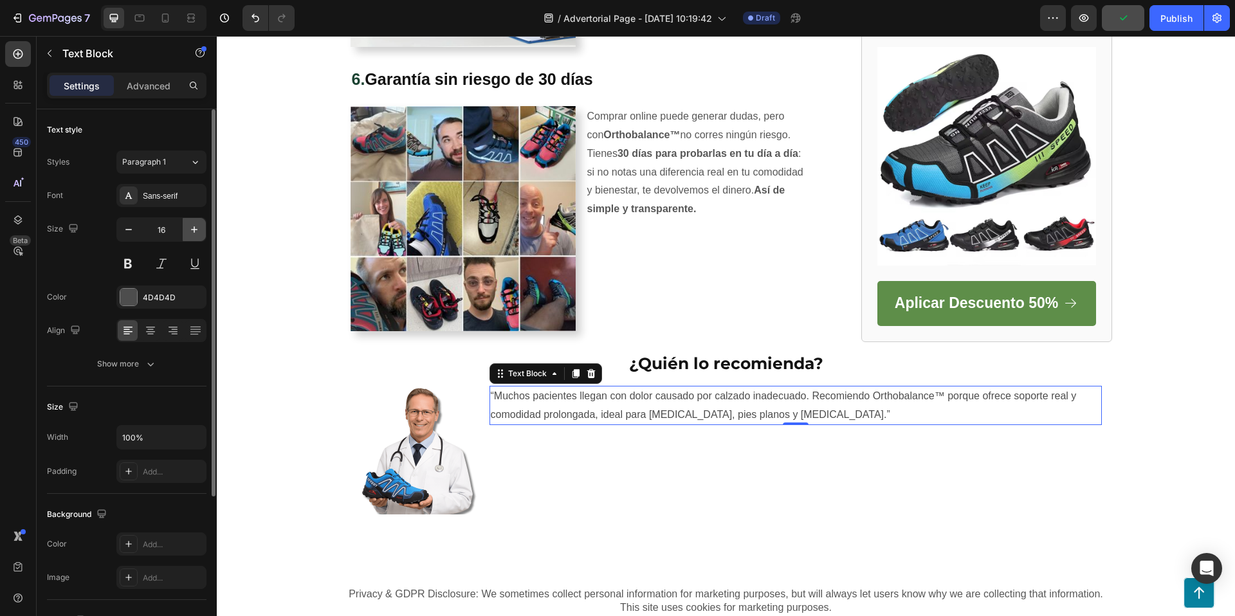
click at [197, 230] on icon "button" at bounding box center [194, 229] width 6 height 6
type input "18"
click at [132, 298] on div at bounding box center [128, 297] width 17 height 17
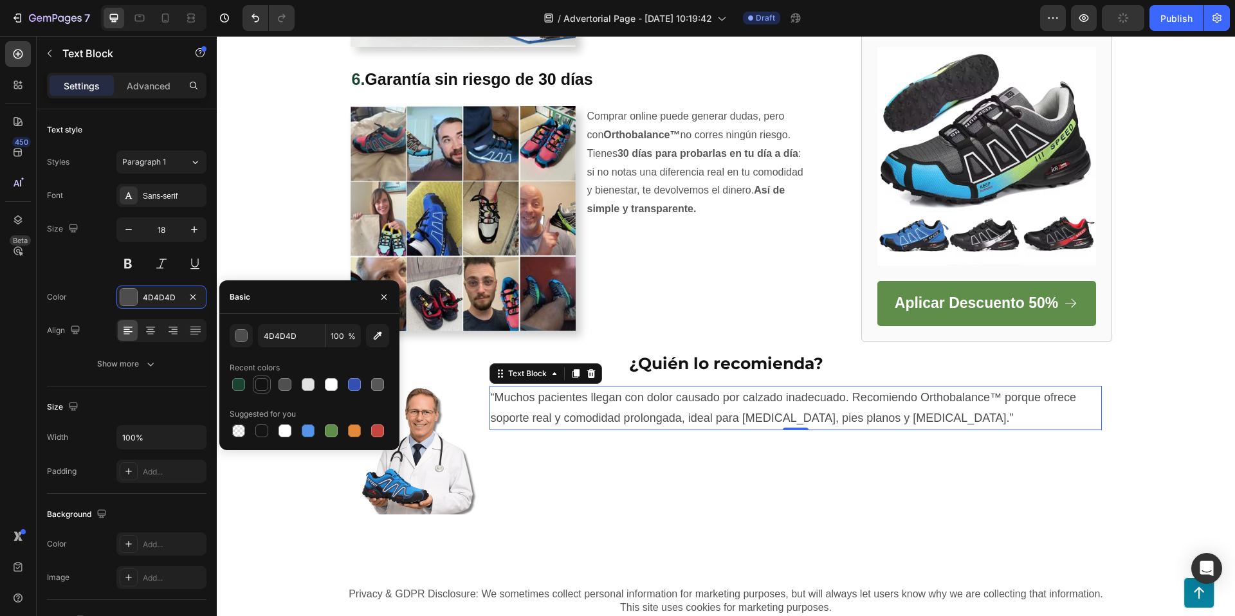
click at [264, 387] on div at bounding box center [261, 384] width 13 height 13
type input "121212"
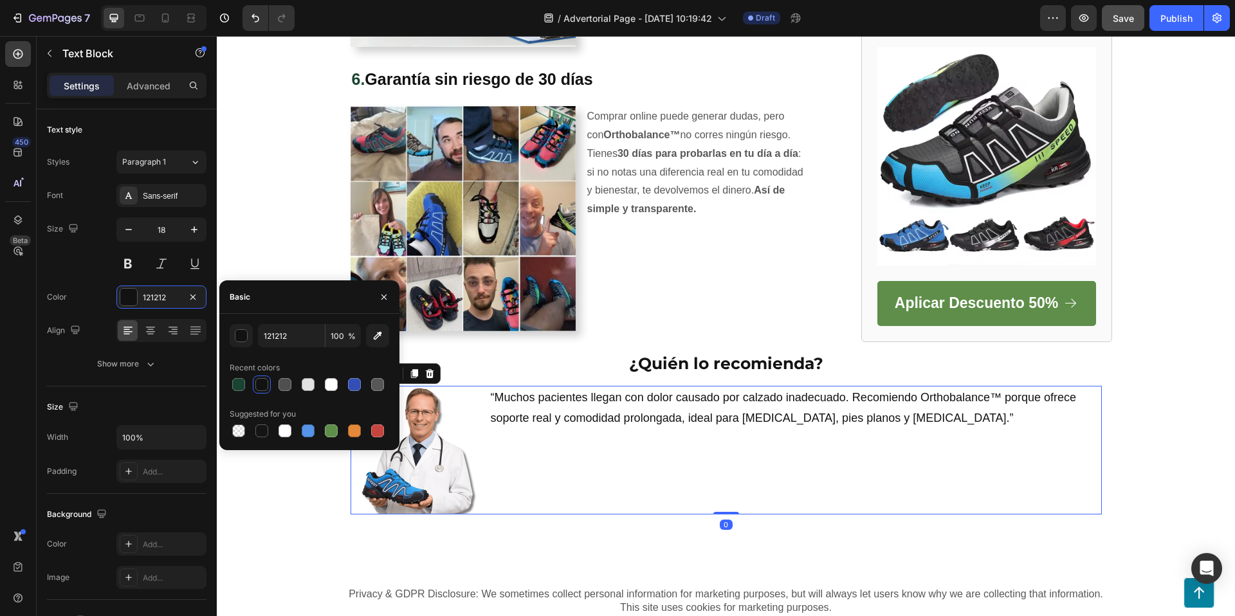
click at [597, 503] on div "“Muchos pacientes llegan con dolor causado por calzado inadecuado. Recomiendo O…" at bounding box center [795, 450] width 612 height 129
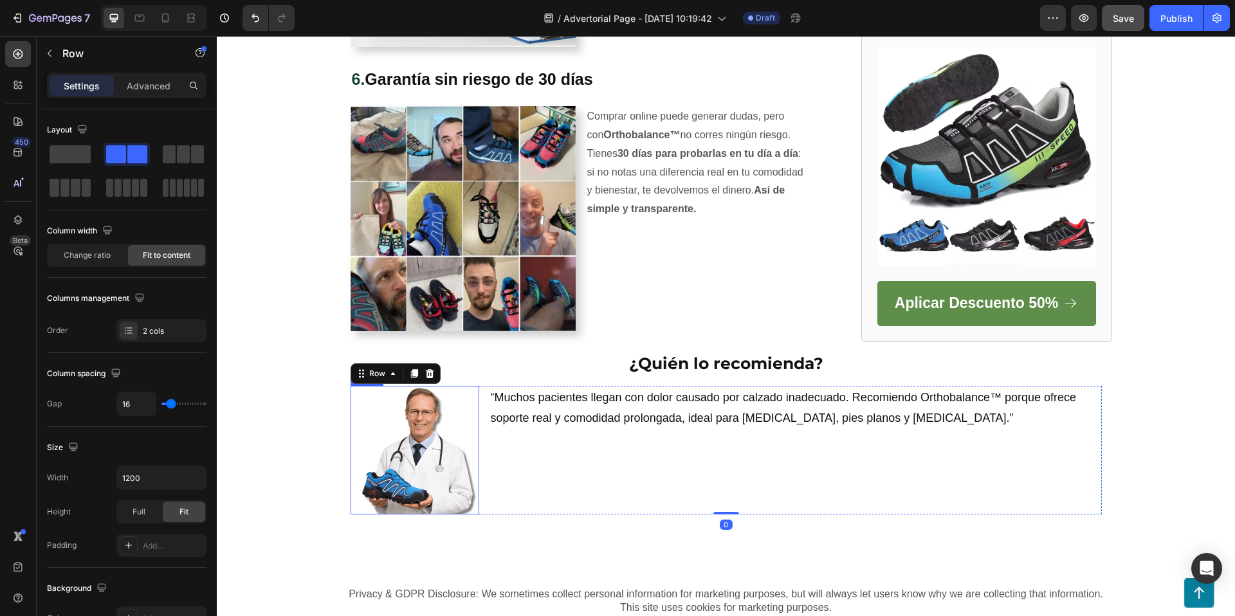
click at [433, 469] on img at bounding box center [414, 450] width 129 height 129
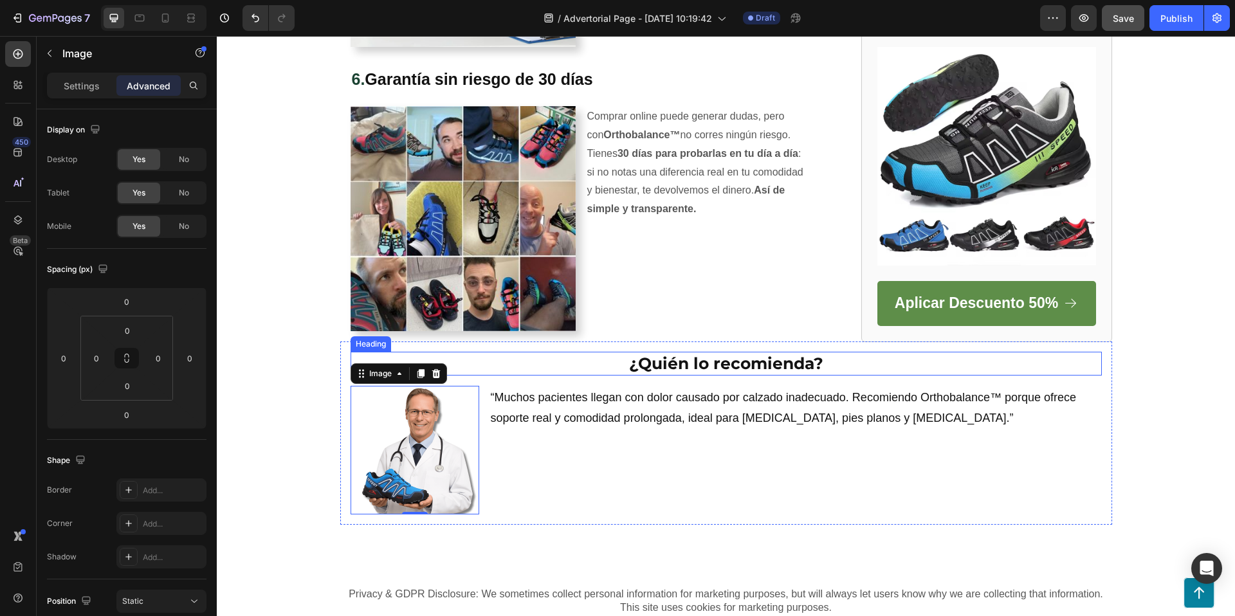
click at [721, 365] on p "¿Quién lo recomienda?" at bounding box center [726, 363] width 748 height 21
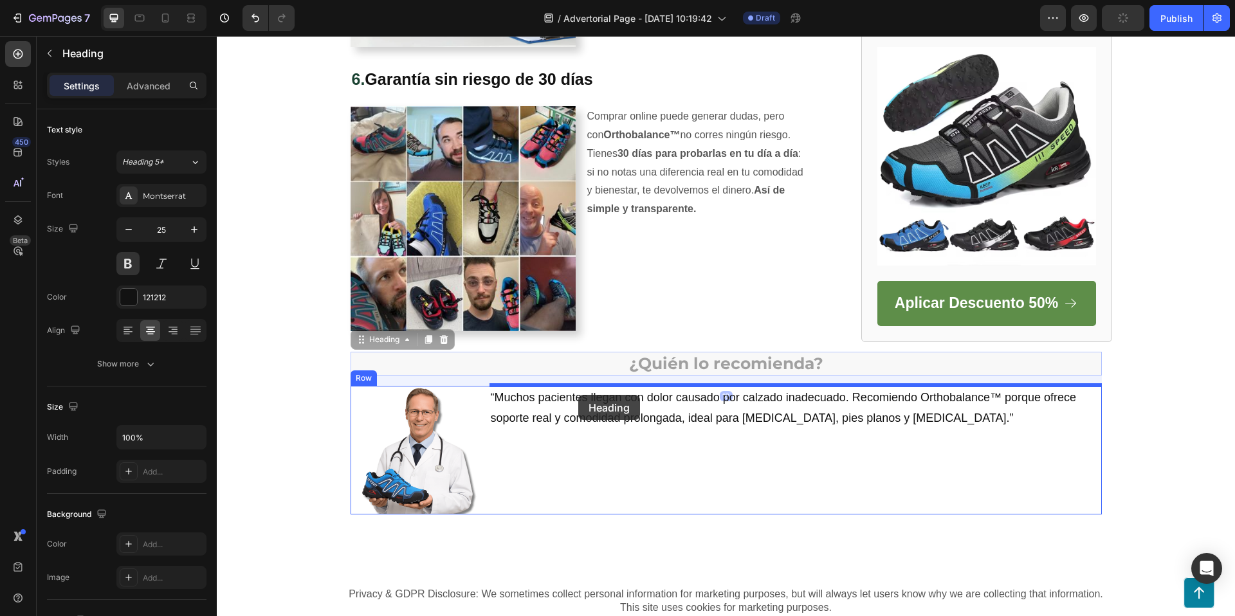
drag, startPoint x: 361, startPoint y: 338, endPoint x: 578, endPoint y: 395, distance: 223.9
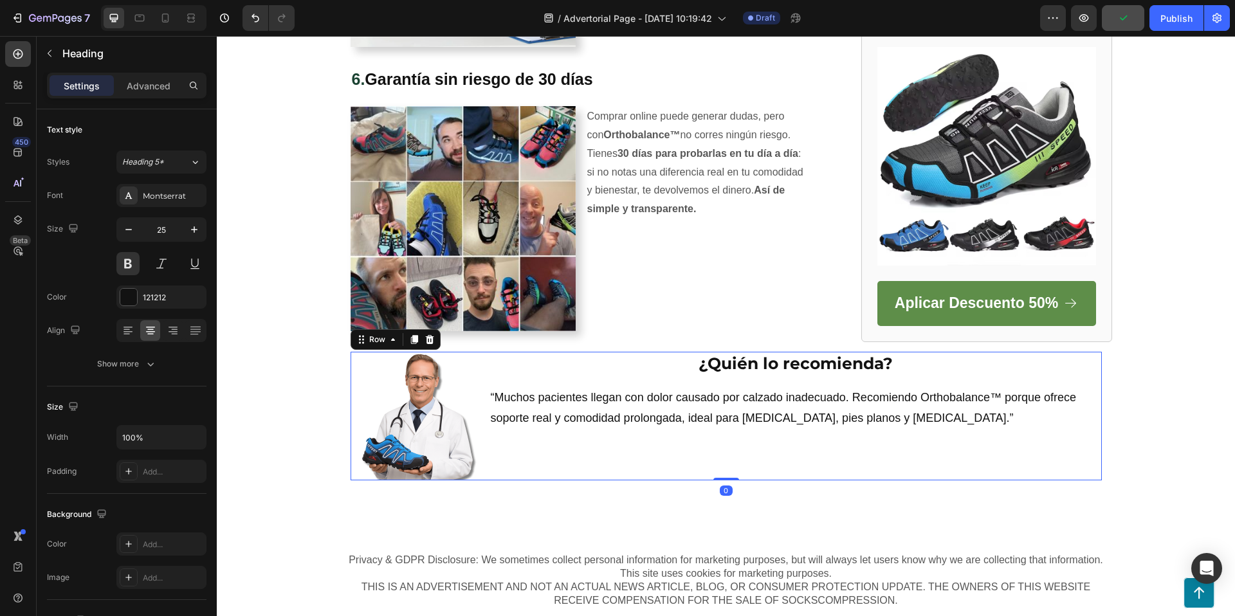
click at [665, 453] on div "¿Quién lo recomienda? Heading “Muchos pacientes llegan con dolor causado por ca…" at bounding box center [795, 416] width 612 height 129
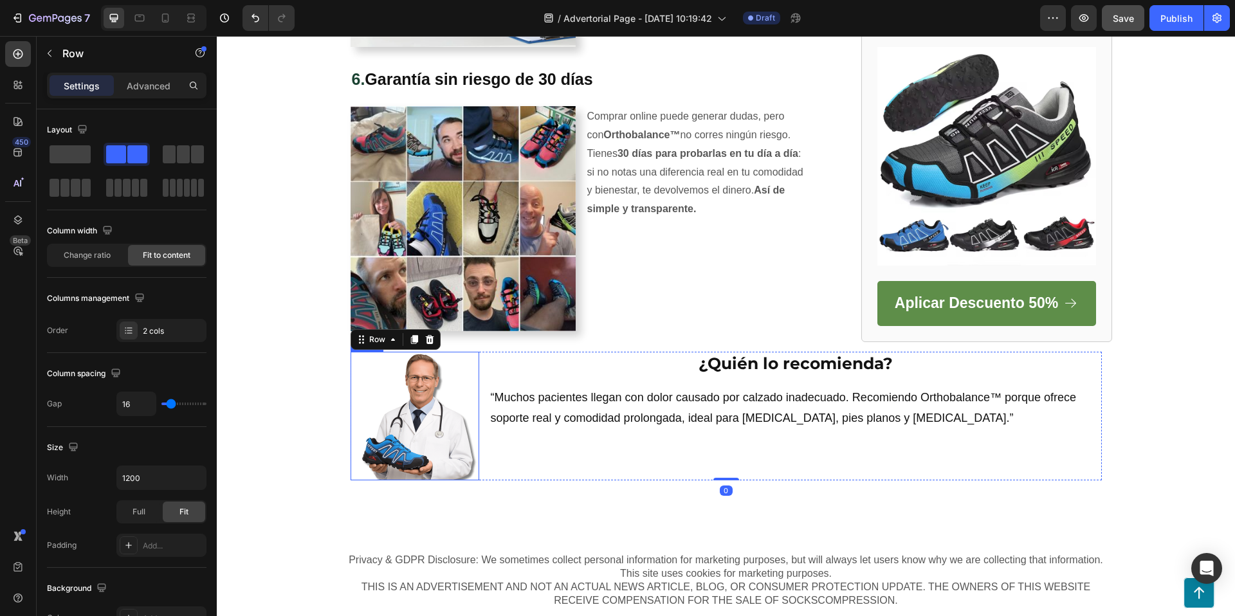
click at [409, 433] on img at bounding box center [414, 416] width 129 height 129
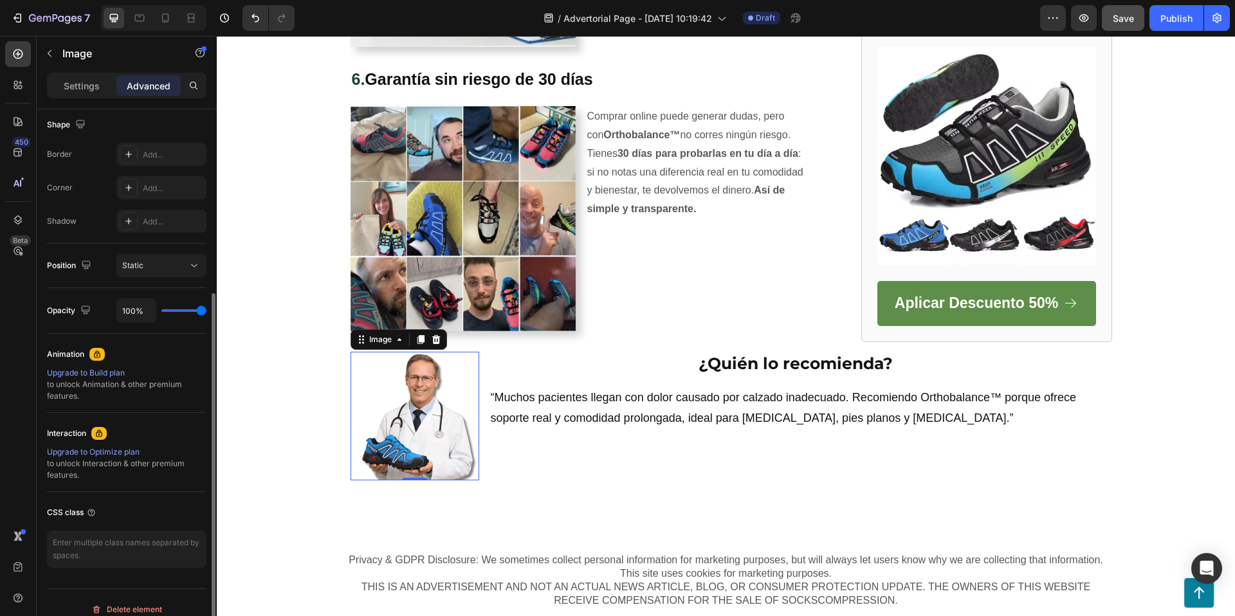
scroll to position [342, 0]
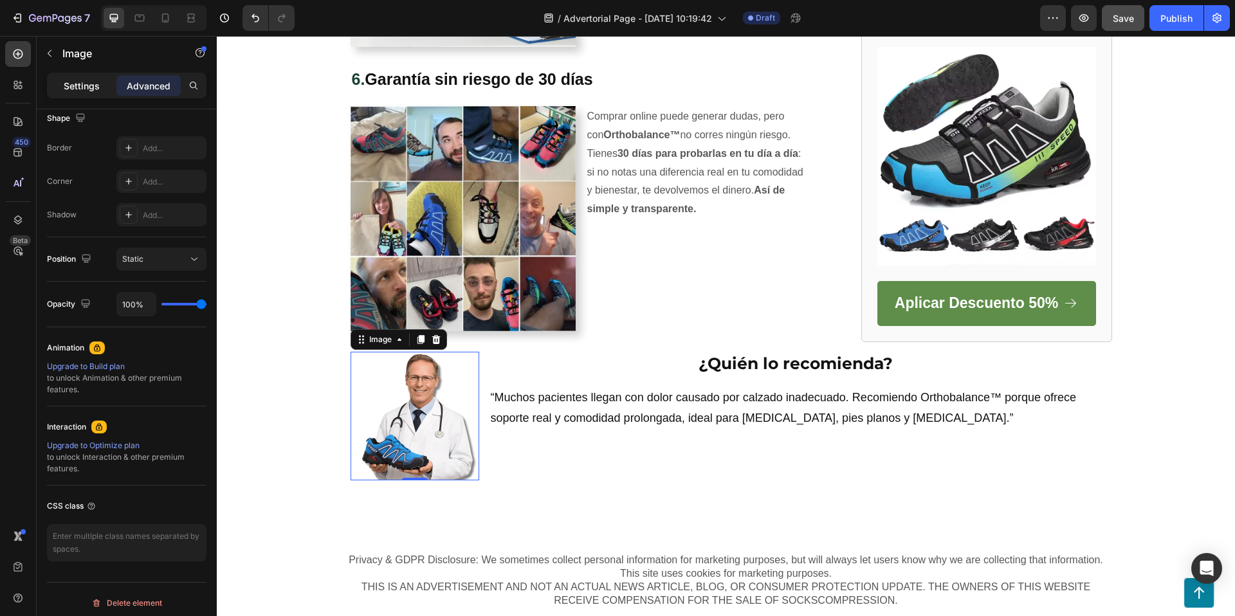
click at [70, 84] on p "Settings" at bounding box center [82, 86] width 36 height 14
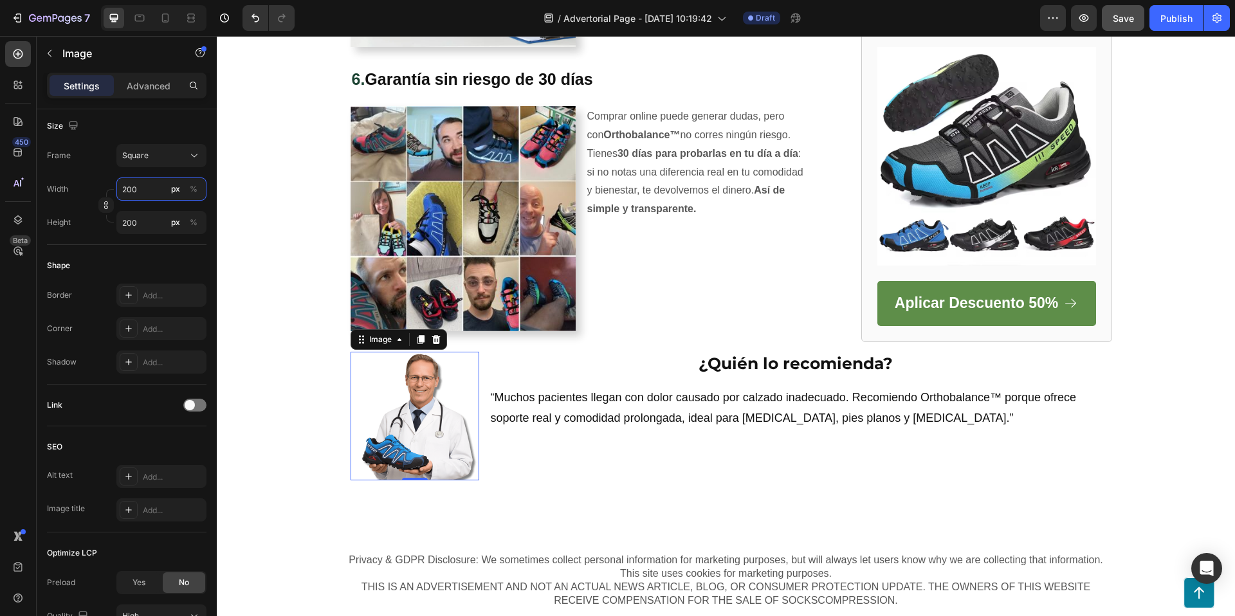
drag, startPoint x: 128, startPoint y: 186, endPoint x: 138, endPoint y: 189, distance: 10.0
click at [128, 186] on input "200" at bounding box center [161, 188] width 90 height 23
type input "400"
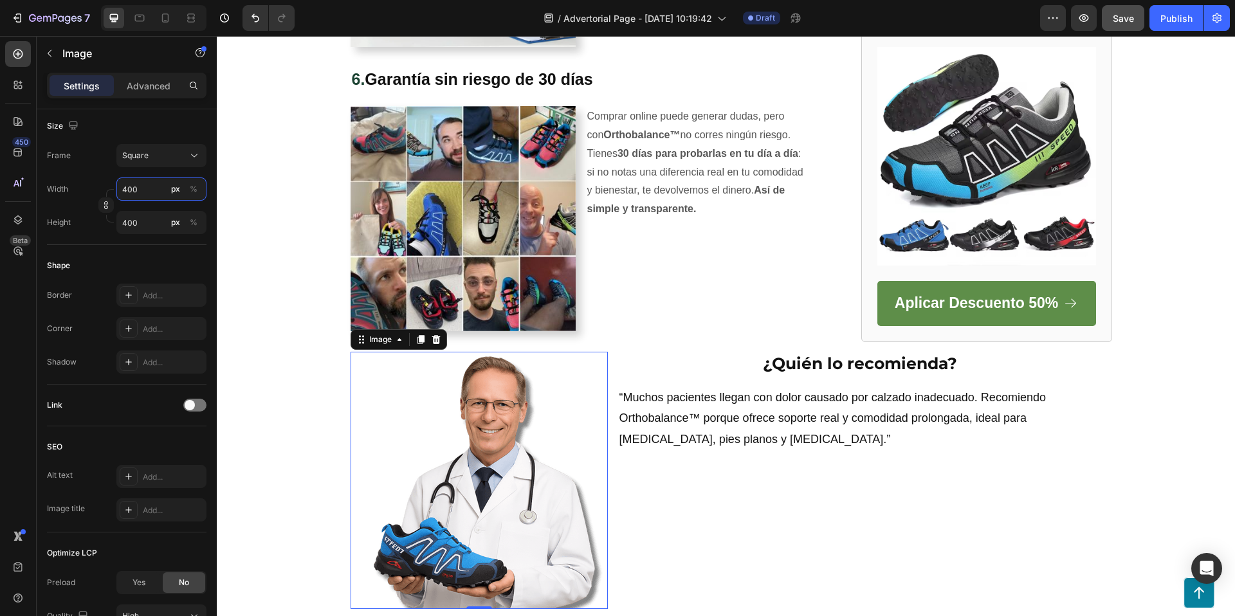
type input "0"
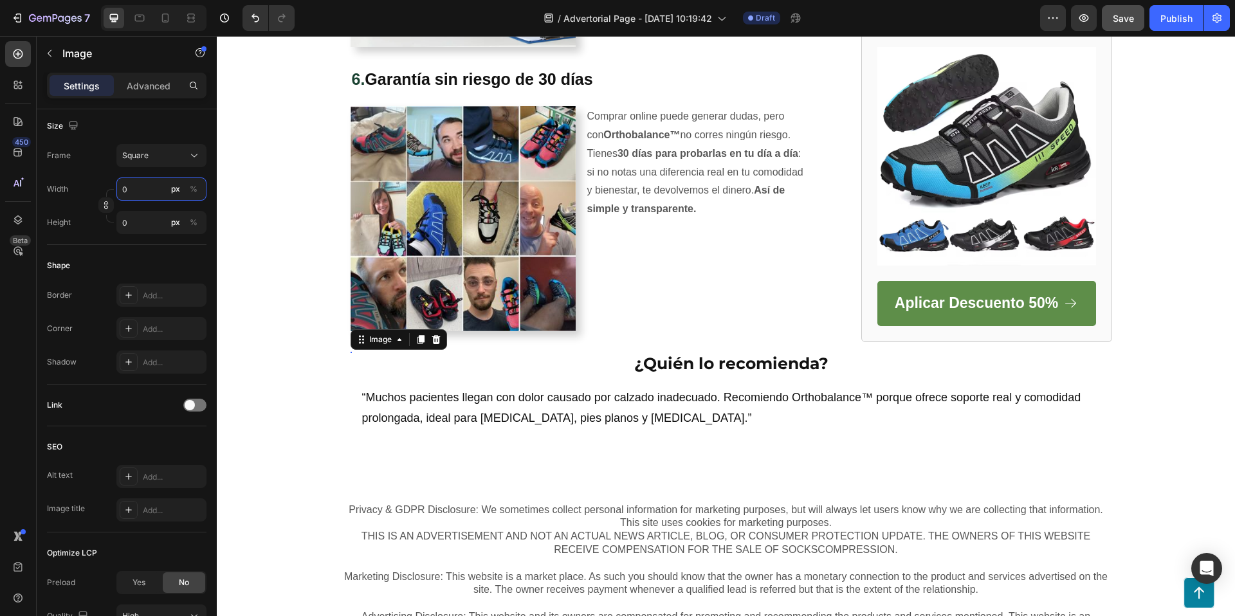
type input "3"
type input "30"
type input "300"
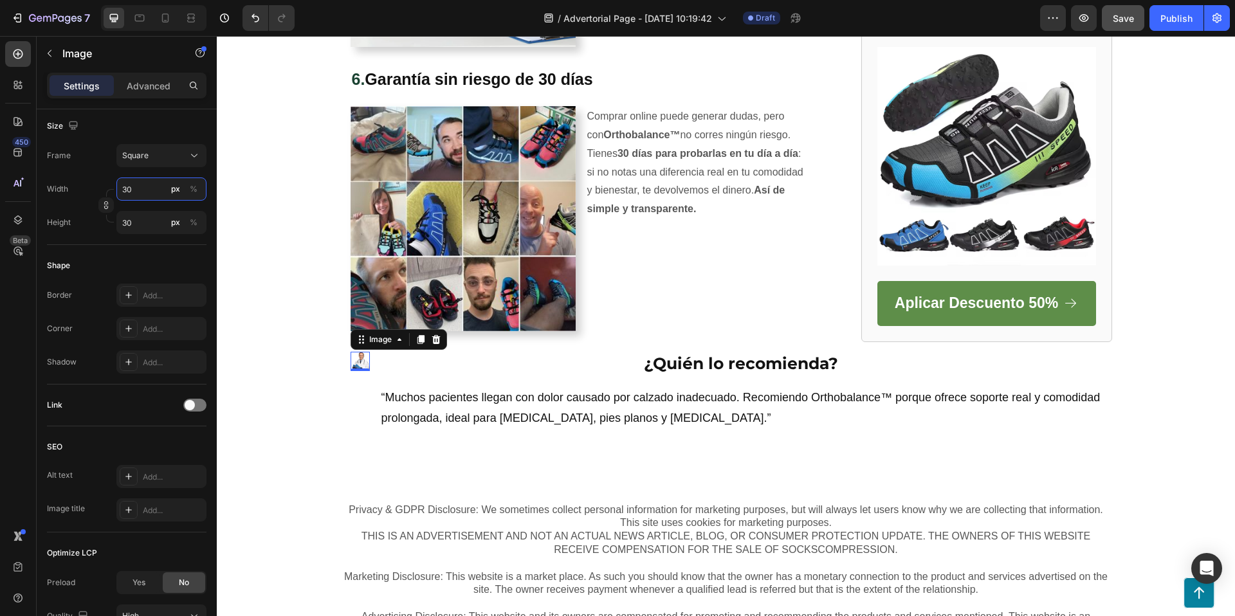
type input "300"
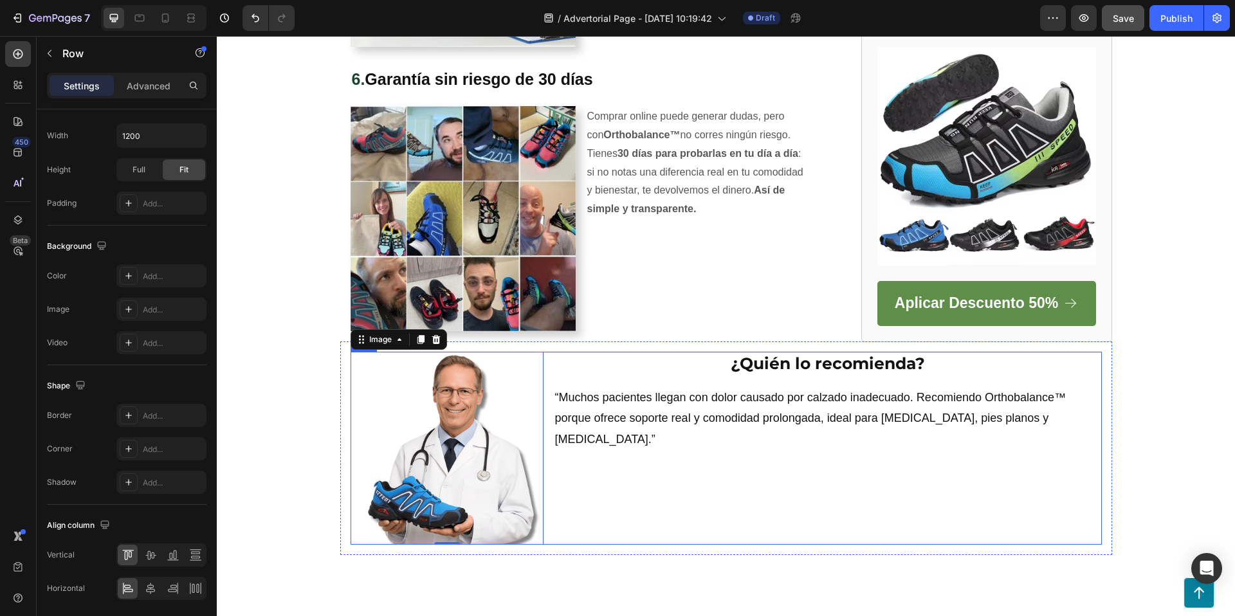
click at [811, 505] on div "¿Quién lo recomienda? Heading “Muchos pacientes llegan con dolor causado por ca…" at bounding box center [828, 448] width 548 height 193
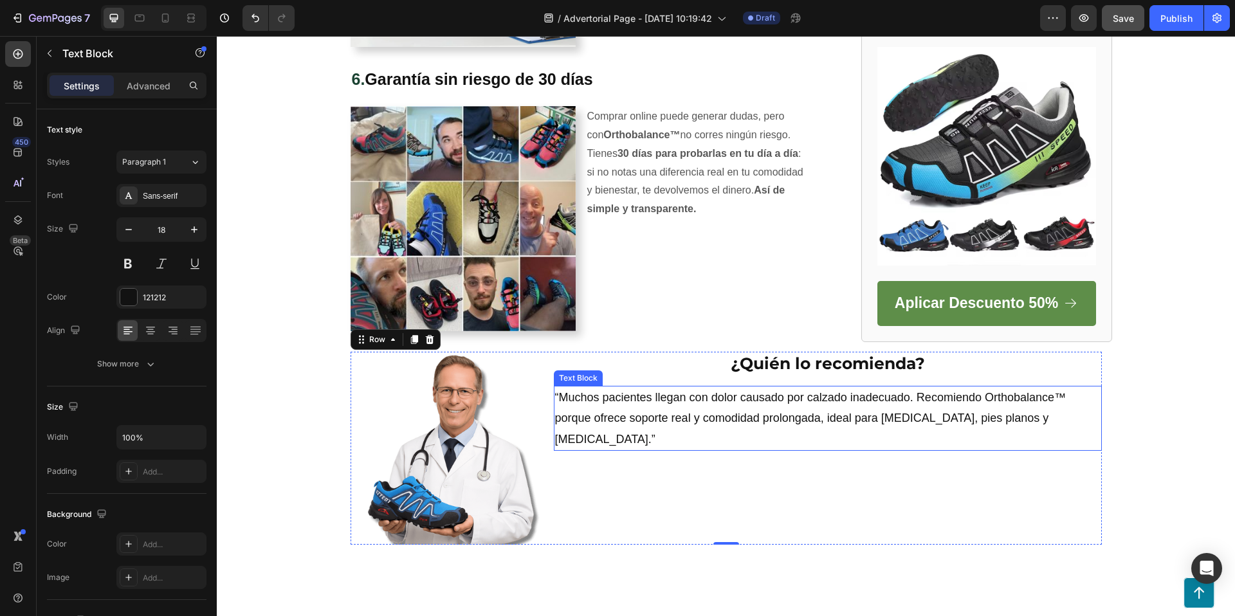
click at [737, 406] on p "“Muchos pacientes llegan con dolor causado por calzado inadecuado. Recomiendo O…" at bounding box center [827, 418] width 545 height 62
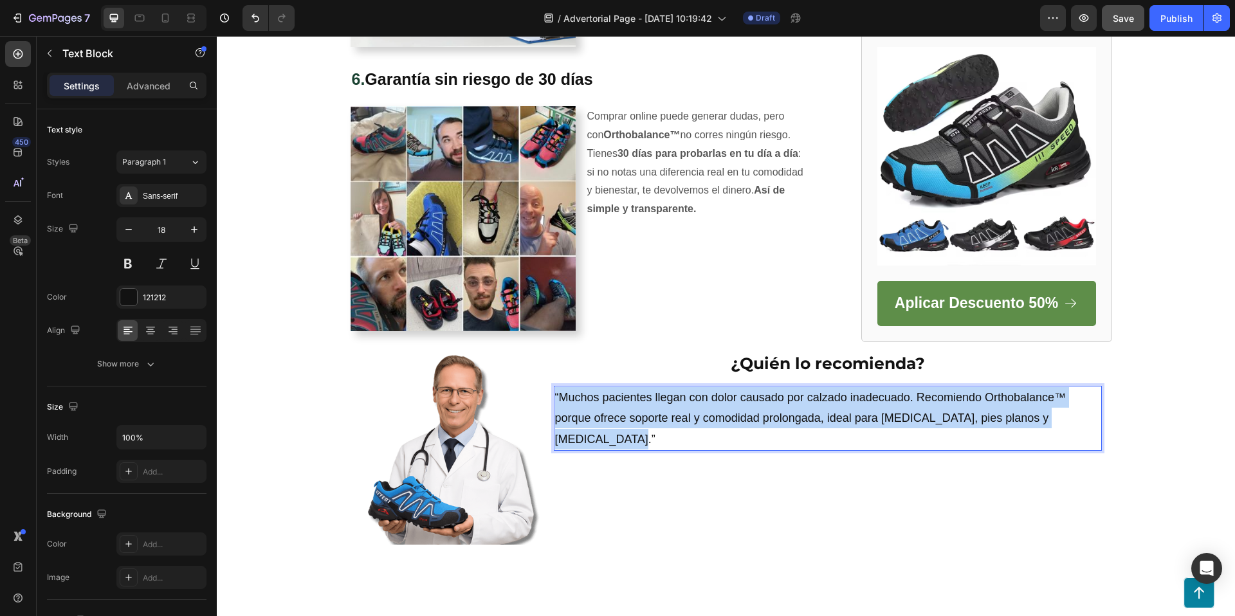
click at [737, 406] on p "“Muchos pacientes llegan con dolor causado por calzado inadecuado. Recomiendo O…" at bounding box center [827, 418] width 545 height 62
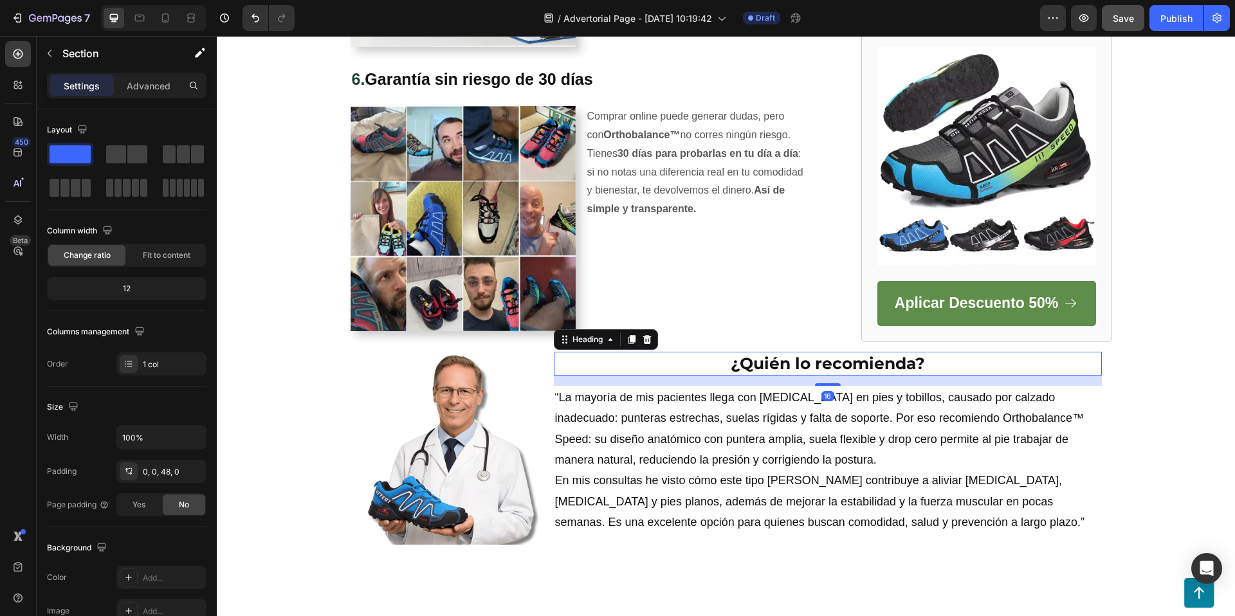
click at [855, 361] on h2 "¿Quién lo recomienda?" at bounding box center [828, 364] width 548 height 24
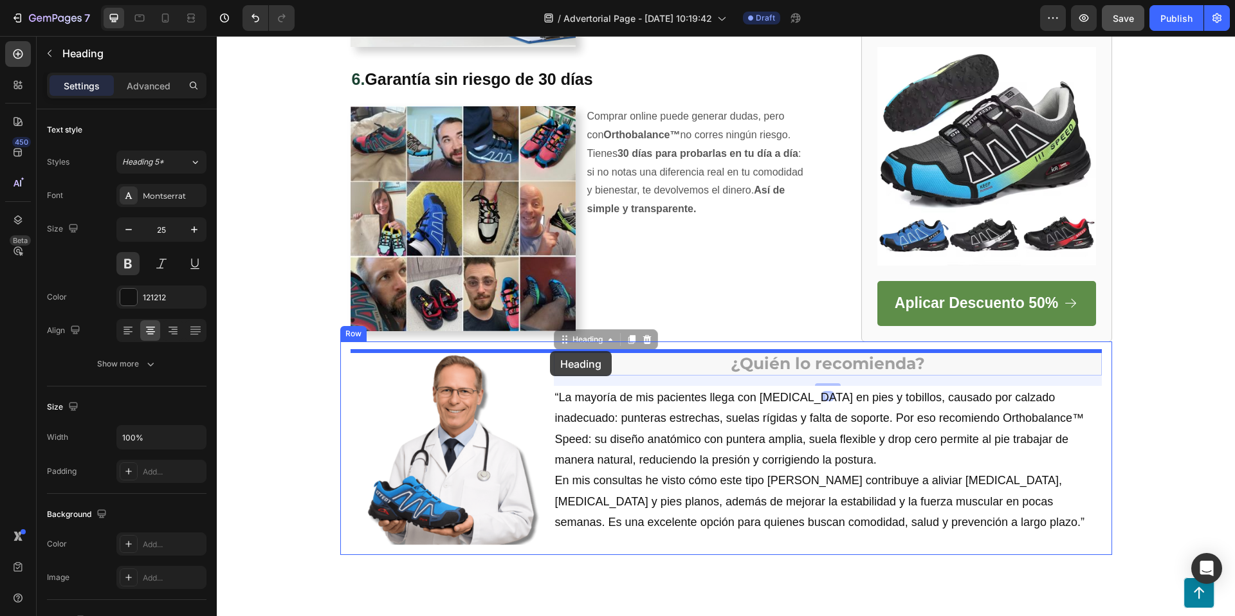
drag, startPoint x: 566, startPoint y: 340, endPoint x: 550, endPoint y: 351, distance: 19.4
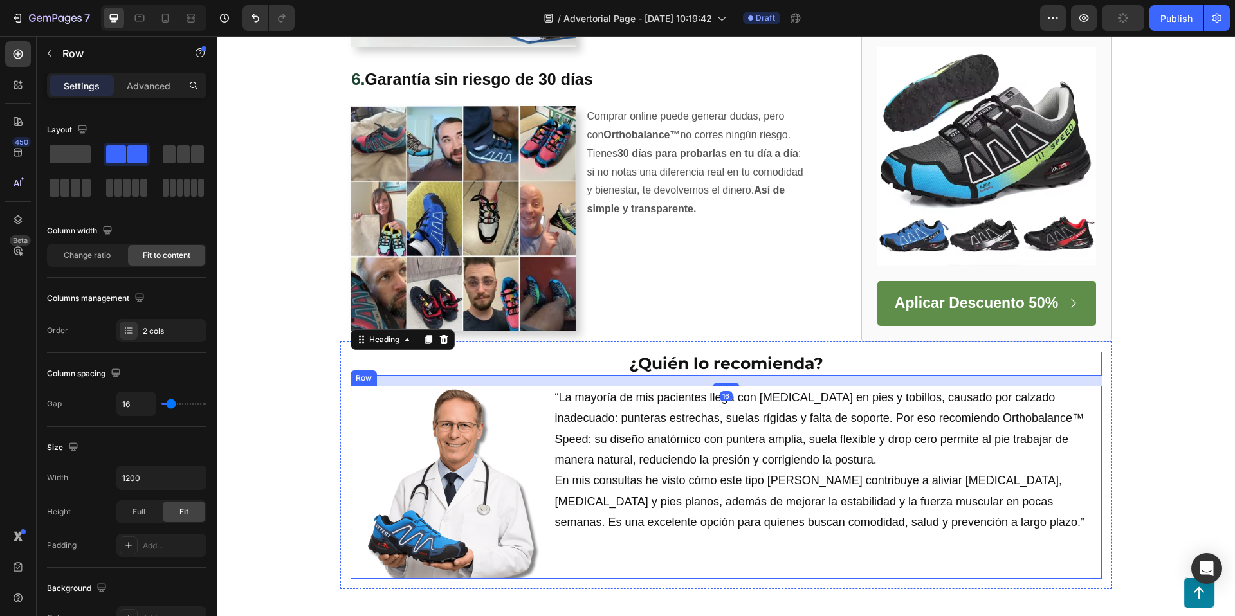
click at [913, 545] on div "“La mayoría de mis pacientes llega con [MEDICAL_DATA] en pies y tobillos, causa…" at bounding box center [828, 482] width 548 height 193
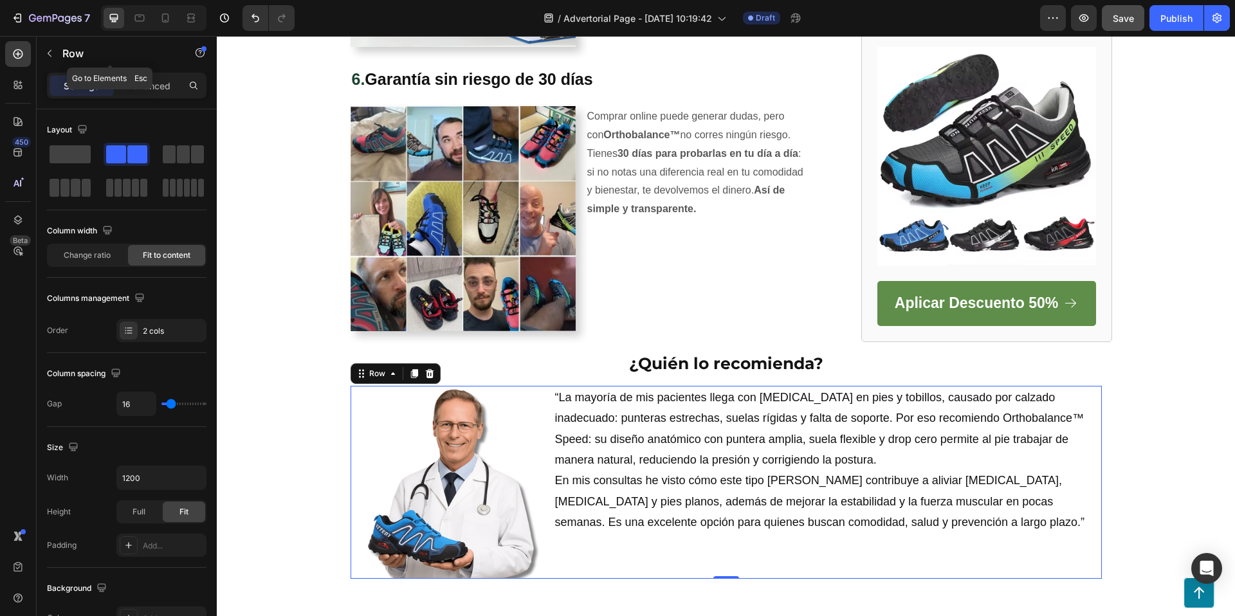
click at [55, 49] on button "button" at bounding box center [49, 53] width 21 height 21
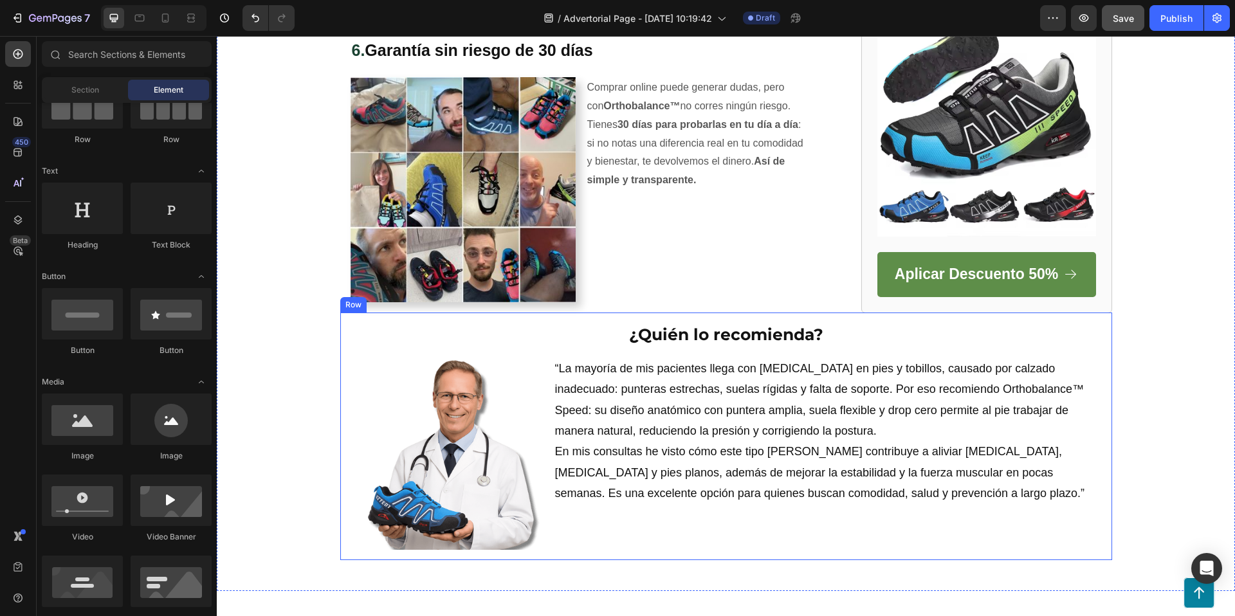
scroll to position [2129, 0]
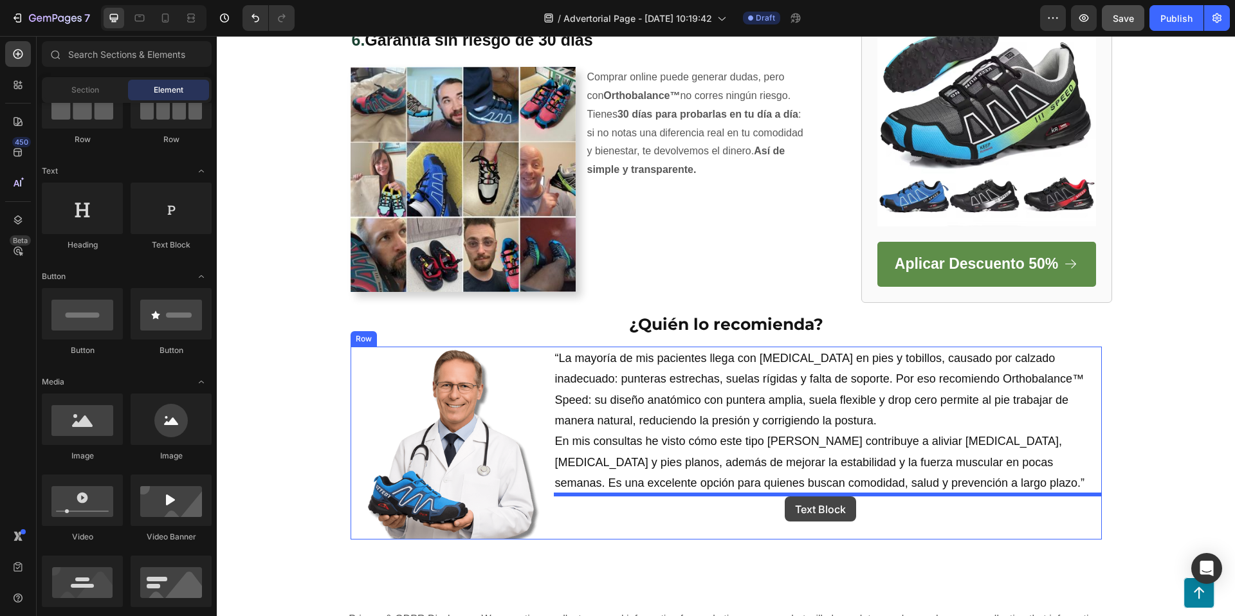
drag, startPoint x: 398, startPoint y: 246, endPoint x: 784, endPoint y: 496, distance: 460.7
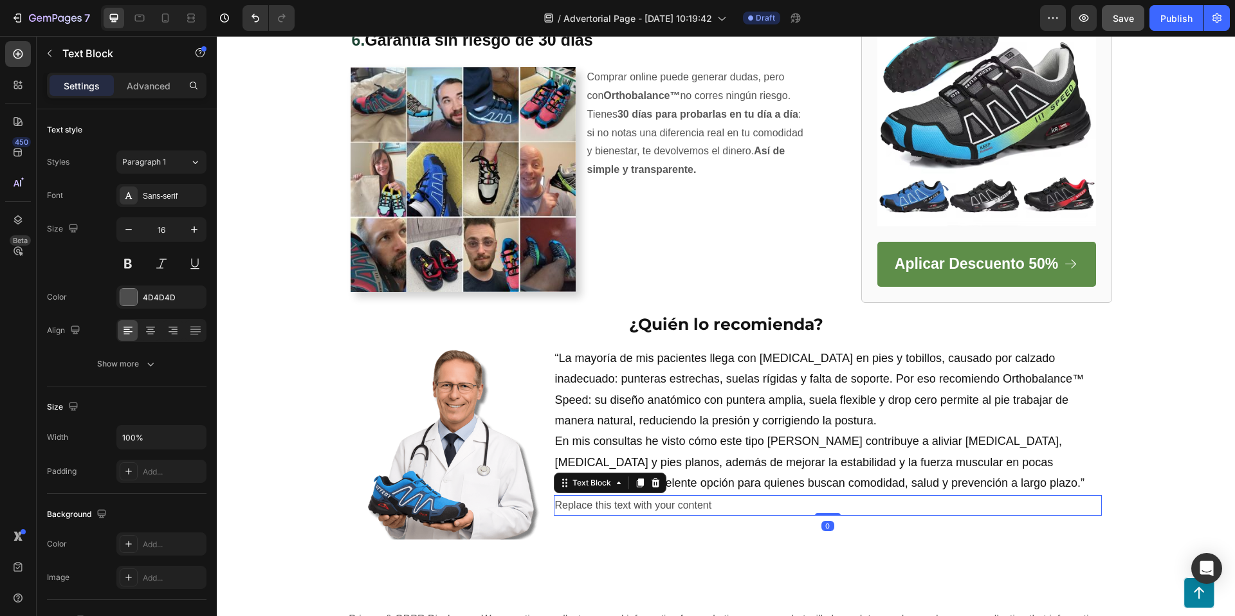
click at [770, 505] on div "Replace this text with your content" at bounding box center [828, 505] width 548 height 21
click at [770, 505] on p "Replace this text with your content" at bounding box center [827, 505] width 545 height 19
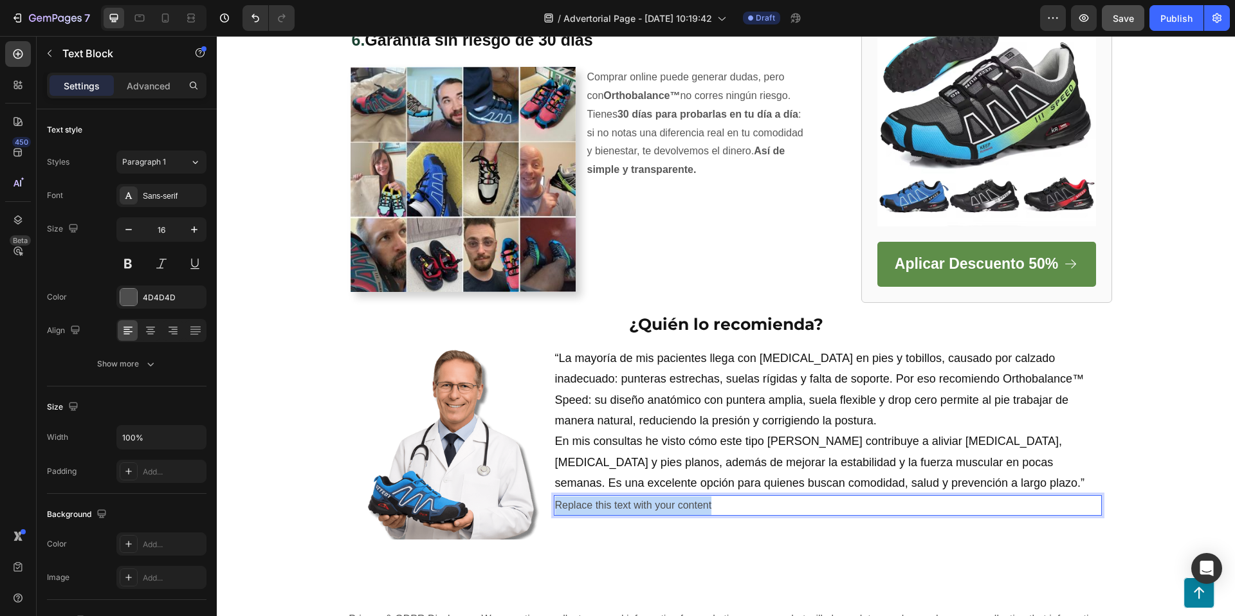
click at [770, 505] on p "Replace this text with your content" at bounding box center [827, 505] width 545 height 19
click at [646, 507] on p "-[PERSON_NAME], Podólogo Español." at bounding box center [827, 505] width 545 height 19
click at [645, 507] on p "-[PERSON_NAME], Podólogo Español." at bounding box center [827, 505] width 545 height 19
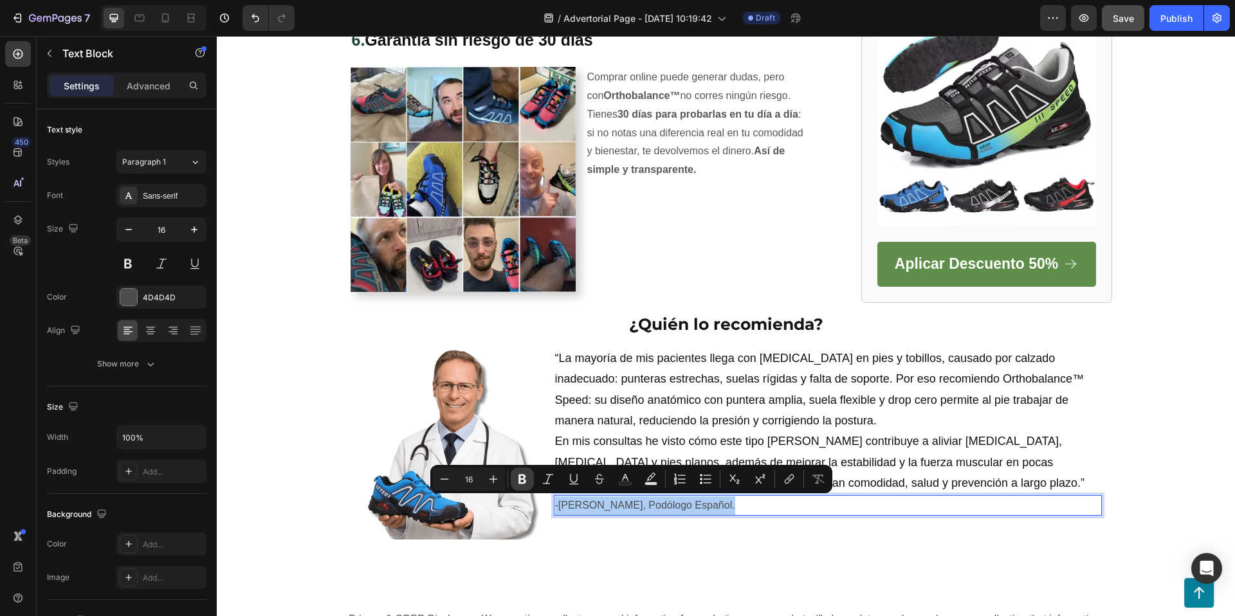
click at [519, 476] on icon "Editor contextual toolbar" at bounding box center [522, 480] width 8 height 10
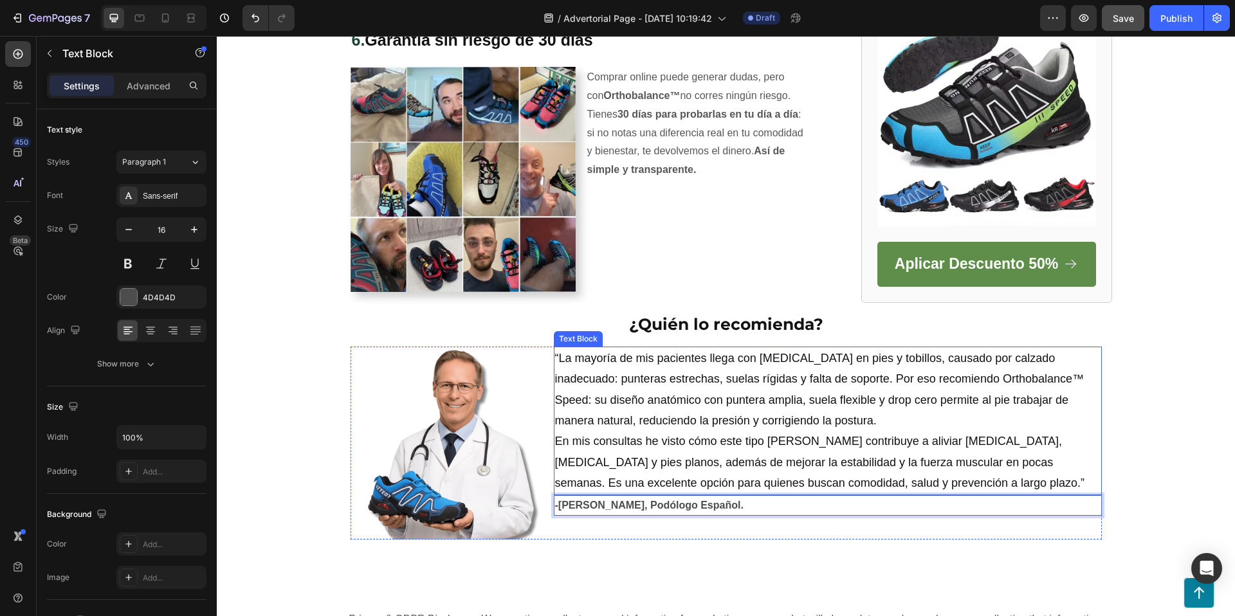
click at [626, 477] on p "“La mayoría de mis pacientes llega con [MEDICAL_DATA] en pies y tobillos, causa…" at bounding box center [827, 421] width 545 height 146
click at [628, 500] on strong "-[PERSON_NAME], Podólogo Español." at bounding box center [649, 505] width 188 height 11
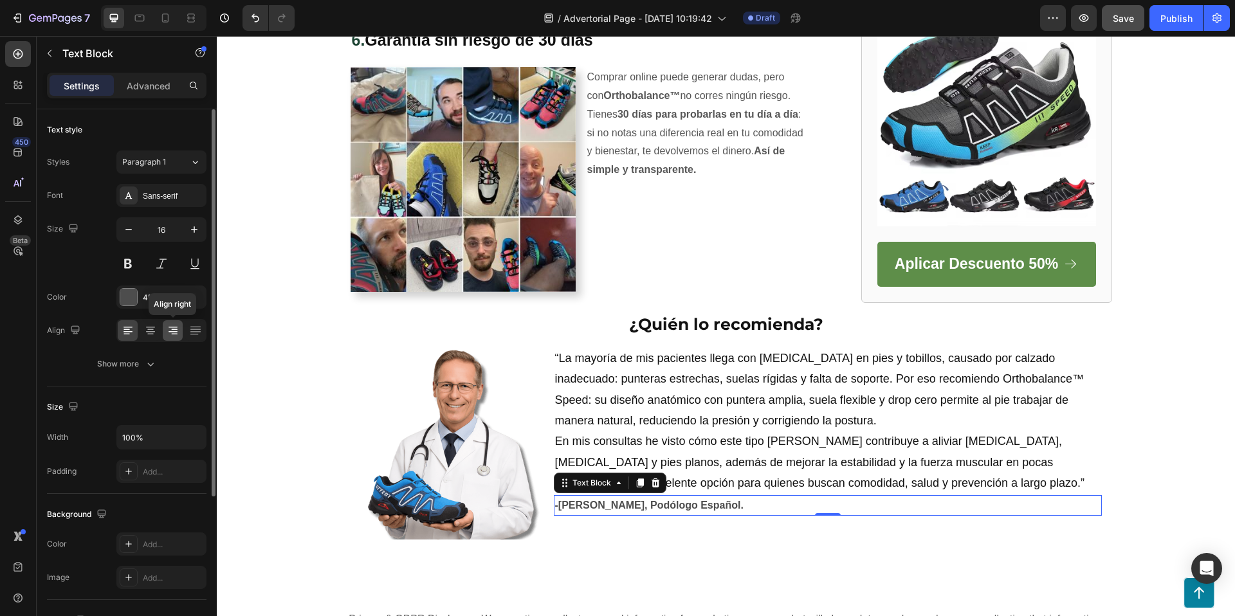
click at [174, 330] on icon at bounding box center [173, 330] width 13 height 13
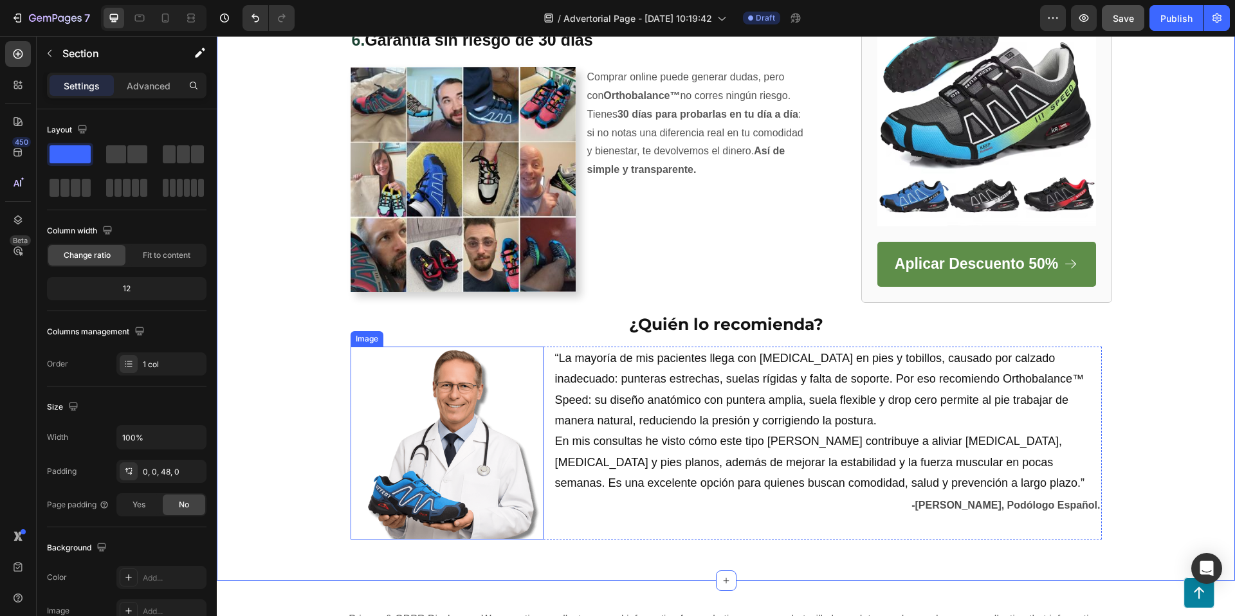
click at [368, 347] on div "Image" at bounding box center [446, 443] width 193 height 193
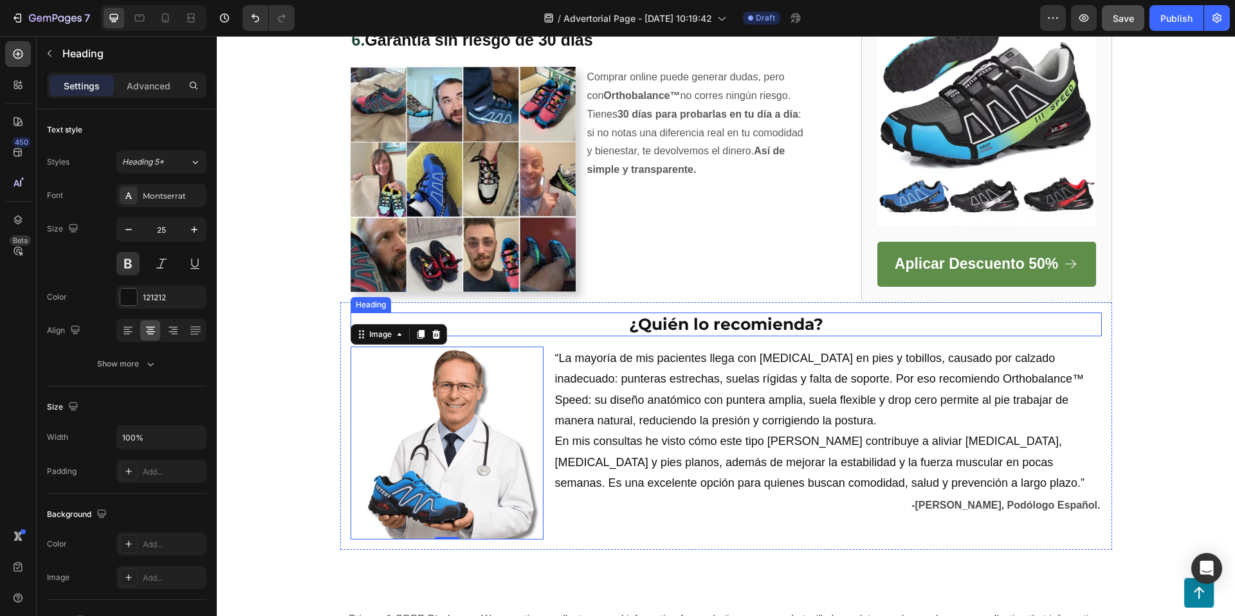
click at [462, 324] on h2 "¿Quién lo recomienda?" at bounding box center [725, 324] width 751 height 24
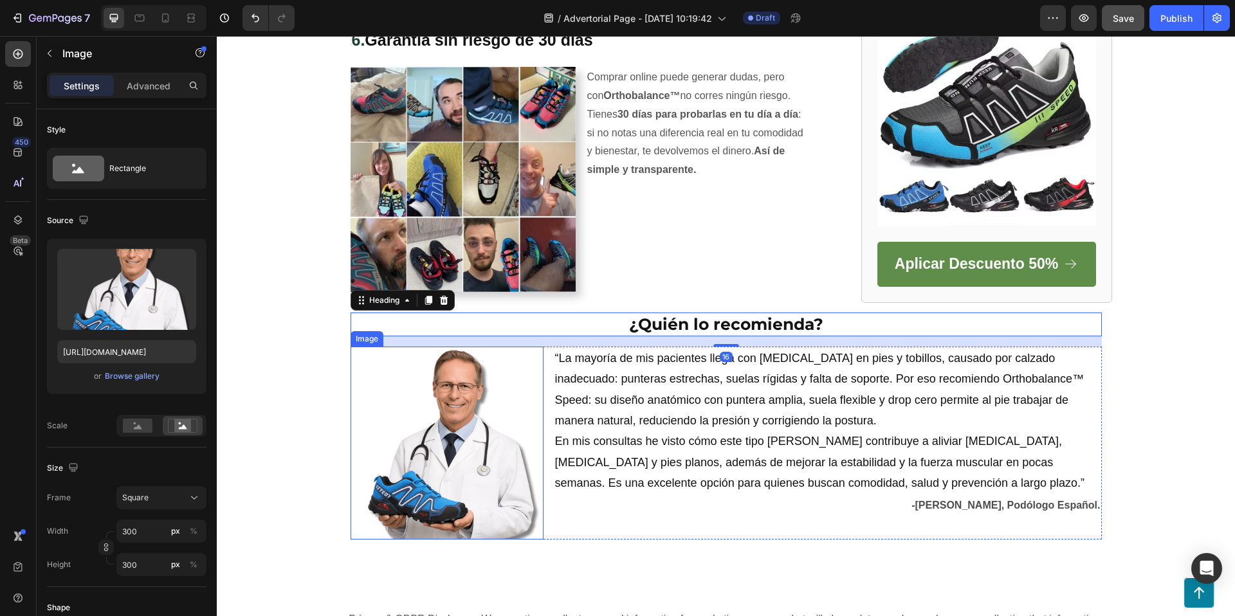
click at [385, 348] on img at bounding box center [446, 443] width 193 height 193
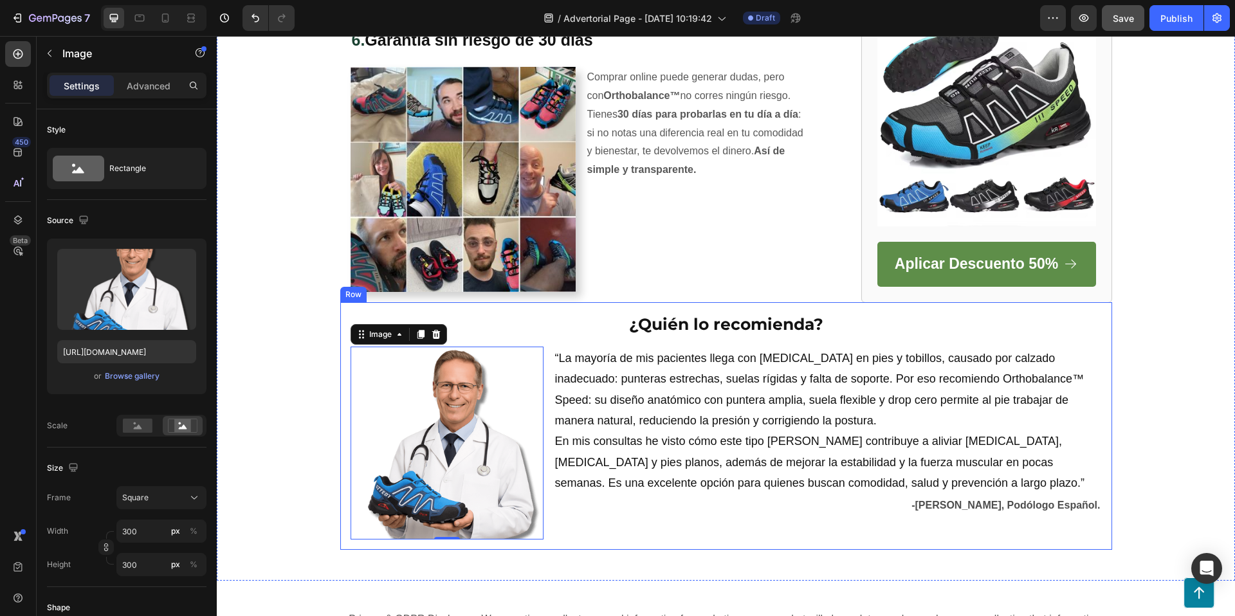
click at [348, 303] on div "¿Quién lo recomienda? Heading Image 0 “La mayoría de mis pacientes llega con [M…" at bounding box center [726, 426] width 772 height 248
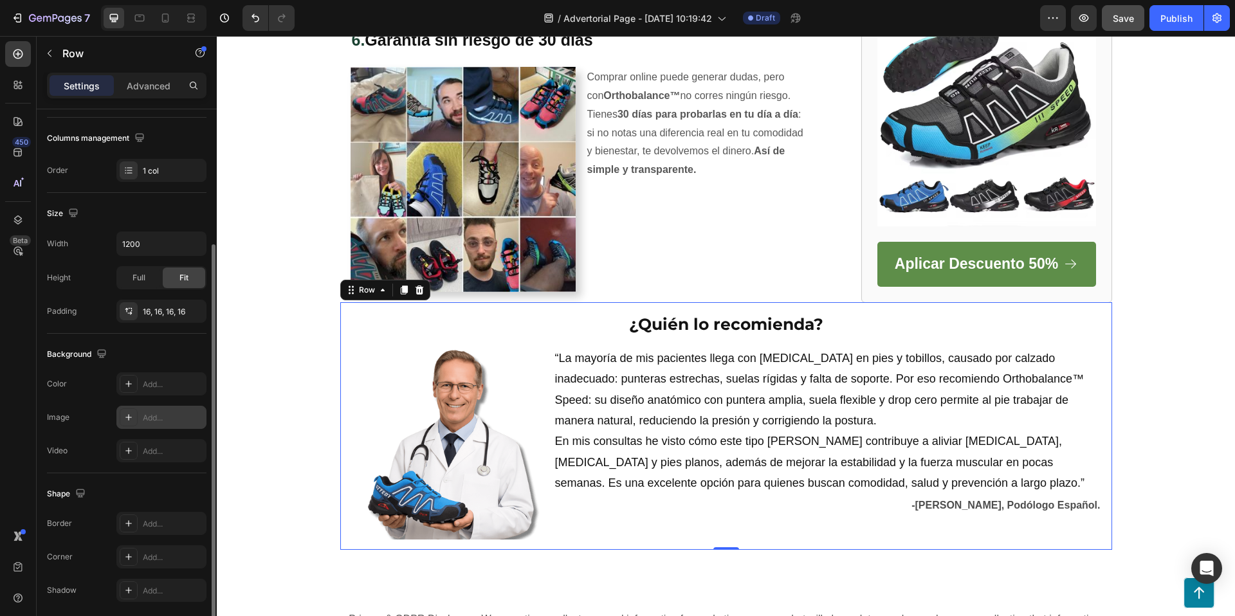
scroll to position [194, 0]
click at [129, 385] on icon at bounding box center [128, 383] width 10 height 10
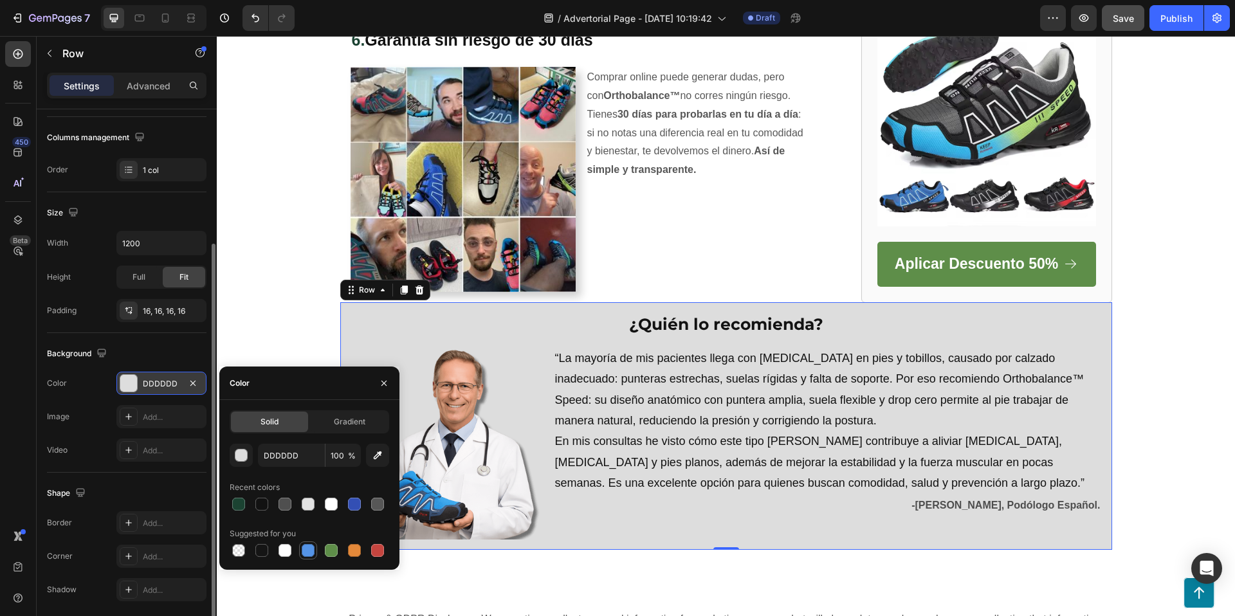
click at [309, 548] on div at bounding box center [308, 550] width 13 height 13
type input "5594E7"
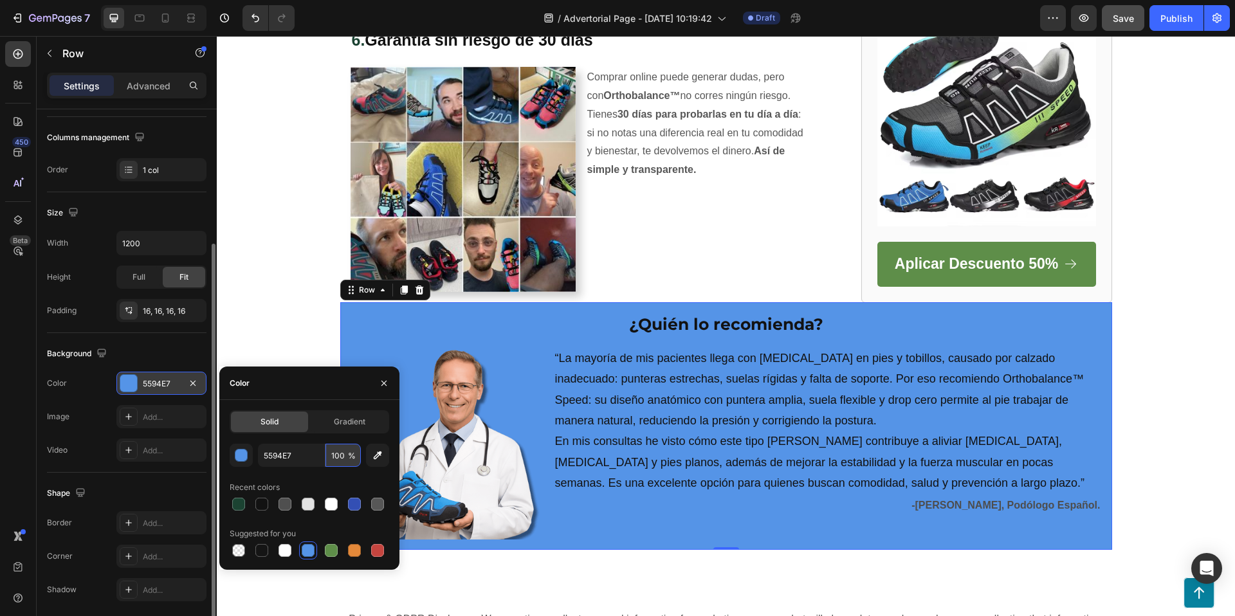
click at [335, 455] on input "100" at bounding box center [342, 455] width 35 height 23
drag, startPoint x: 338, startPoint y: 455, endPoint x: 331, endPoint y: 456, distance: 6.5
click at [331, 456] on input "100" at bounding box center [342, 455] width 35 height 23
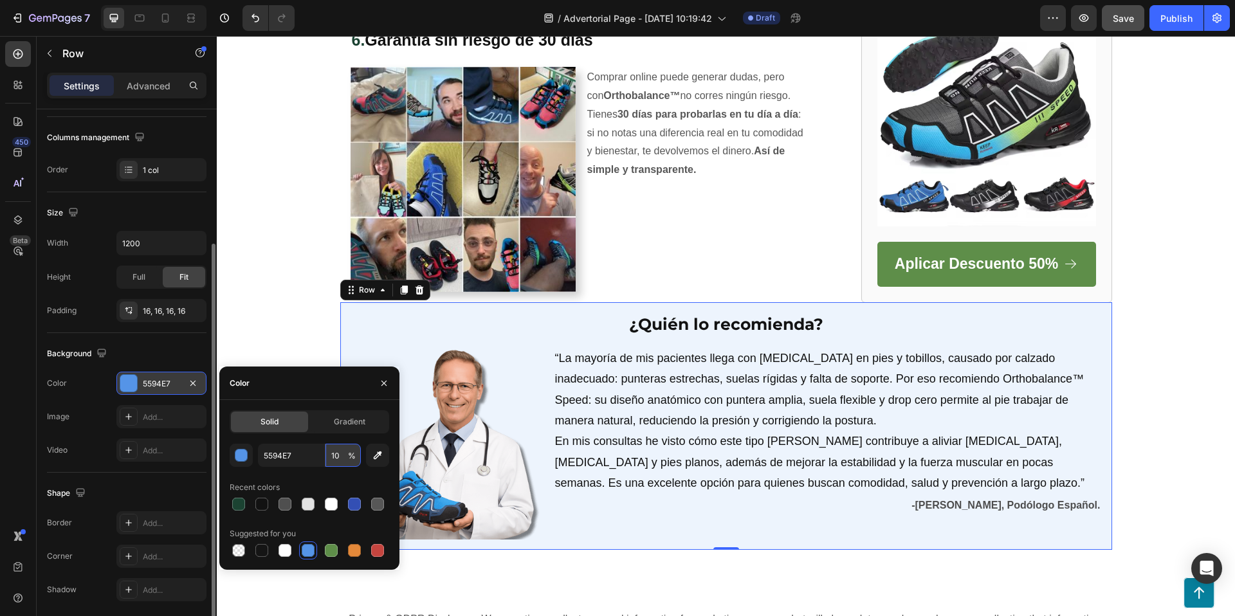
type input "1"
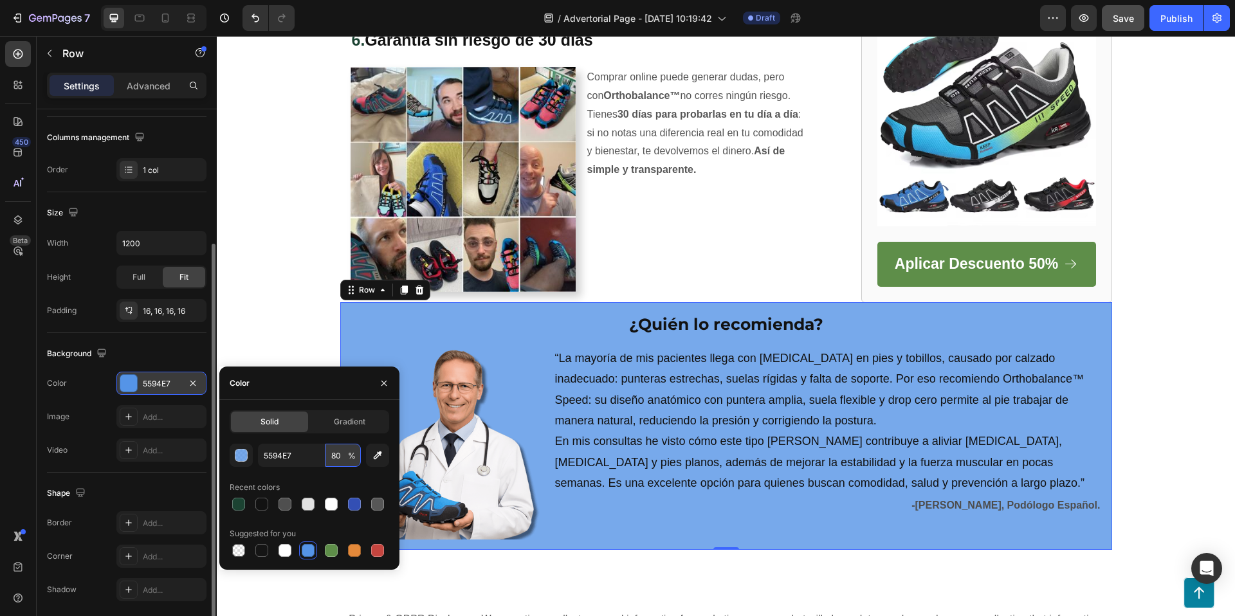
type input "8"
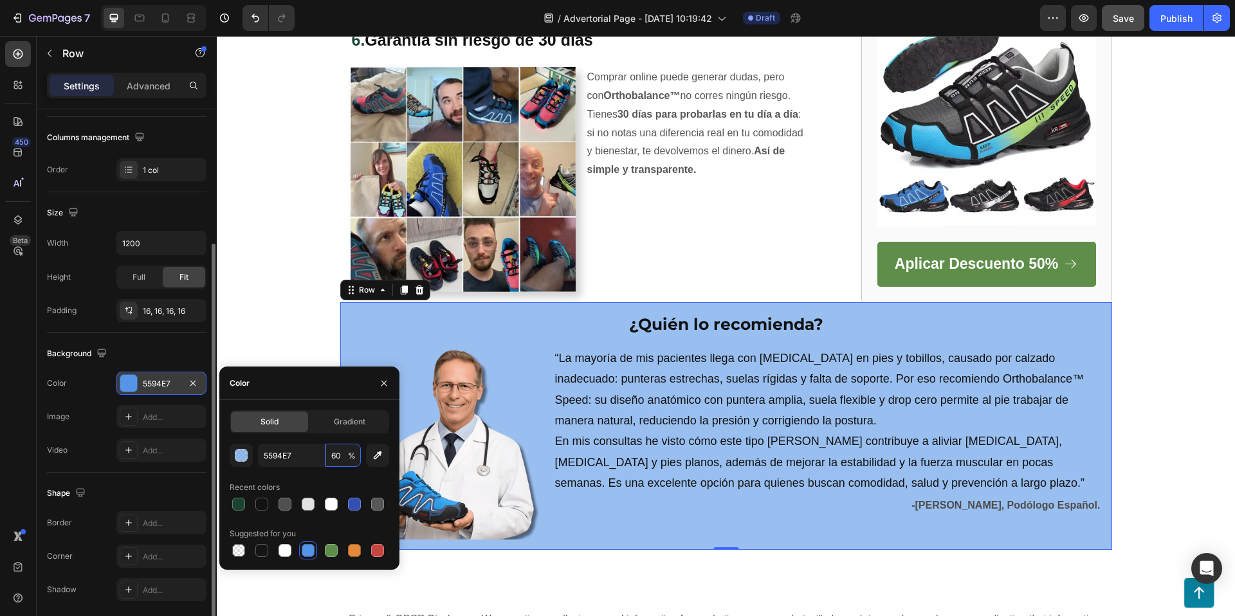
type input "60"
click at [332, 478] on div "Recent colors" at bounding box center [309, 487] width 159 height 21
click at [132, 479] on div "Shape Border Add... Corner Add... Shadow Add..." at bounding box center [126, 542] width 159 height 139
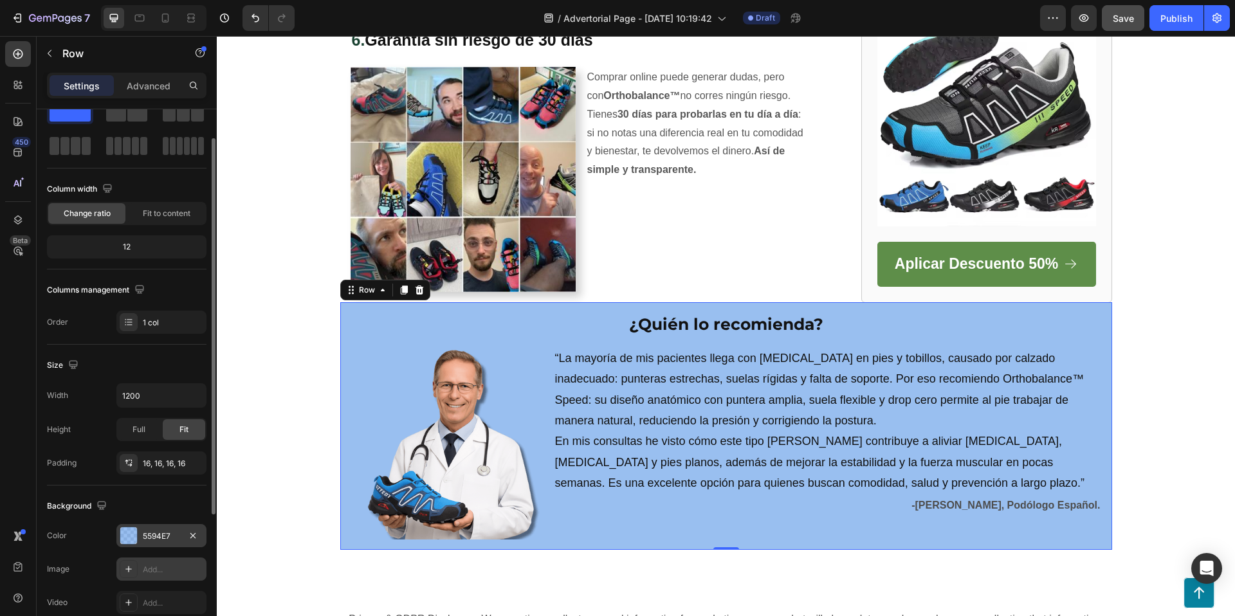
scroll to position [0, 0]
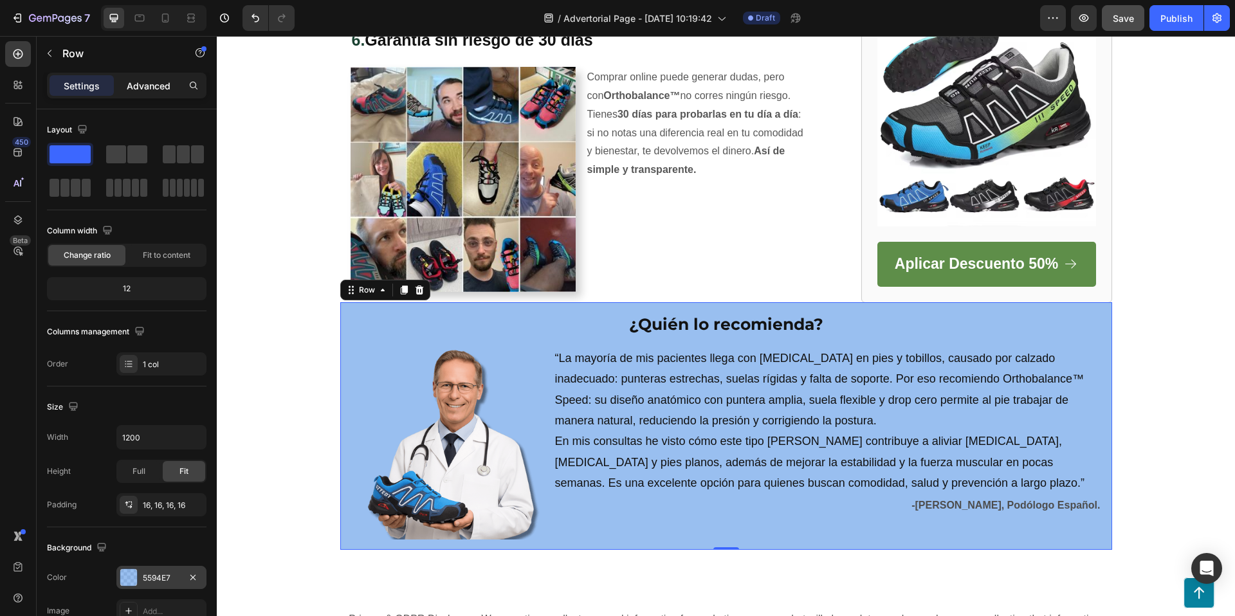
click at [150, 83] on p "Advanced" at bounding box center [149, 86] width 44 height 14
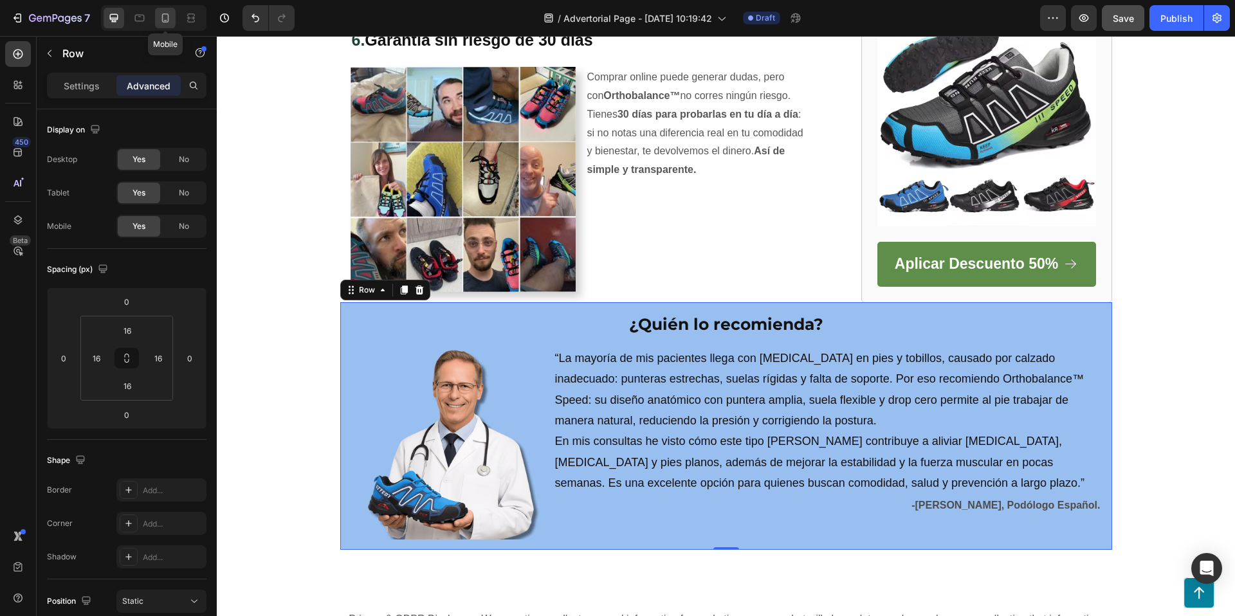
click at [169, 17] on icon at bounding box center [165, 18] width 13 height 13
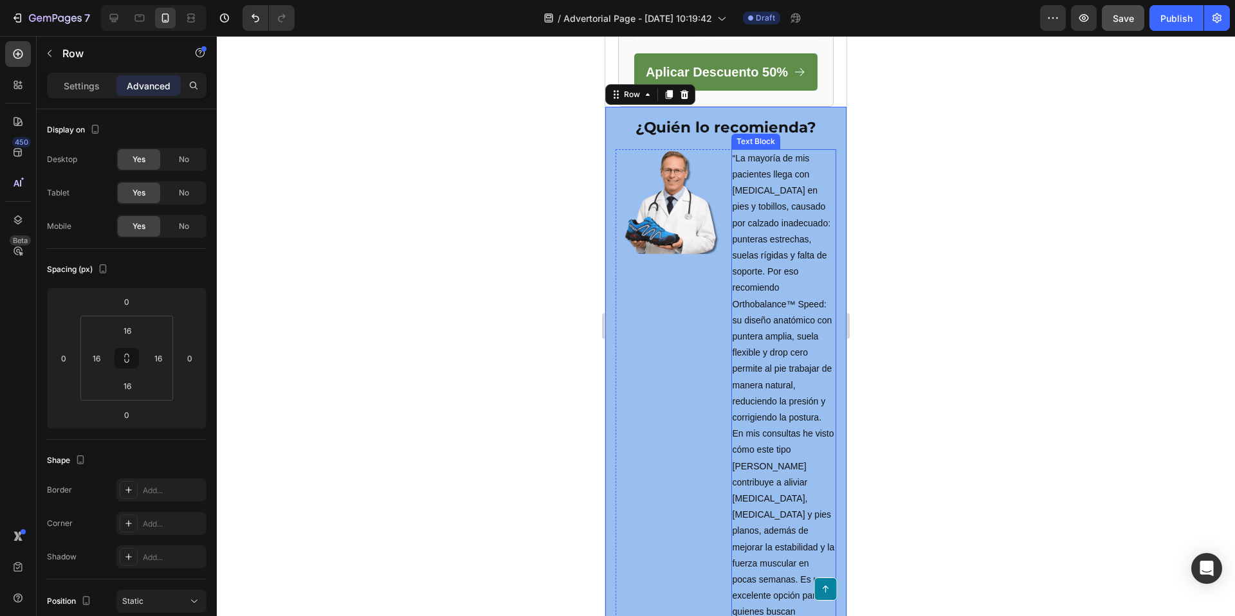
scroll to position [3360, 0]
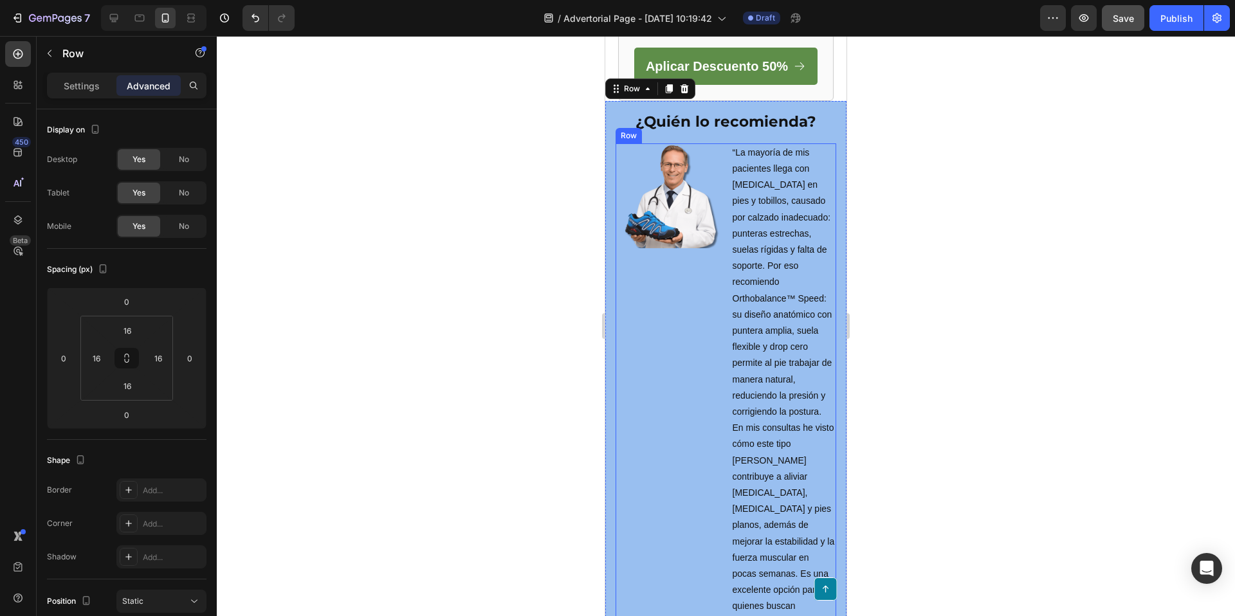
click at [650, 251] on div "Image" at bounding box center [667, 421] width 105 height 556
click at [89, 83] on p "Settings" at bounding box center [82, 86] width 36 height 14
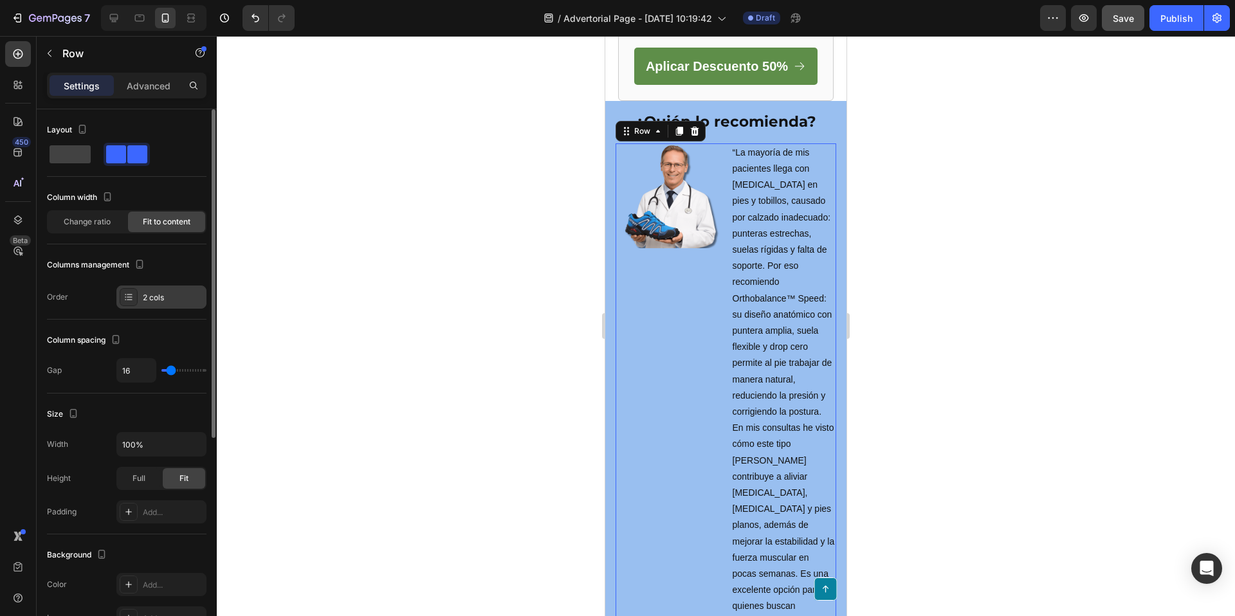
click at [150, 296] on div "2 cols" at bounding box center [173, 298] width 60 height 12
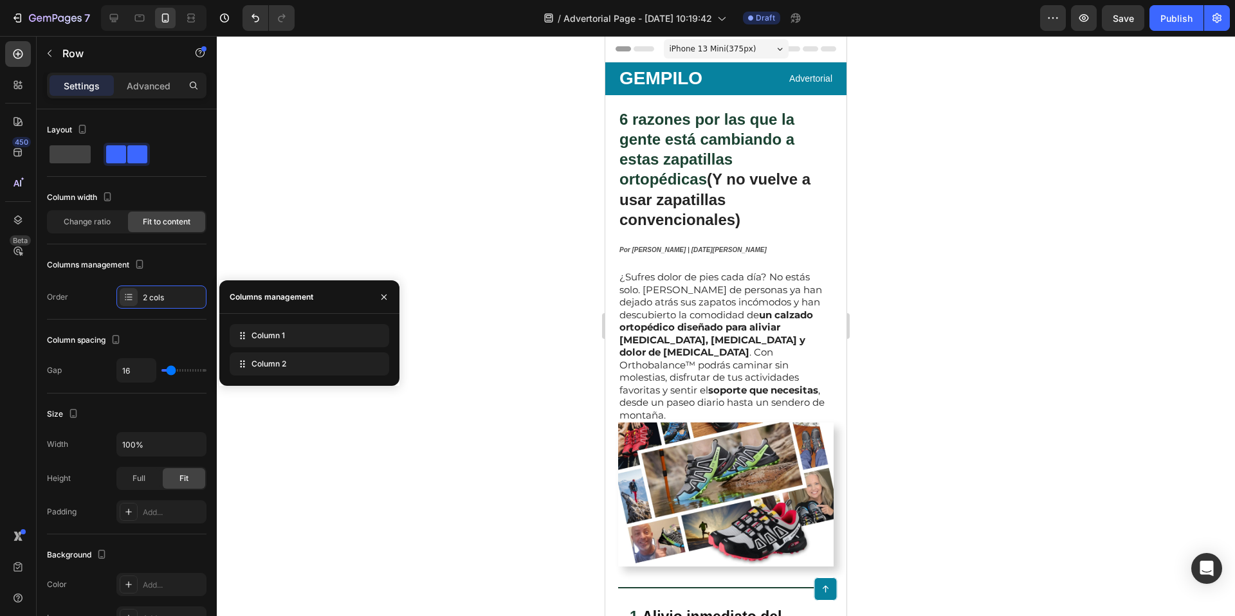
scroll to position [3360, 0]
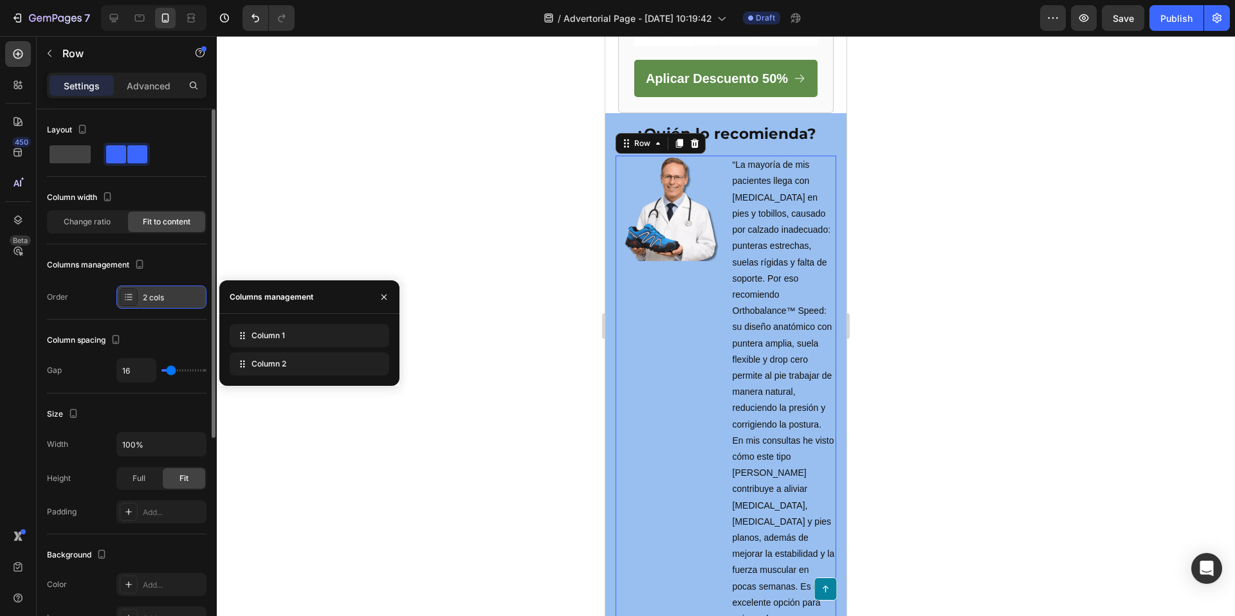
click at [150, 297] on div "2 cols" at bounding box center [173, 298] width 60 height 12
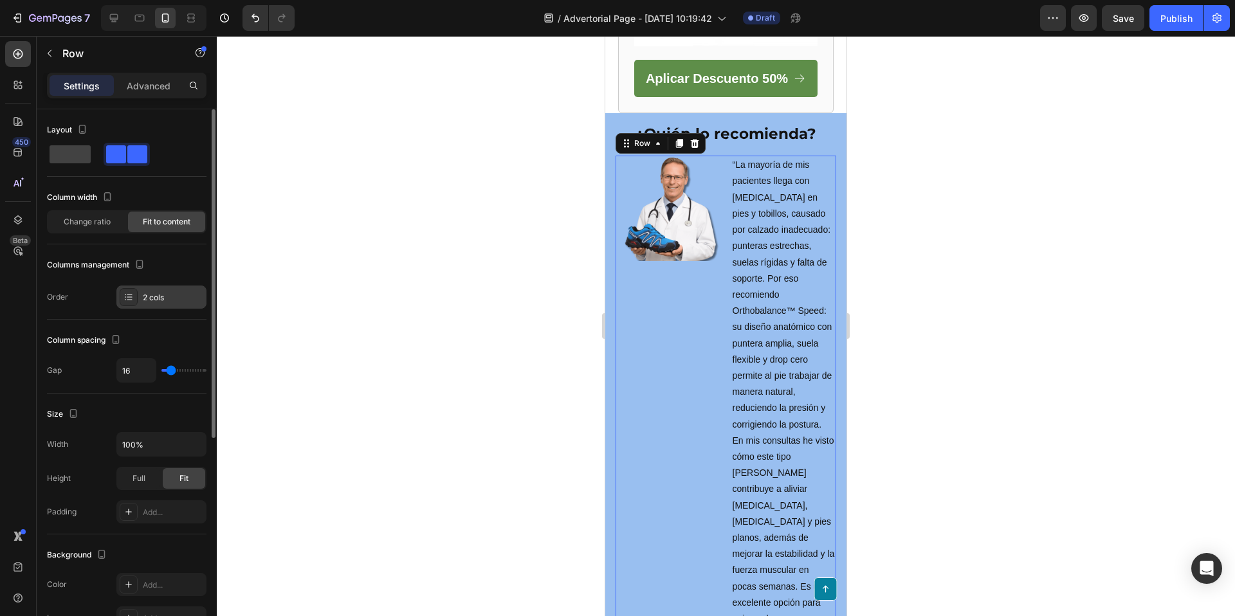
click at [127, 297] on icon at bounding box center [128, 297] width 10 height 10
click at [73, 149] on span at bounding box center [70, 154] width 41 height 18
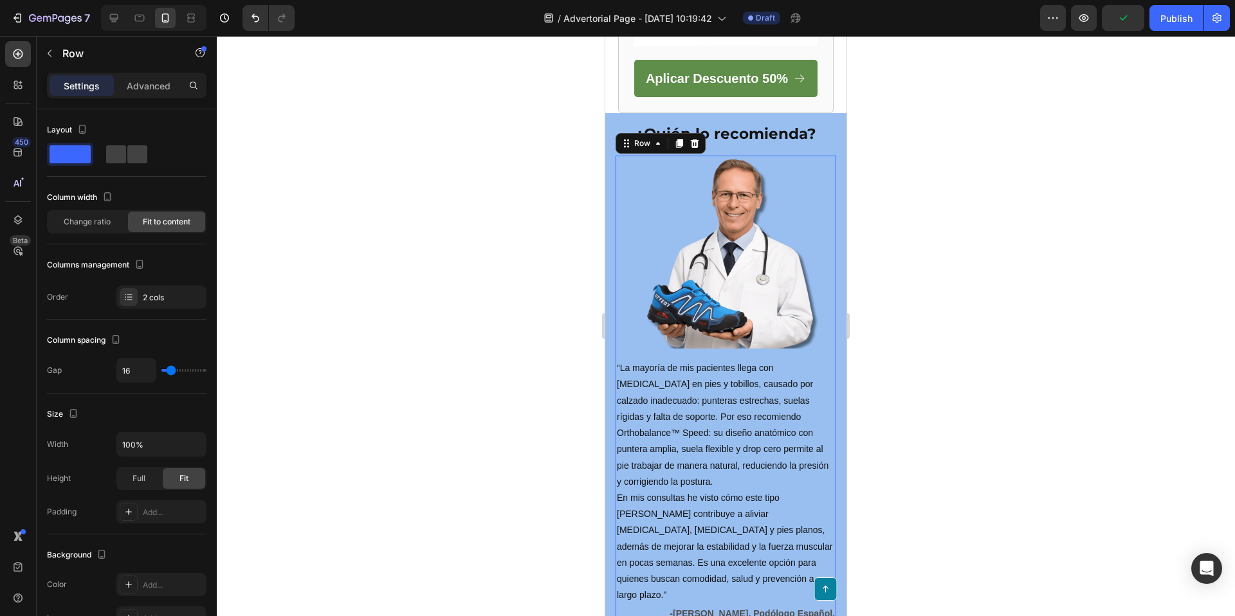
click at [966, 325] on div at bounding box center [726, 326] width 1018 height 580
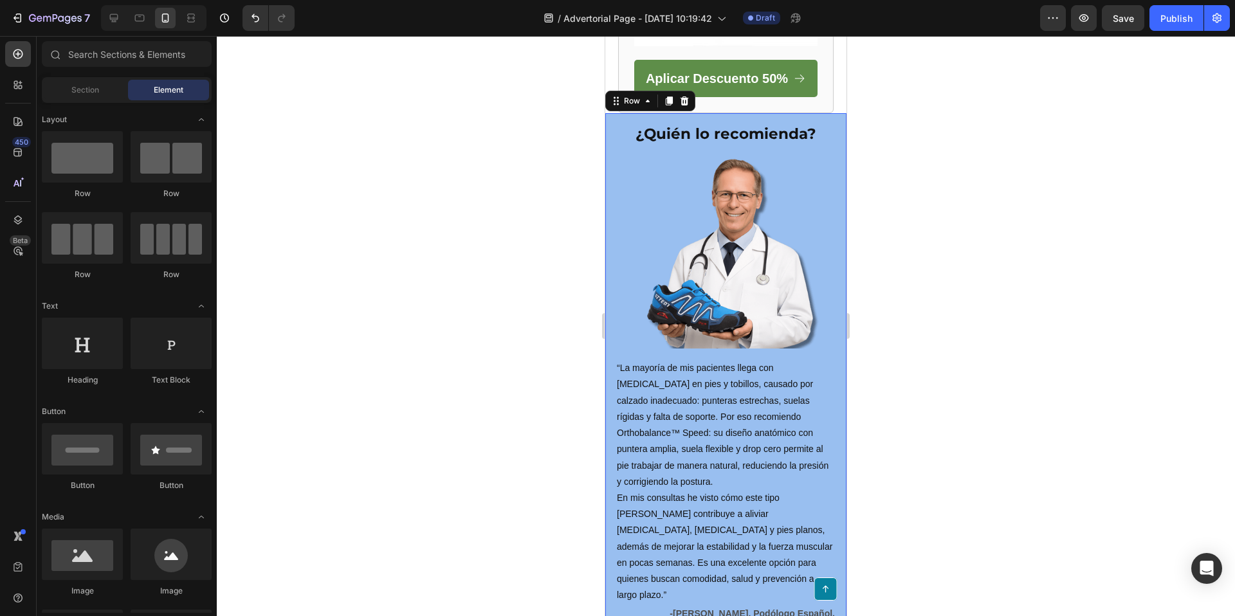
click at [838, 113] on div "¿Quién lo recomienda? Heading Image “La mayoría de mis pacientes llega con dolo…" at bounding box center [725, 373] width 241 height 520
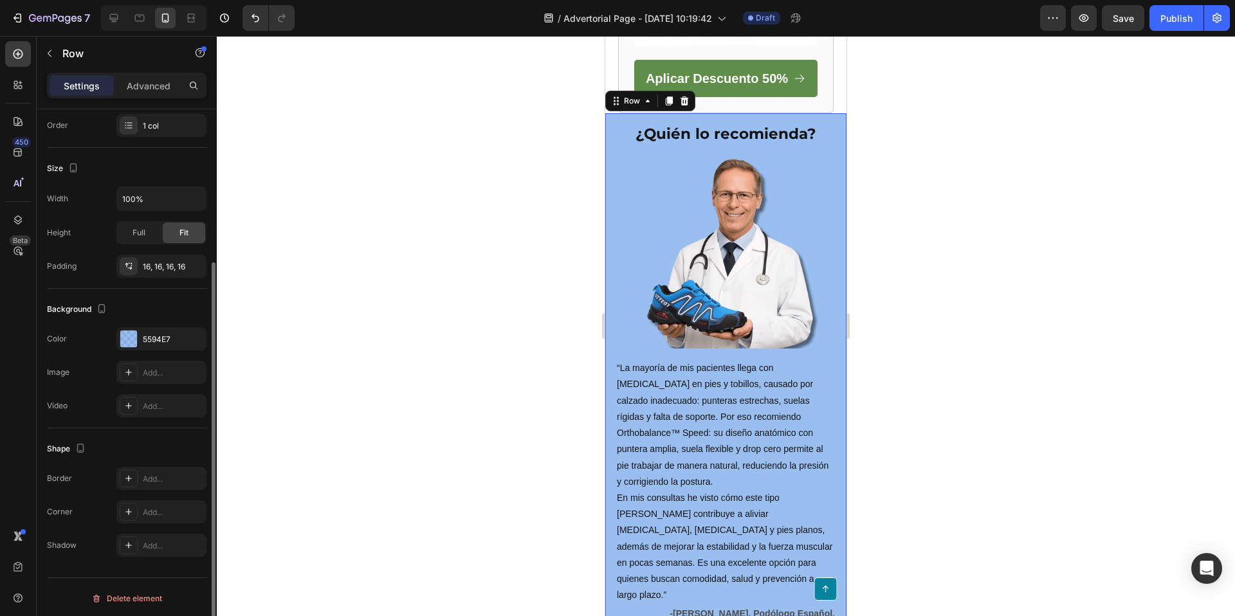
scroll to position [208, 0]
click at [127, 478] on icon at bounding box center [128, 476] width 10 height 10
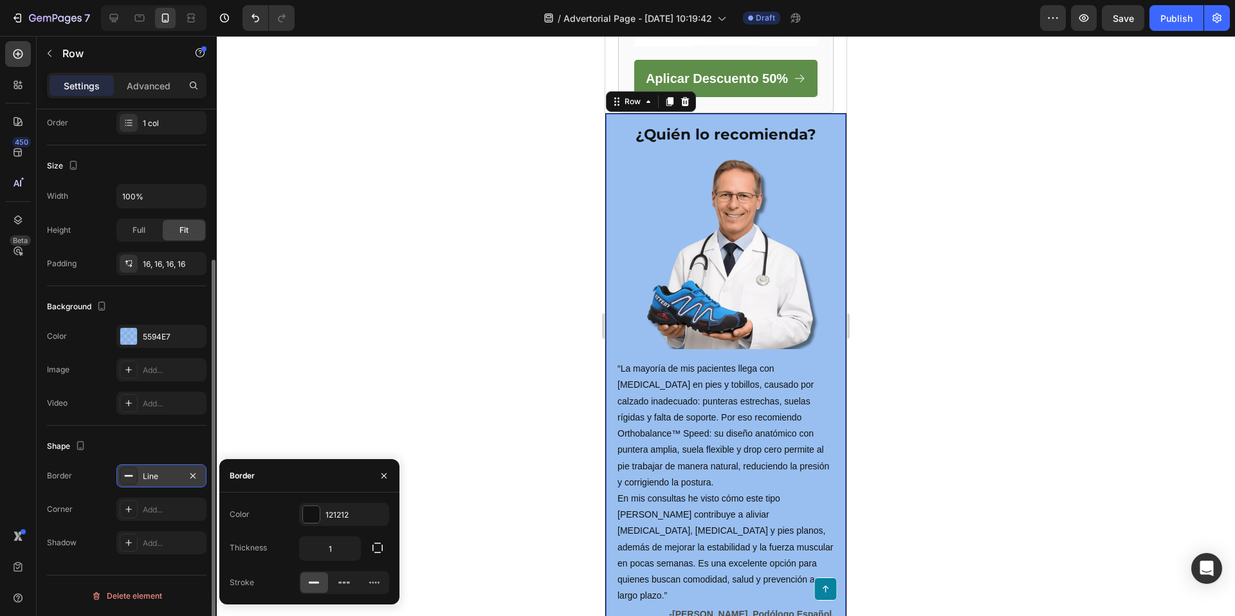
click at [439, 350] on div at bounding box center [726, 326] width 1018 height 580
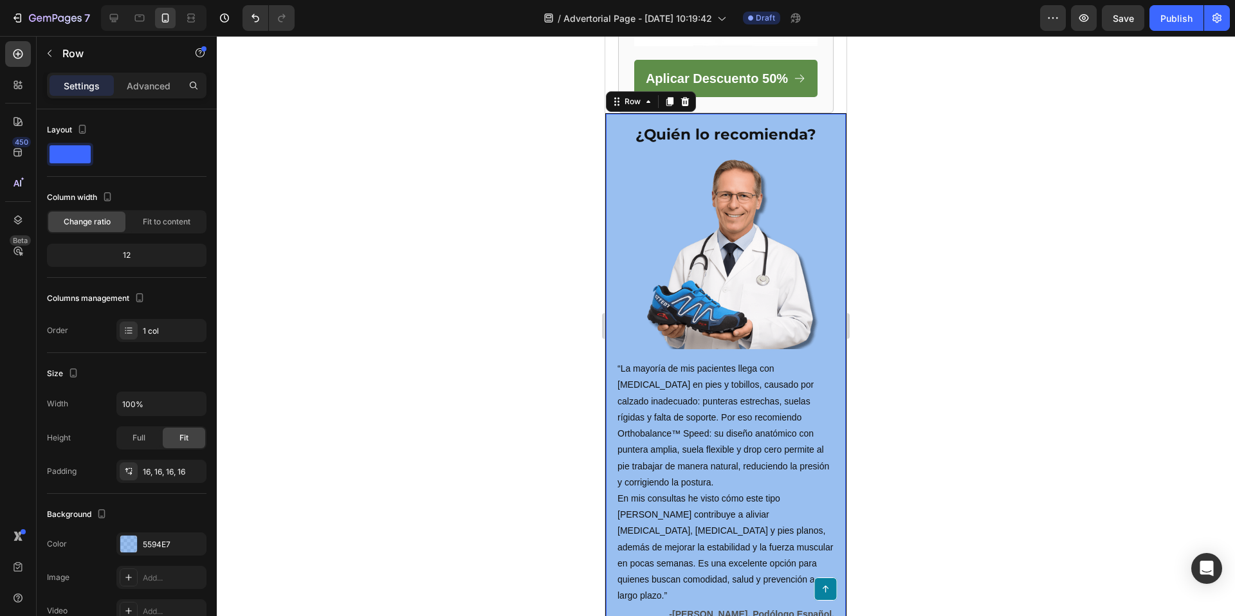
click at [617, 113] on div "¿Quién lo recomienda? Heading Image “La mayoría de mis pacientes llega con dolo…" at bounding box center [725, 373] width 241 height 521
click at [626, 96] on div "Row" at bounding box center [632, 102] width 21 height 12
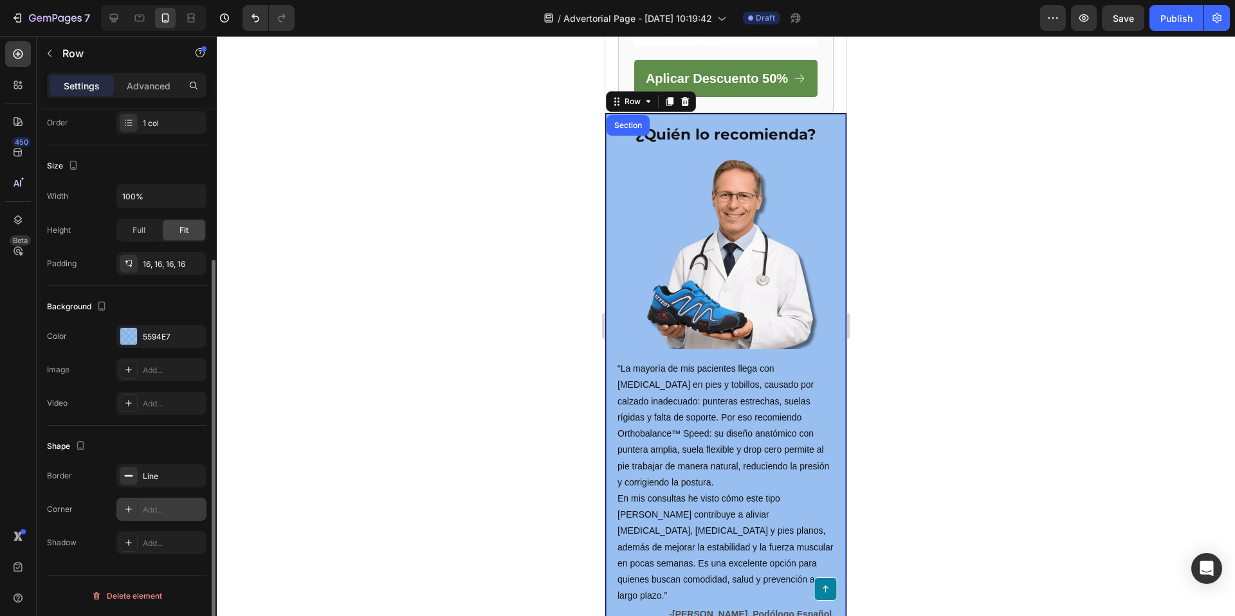
click at [124, 509] on icon at bounding box center [128, 509] width 10 height 10
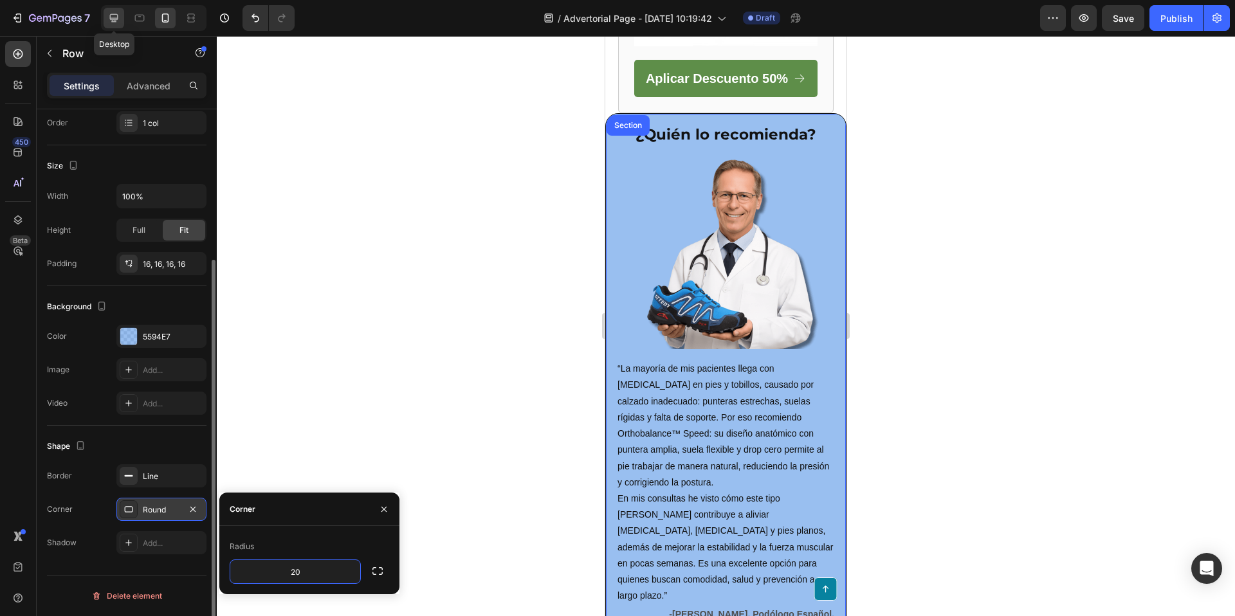
type input "20"
click at [118, 18] on icon at bounding box center [113, 18] width 13 height 13
type input "1200"
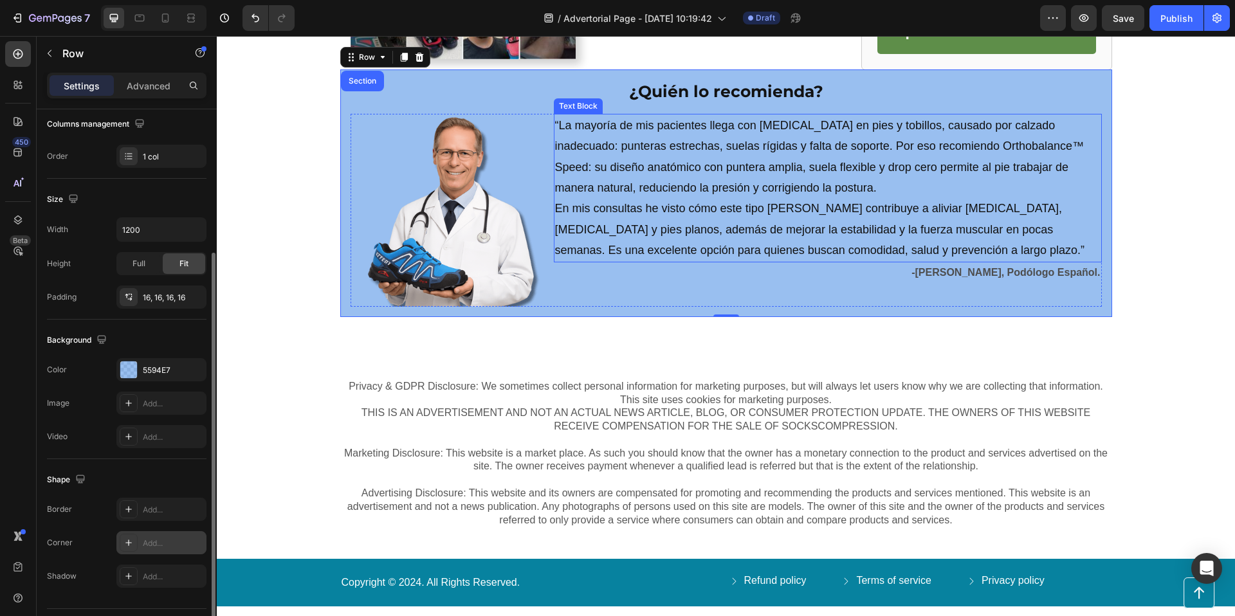
scroll to position [2349, 0]
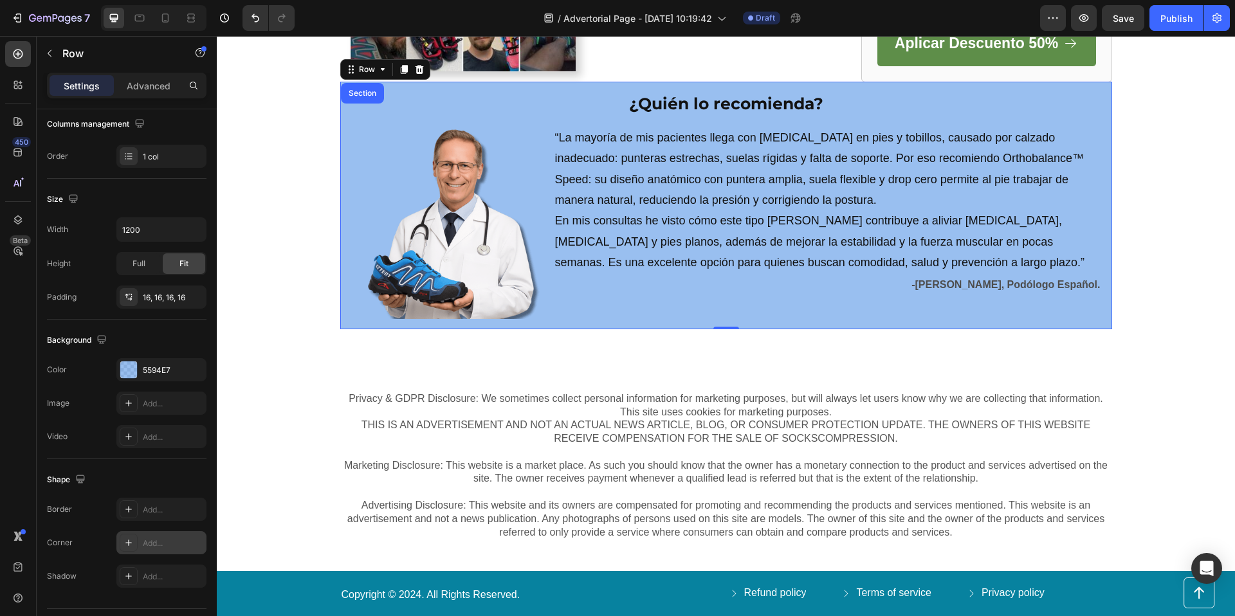
drag, startPoint x: 146, startPoint y: 530, endPoint x: 147, endPoint y: 540, distance: 10.3
click at [145, 530] on div "Border Add... Corner Add... Shadow Add..." at bounding box center [126, 543] width 159 height 90
click at [146, 540] on div "Add..." at bounding box center [173, 544] width 60 height 12
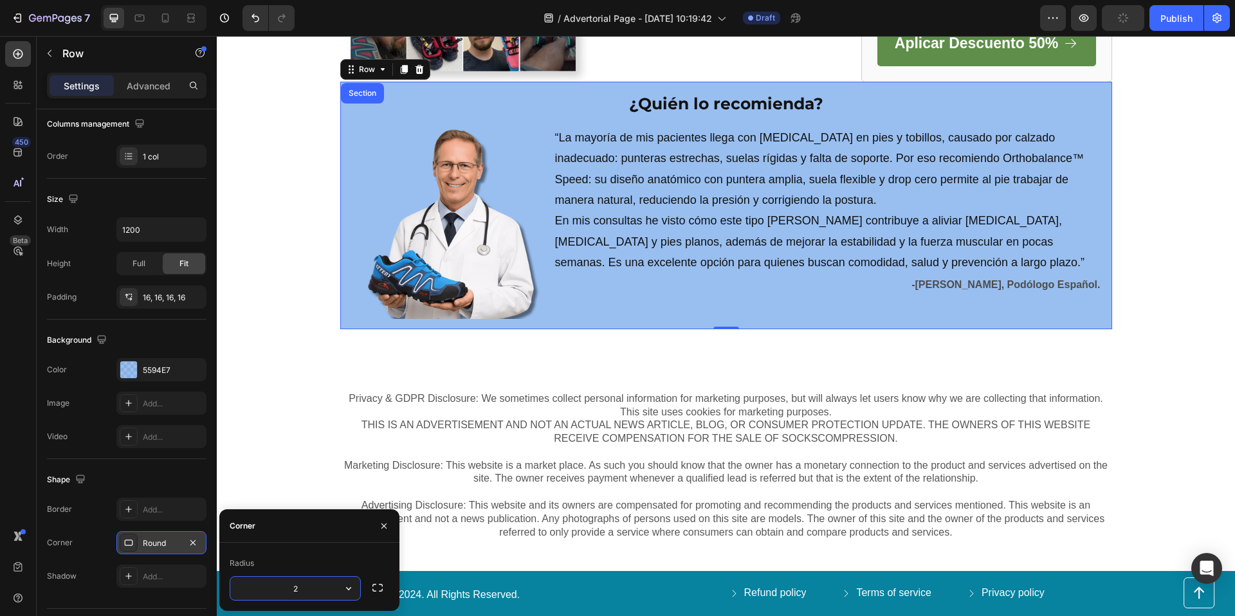
type input "20"
click at [156, 507] on div "Add..." at bounding box center [173, 510] width 60 height 12
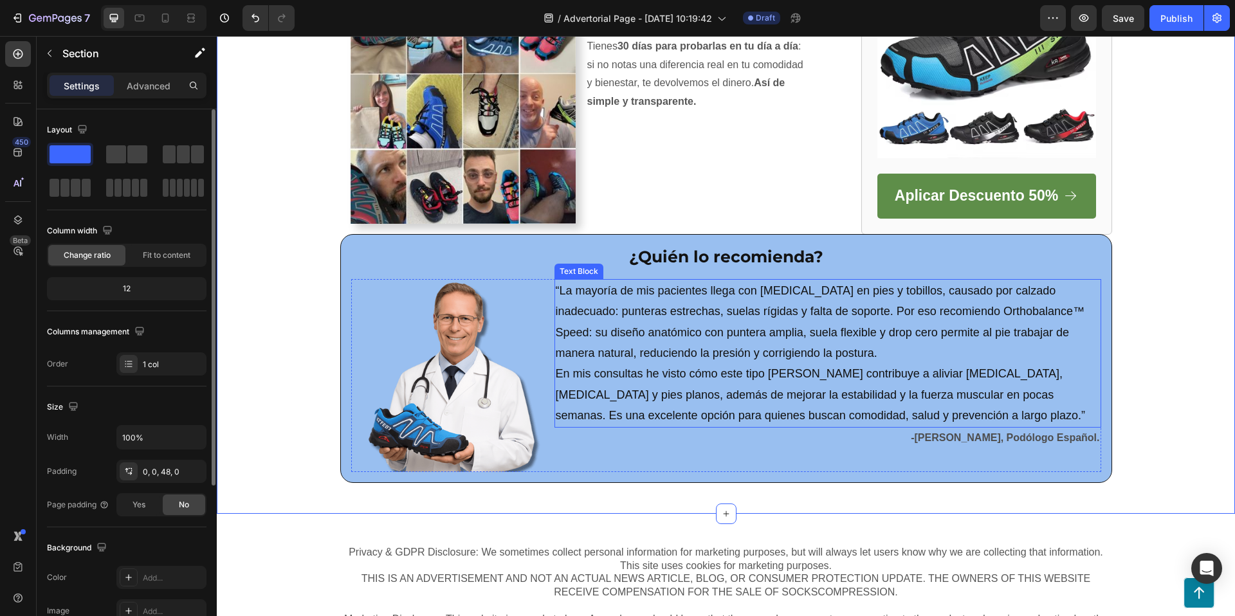
scroll to position [2196, 0]
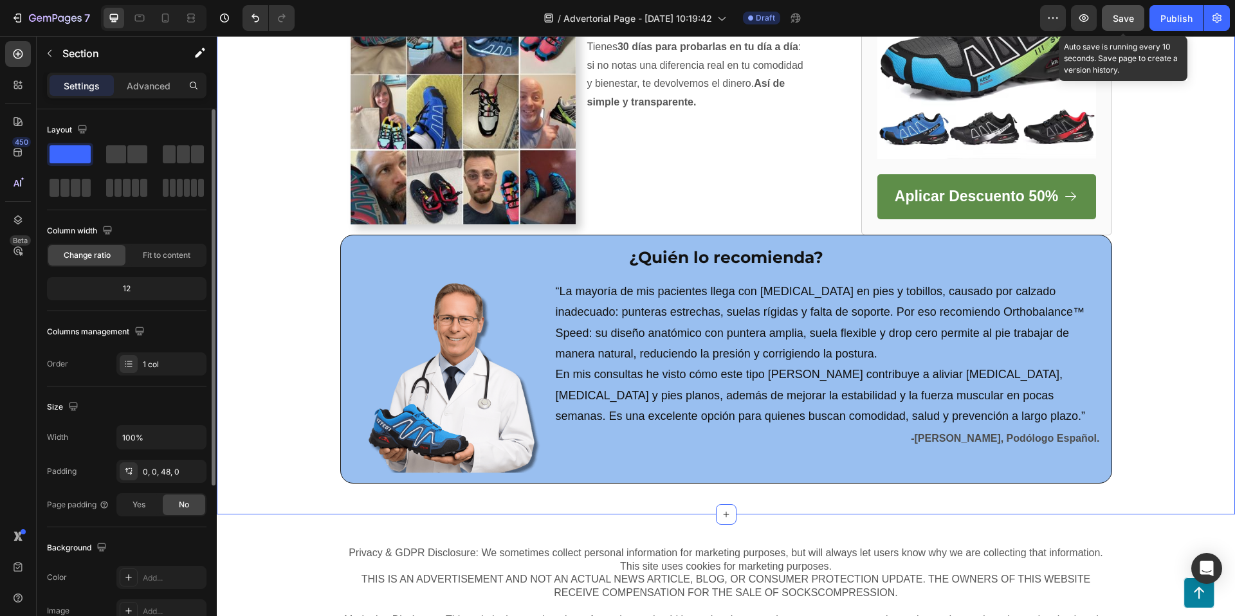
click at [1123, 21] on span "Save" at bounding box center [1122, 18] width 21 height 11
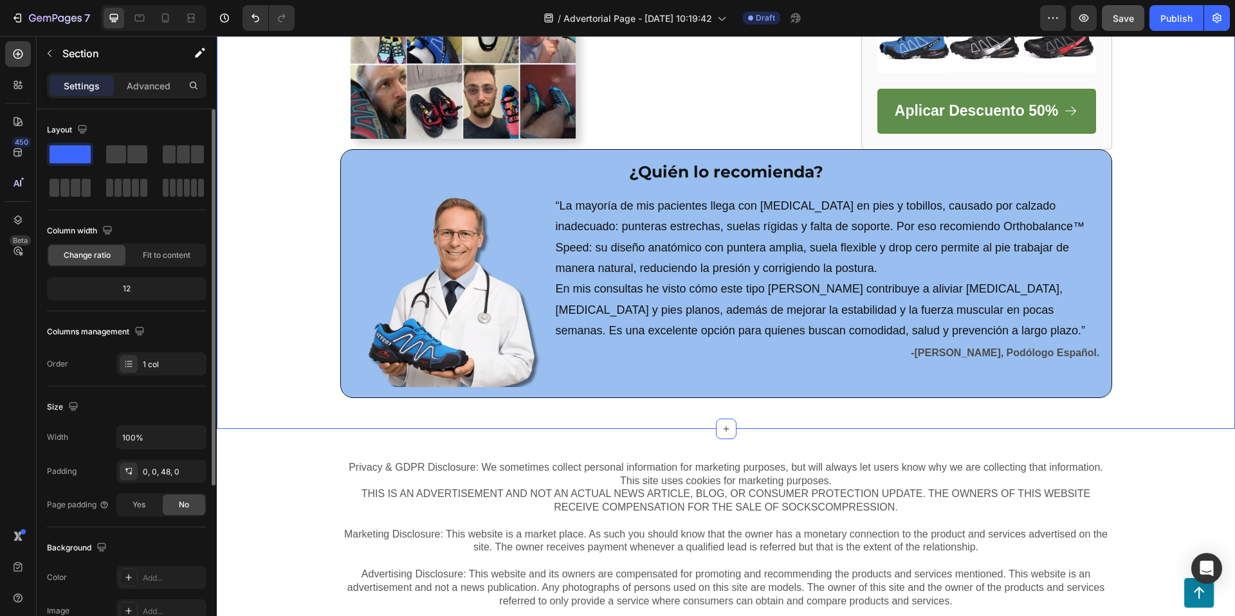
scroll to position [2287, 0]
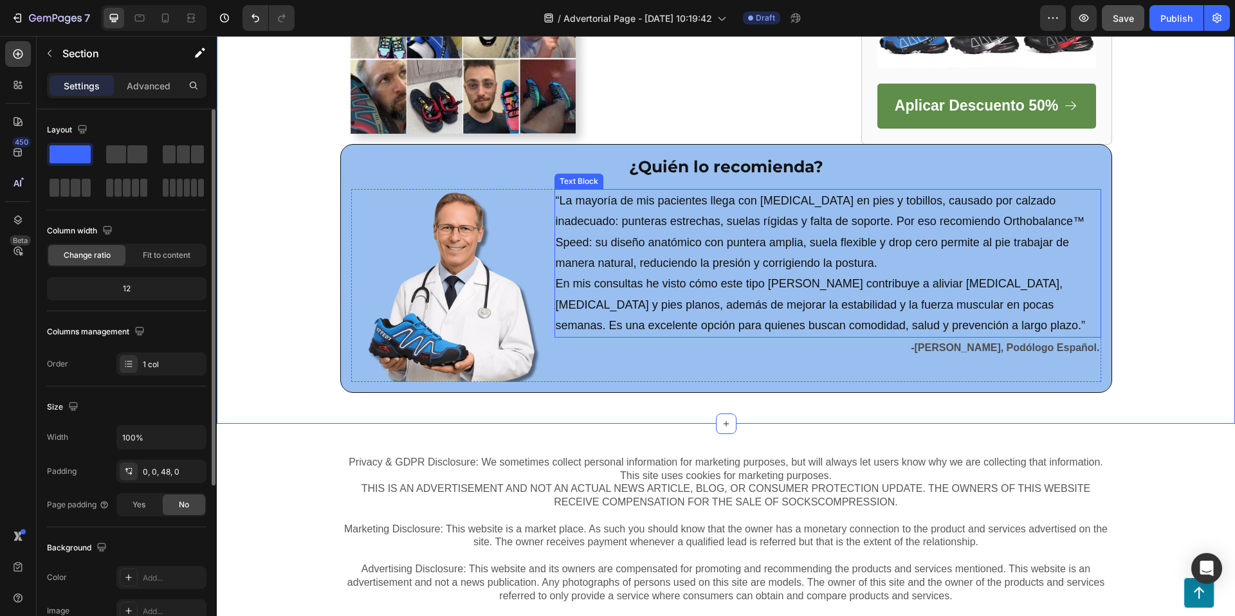
click at [799, 263] on p "“La mayoría de mis pacientes llega con [MEDICAL_DATA] en pies y tobillos, causa…" at bounding box center [828, 263] width 544 height 146
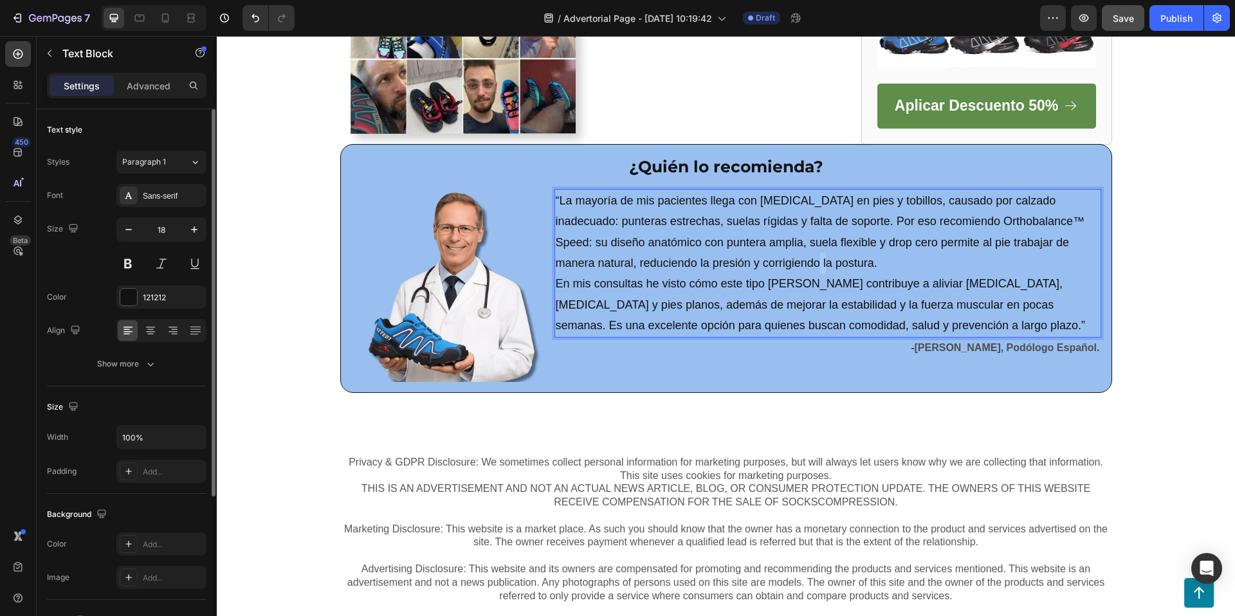
click at [741, 254] on p "“La mayoría de mis pacientes llega con [MEDICAL_DATA] en pies y tobillos, causa…" at bounding box center [828, 263] width 544 height 146
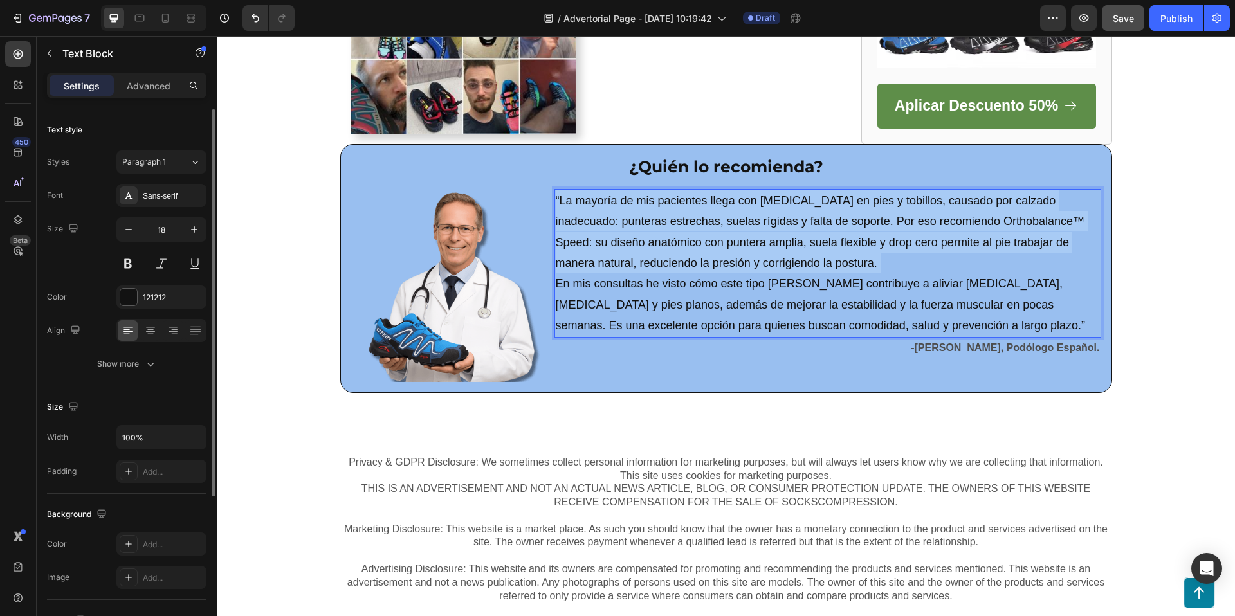
click at [741, 254] on p "“La mayoría de mis pacientes llega con [MEDICAL_DATA] en pies y tobillos, causa…" at bounding box center [828, 263] width 544 height 146
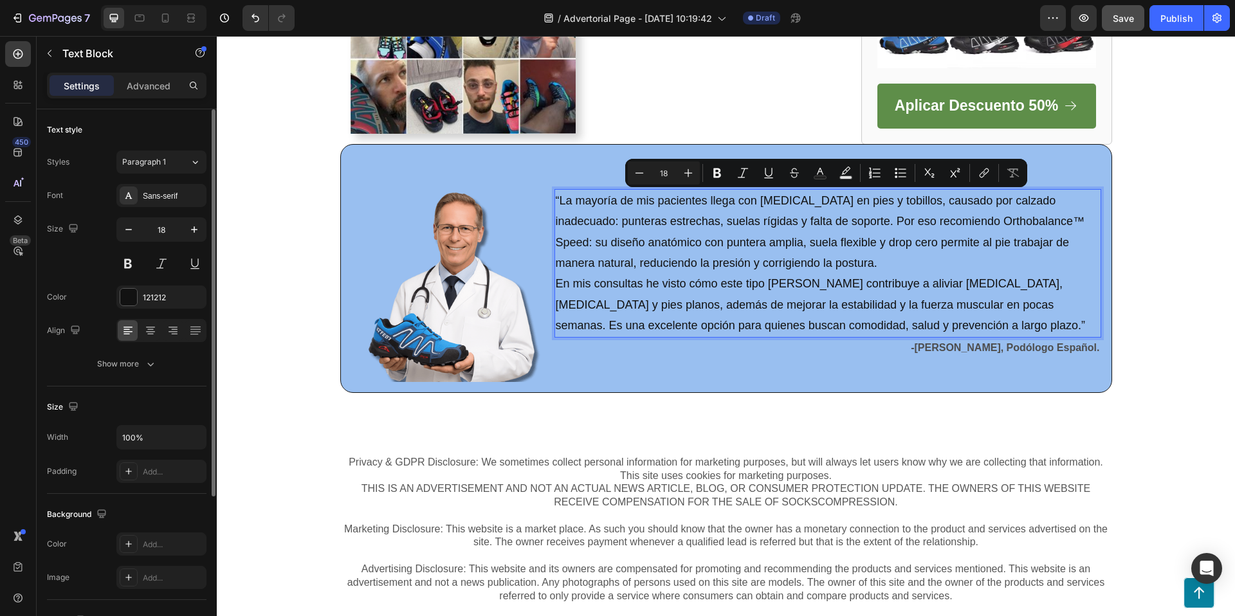
click at [861, 275] on p "“La mayoría de mis pacientes llega con [MEDICAL_DATA] en pies y tobillos, causa…" at bounding box center [828, 263] width 544 height 146
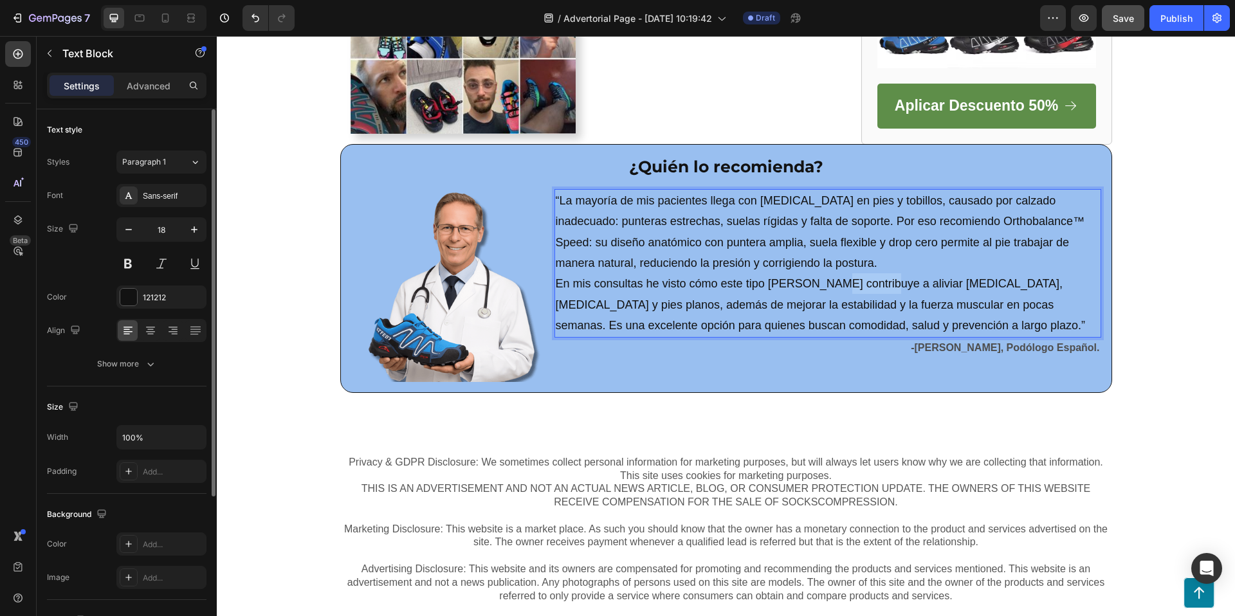
click at [861, 275] on p "“La mayoría de mis pacientes llega con [MEDICAL_DATA] en pies y tobillos, causa…" at bounding box center [828, 263] width 544 height 146
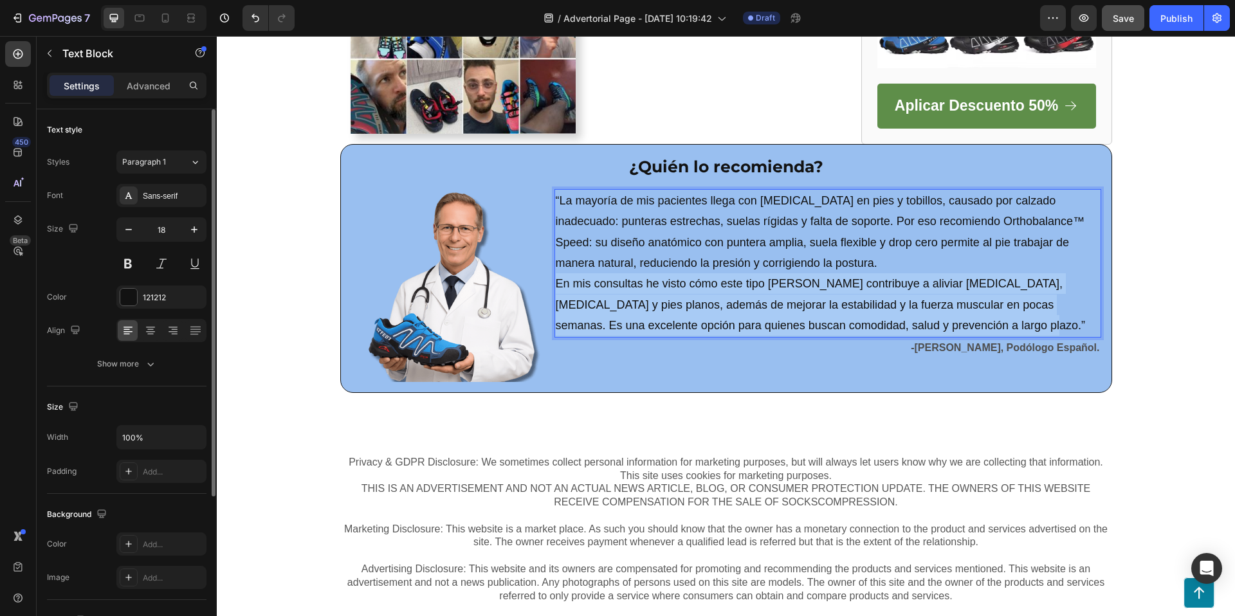
click at [861, 275] on p "“La mayoría de mis pacientes llega con [MEDICAL_DATA] en pies y tobillos, causa…" at bounding box center [828, 263] width 544 height 146
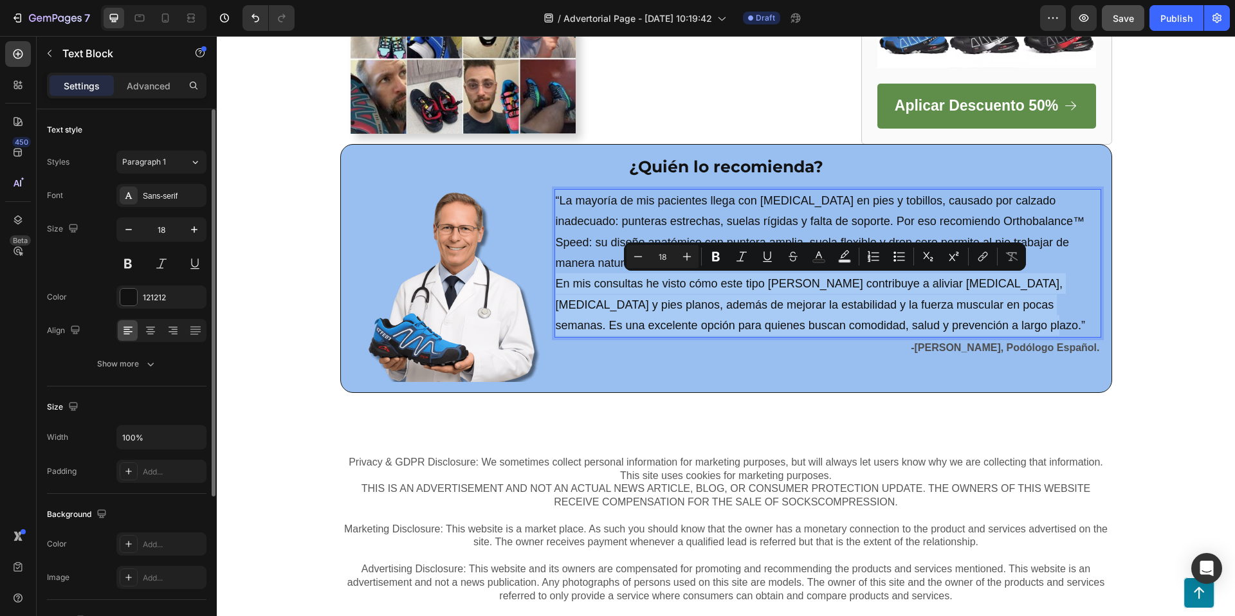
click at [861, 275] on p "“La mayoría de mis pacientes llega con [MEDICAL_DATA] en pies y tobillos, causa…" at bounding box center [828, 263] width 544 height 146
drag, startPoint x: 538, startPoint y: 213, endPoint x: 503, endPoint y: 210, distance: 34.3
click at [538, 213] on img at bounding box center [447, 285] width 193 height 193
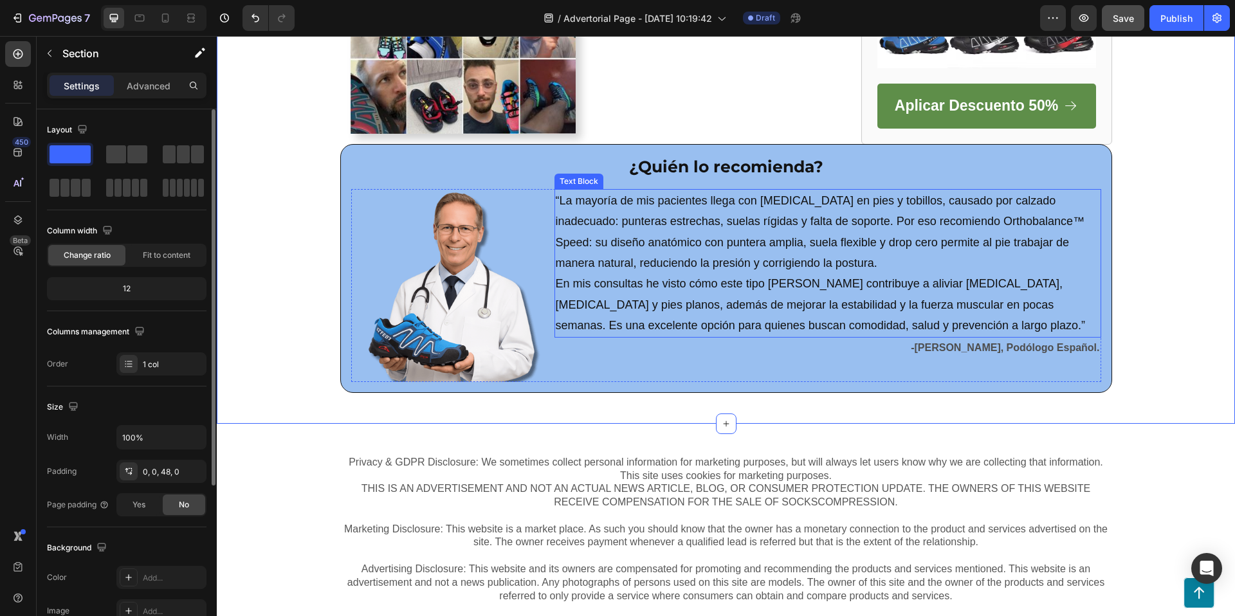
click at [731, 231] on p "“La mayoría de mis pacientes llega con [MEDICAL_DATA] en pies y tobillos, causa…" at bounding box center [828, 263] width 544 height 146
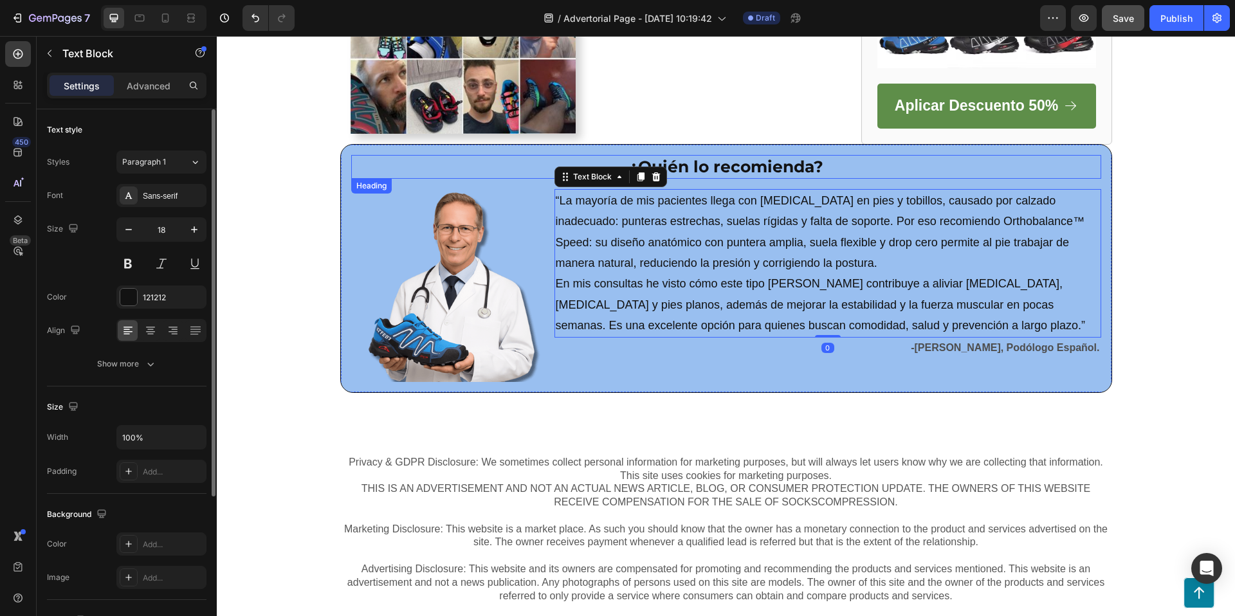
click at [411, 162] on h2 "¿Quién lo recomienda?" at bounding box center [726, 167] width 750 height 24
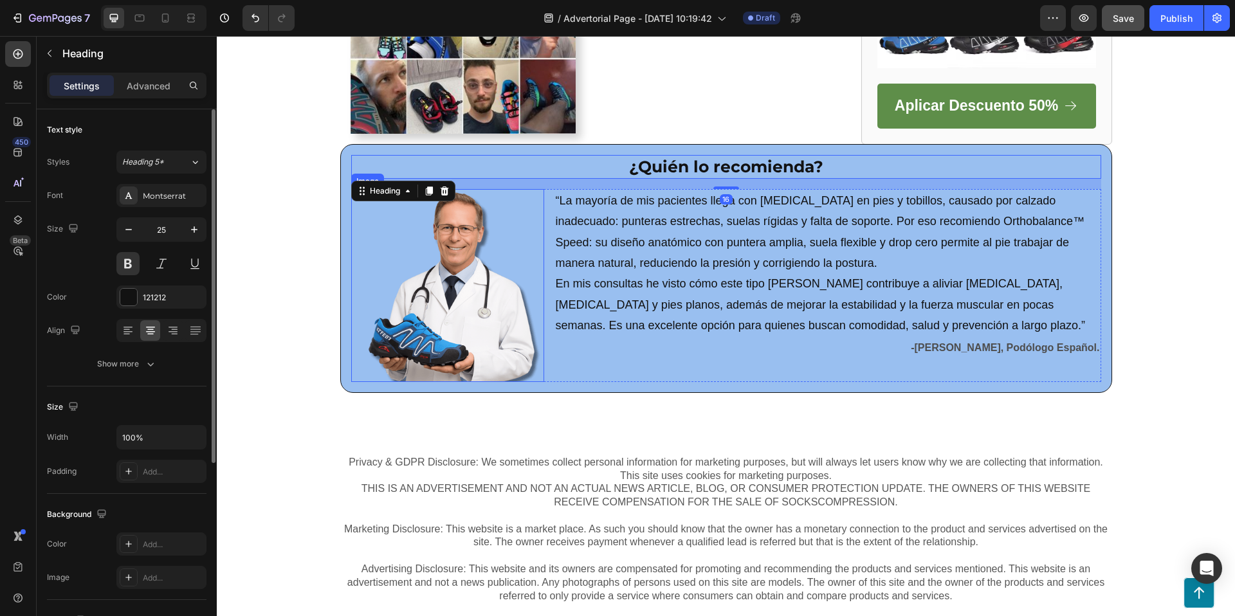
click at [352, 212] on img at bounding box center [447, 285] width 193 height 193
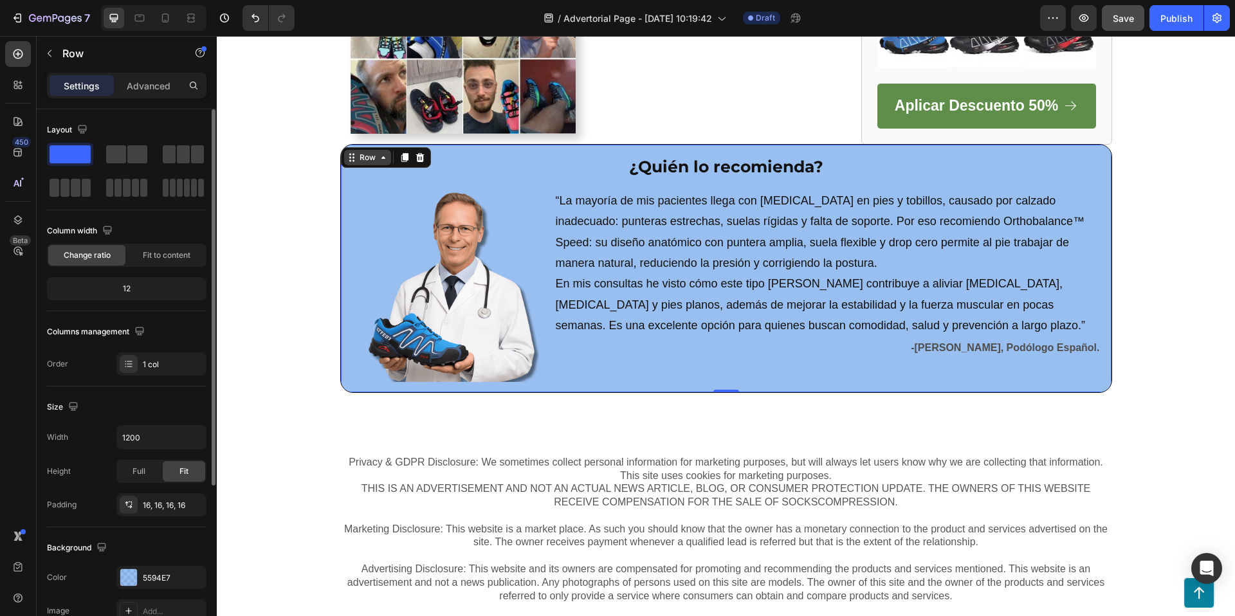
click at [348, 152] on div "Row" at bounding box center [367, 157] width 47 height 15
click at [416, 152] on icon at bounding box center [420, 157] width 10 height 10
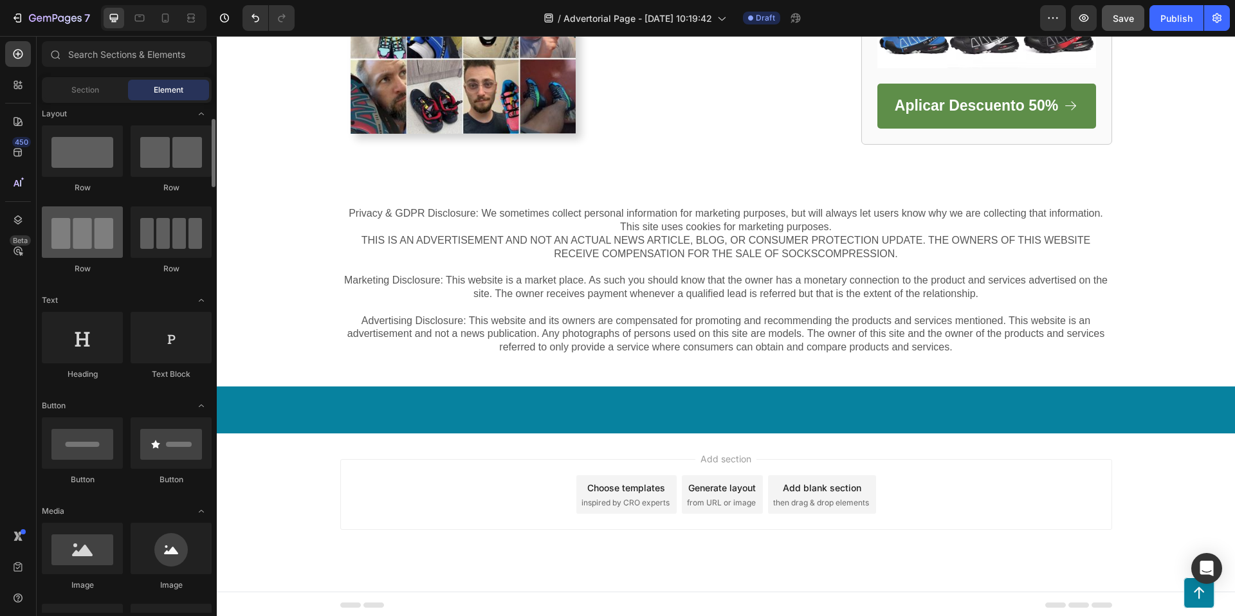
scroll to position [0, 0]
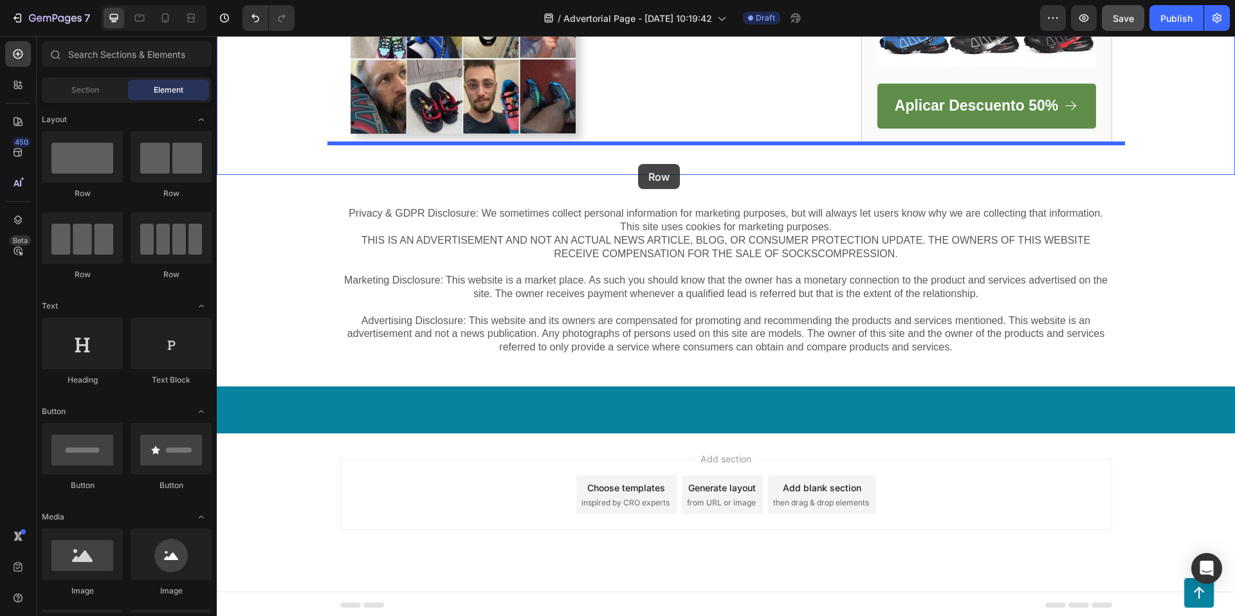
drag, startPoint x: 339, startPoint y: 204, endPoint x: 638, endPoint y: 164, distance: 301.0
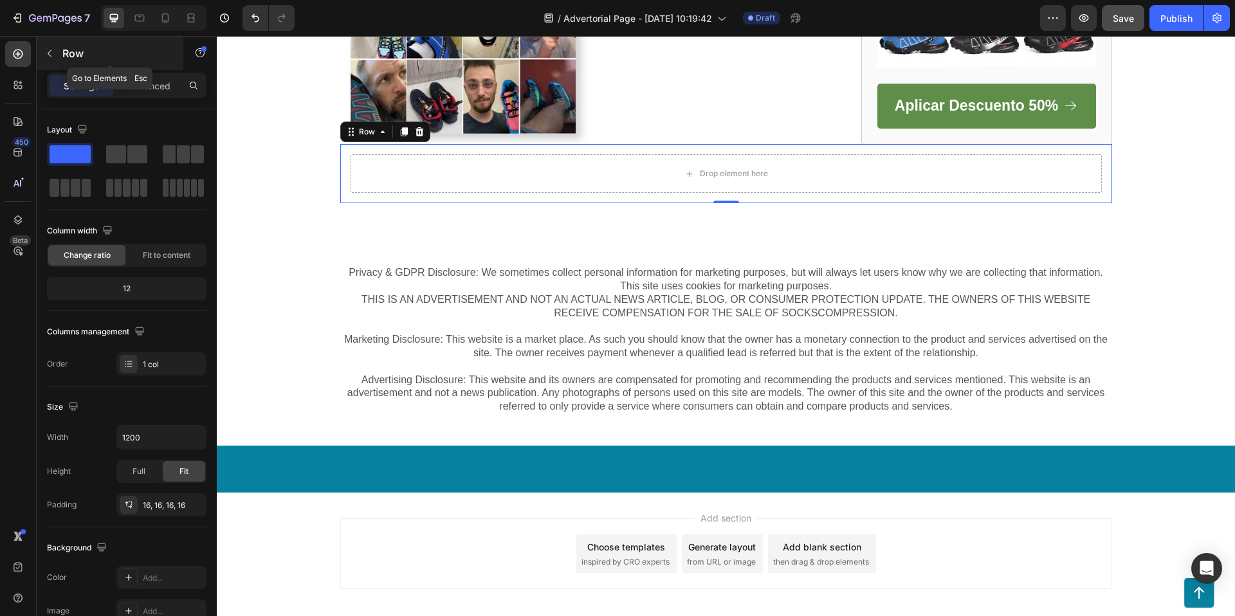
click at [53, 53] on icon "button" at bounding box center [49, 53] width 10 height 10
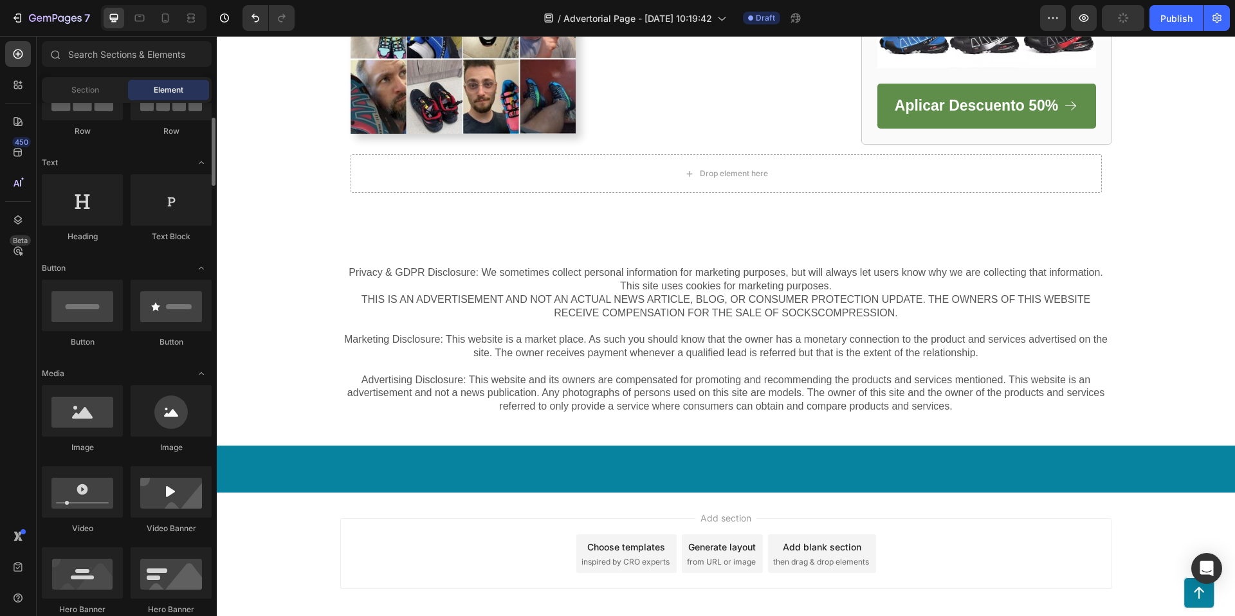
scroll to position [151, 0]
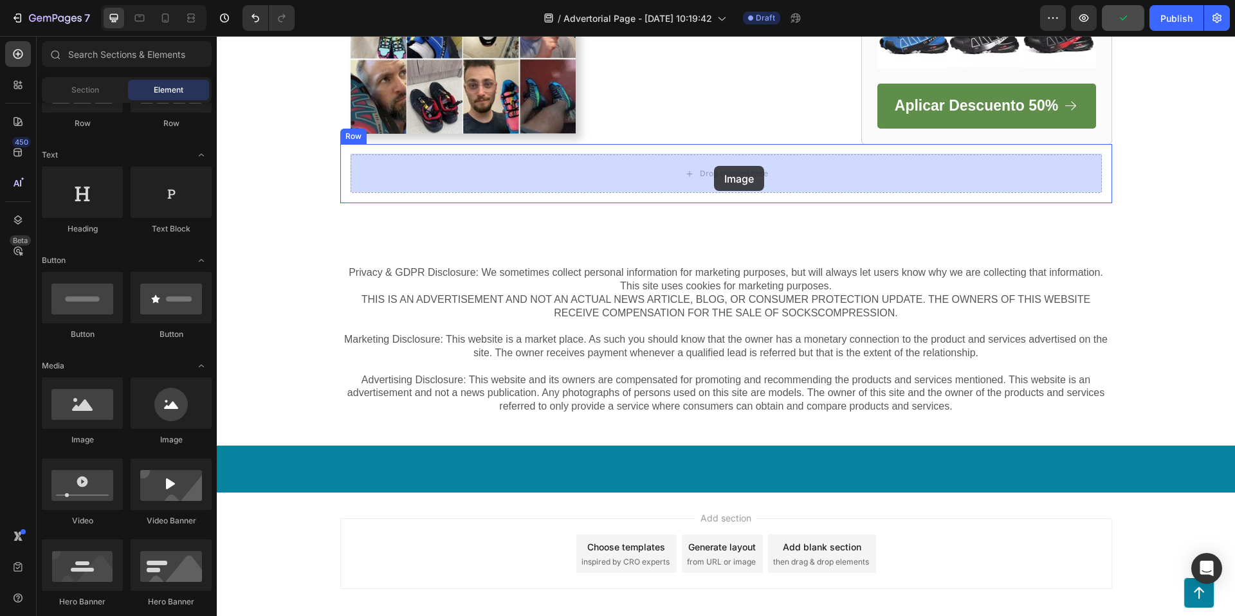
drag, startPoint x: 307, startPoint y: 454, endPoint x: 715, endPoint y: 166, distance: 499.1
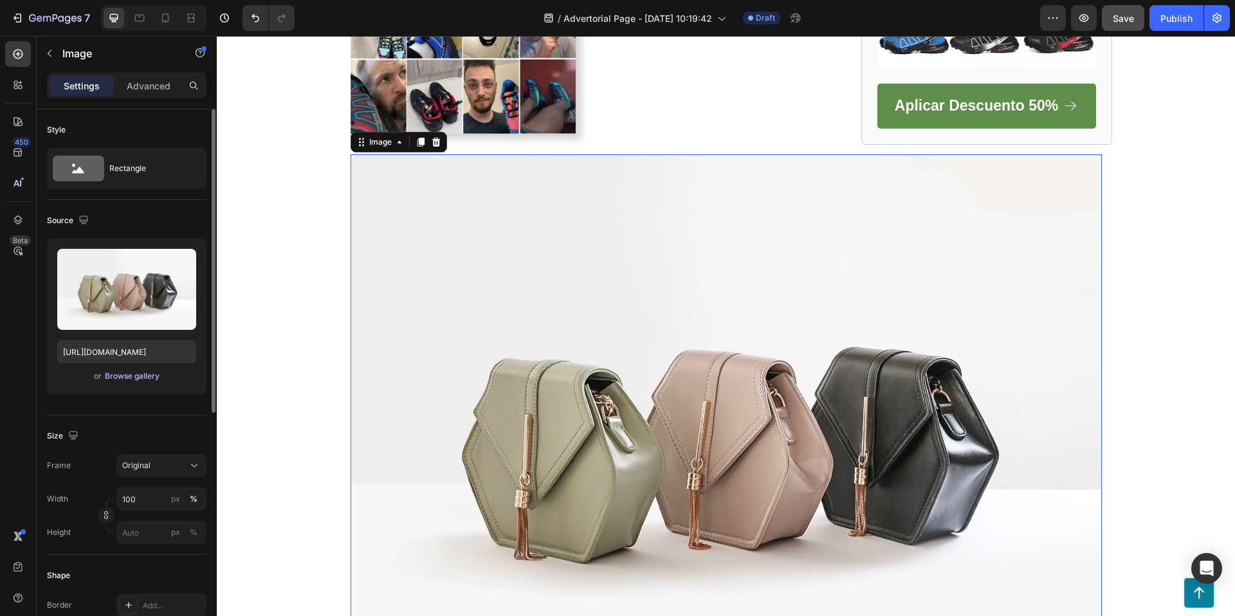
click at [127, 373] on div "Browse gallery" at bounding box center [132, 376] width 55 height 12
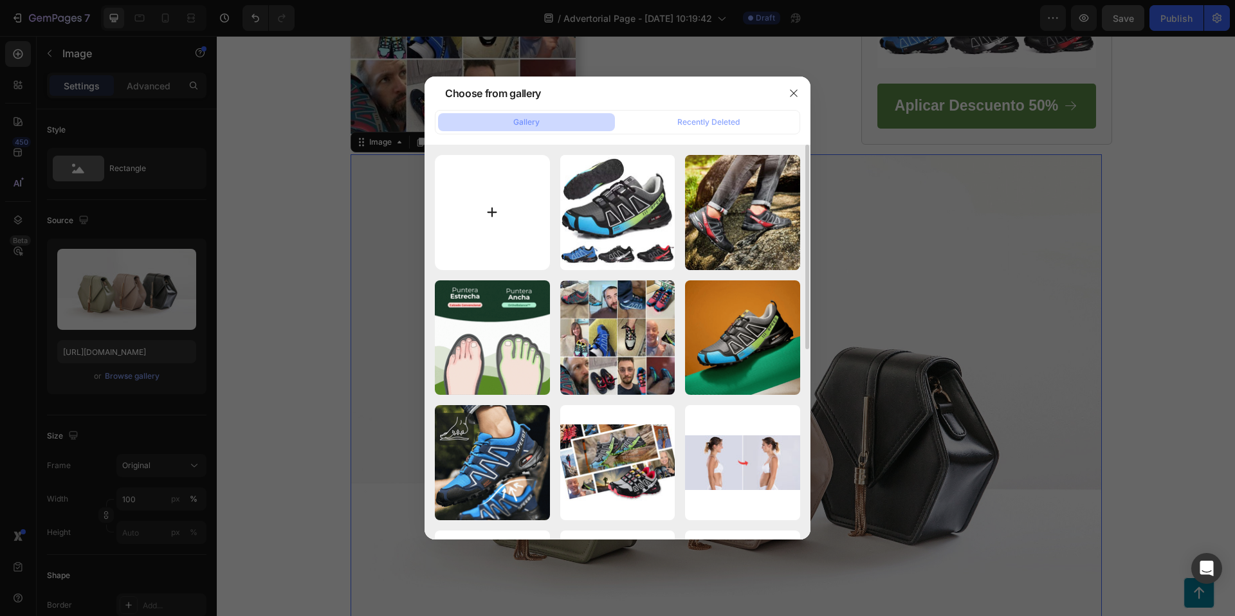
click at [501, 208] on input "file" at bounding box center [492, 212] width 115 height 115
type input "C:\fakepath\raulcastillo.png"
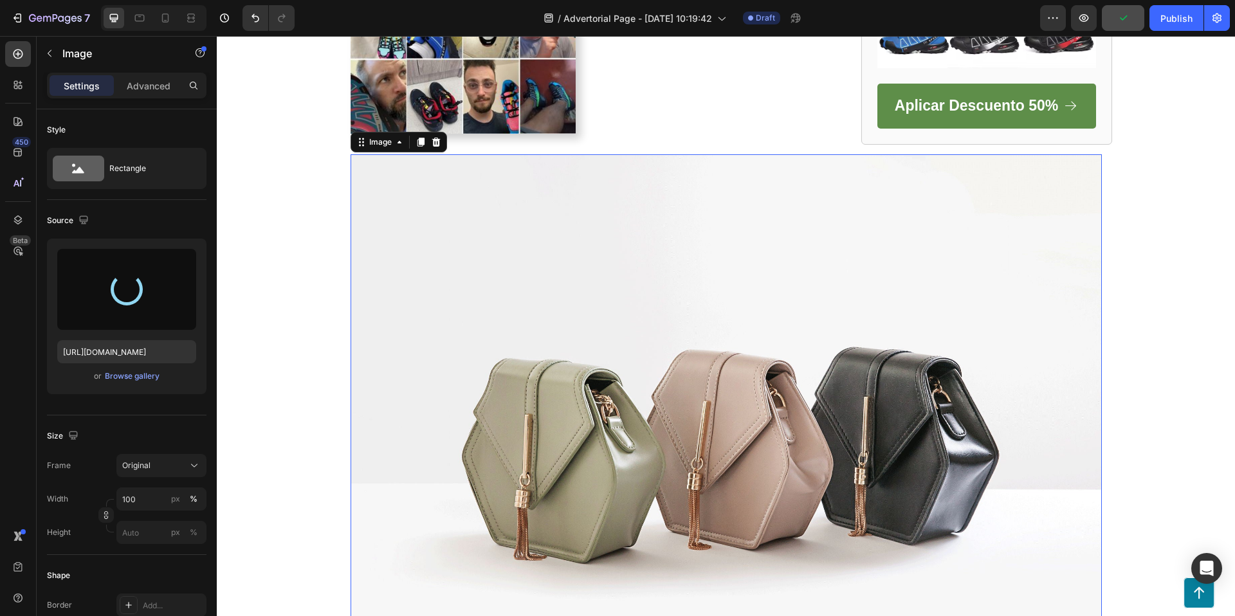
type input "https://cdn.shopify.com/s/files/1/0953/0599/0526/files/gempages_581753723718468…"
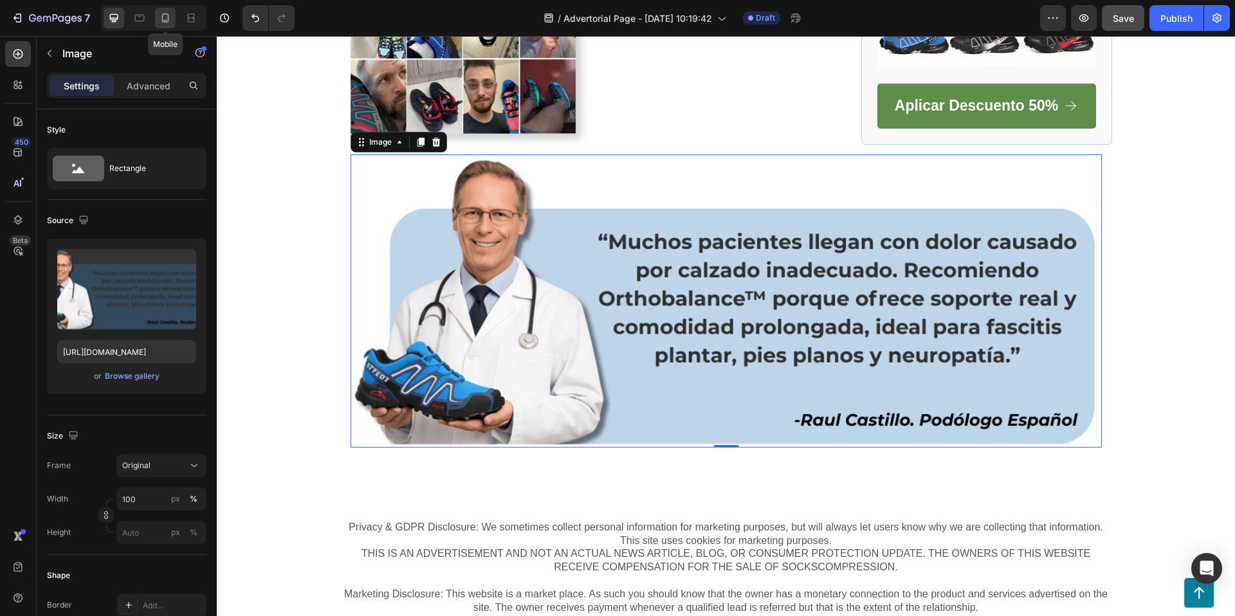
click at [165, 16] on icon at bounding box center [165, 18] width 13 height 13
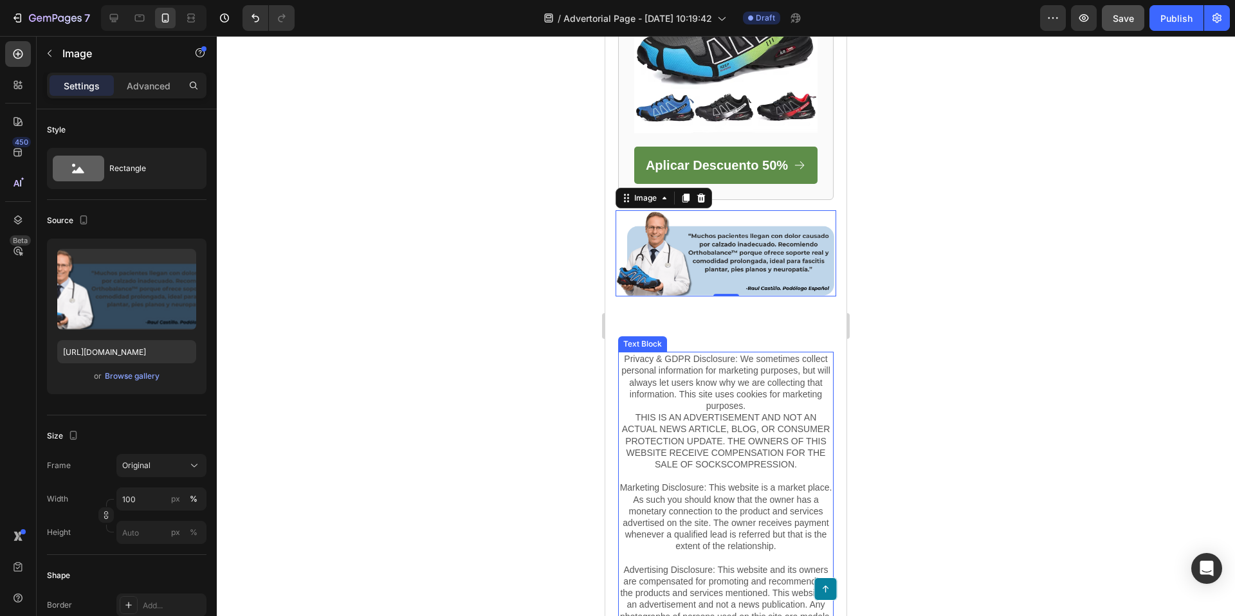
scroll to position [3261, 0]
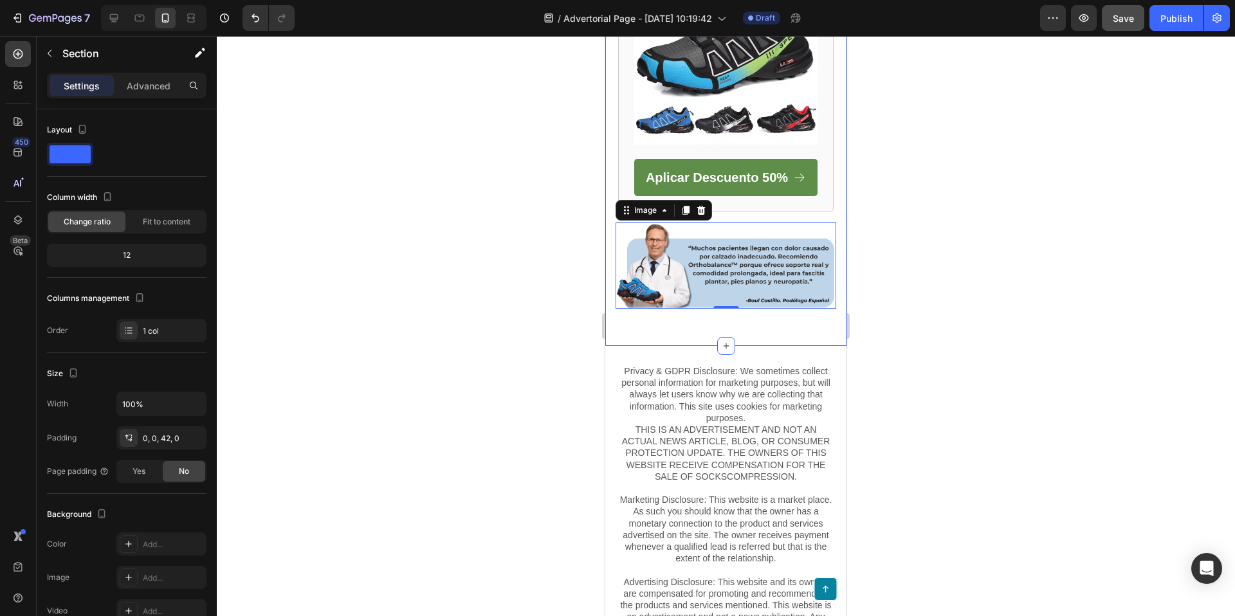
click at [956, 335] on div at bounding box center [726, 326] width 1018 height 580
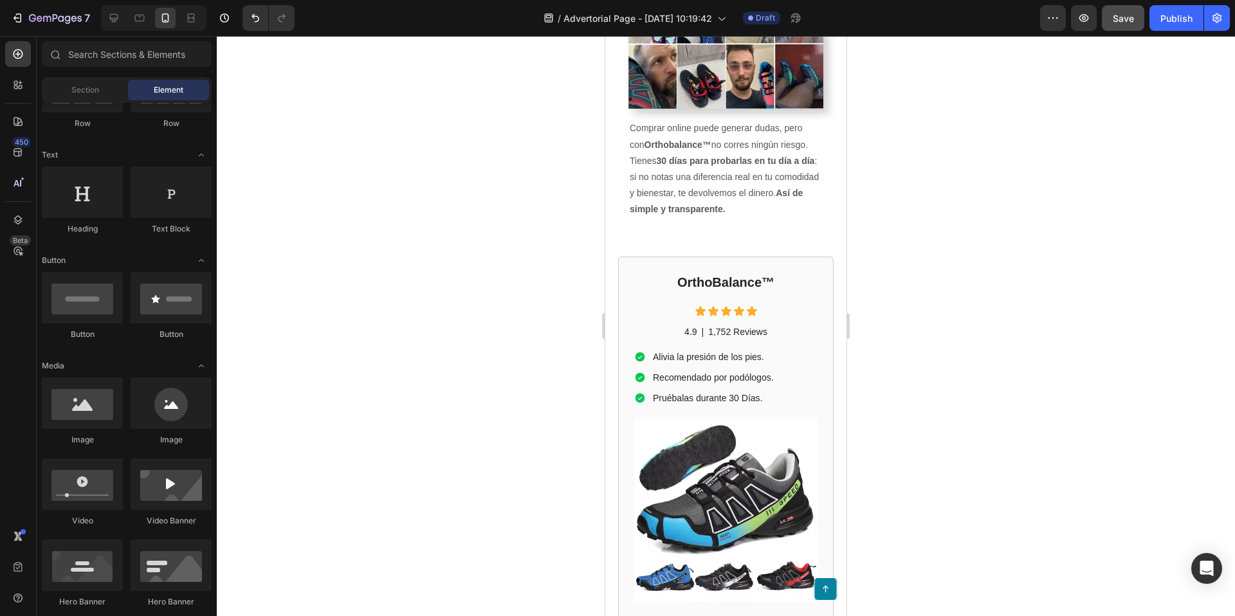
scroll to position [2803, 0]
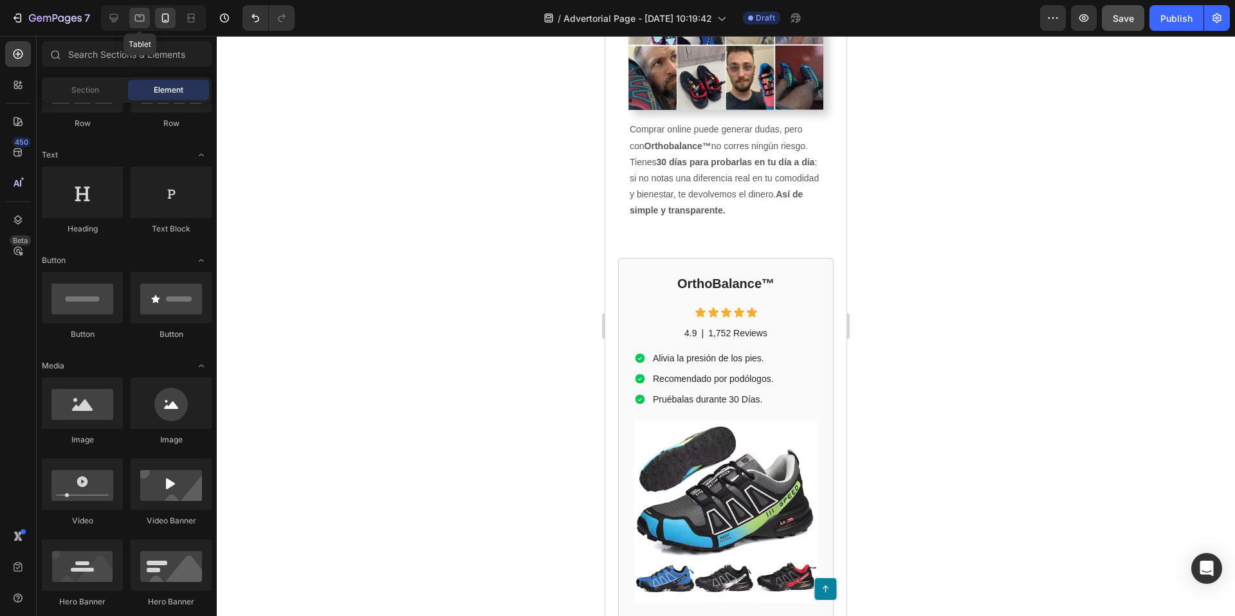
click at [141, 12] on icon at bounding box center [139, 18] width 13 height 13
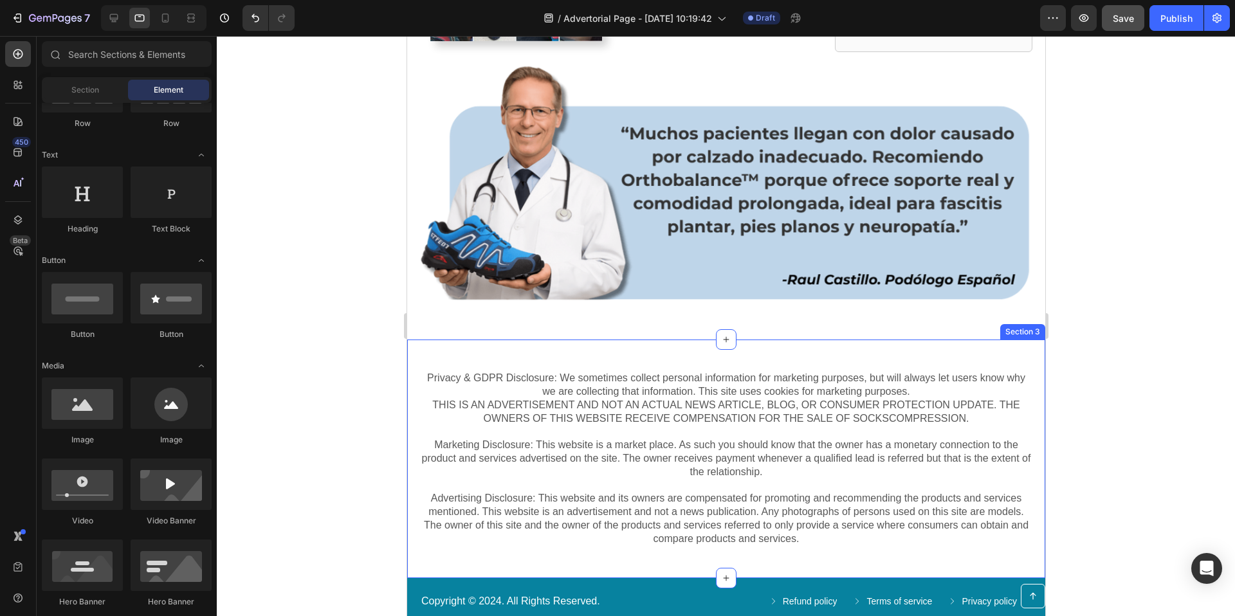
scroll to position [2240, 0]
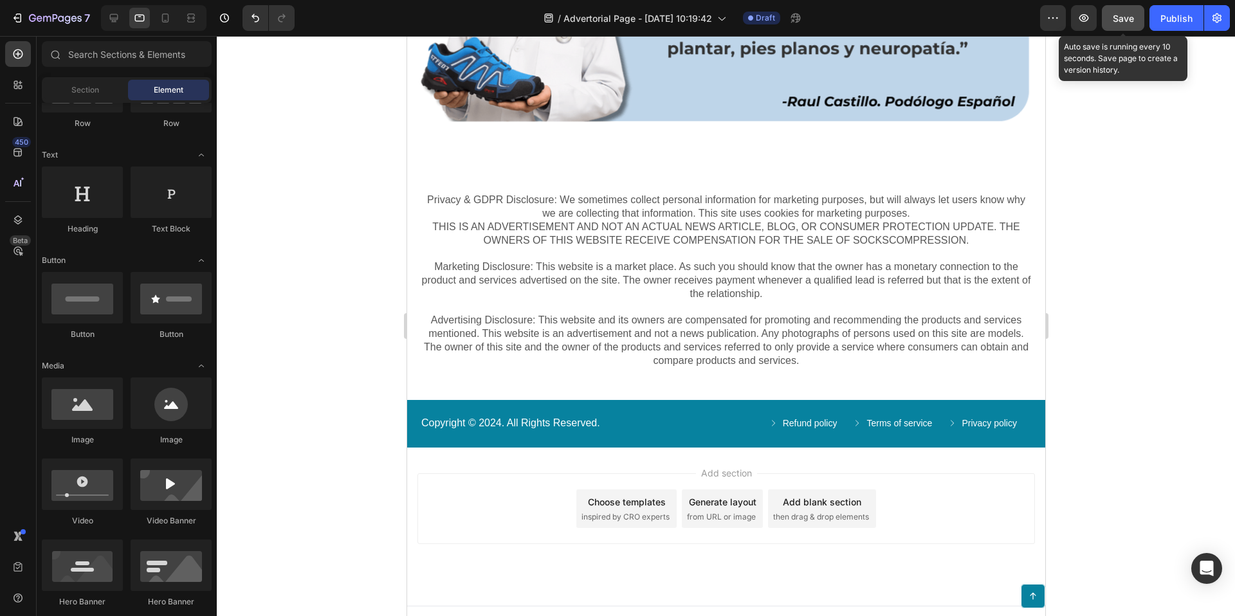
click at [1116, 27] on button "Save" at bounding box center [1122, 18] width 42 height 26
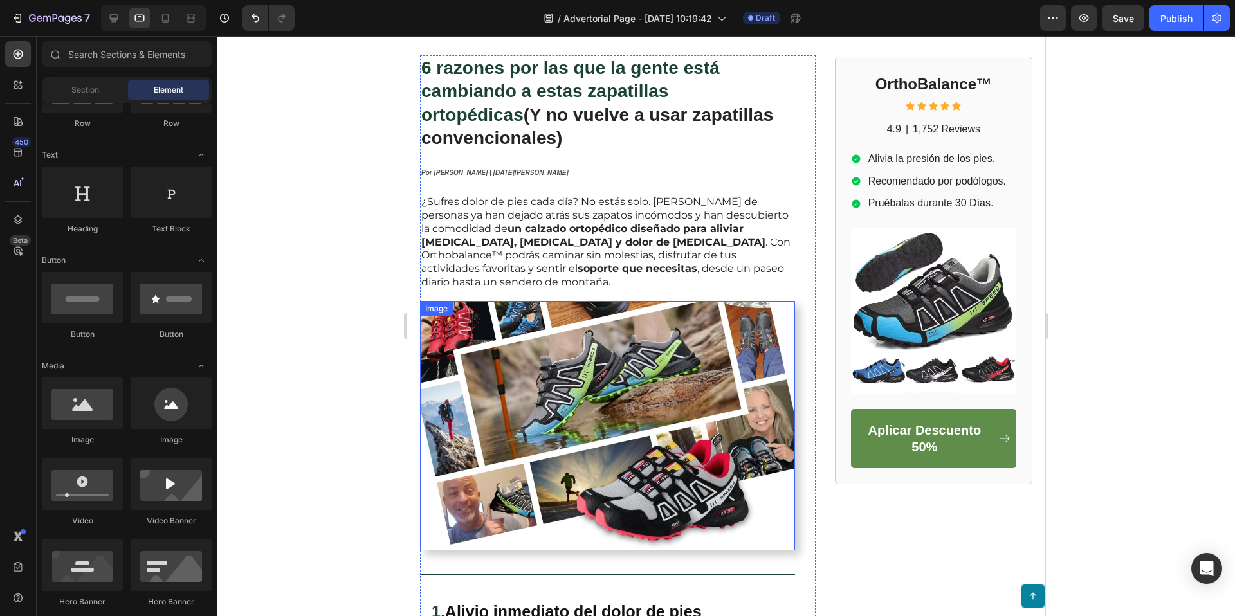
scroll to position [0, 0]
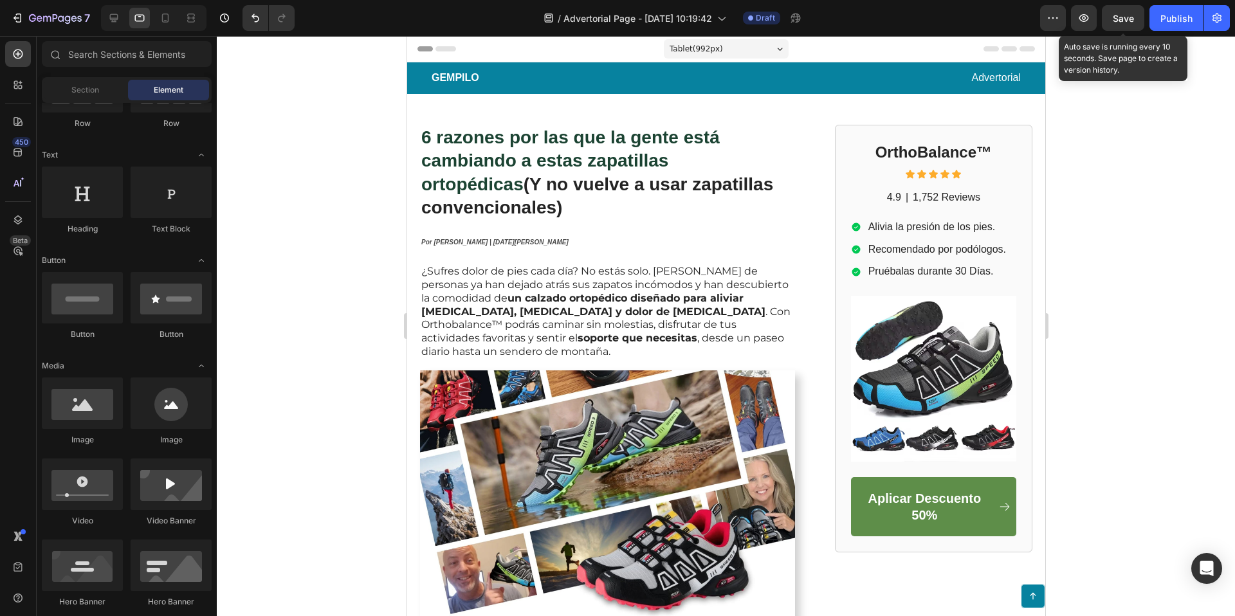
click at [1117, 12] on div "Save" at bounding box center [1122, 19] width 21 height 14
